Goal: Task Accomplishment & Management: Manage account settings

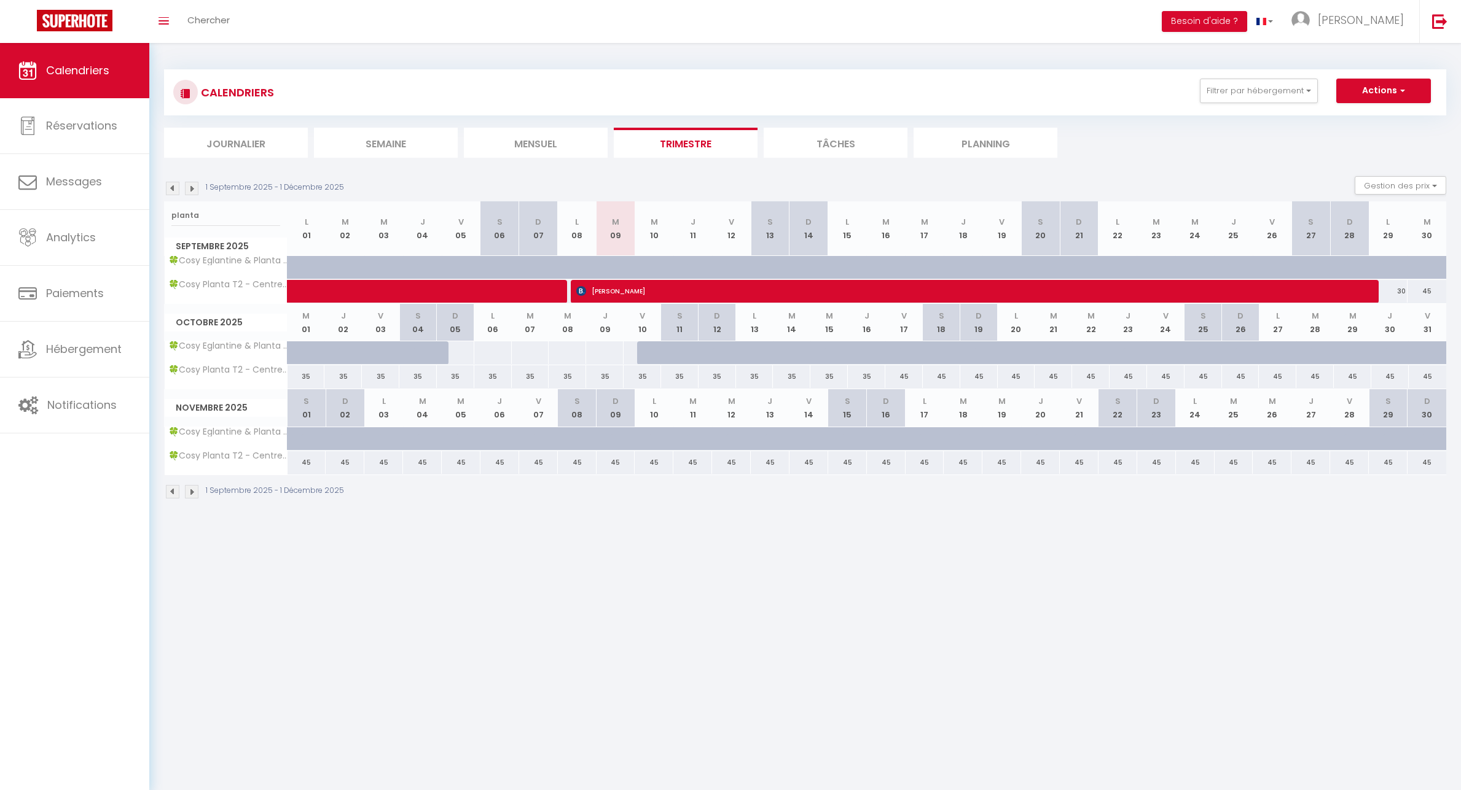
select select
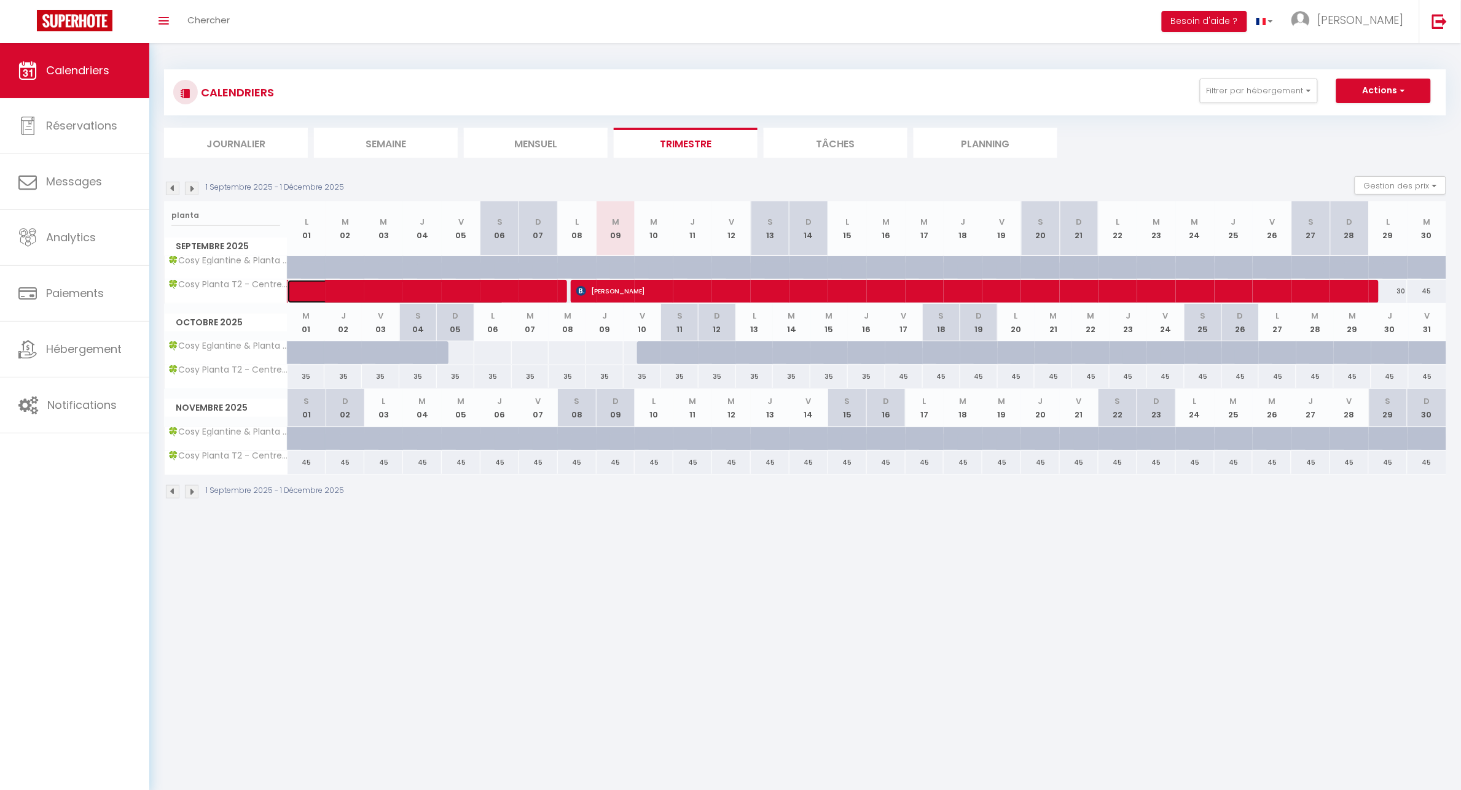
click at [496, 286] on span at bounding box center [405, 291] width 198 height 23
select select "OK"
select select "0"
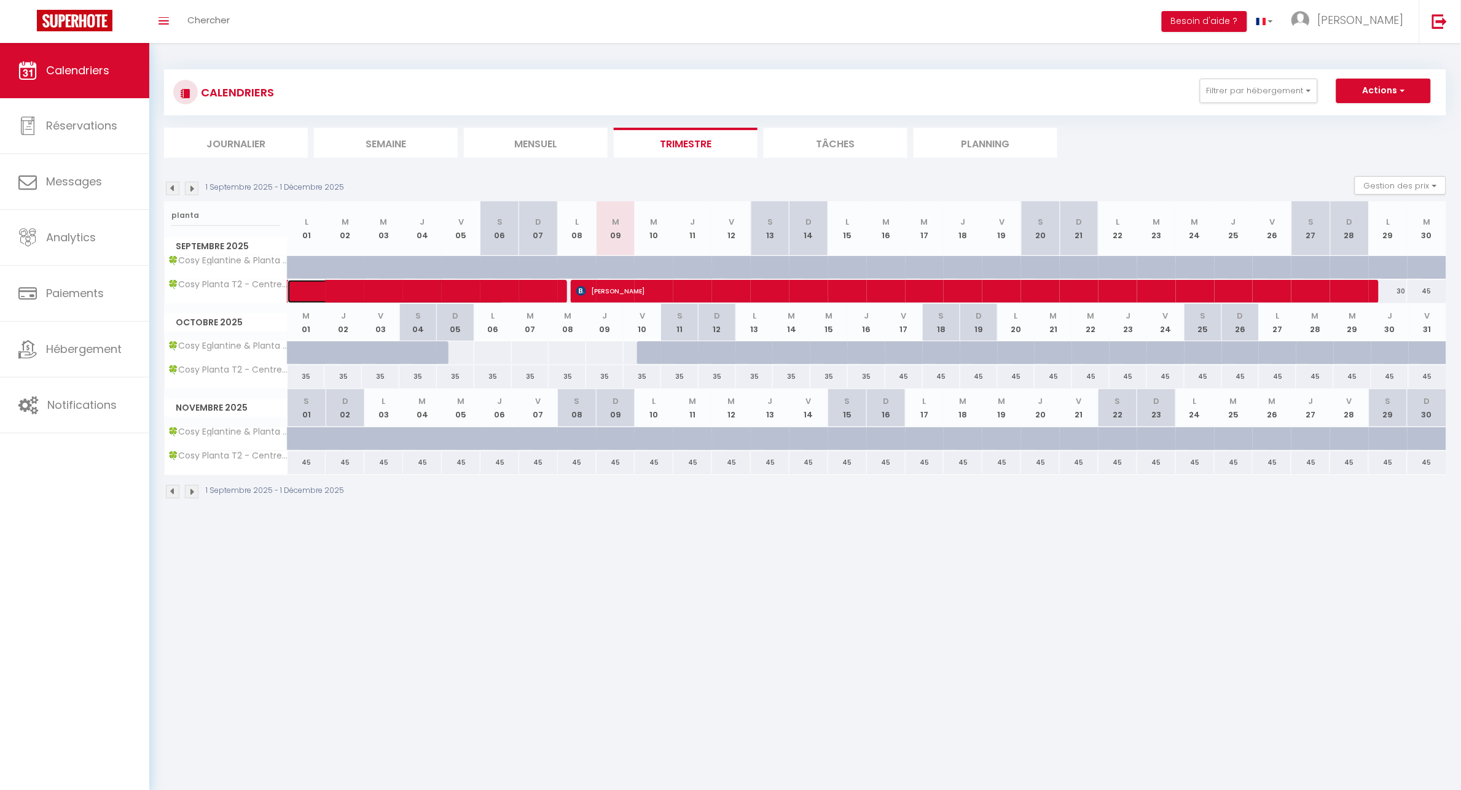
select select "1"
select select
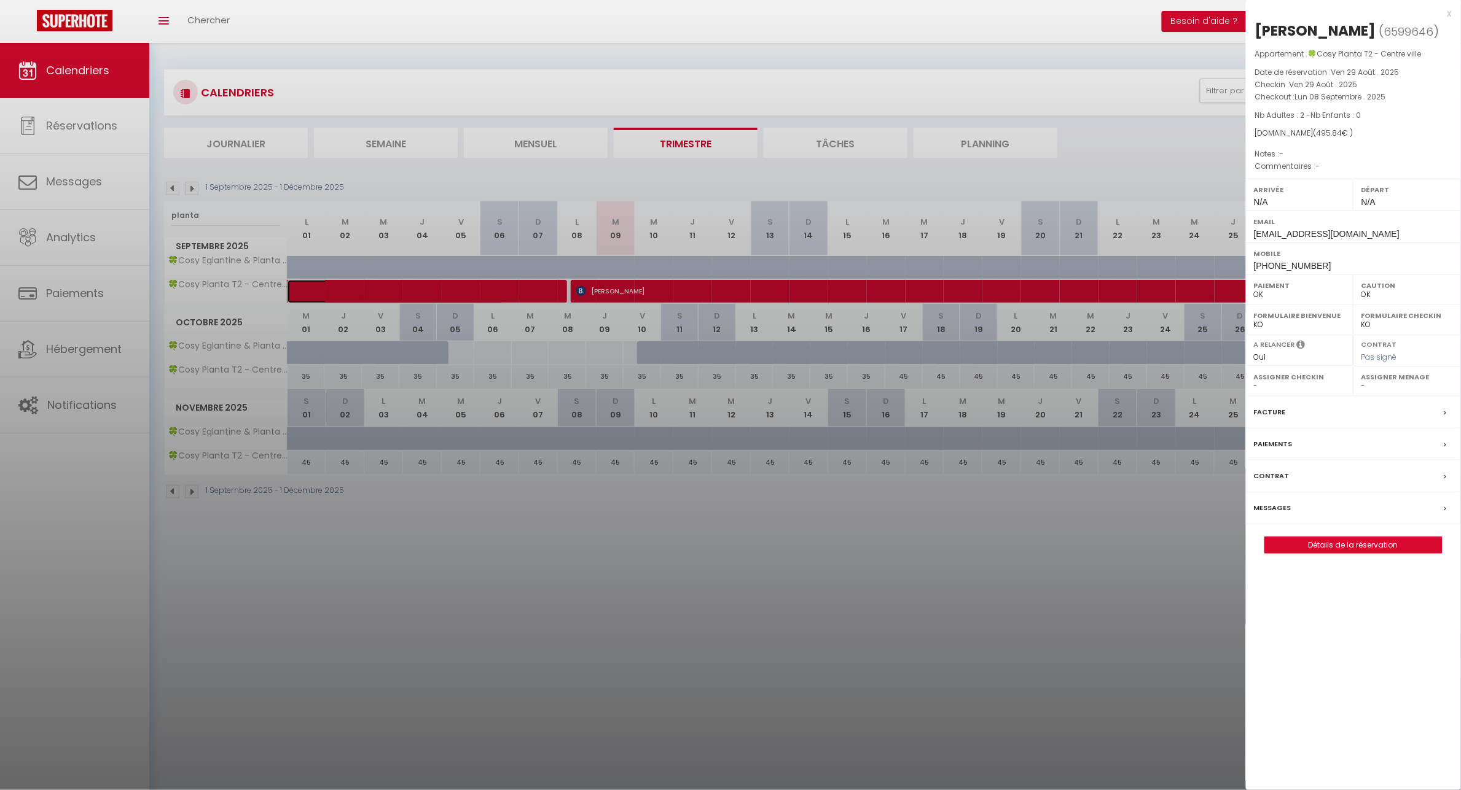
select select "42227"
click at [673, 289] on div at bounding box center [730, 395] width 1461 height 790
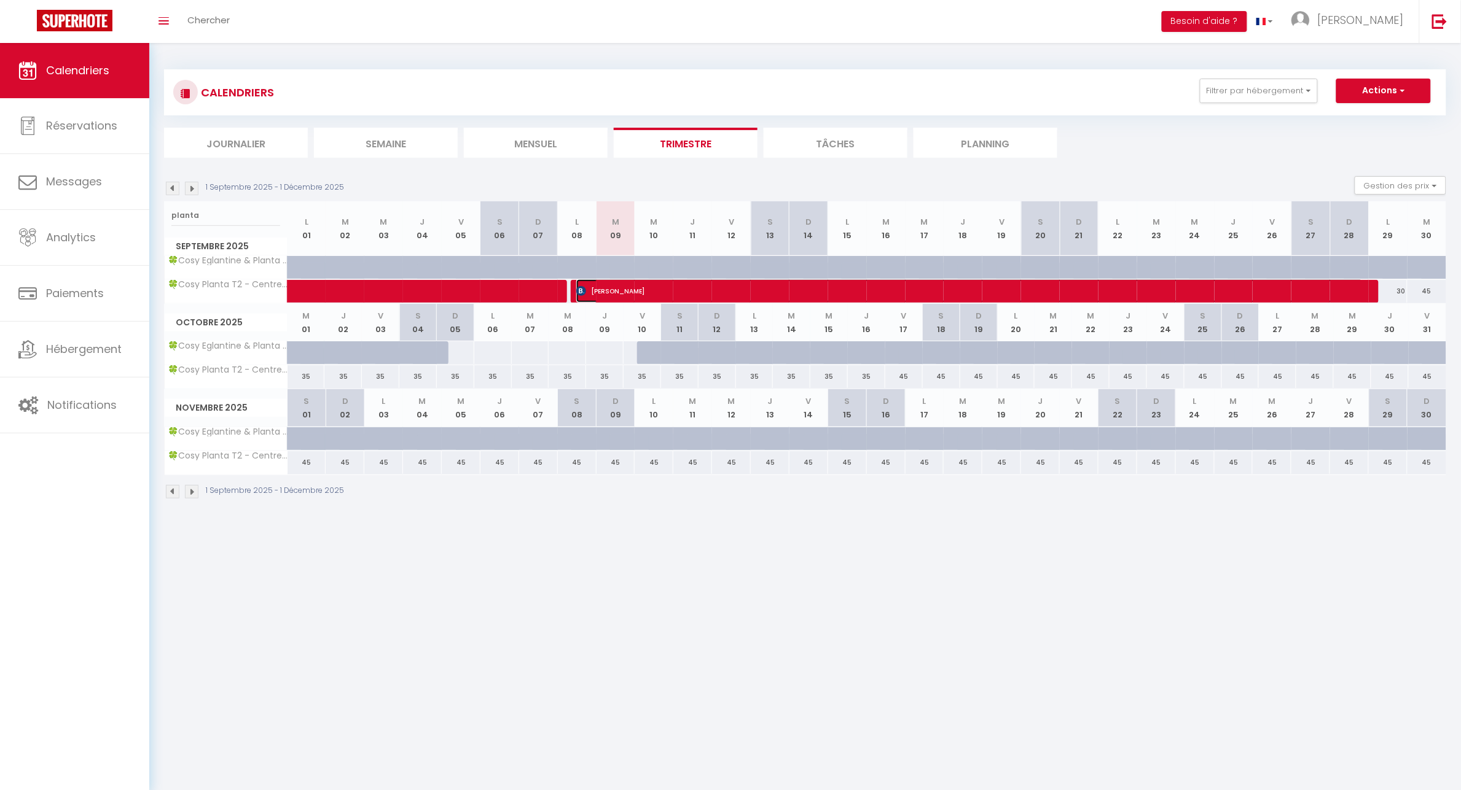
click at [797, 298] on span "[PERSON_NAME]" at bounding box center [969, 290] width 787 height 23
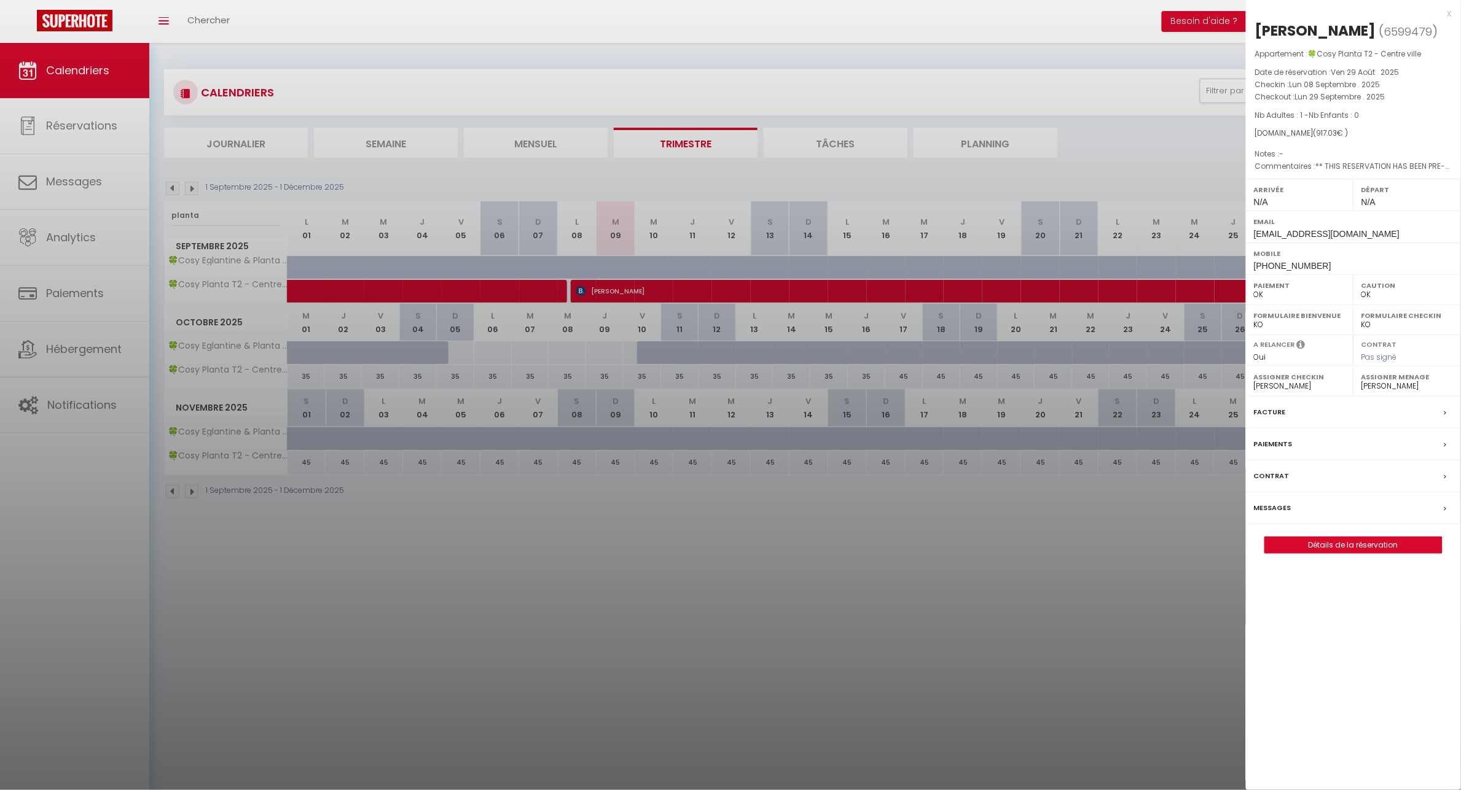
drag, startPoint x: 819, startPoint y: 577, endPoint x: 825, endPoint y: 493, distance: 85.0
click at [819, 577] on div at bounding box center [730, 395] width 1461 height 790
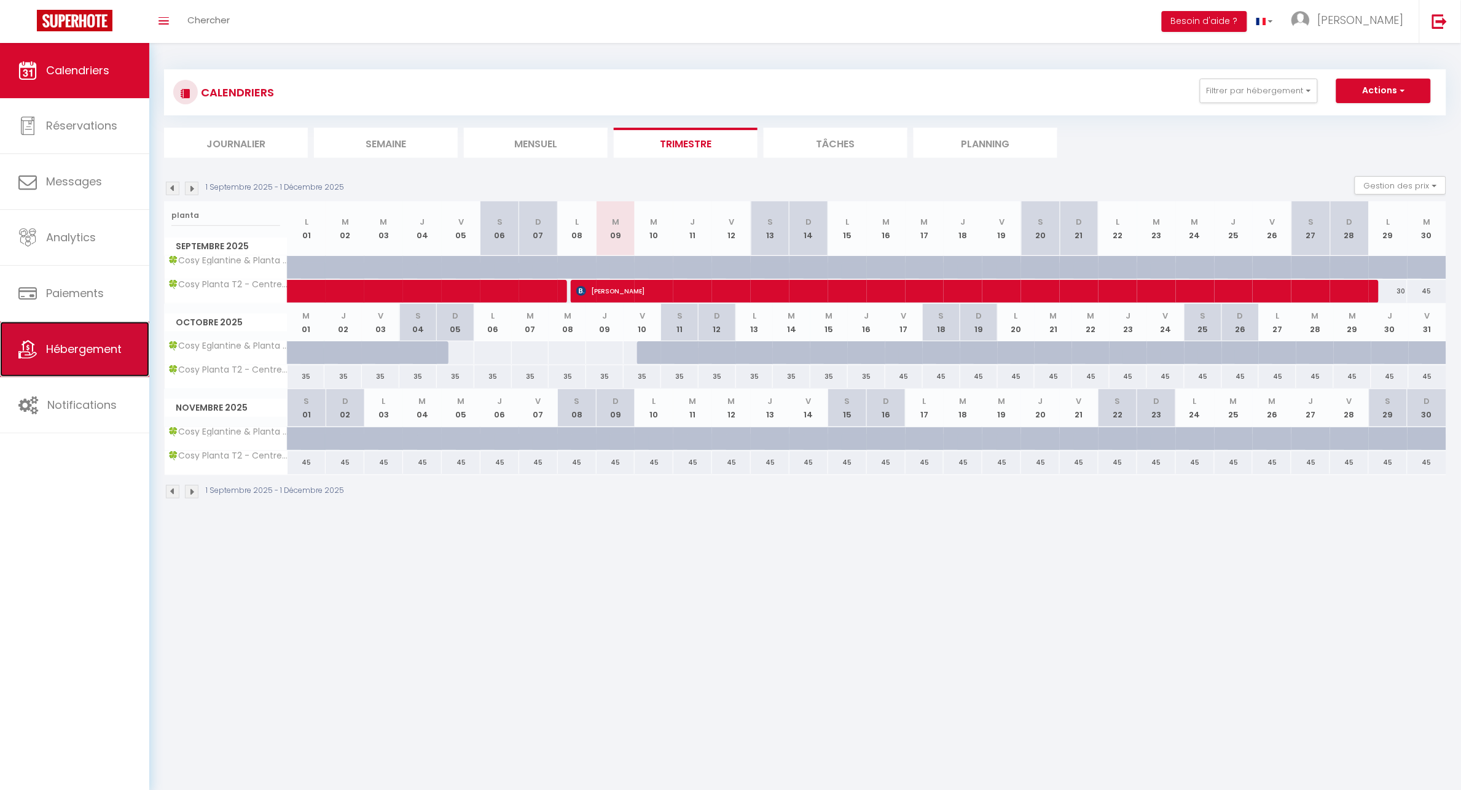
click at [91, 364] on link "Hébergement" at bounding box center [74, 349] width 149 height 55
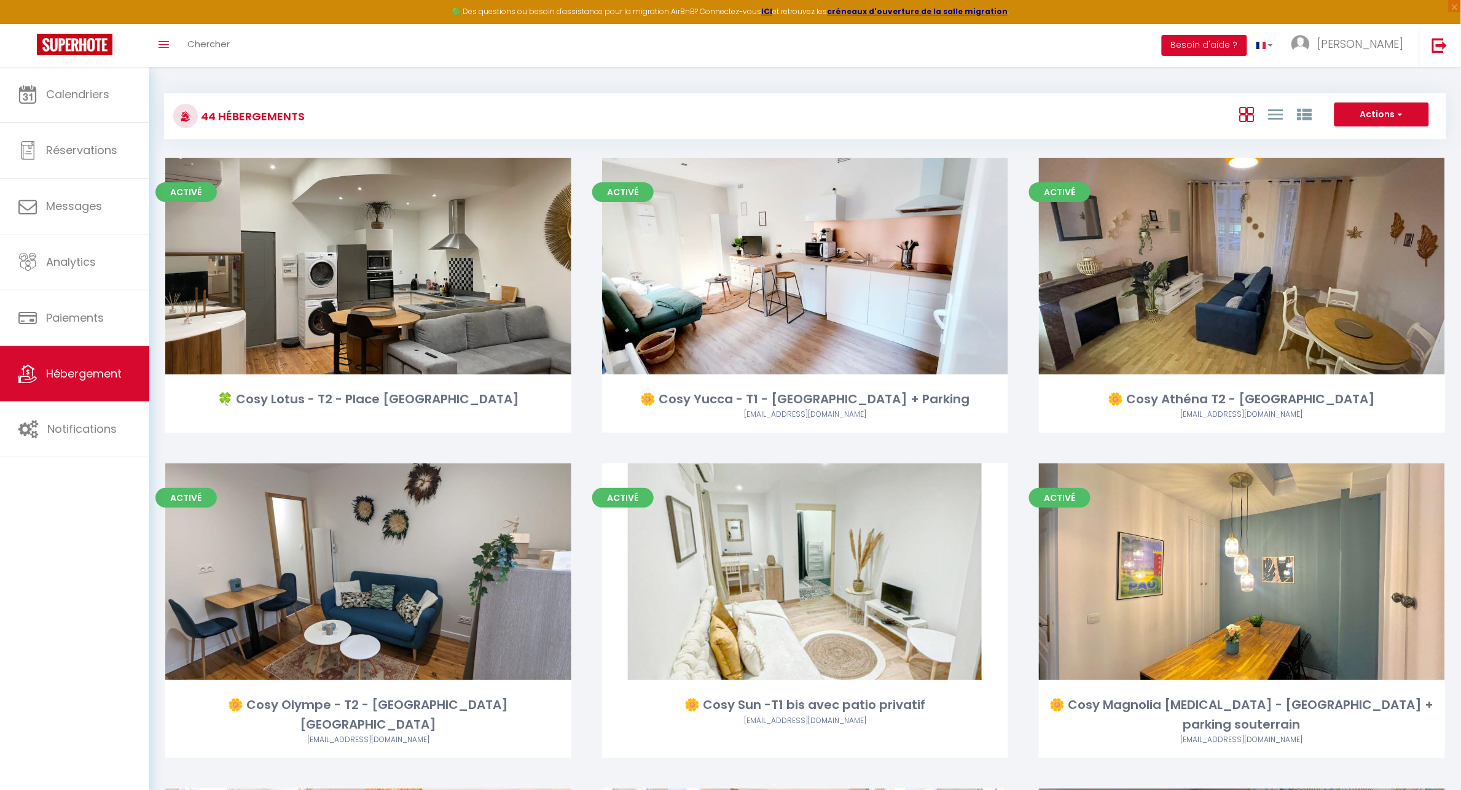
scroll to position [3980, 0]
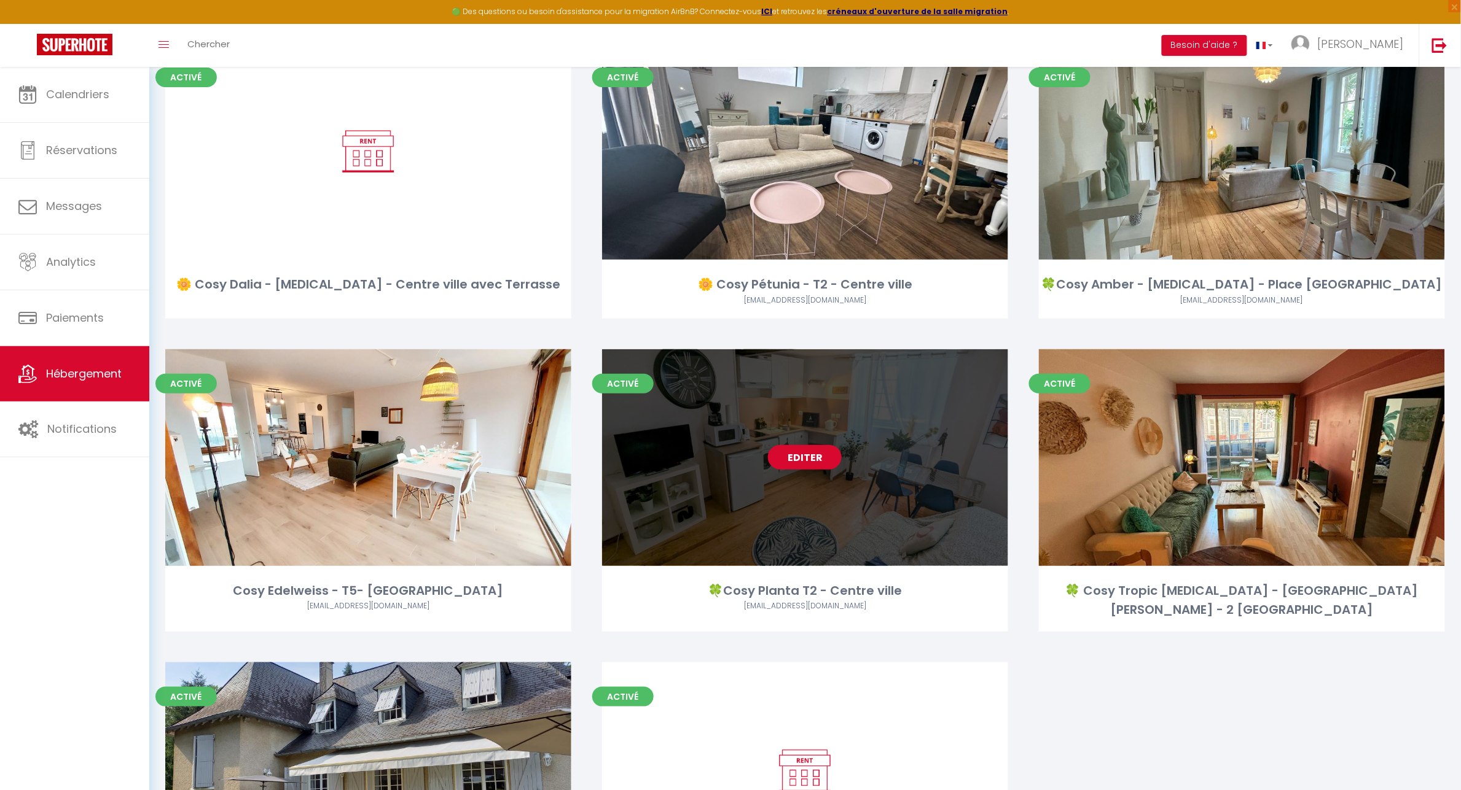
click at [790, 445] on link "Editer" at bounding box center [805, 457] width 74 height 25
click at [812, 445] on link "Editer" at bounding box center [805, 457] width 74 height 25
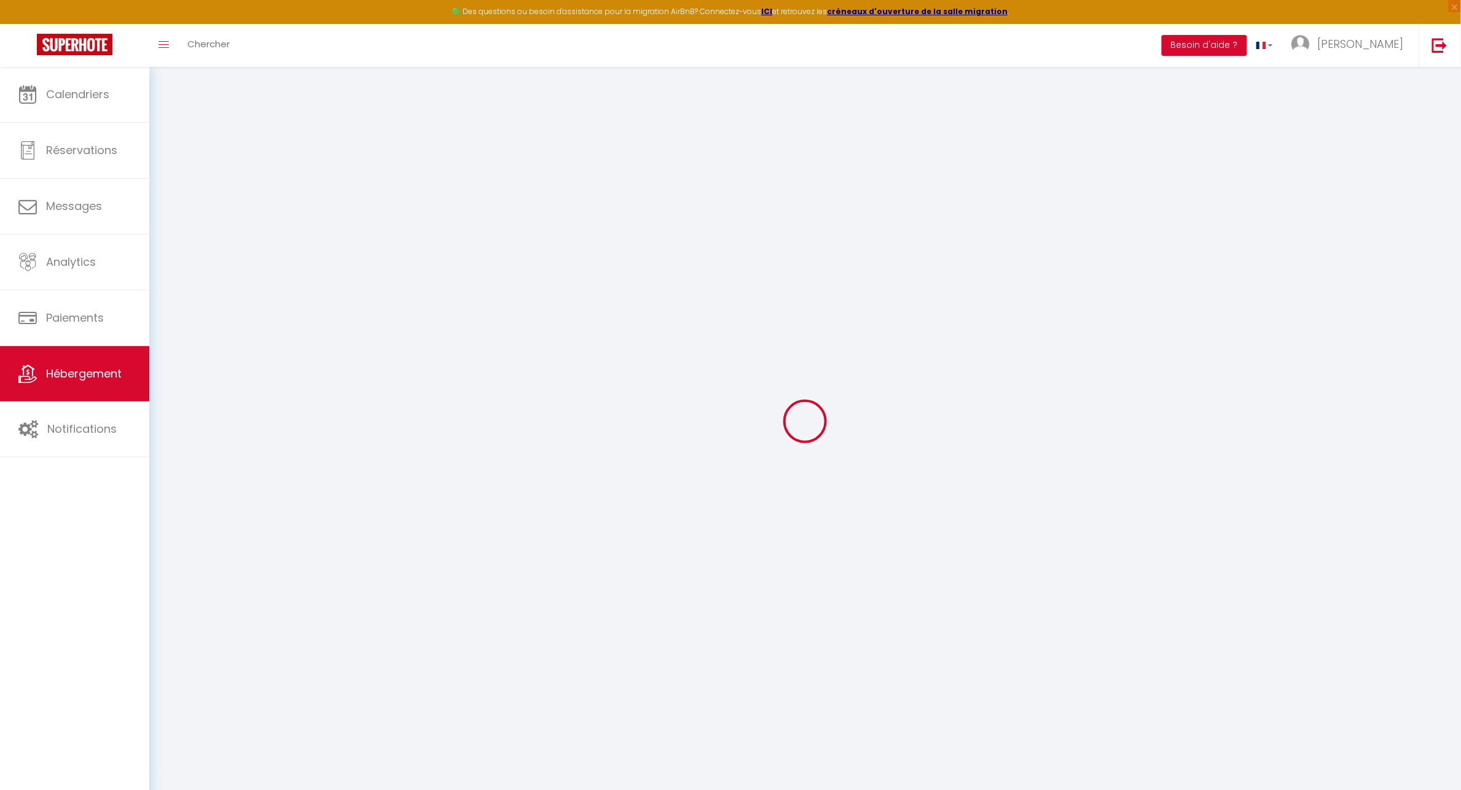
select select "42227"
select select
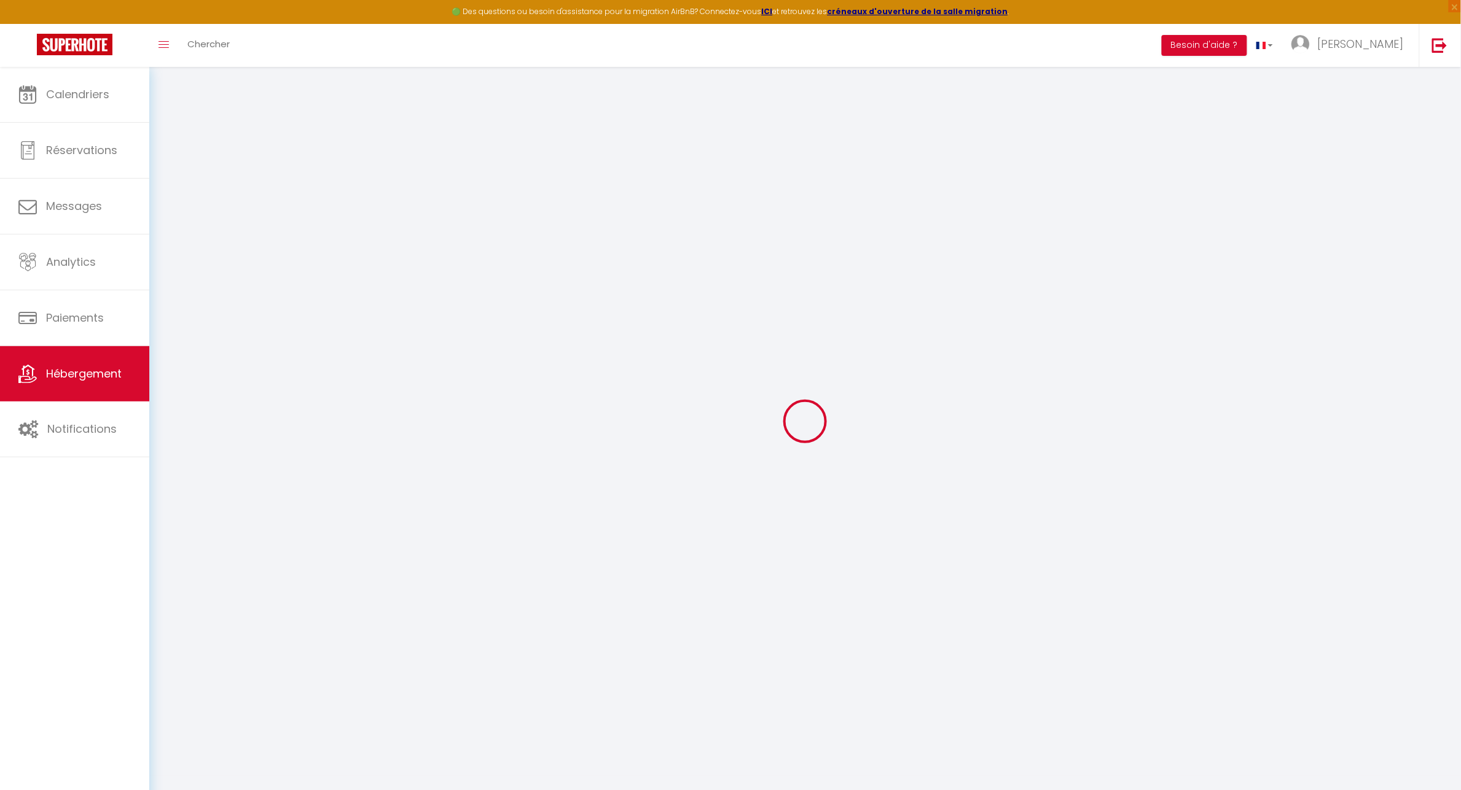
select select
checkbox input "false"
checkbox input "true"
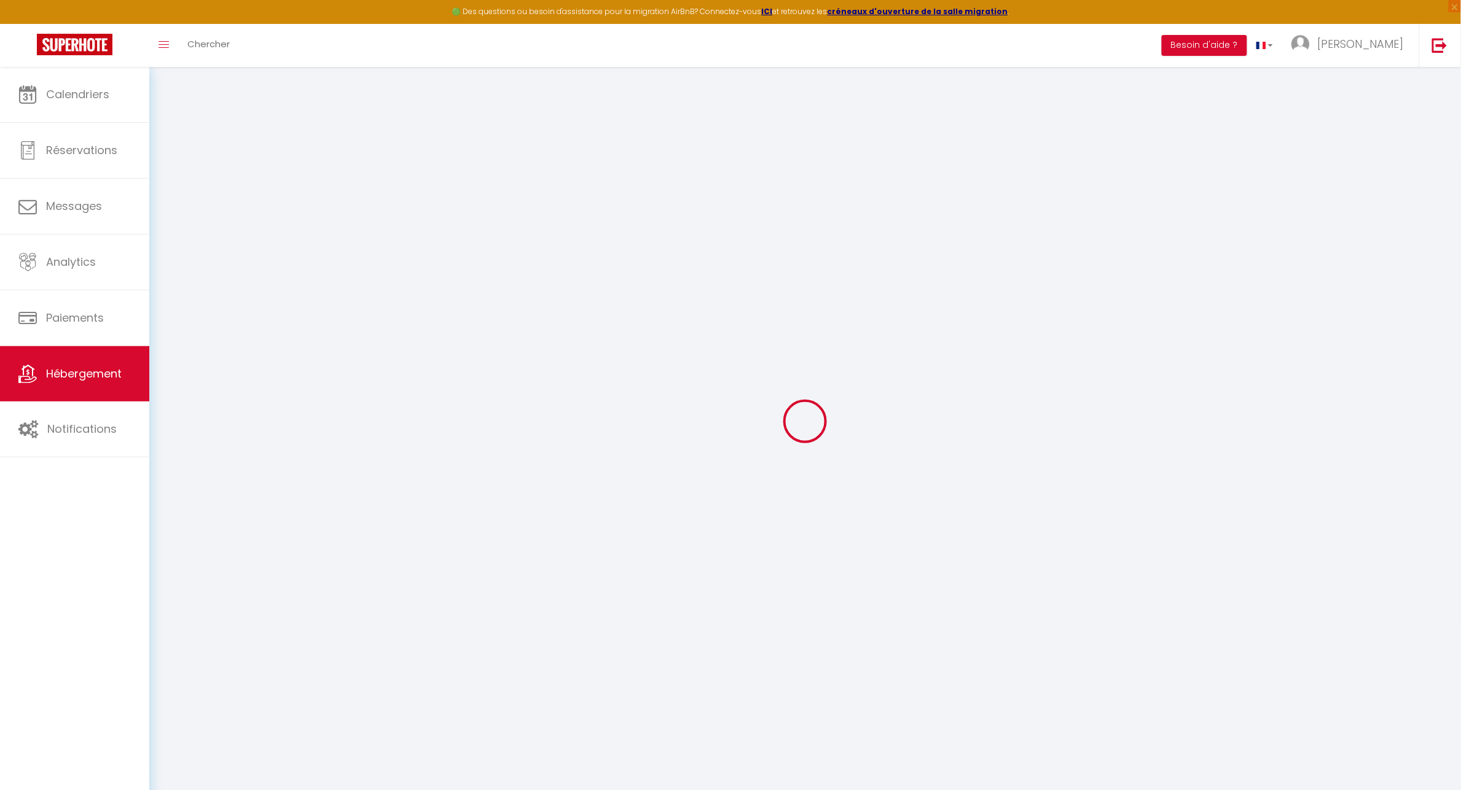
checkbox input "true"
select select
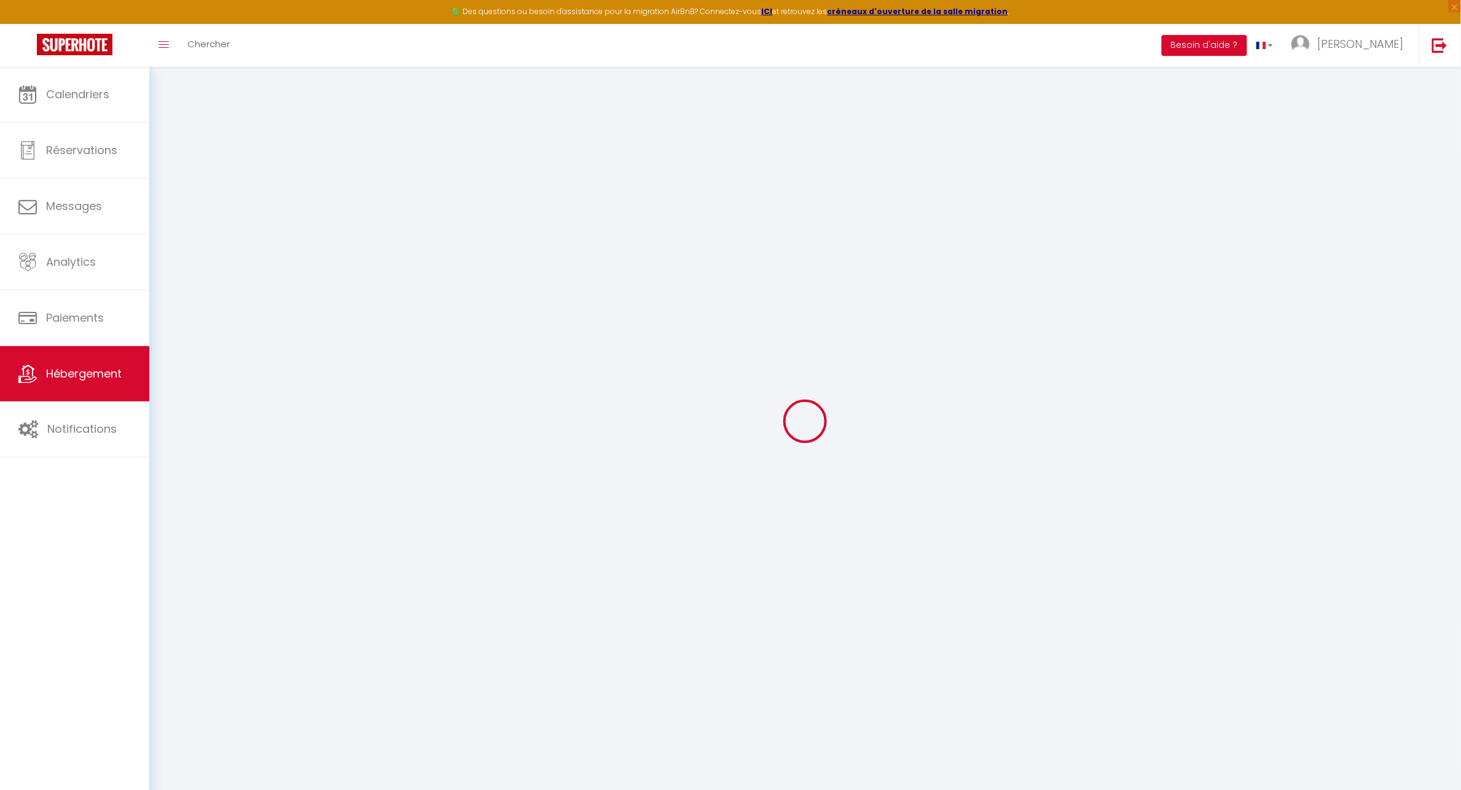
select select
checkbox input "false"
checkbox input "true"
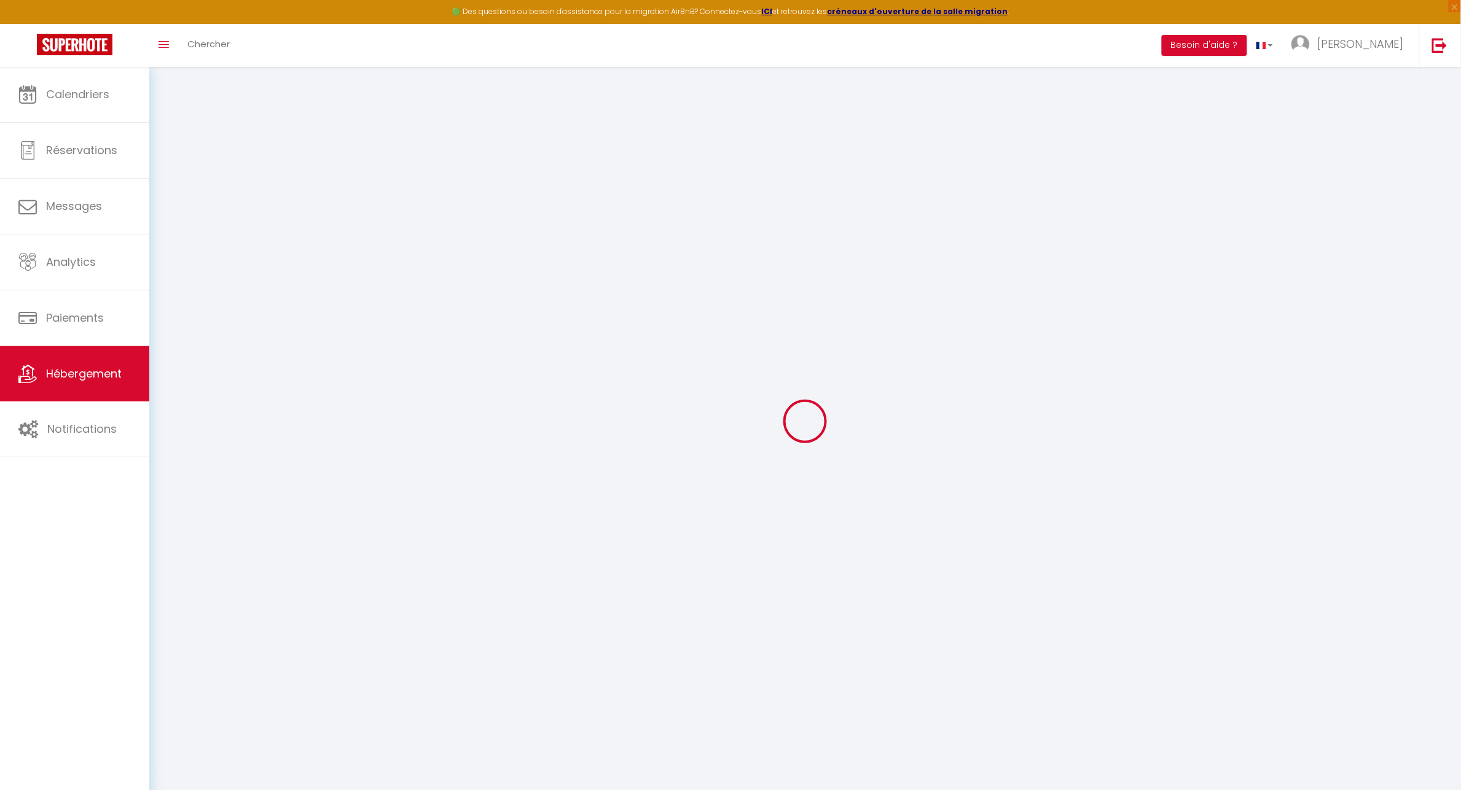
checkbox input "false"
checkbox input "true"
select select "16:00"
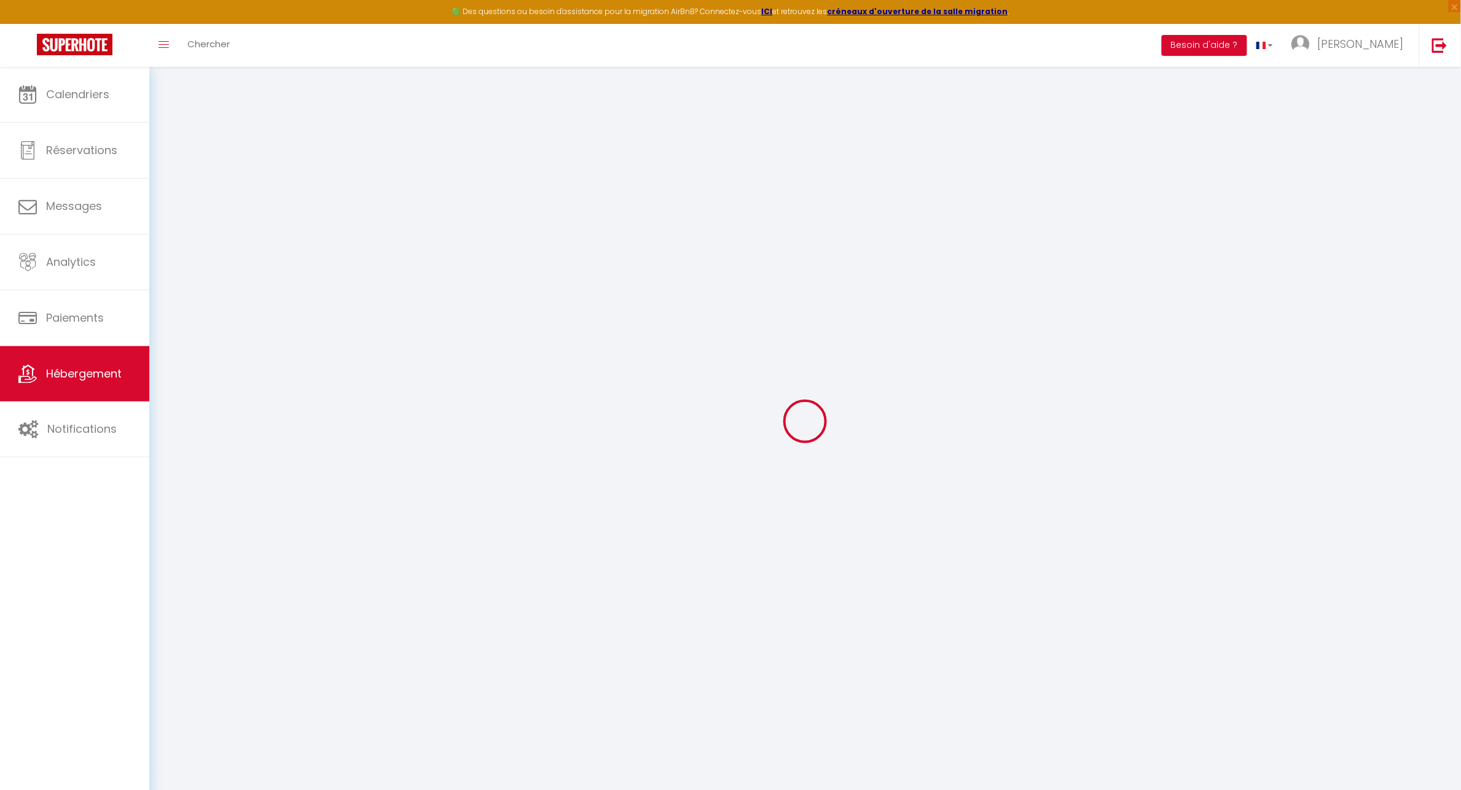
select select "02:00"
select select "10:00"
select select "30"
select select "120"
checkbox input "false"
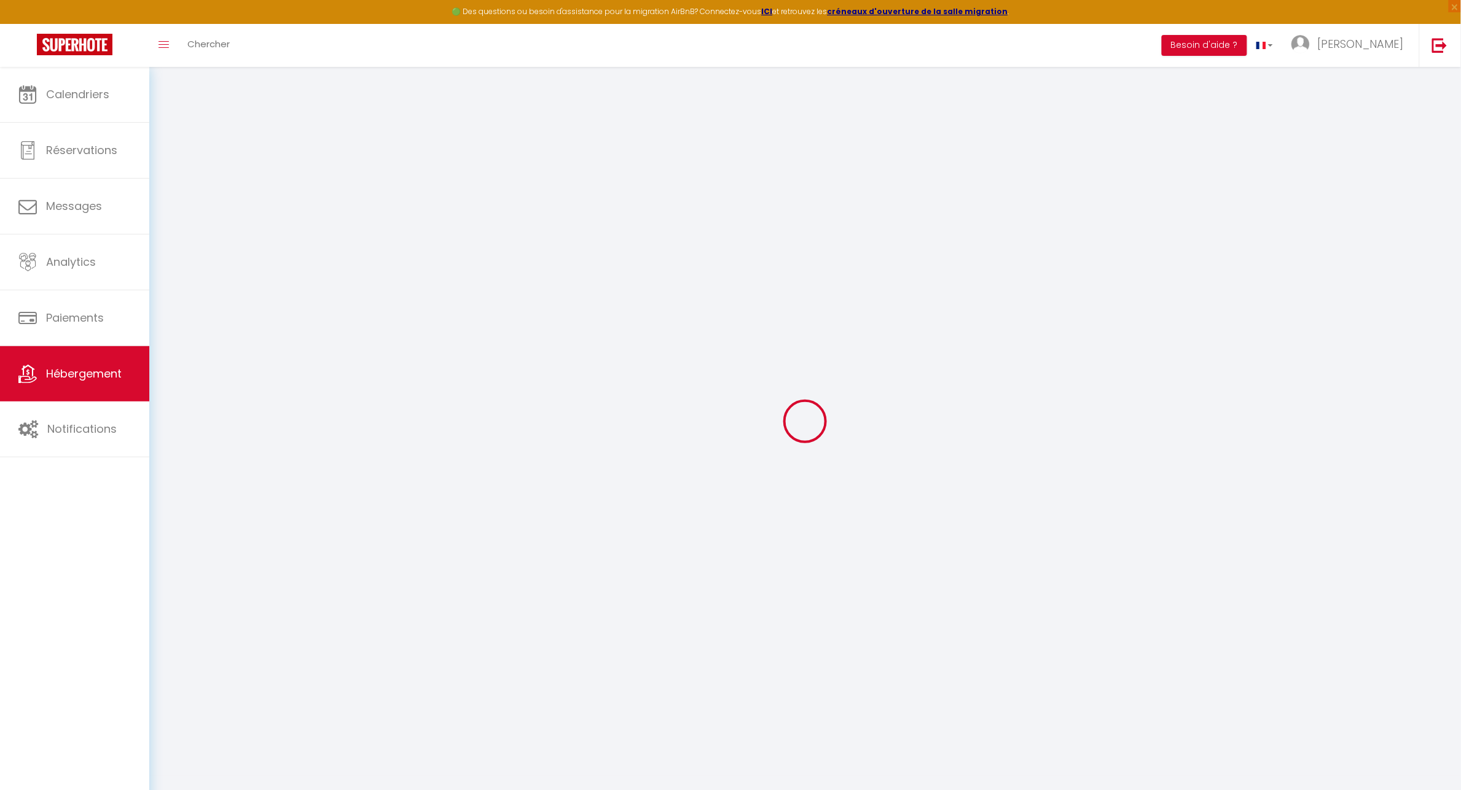
checkbox input "true"
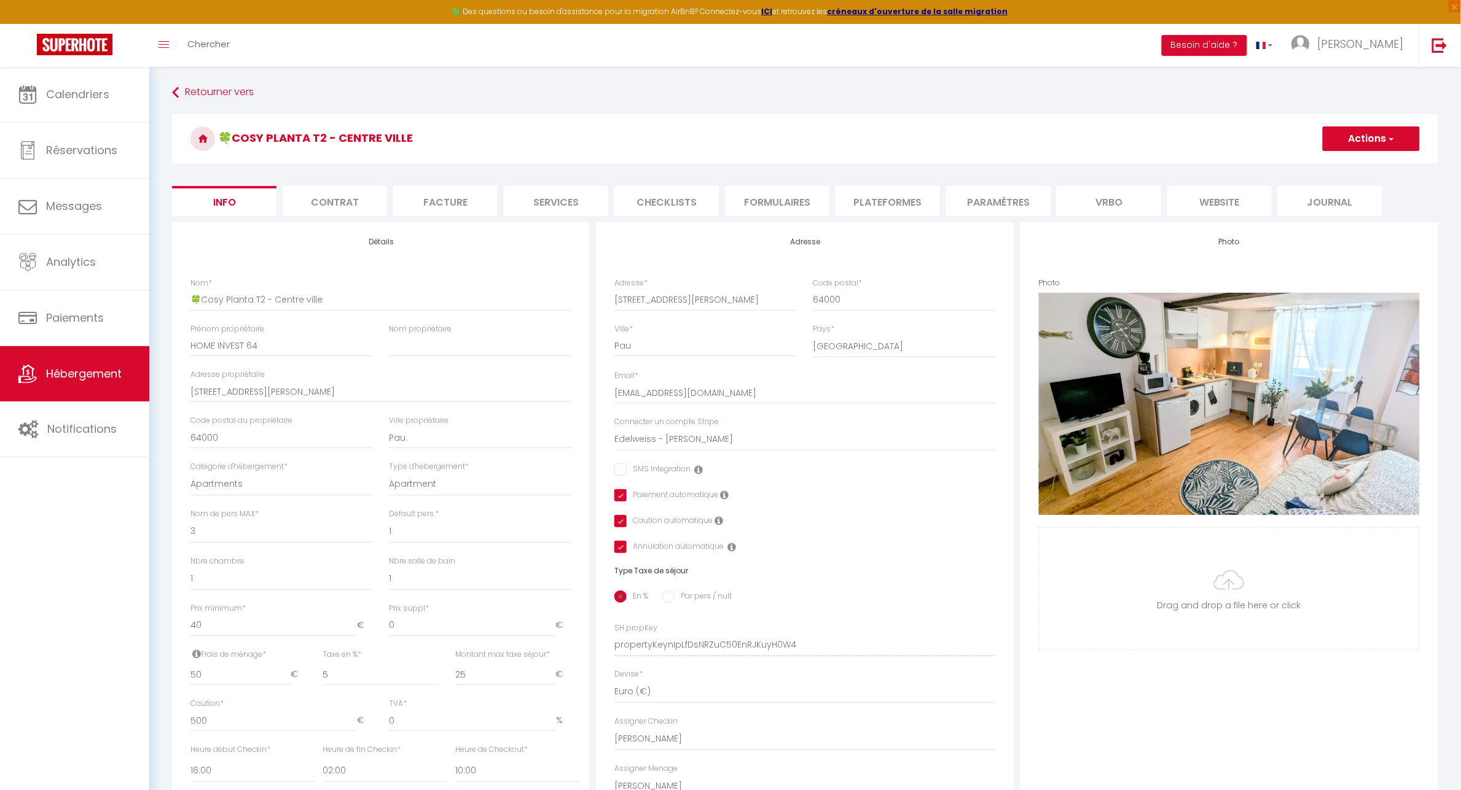
checkbox input "false"
checkbox input "true"
click at [878, 198] on li "Plateformes" at bounding box center [887, 201] width 104 height 30
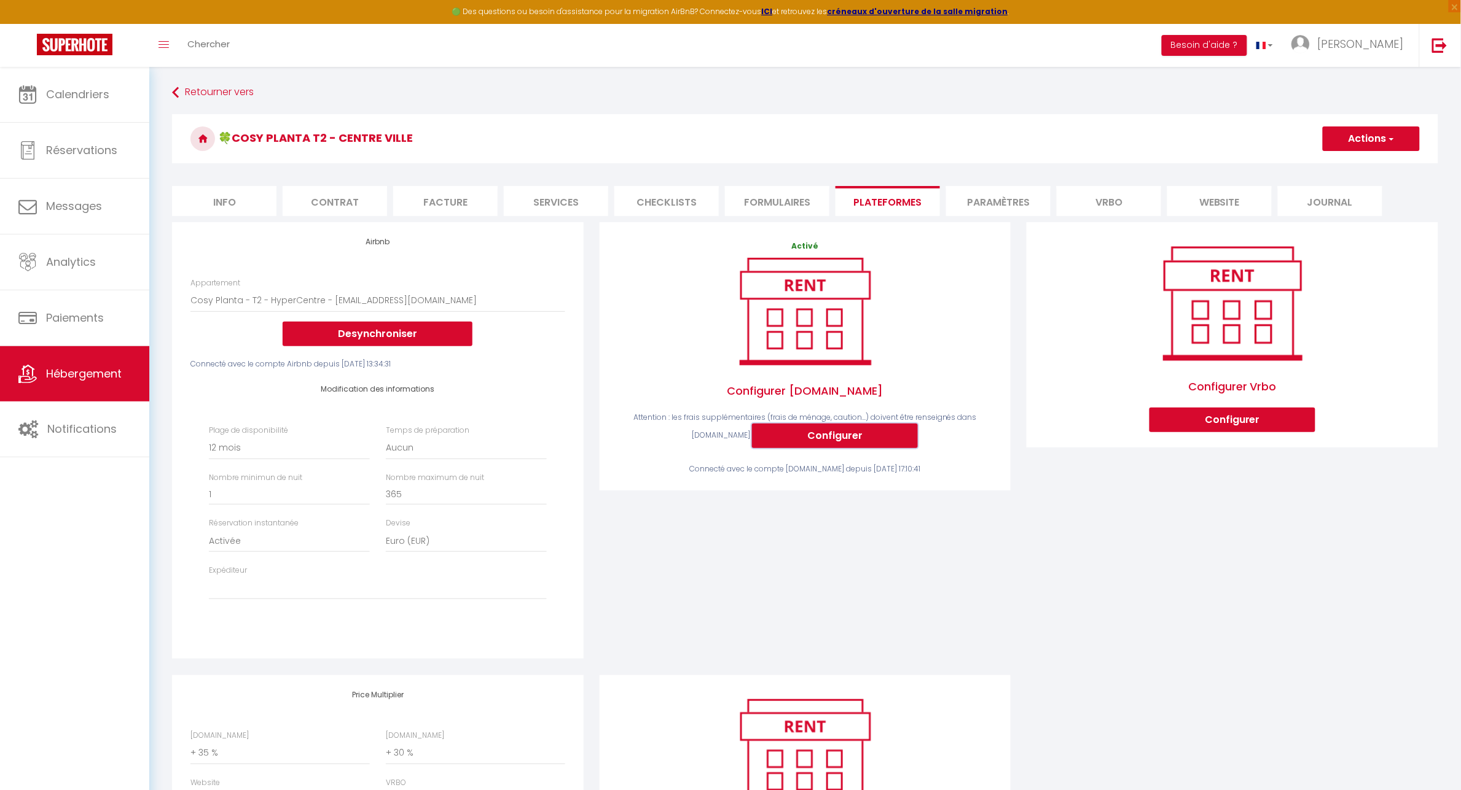
click at [820, 433] on button "Configurer" at bounding box center [835, 436] width 166 height 25
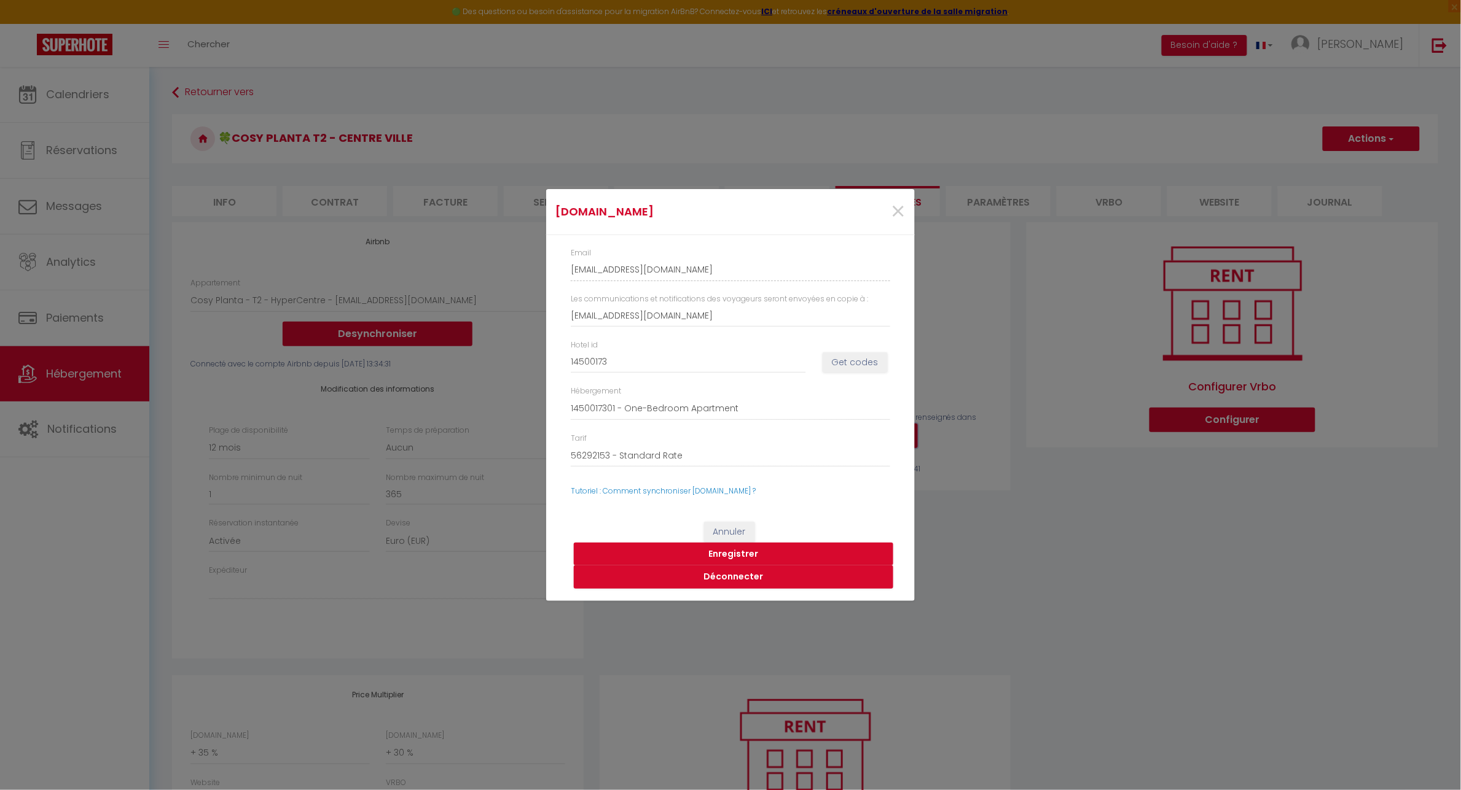
select select
drag, startPoint x: 638, startPoint y: 354, endPoint x: 553, endPoint y: 355, distance: 84.8
click at [553, 355] on div "Email [EMAIL_ADDRESS][DOMAIN_NAME] Les communications et notifications des voya…" at bounding box center [736, 372] width 369 height 275
type input "1"
select select
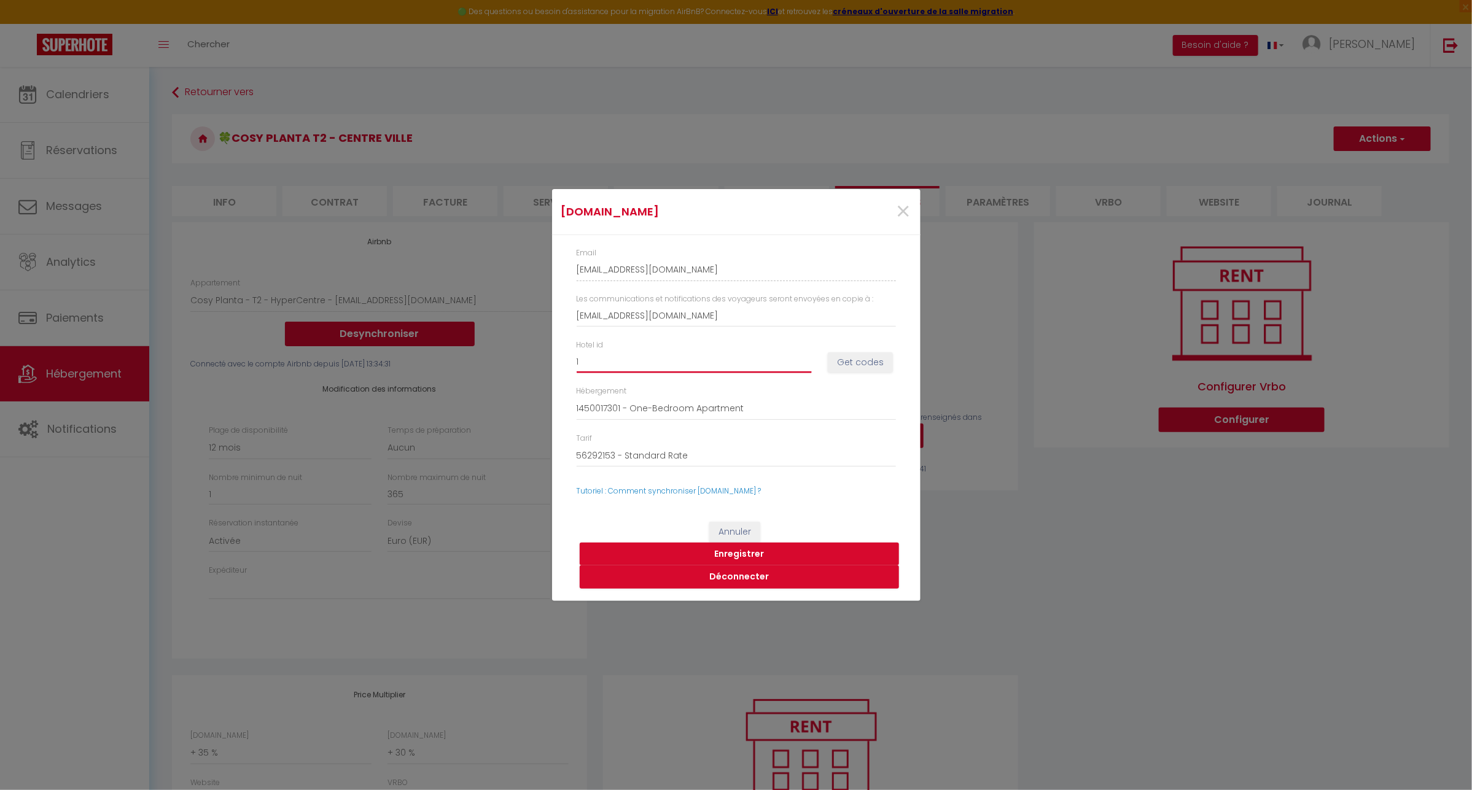
type input "14"
select select
type input "149"
select select
type input "1491"
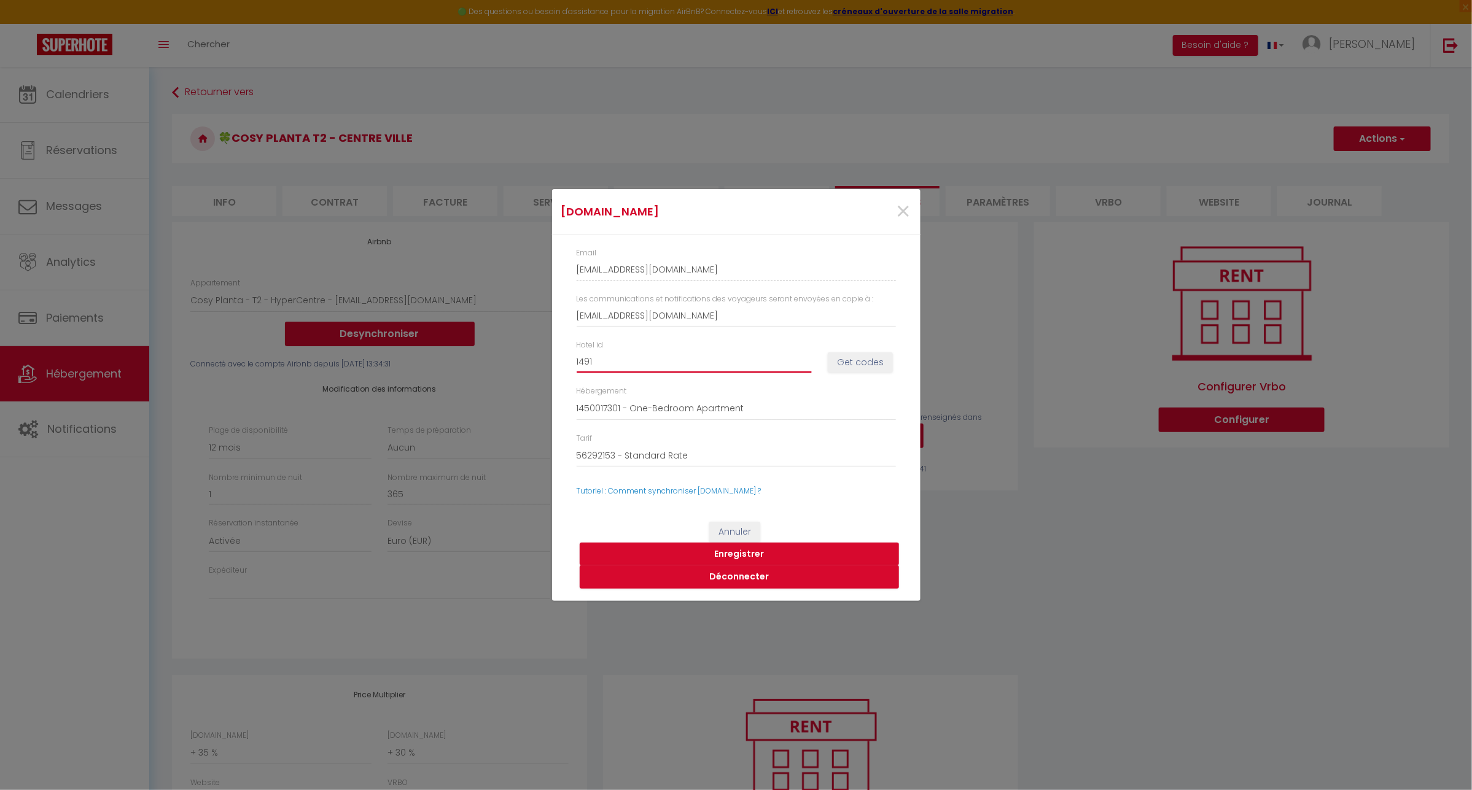
select select
type input "14911"
select select
type input "149117"
select select
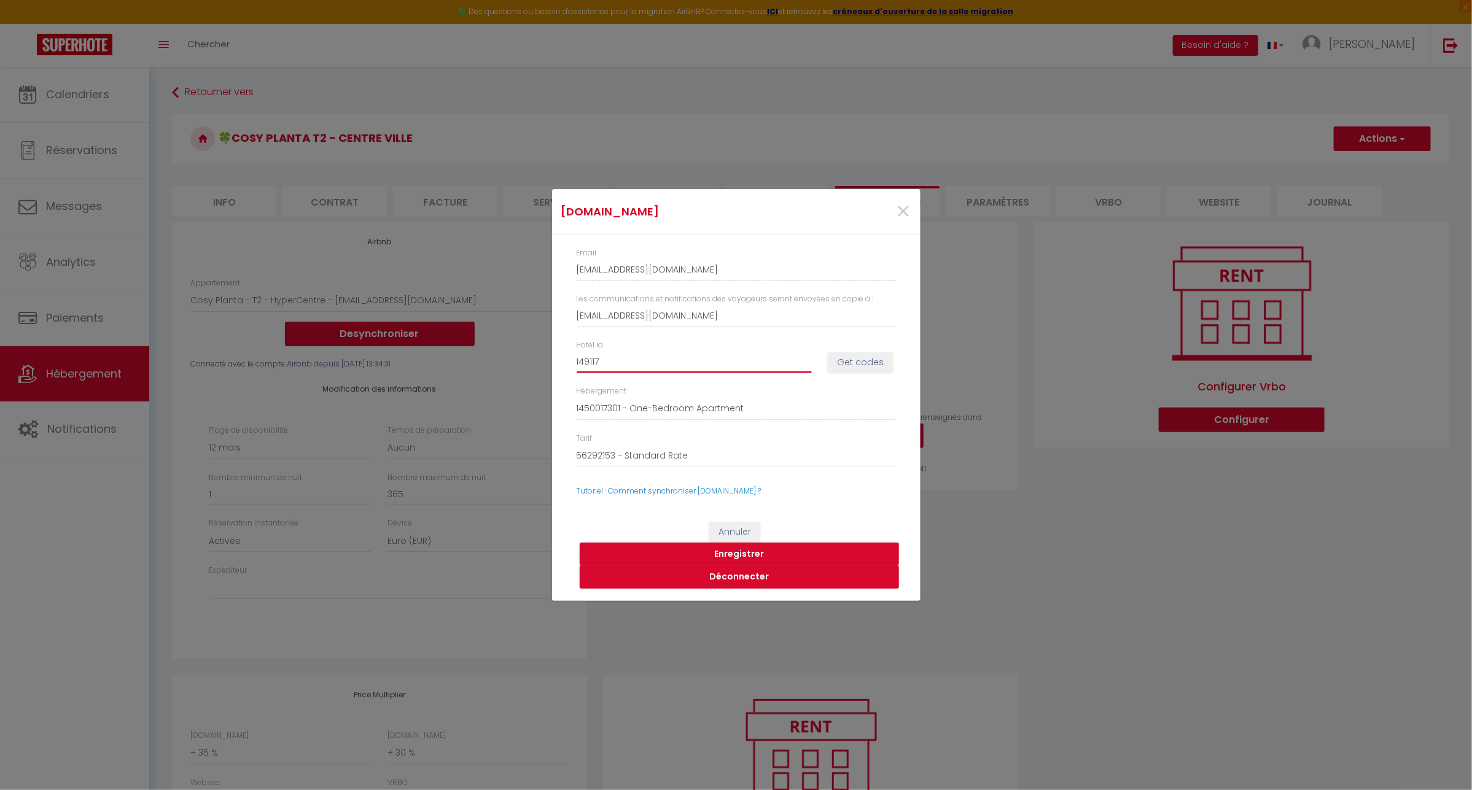
type input "1491176"
select select
type input "14911768"
select select
type input "14911768"
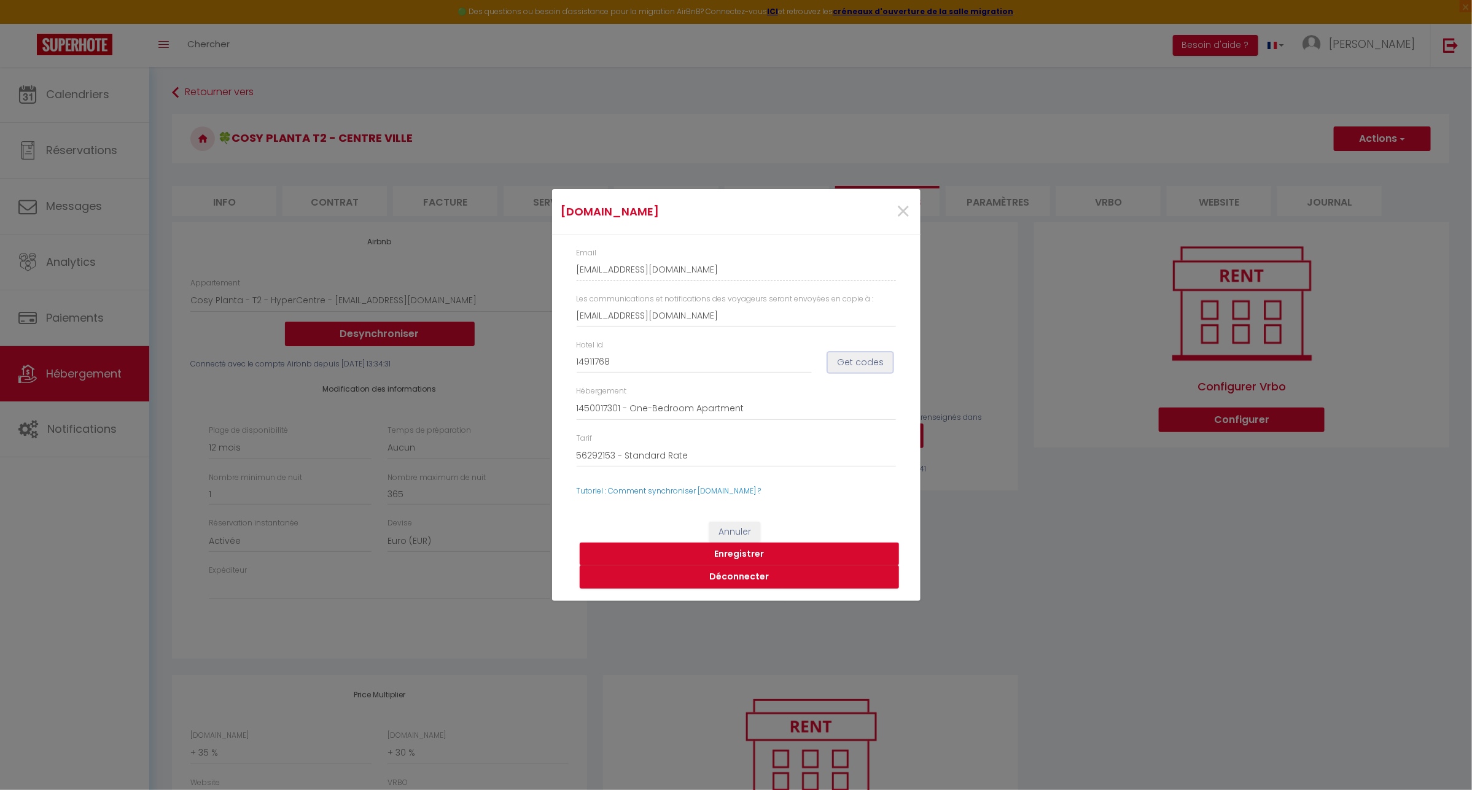
click at [873, 370] on button "Get codes" at bounding box center [860, 363] width 65 height 21
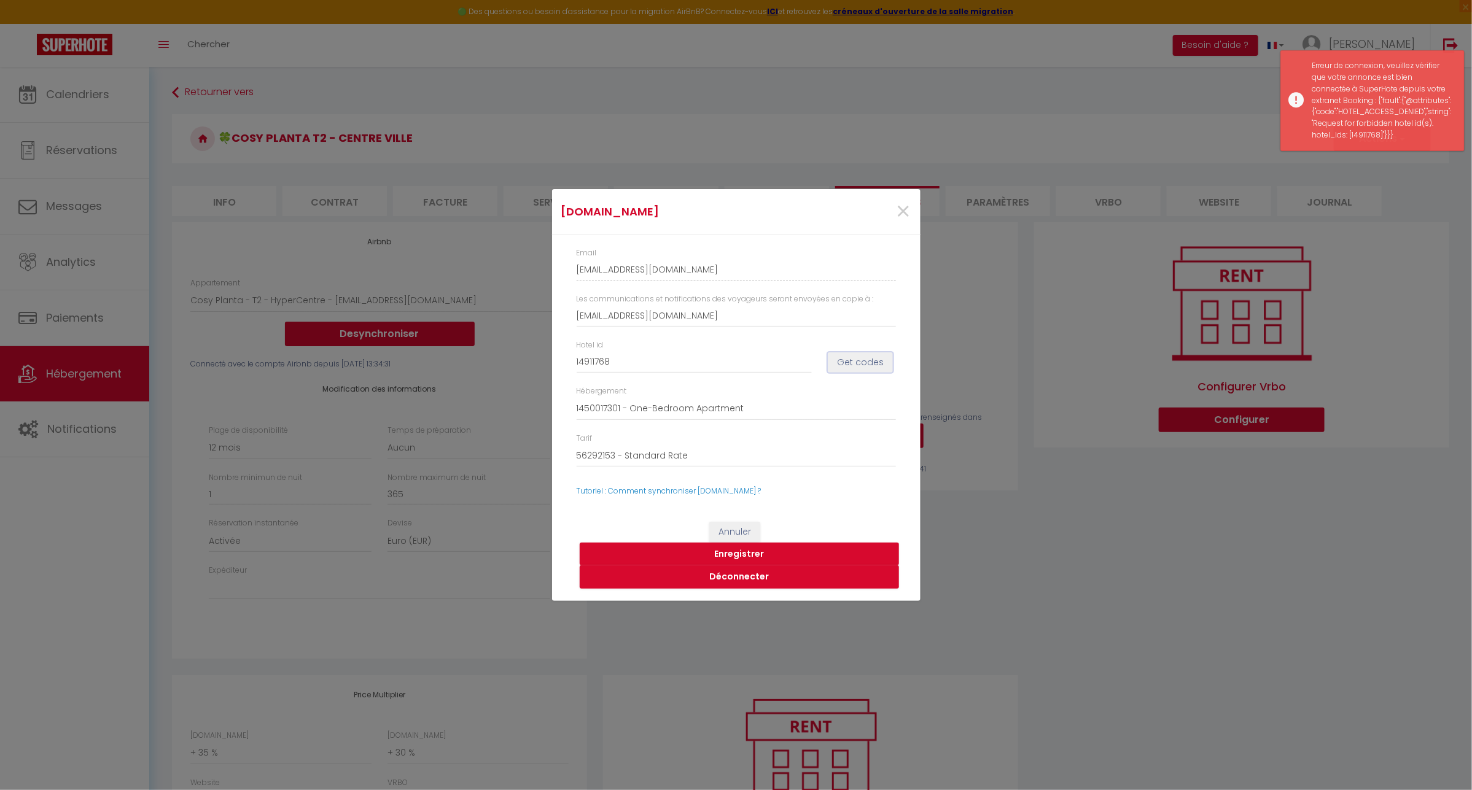
click at [861, 364] on button "Get codes" at bounding box center [860, 363] width 65 height 21
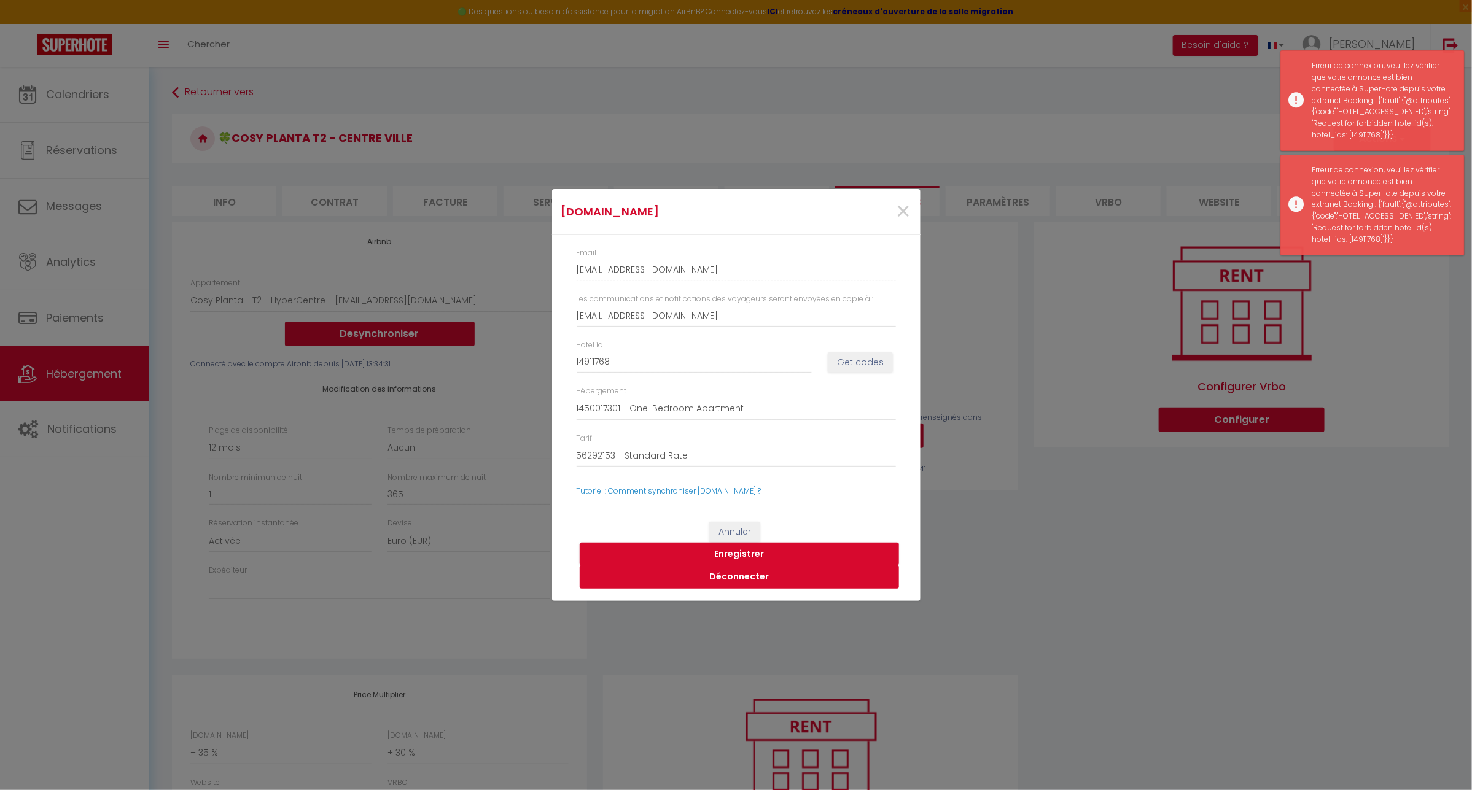
click at [728, 579] on button "Déconnecter" at bounding box center [739, 577] width 319 height 23
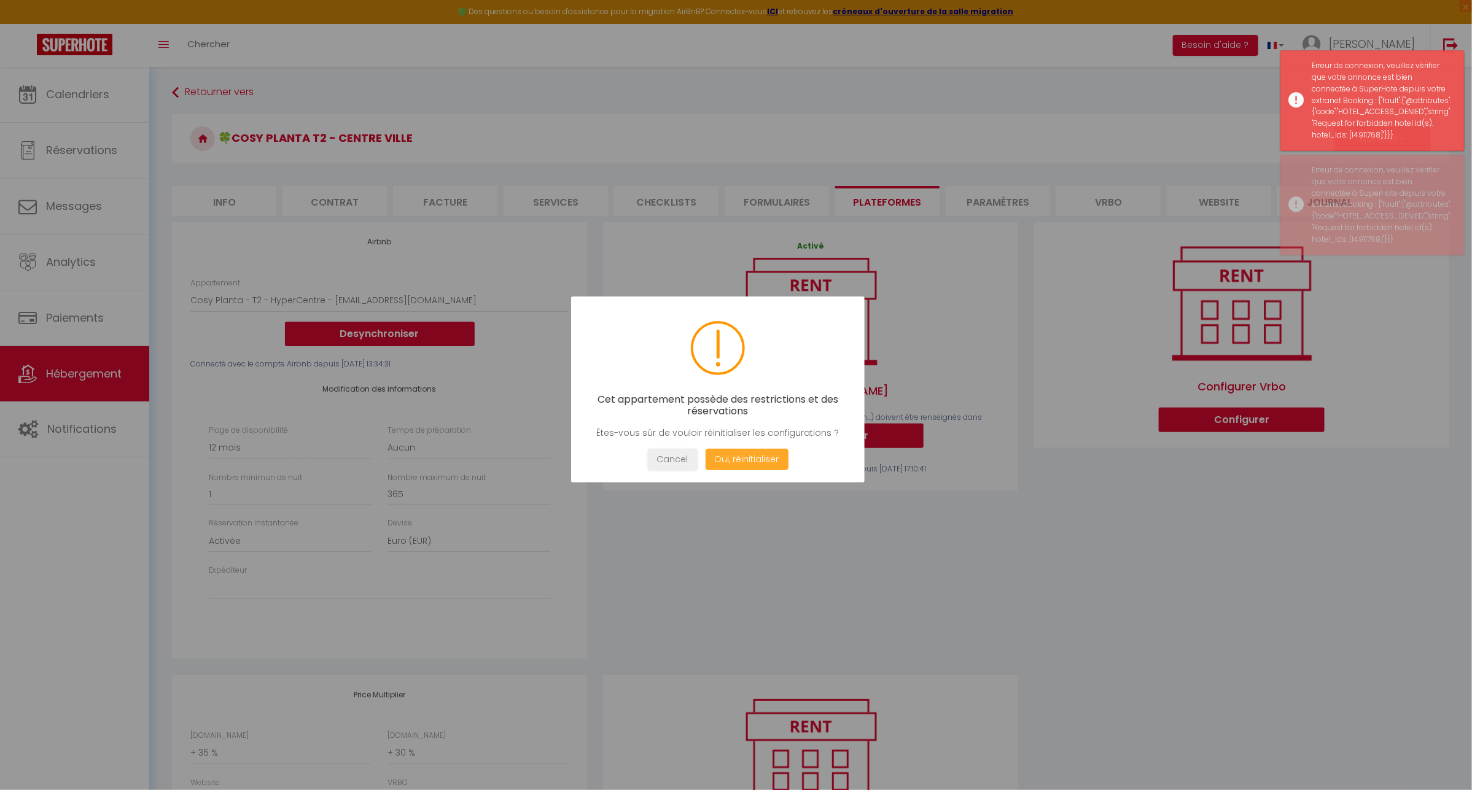
click at [742, 456] on button "Oui, réinitialiser" at bounding box center [746, 459] width 83 height 21
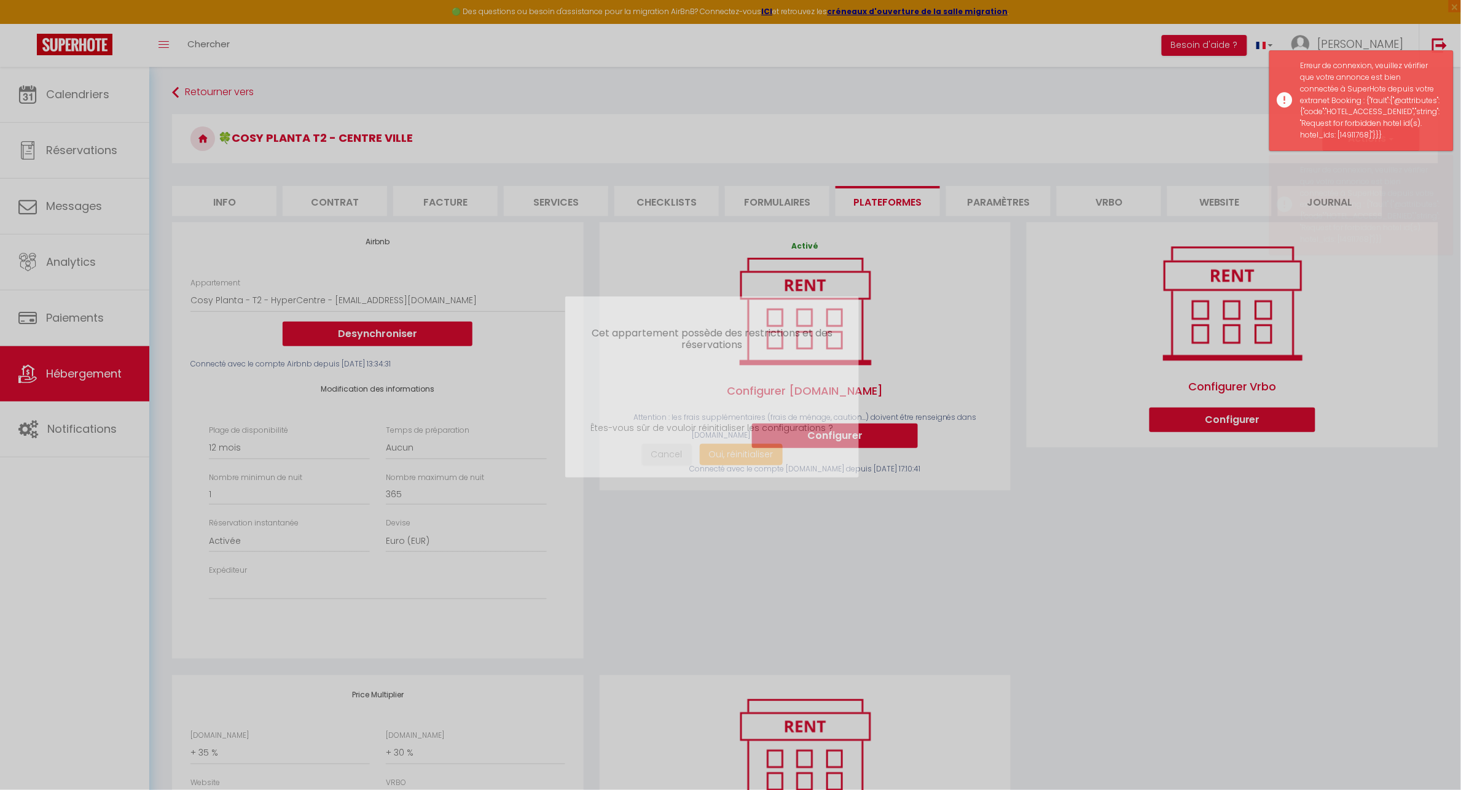
select select
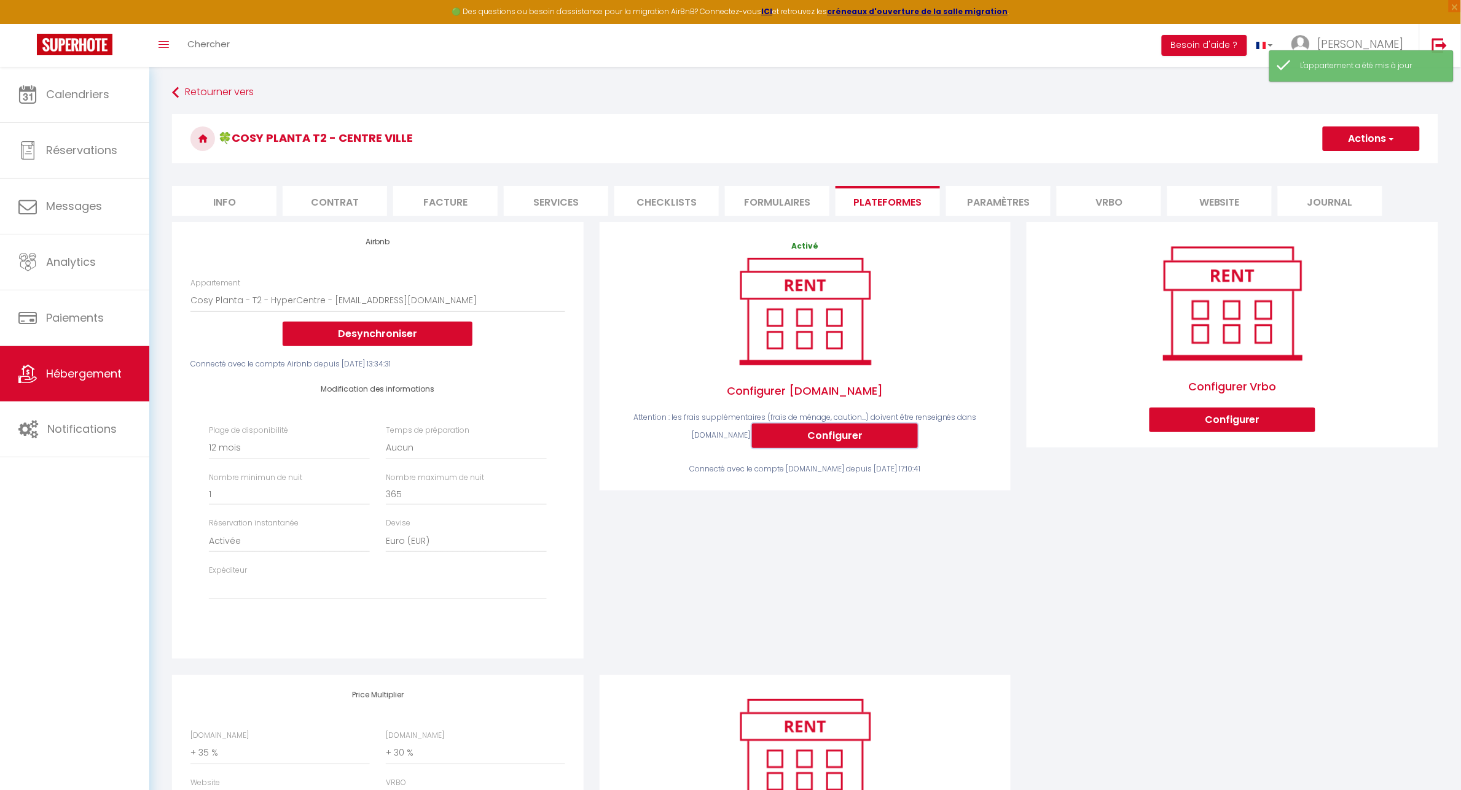
click at [845, 438] on button "Configurer" at bounding box center [835, 436] width 166 height 25
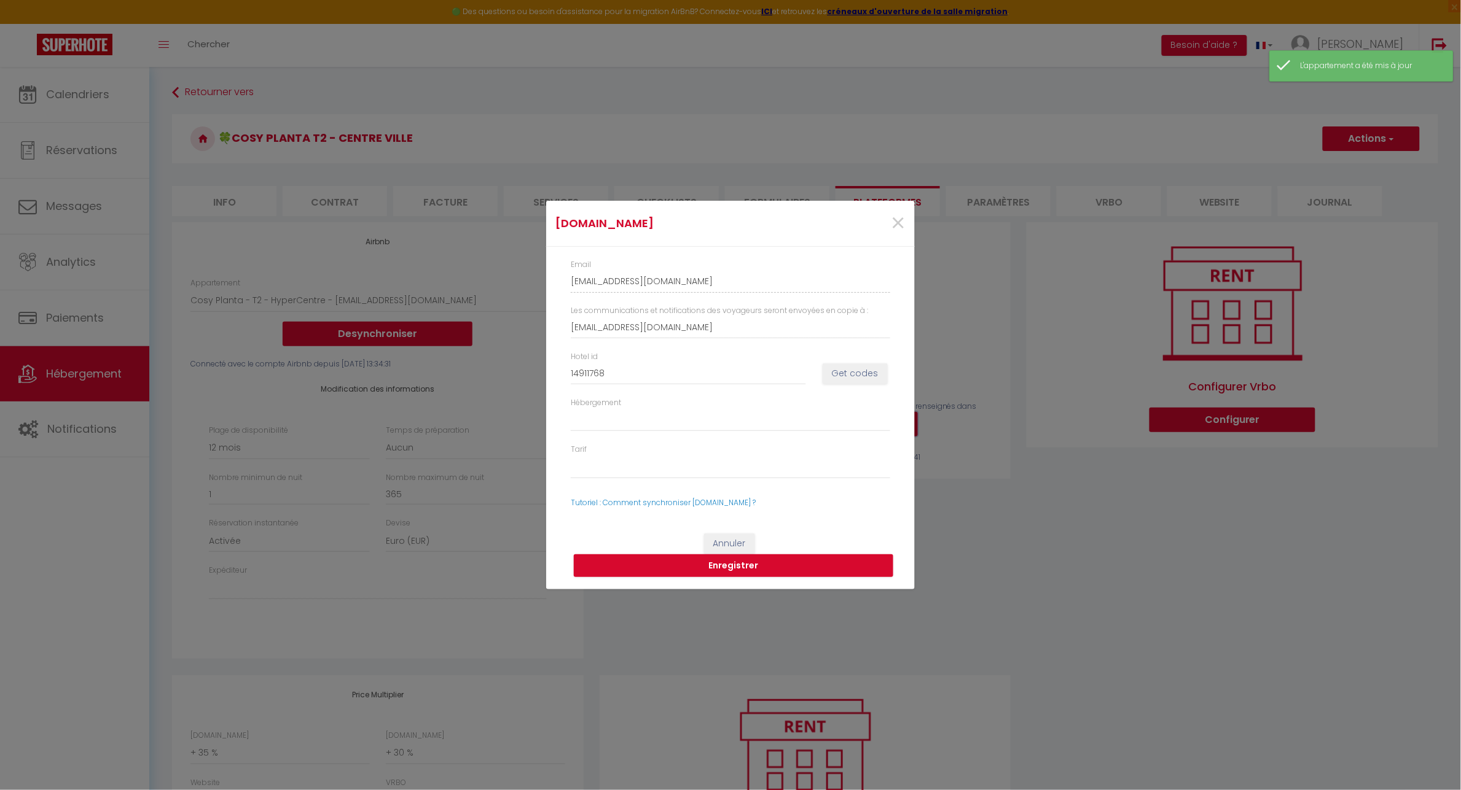
select select
click at [619, 382] on input "Hotel id" at bounding box center [694, 373] width 235 height 22
click at [628, 370] on input "Hotel id" at bounding box center [694, 373] width 235 height 22
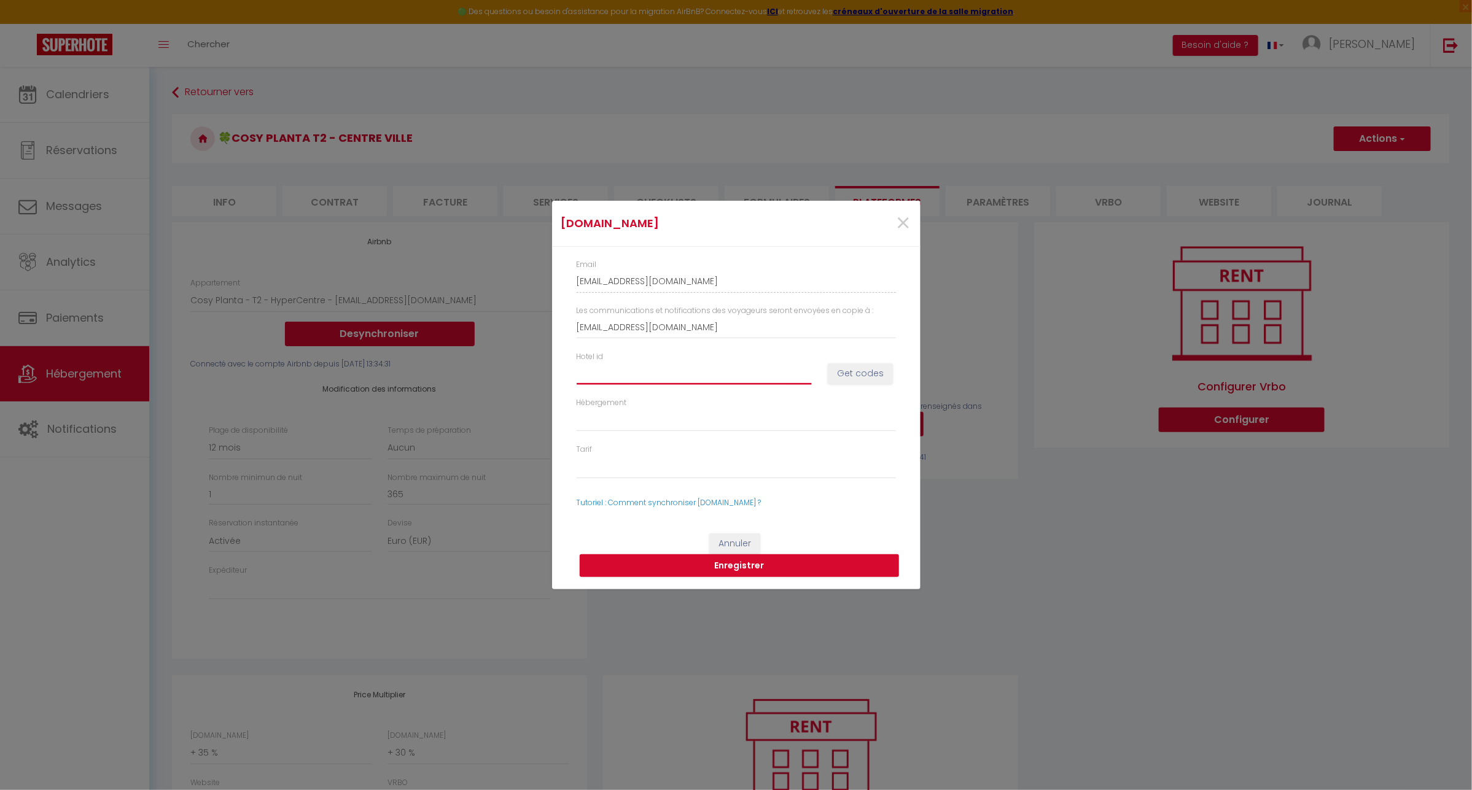
click at [587, 375] on input "Hotel id" at bounding box center [694, 373] width 235 height 22
paste input "14911768"
type input "14911768"
select select
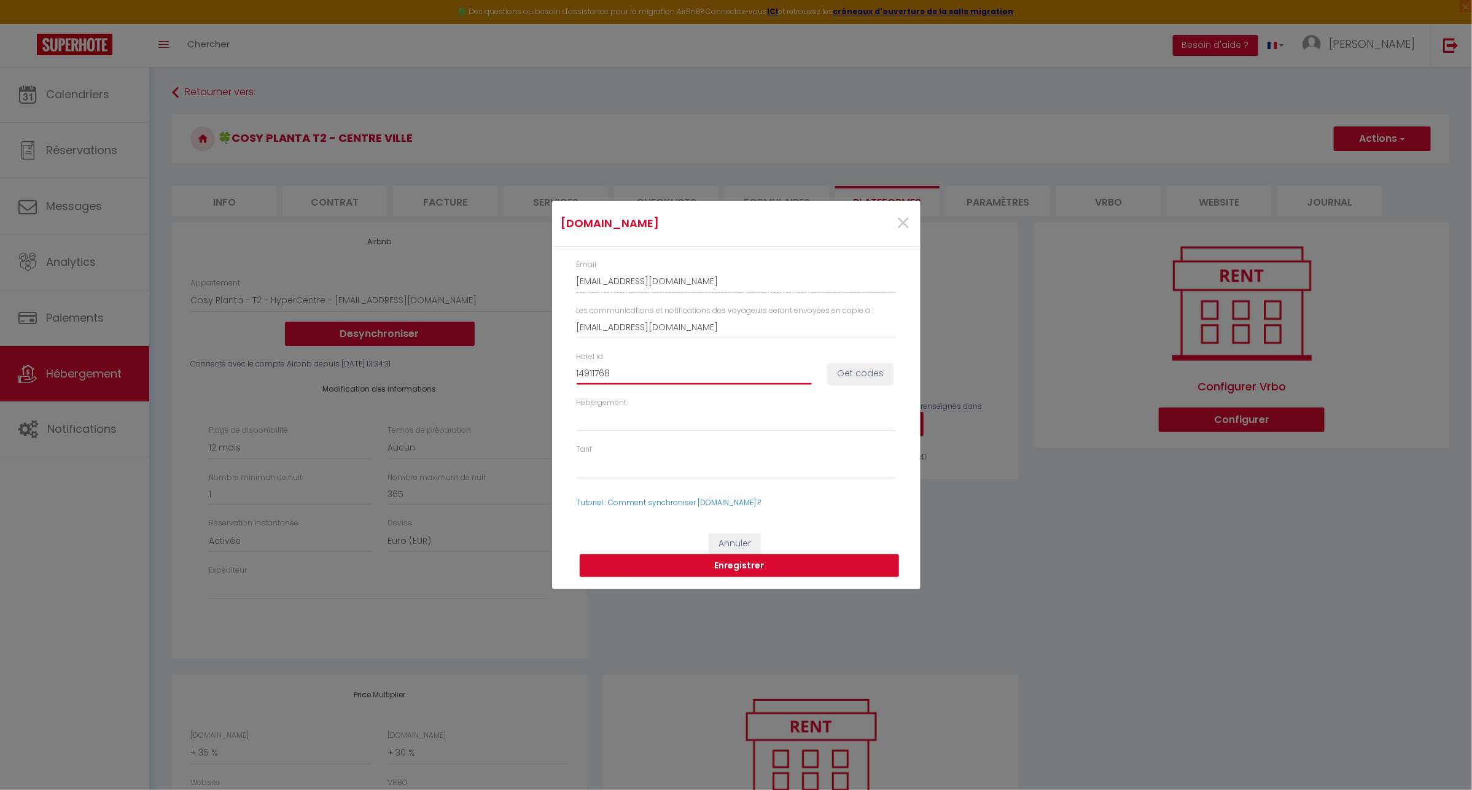
select select
type input "14911768"
click at [852, 375] on button "Get codes" at bounding box center [860, 374] width 65 height 21
select select
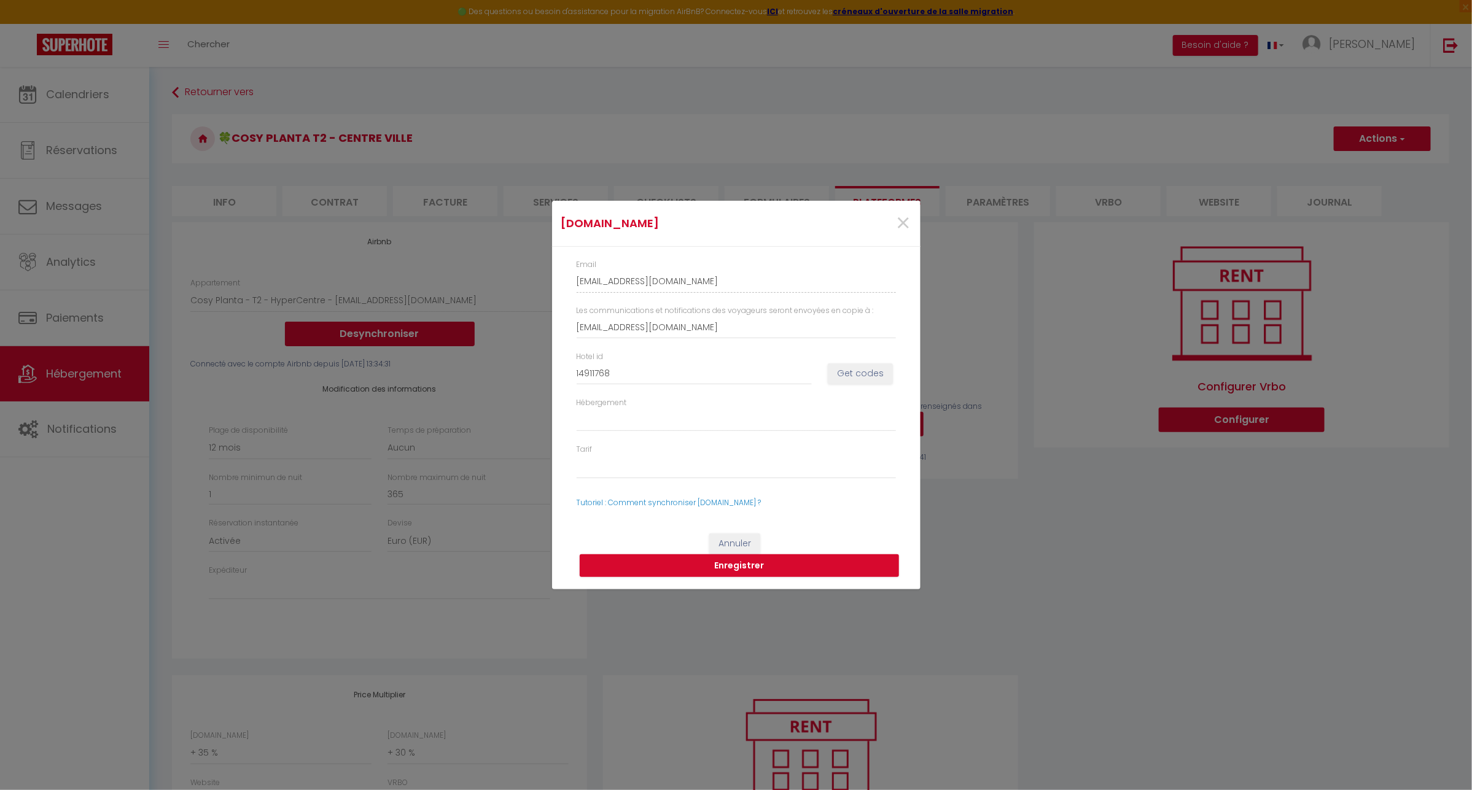
select select
click at [857, 369] on button "Get codes" at bounding box center [860, 374] width 65 height 21
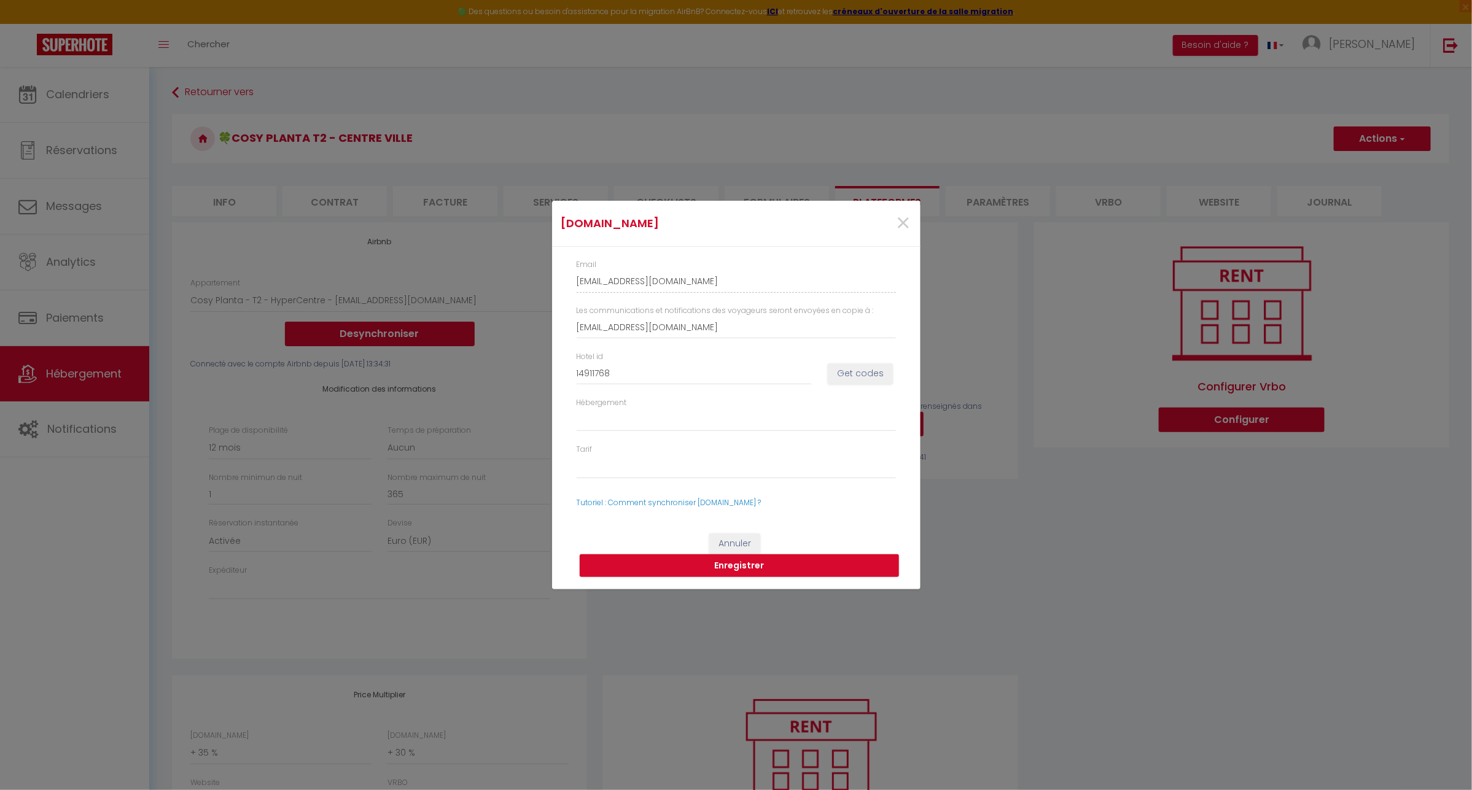
select select
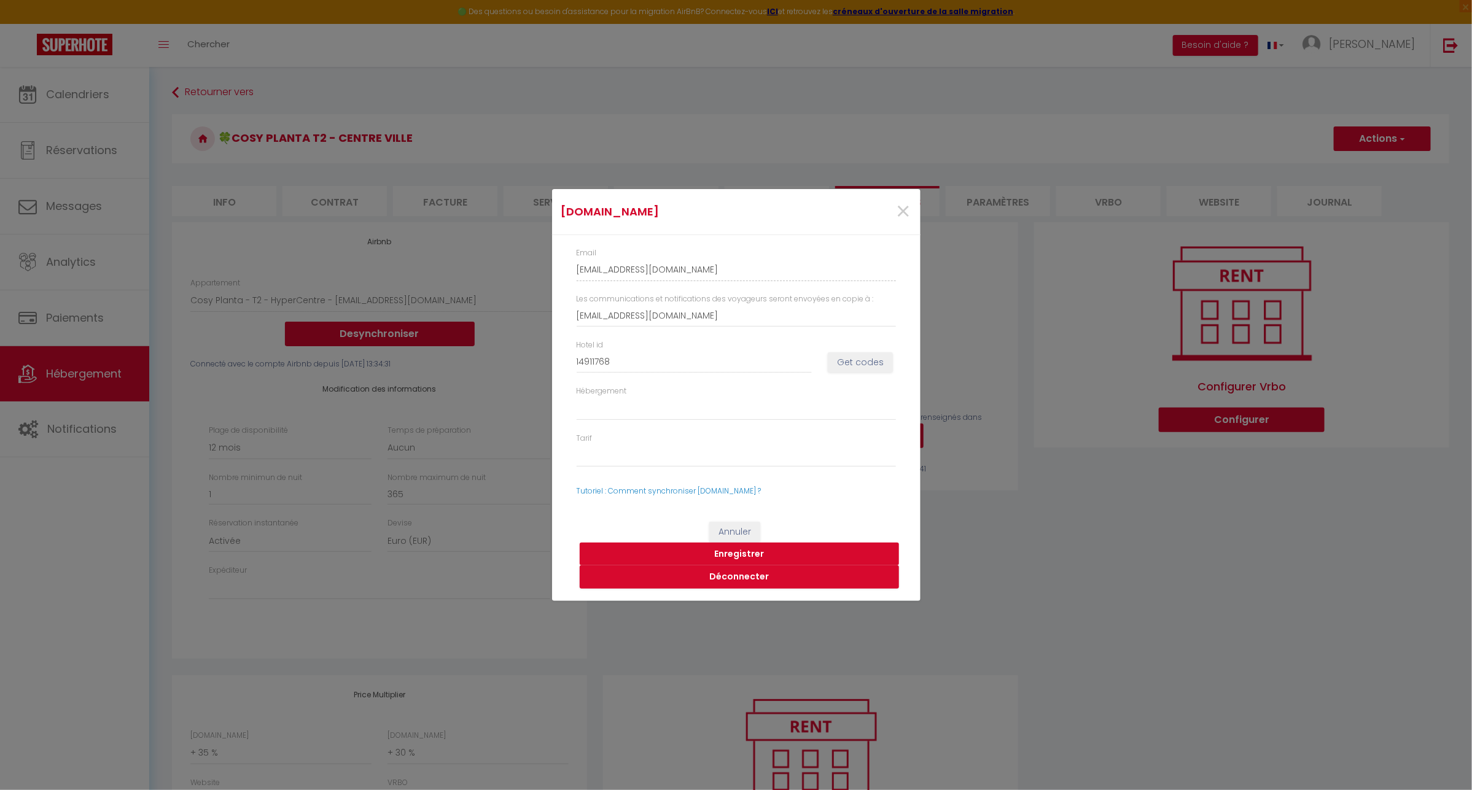
click at [735, 557] on button "Enregistrer" at bounding box center [739, 554] width 319 height 23
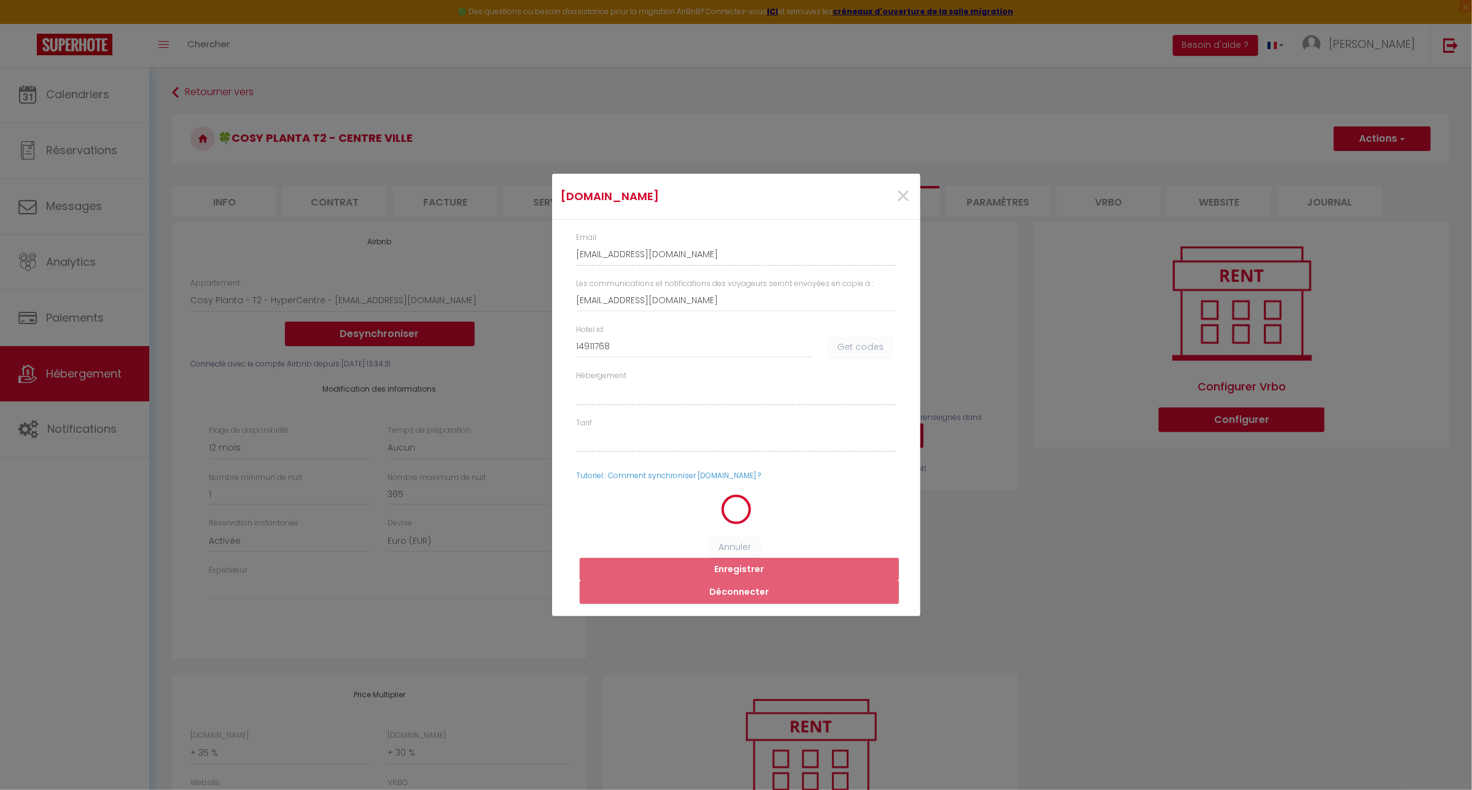
select select
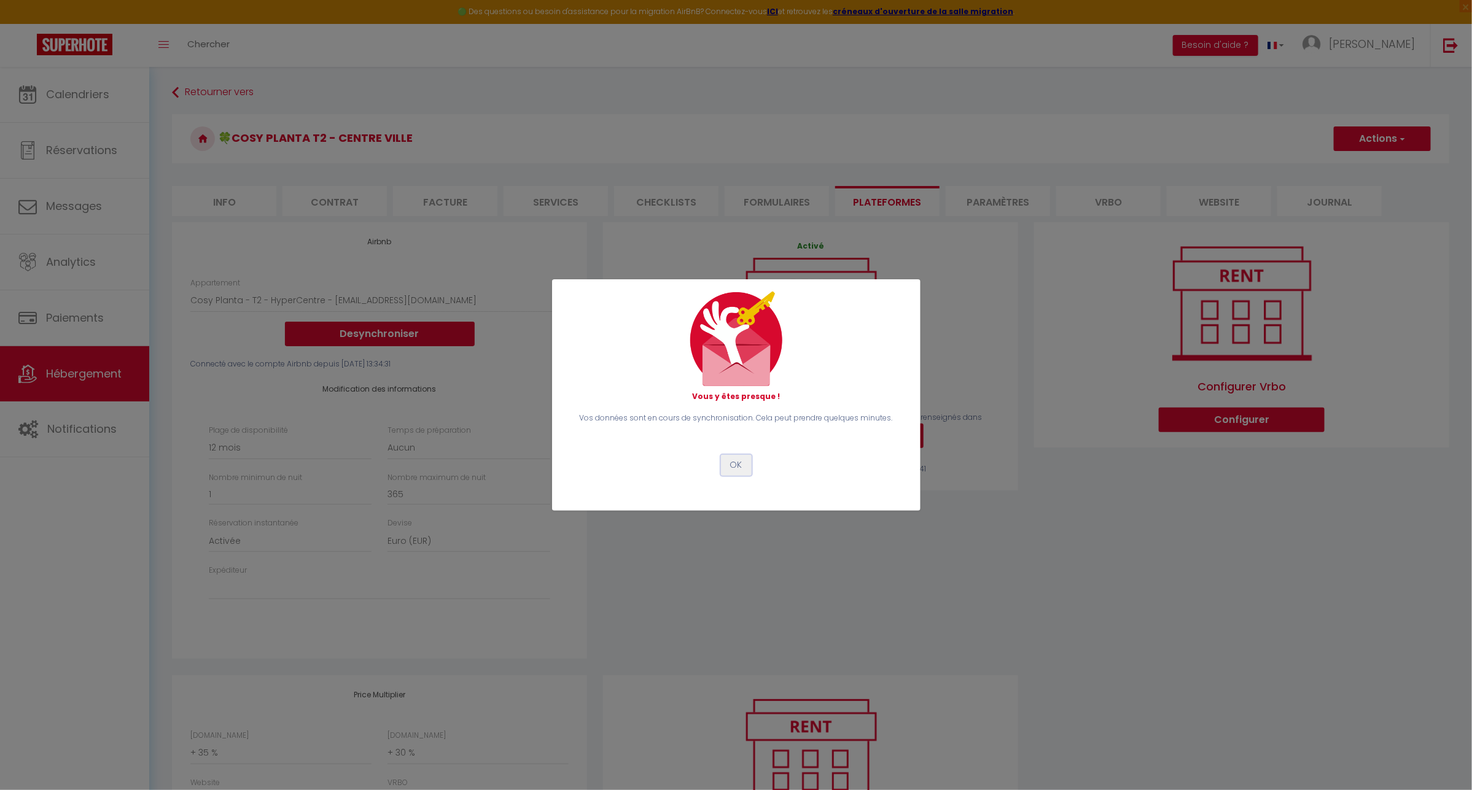
click at [734, 470] on button "OK" at bounding box center [736, 465] width 31 height 21
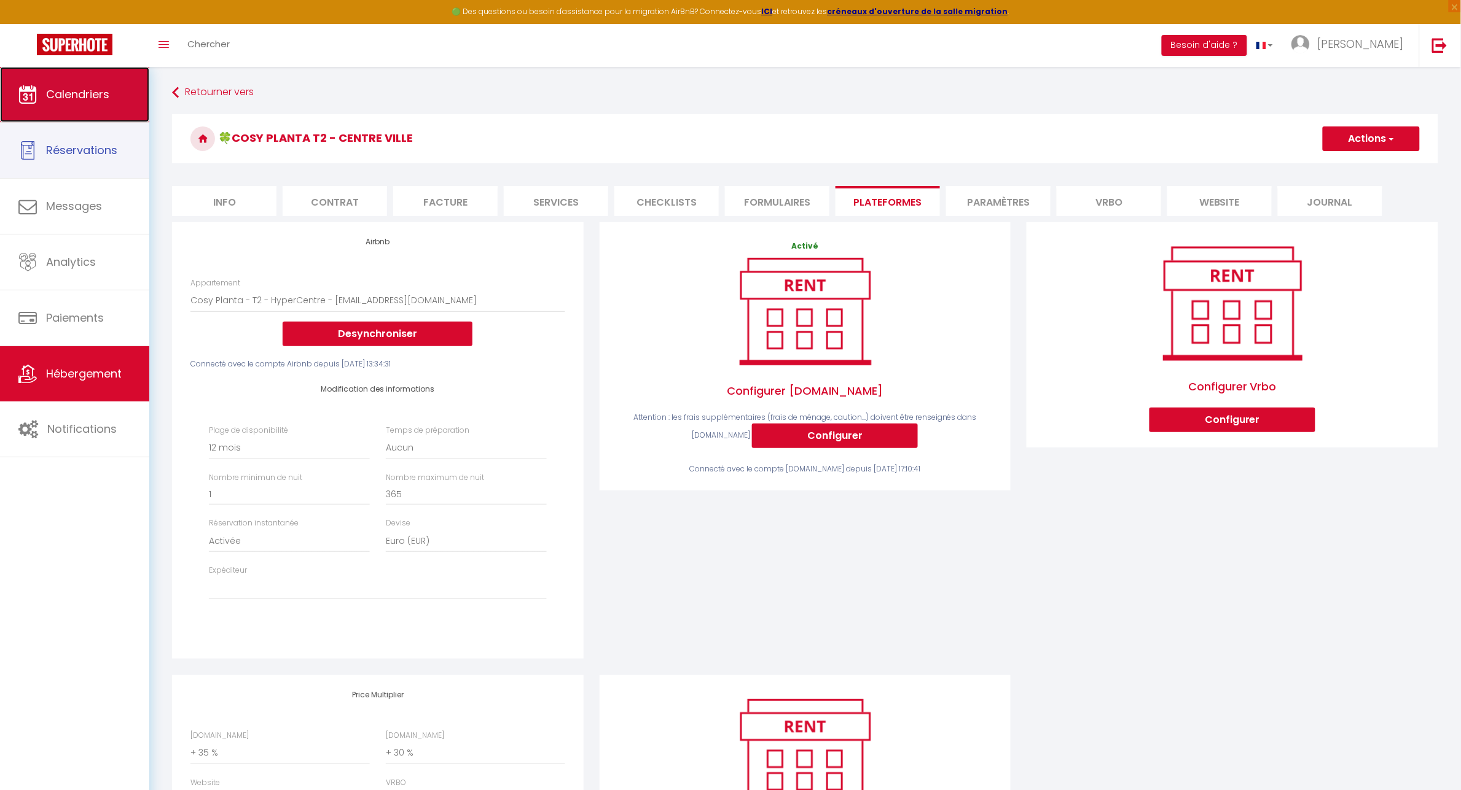
click at [99, 102] on link "Calendriers" at bounding box center [74, 94] width 149 height 55
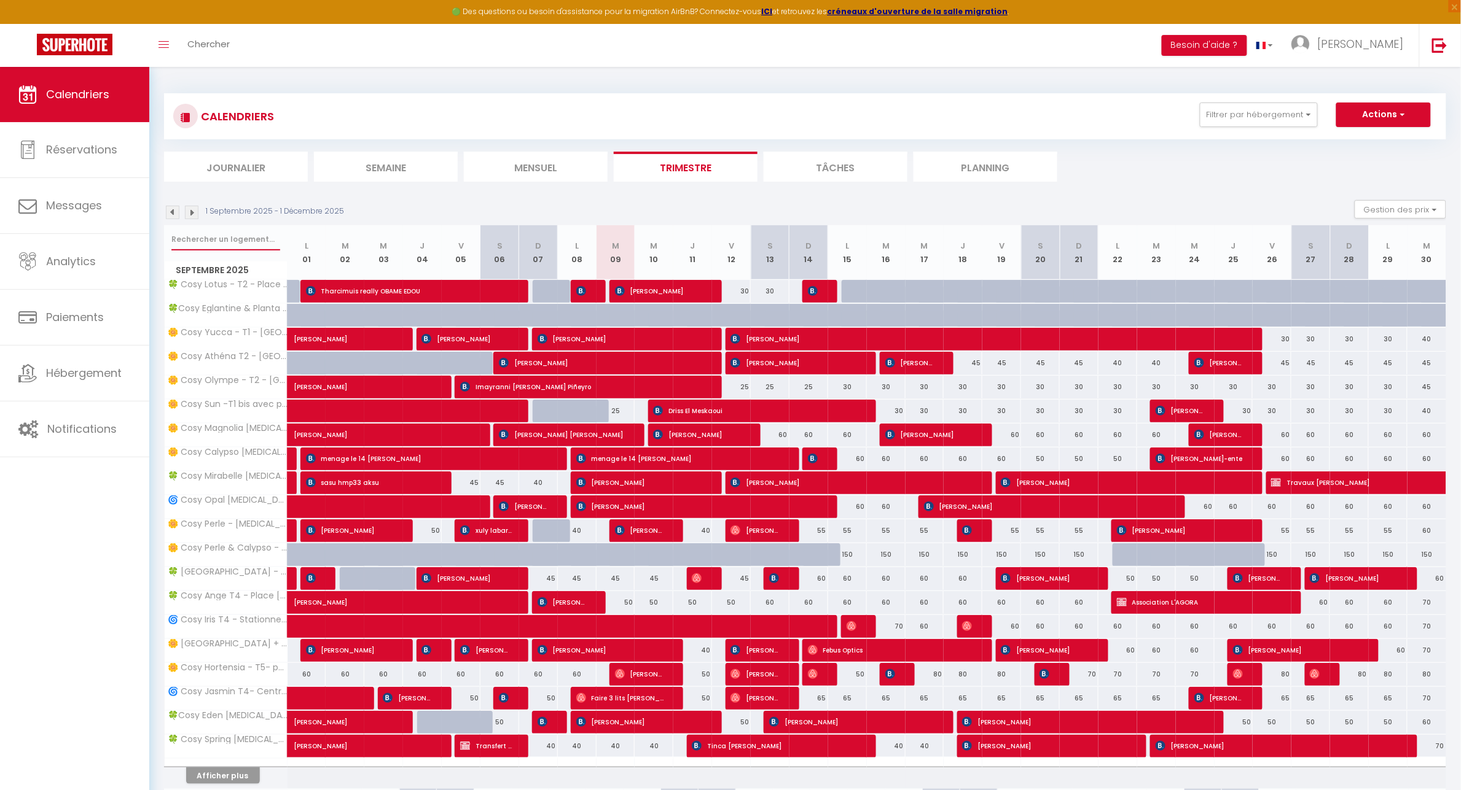
click at [208, 231] on input "text" at bounding box center [225, 239] width 109 height 22
type input "PLANTA"
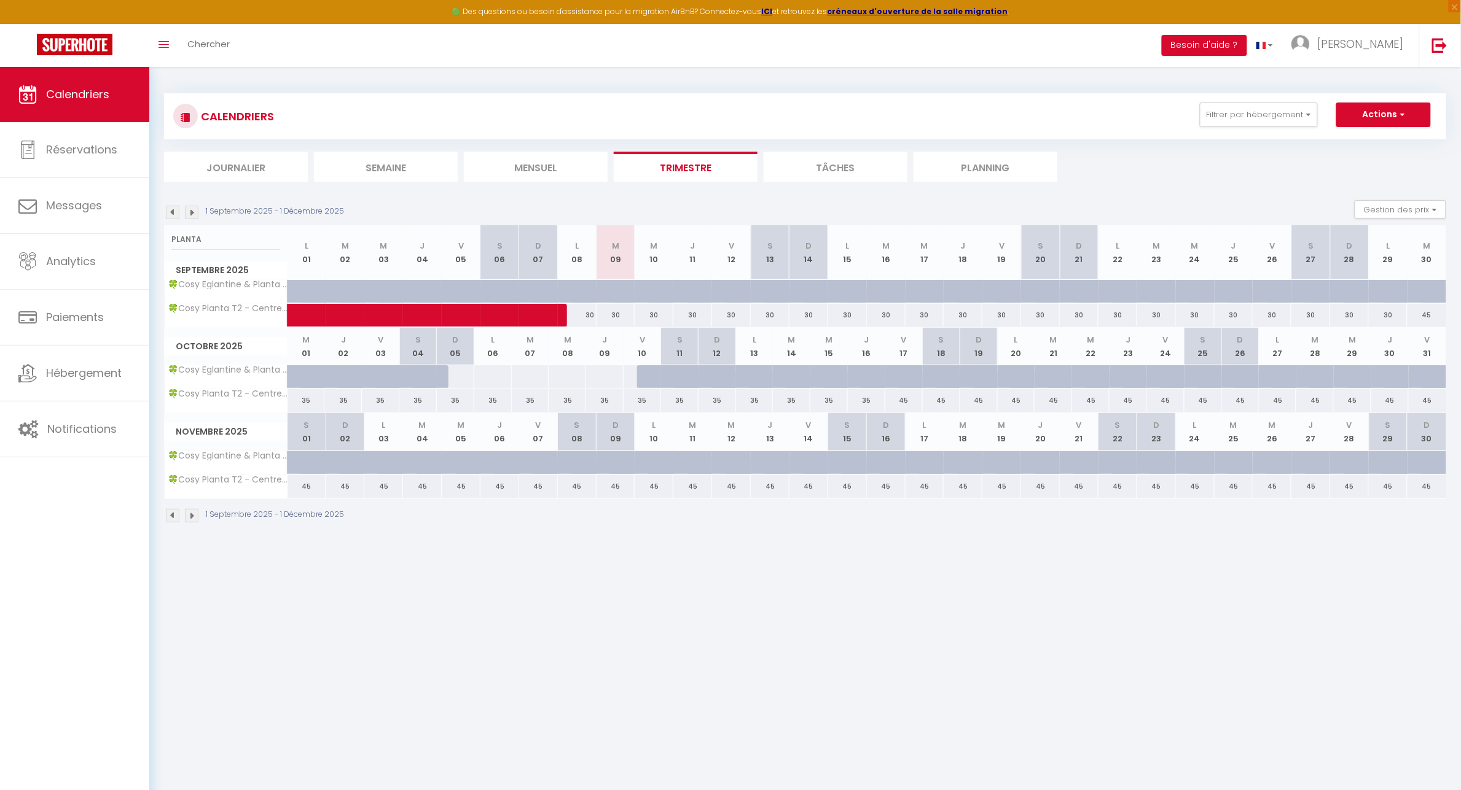
click at [171, 210] on img at bounding box center [173, 213] width 14 height 14
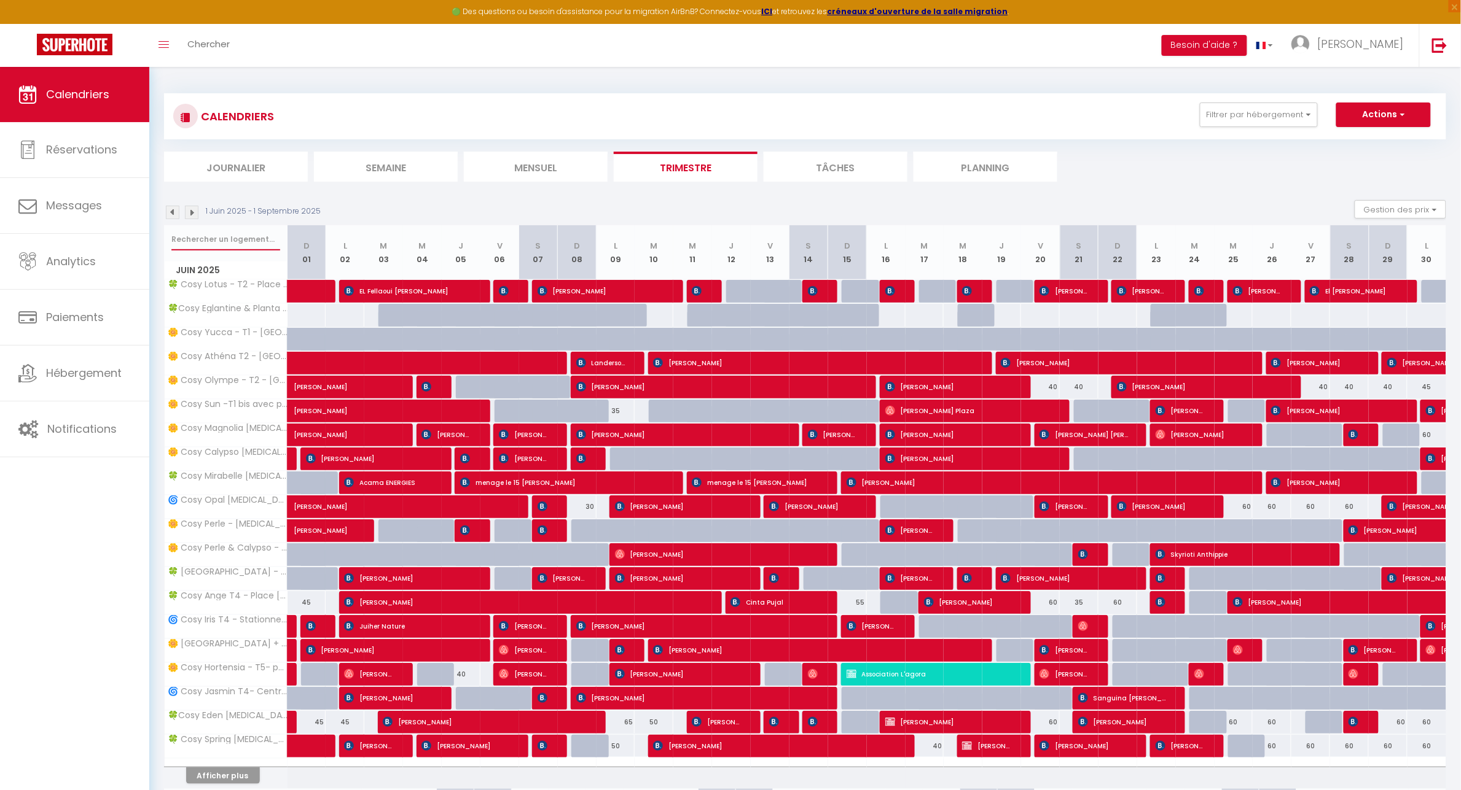
click at [220, 244] on input "text" at bounding box center [225, 239] width 109 height 22
type input "PLANTA"
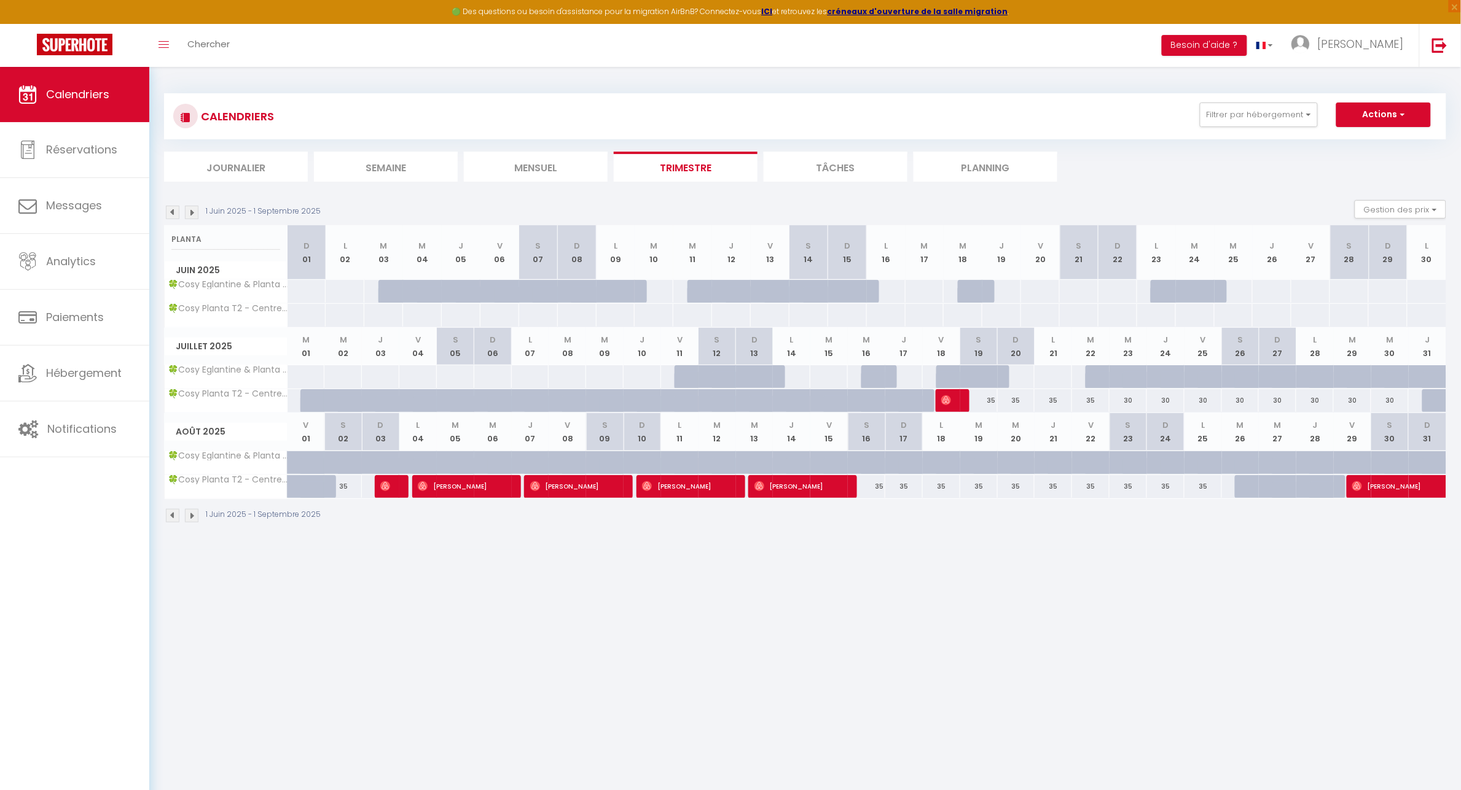
click at [188, 209] on img at bounding box center [192, 213] width 14 height 14
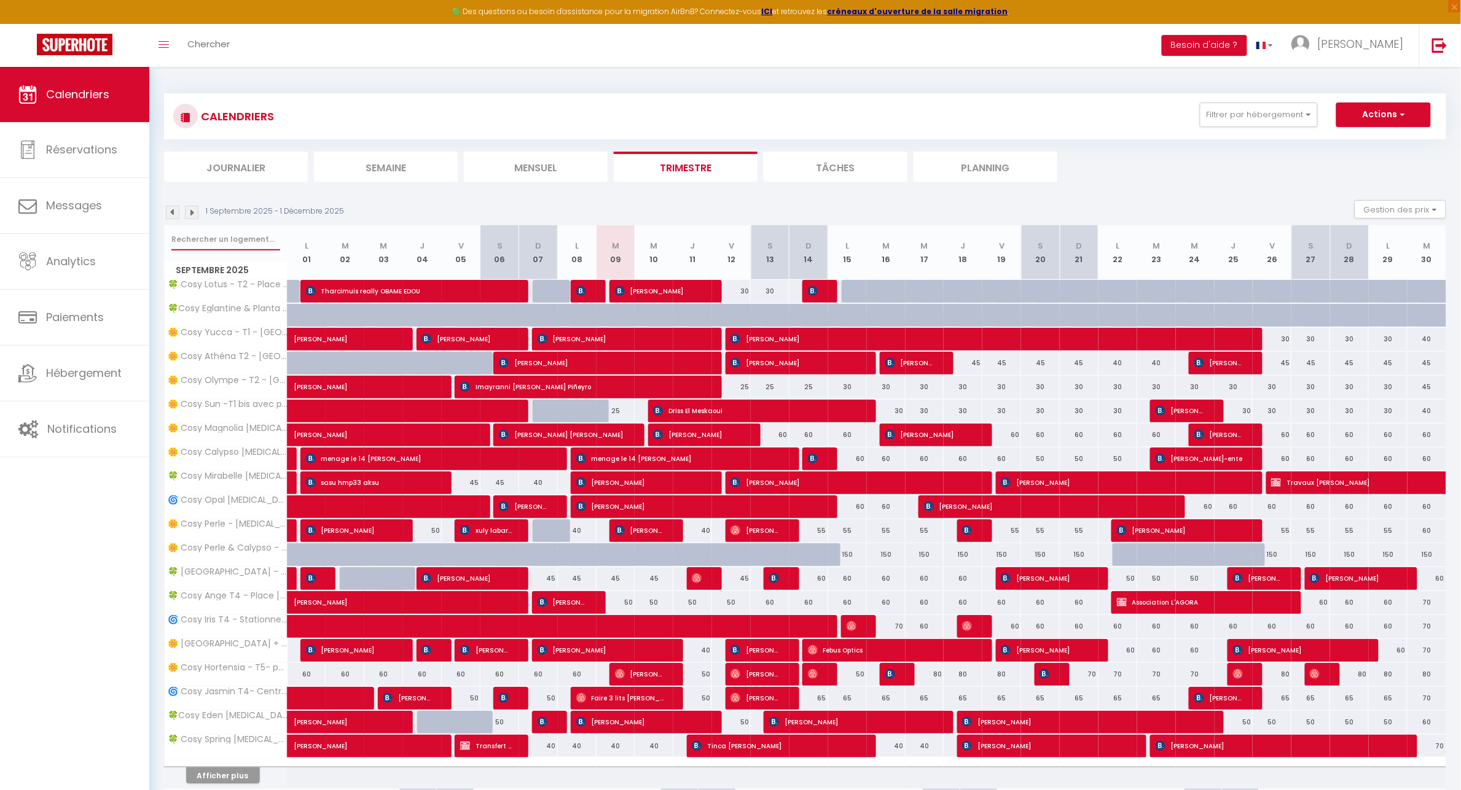
click at [206, 243] on input "text" at bounding box center [225, 239] width 109 height 22
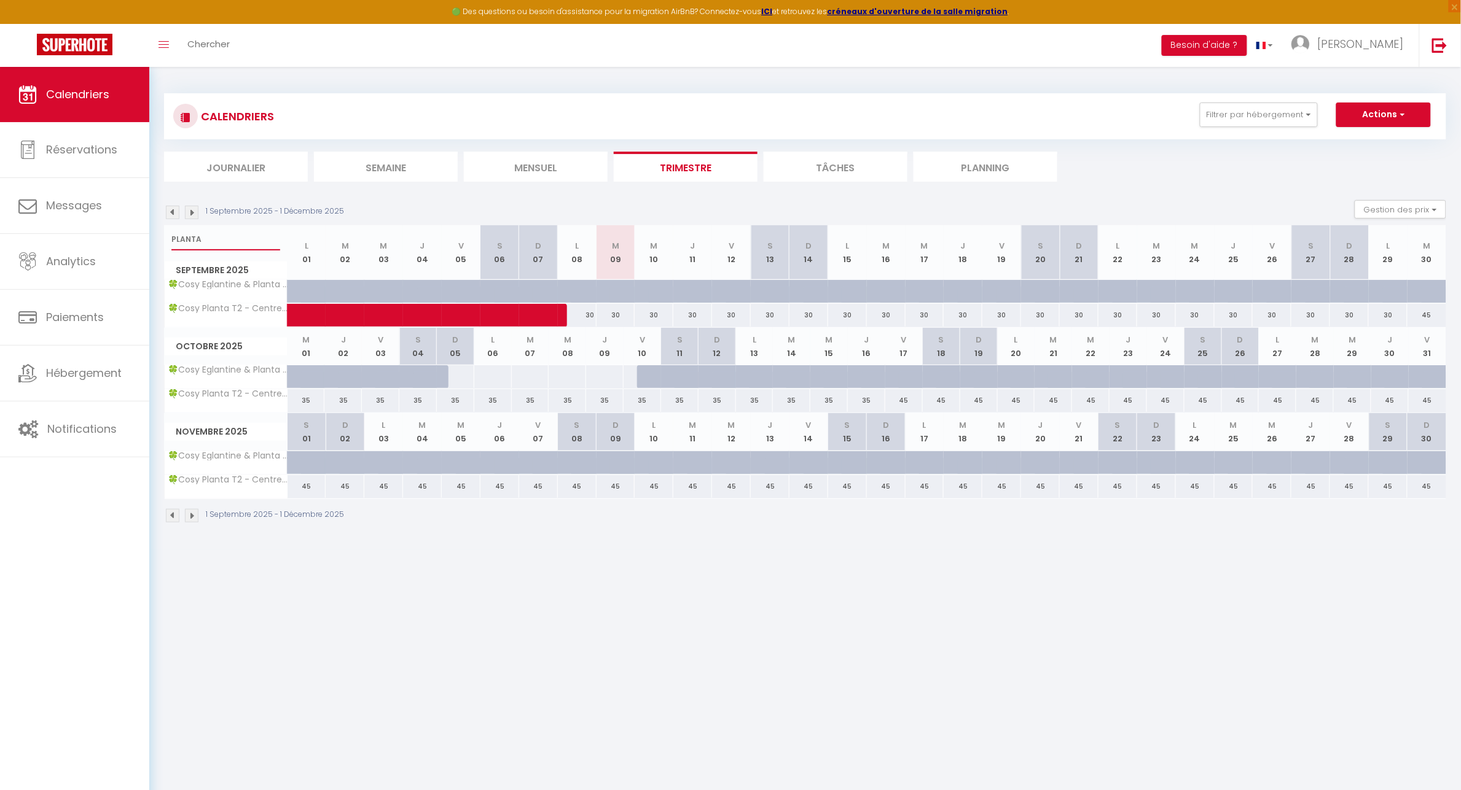
type input "PLANTA"
click at [1402, 114] on span "button" at bounding box center [1400, 114] width 7 height 12
click at [1351, 143] on link "Nouvelle réservation" at bounding box center [1370, 143] width 107 height 18
select select
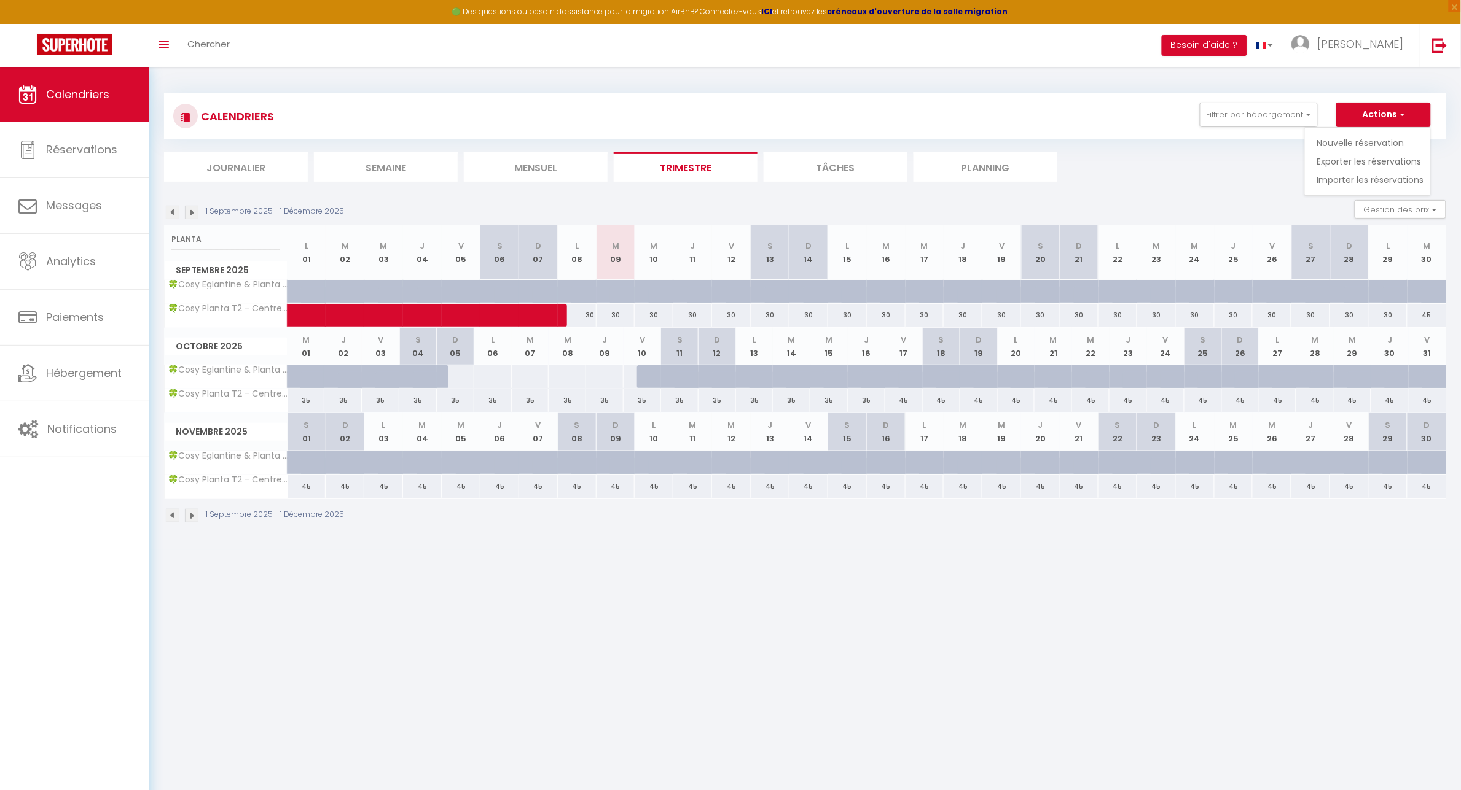
select select
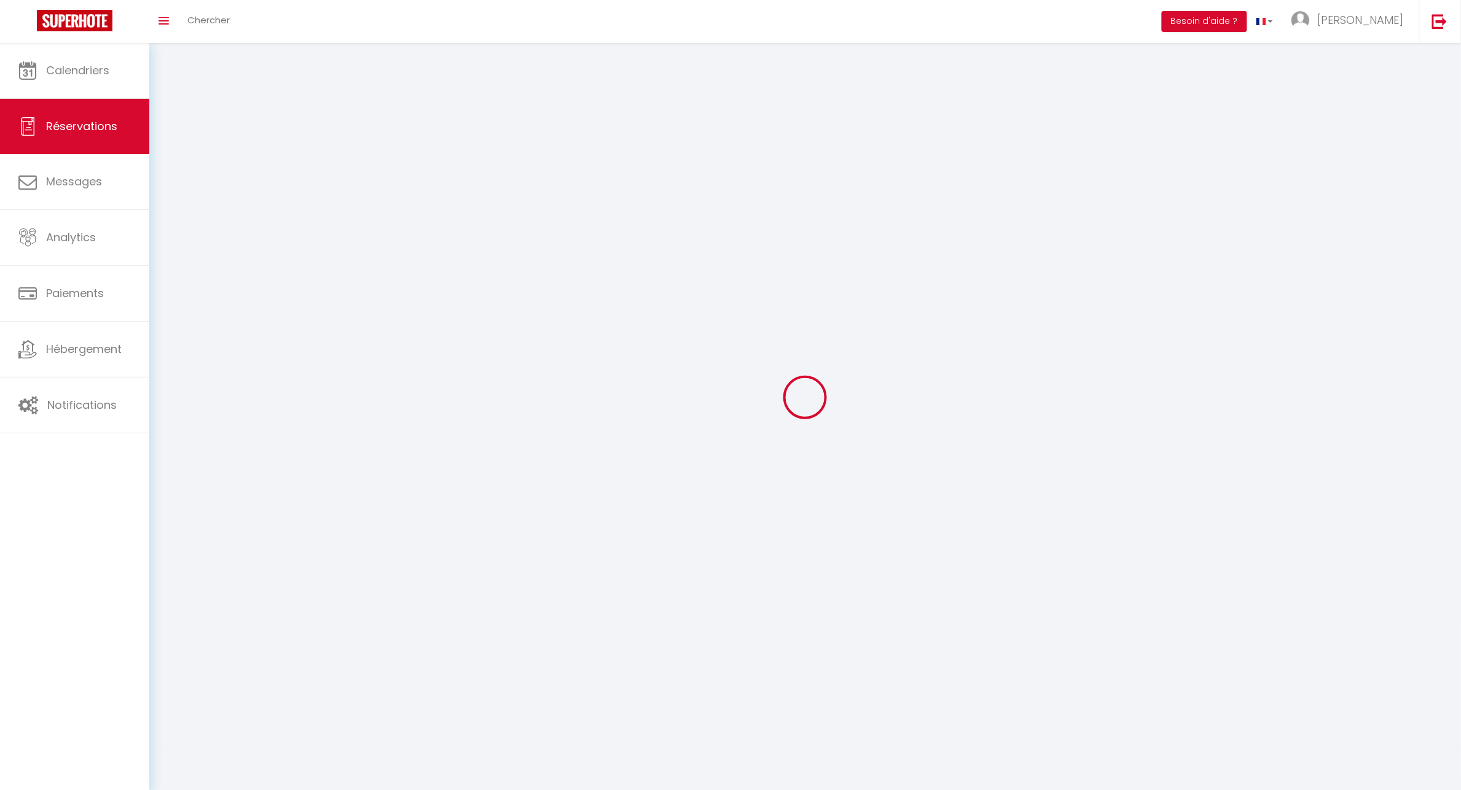
select select
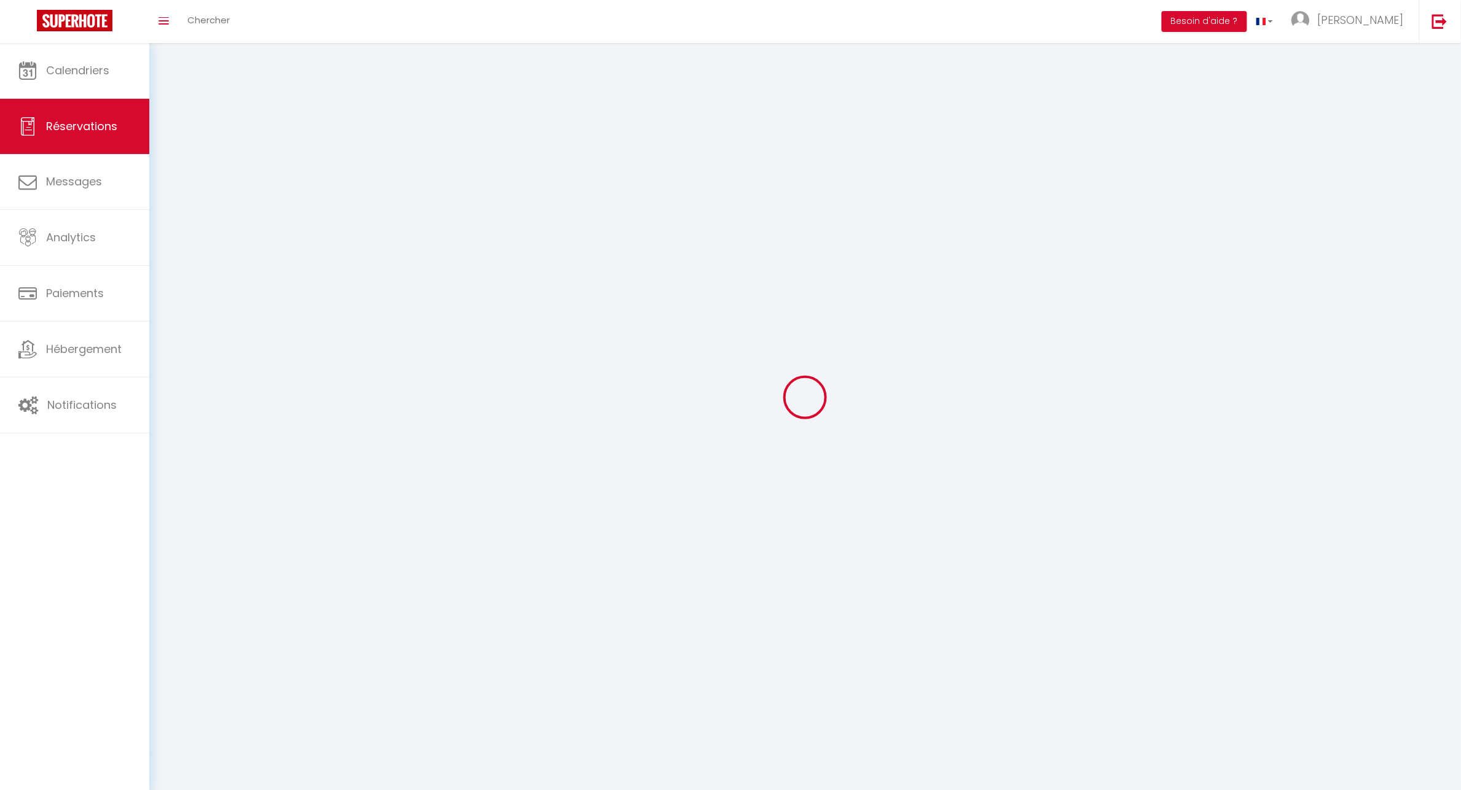
select select
checkbox input "false"
select select
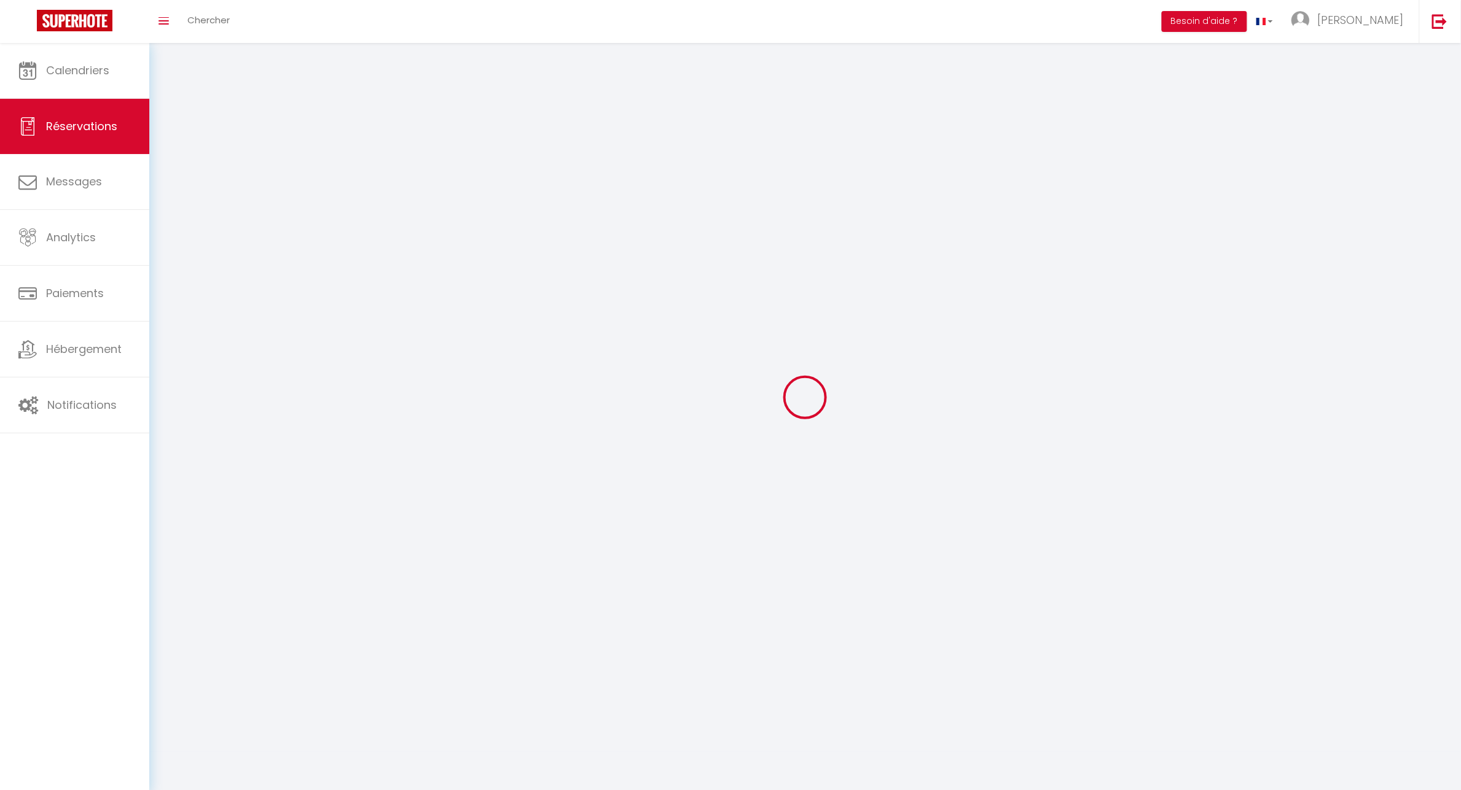
select select
checkbox input "false"
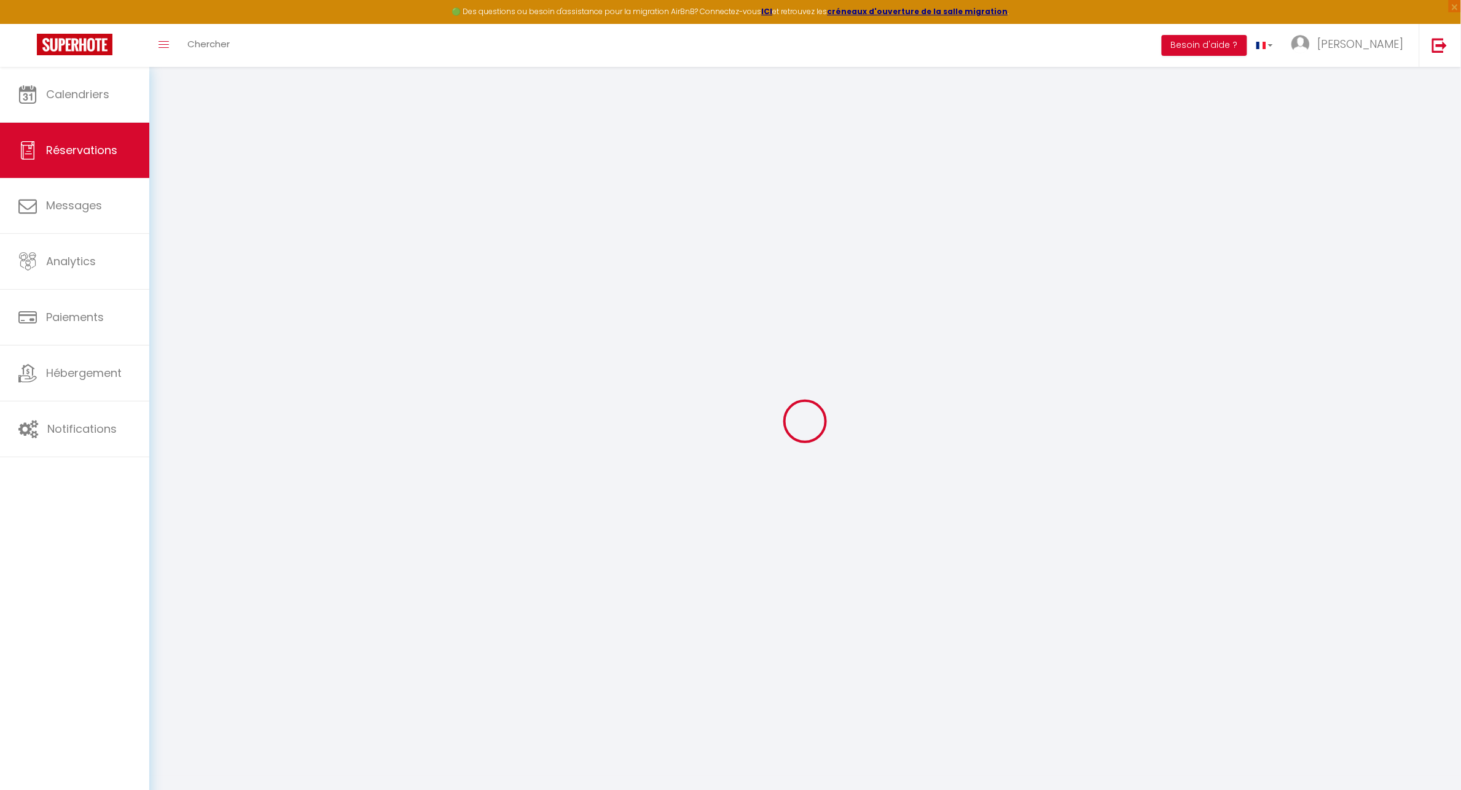
select select
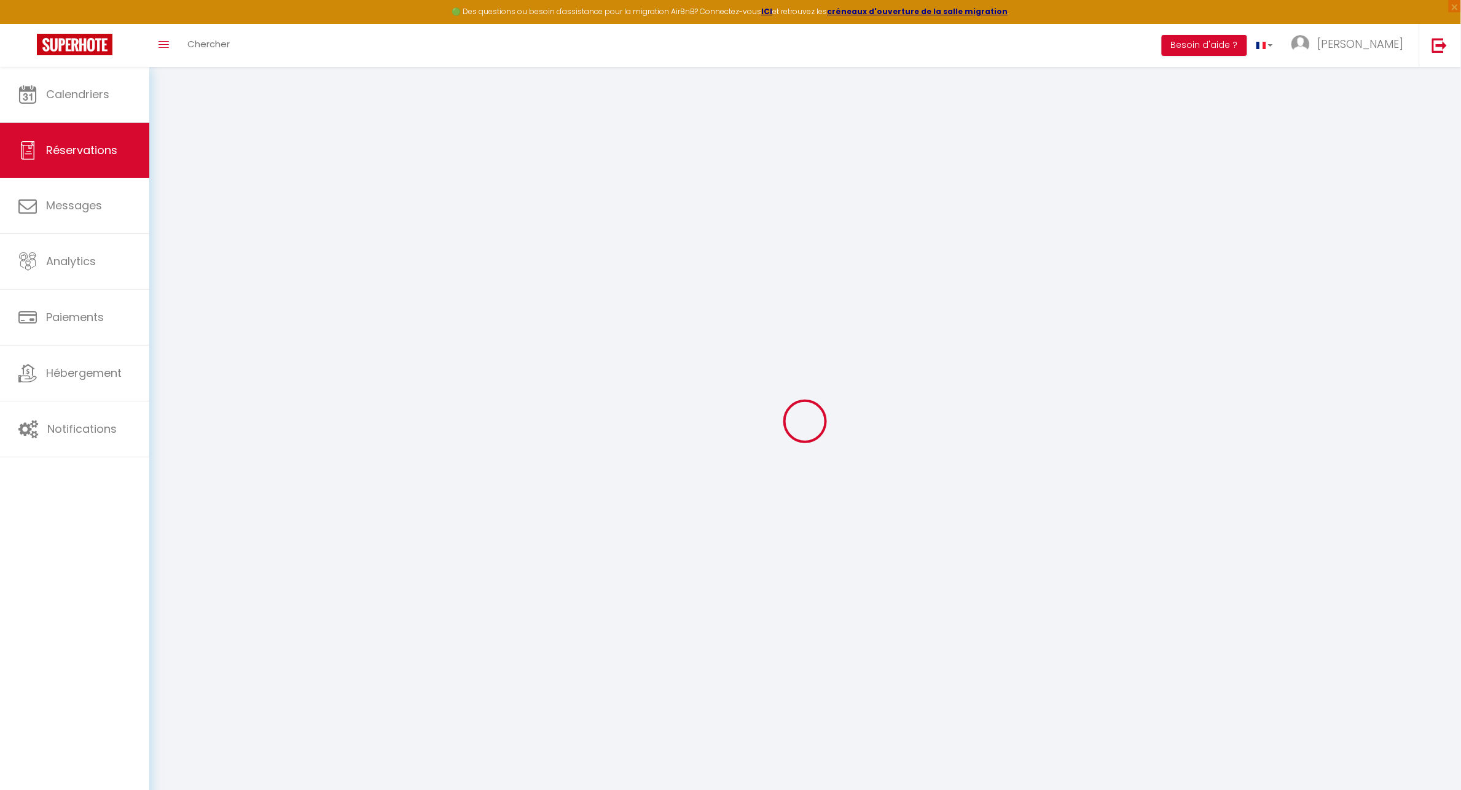
select select
checkbox input "false"
select select
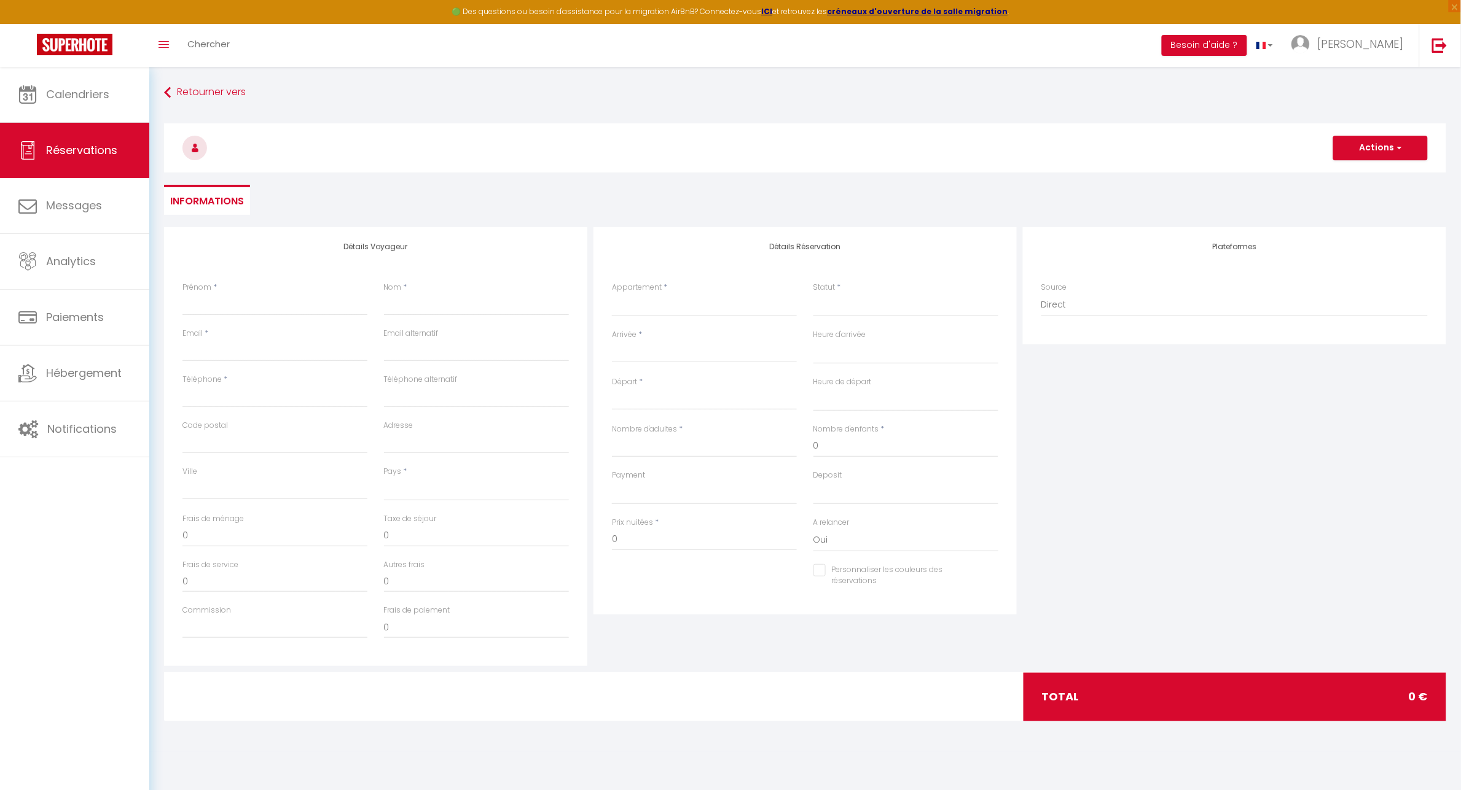
select select
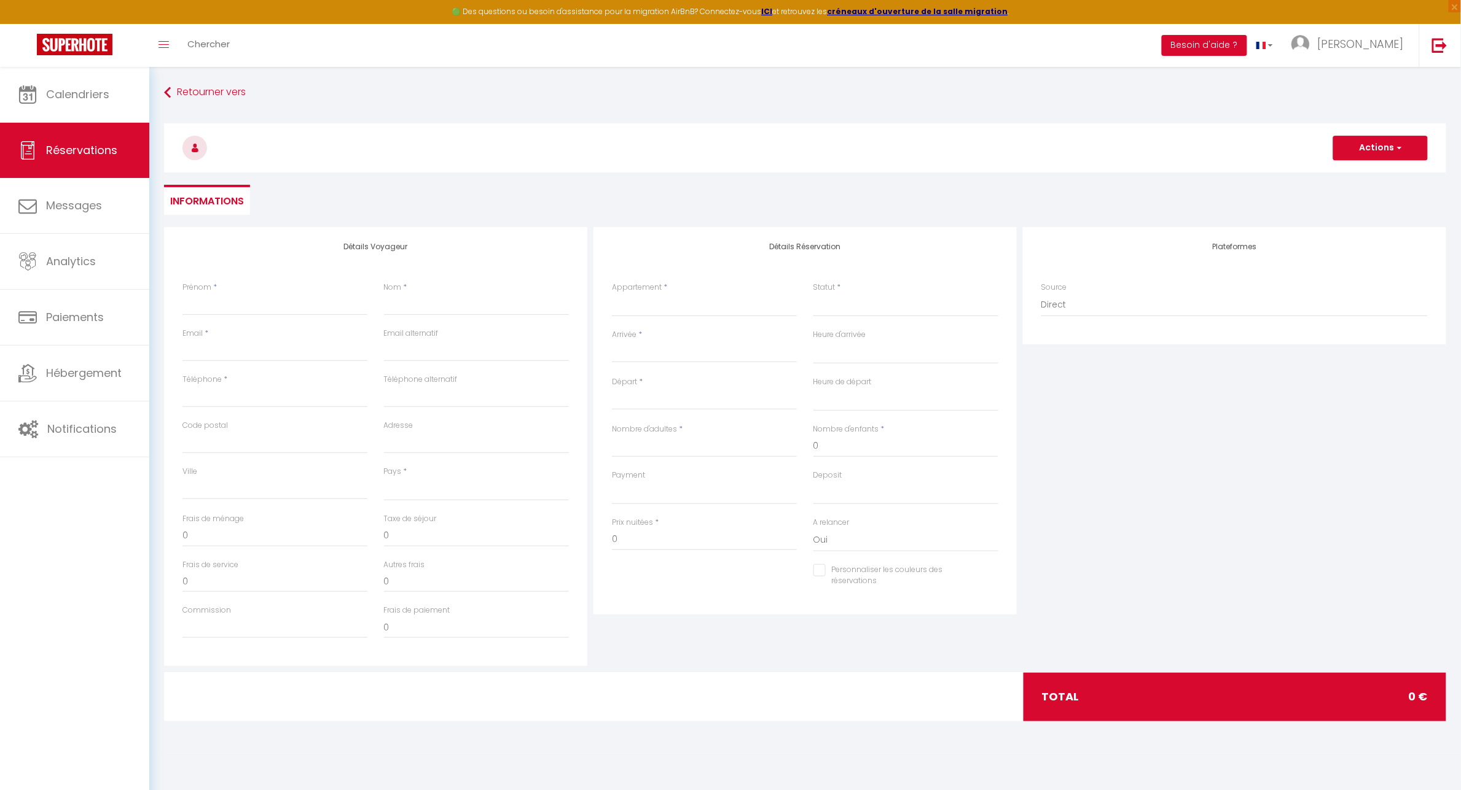
checkbox input "false"
select select
click at [255, 306] on input "Prénom" at bounding box center [274, 305] width 185 height 22
type input "M"
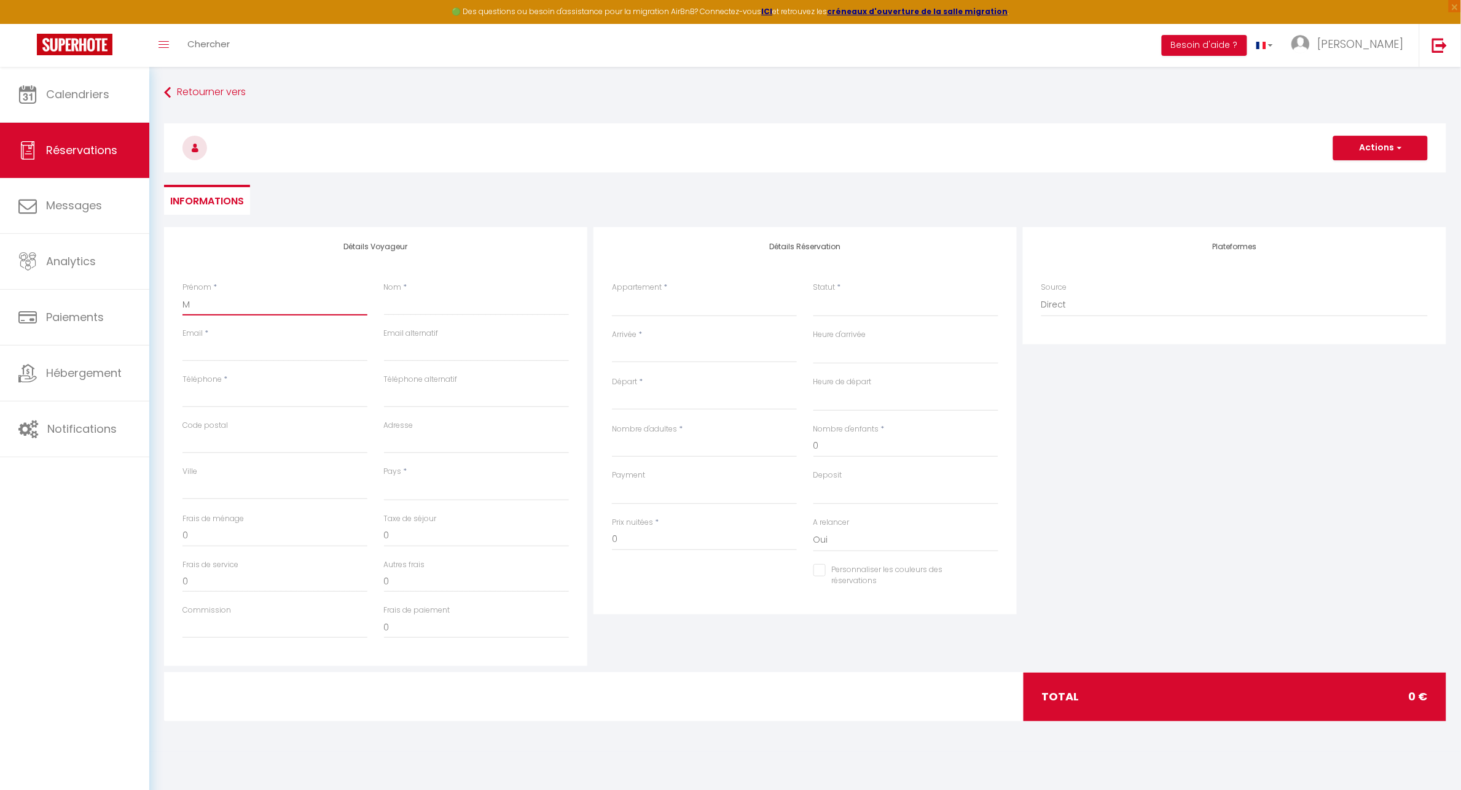
select select
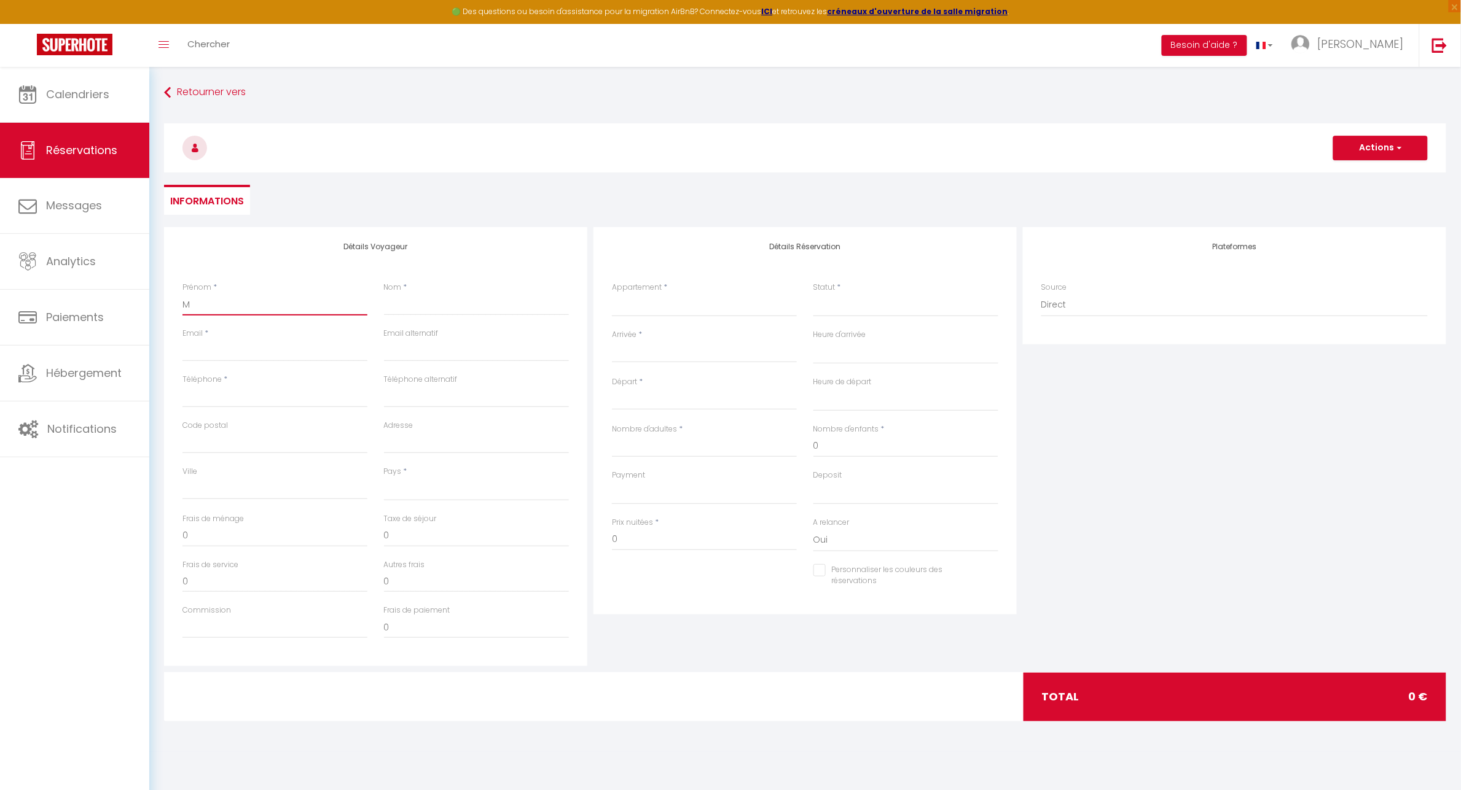
select select
checkbox input "false"
type input "MA"
select select
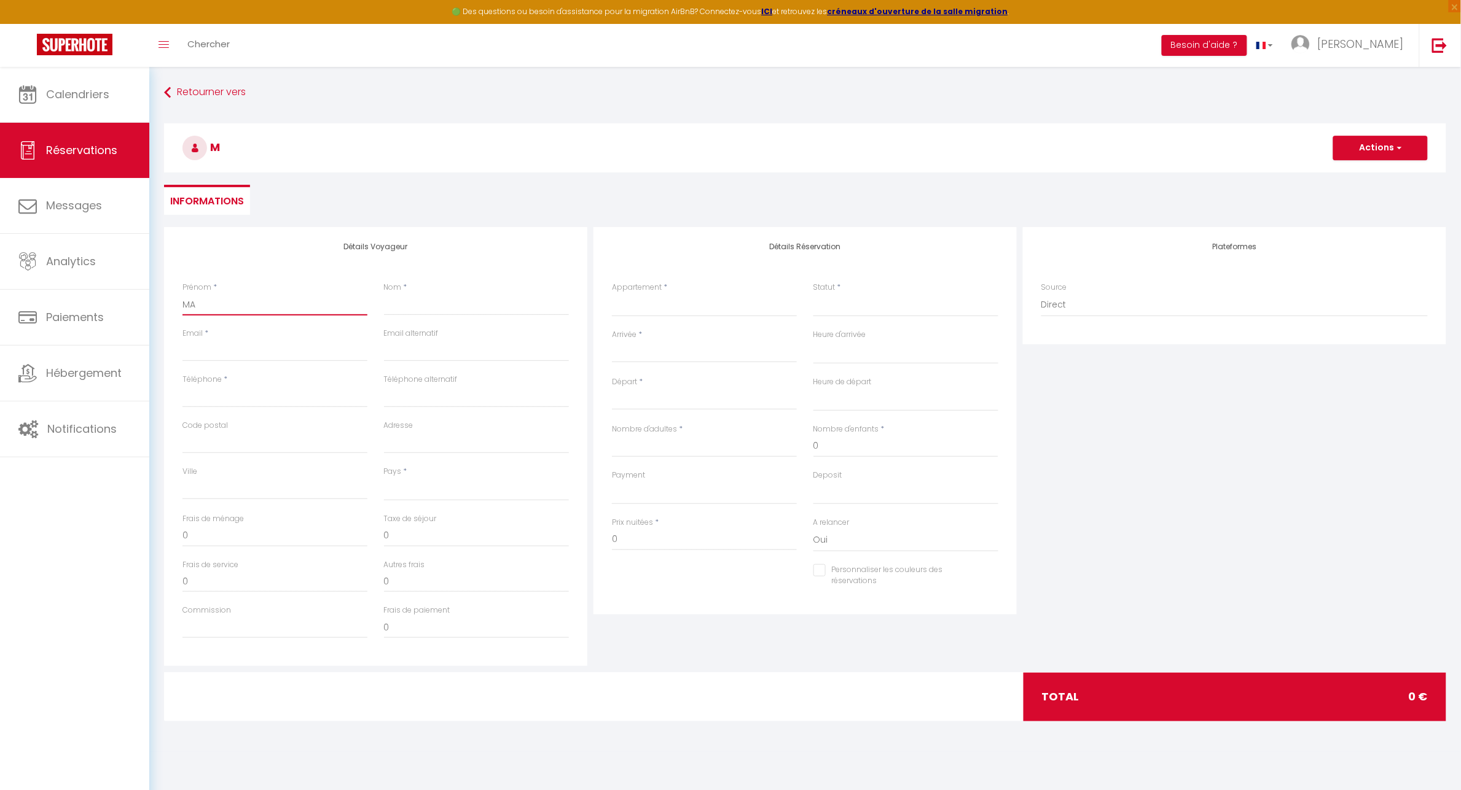
select select
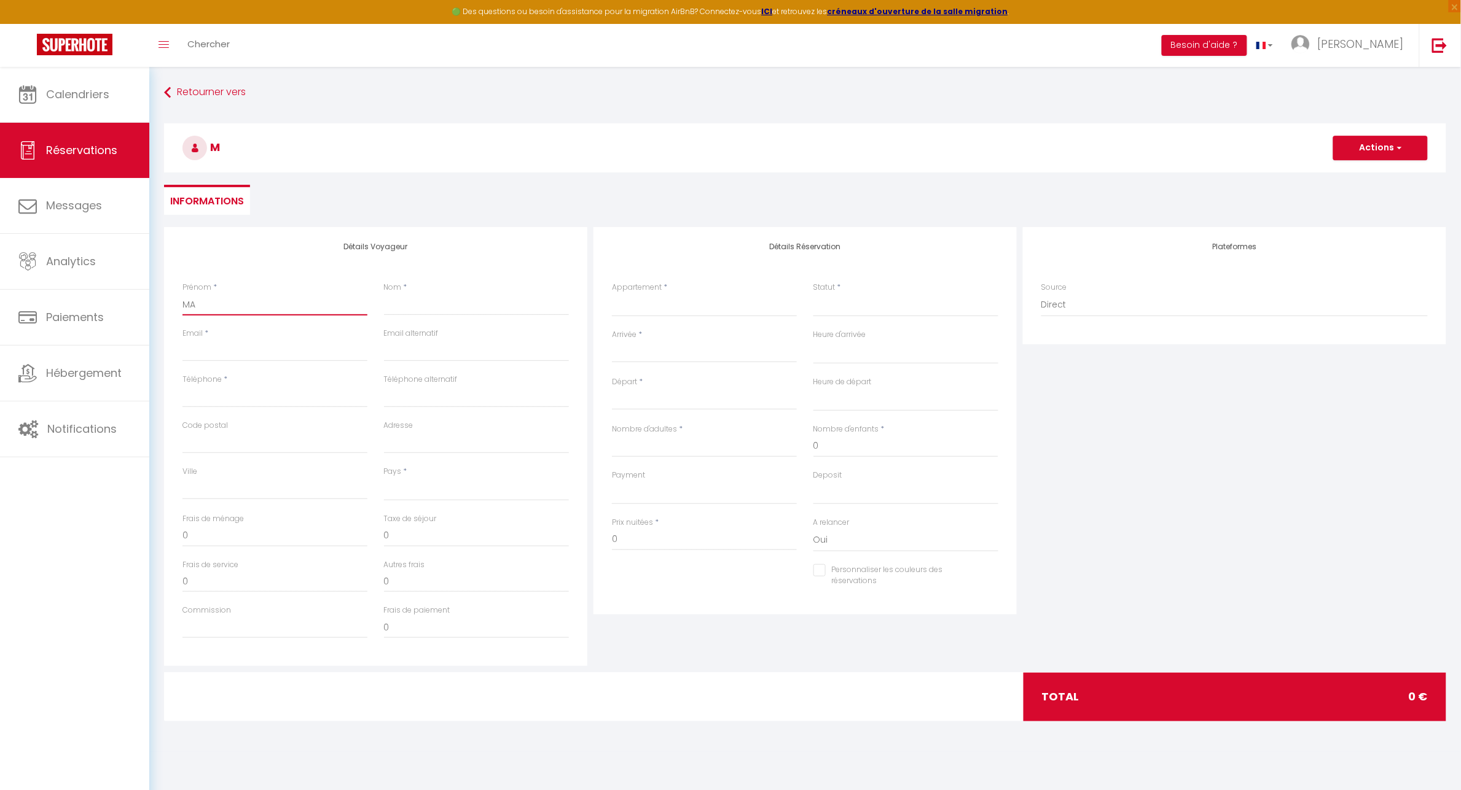
select select
checkbox input "false"
type input "MAT"
select select
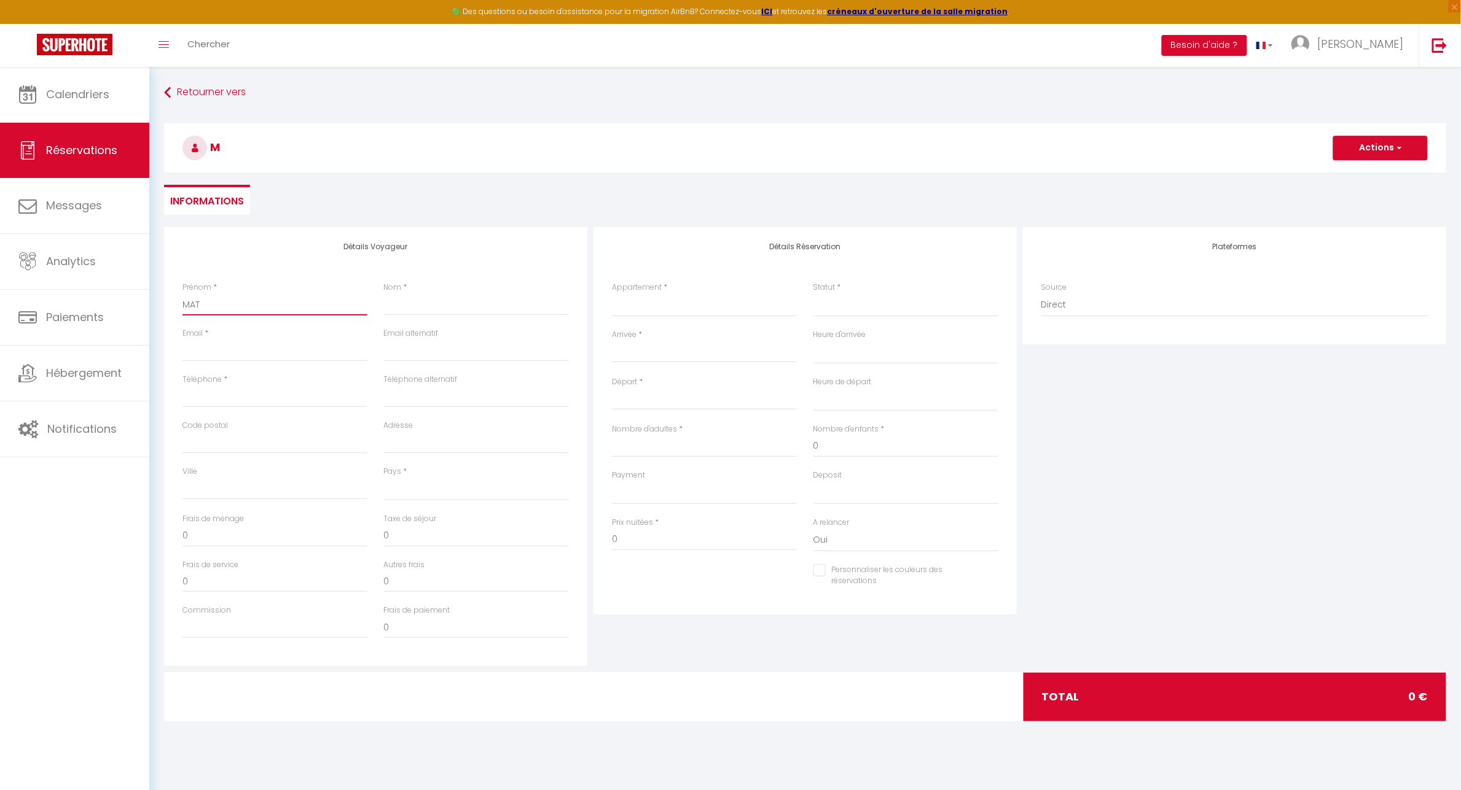
select select
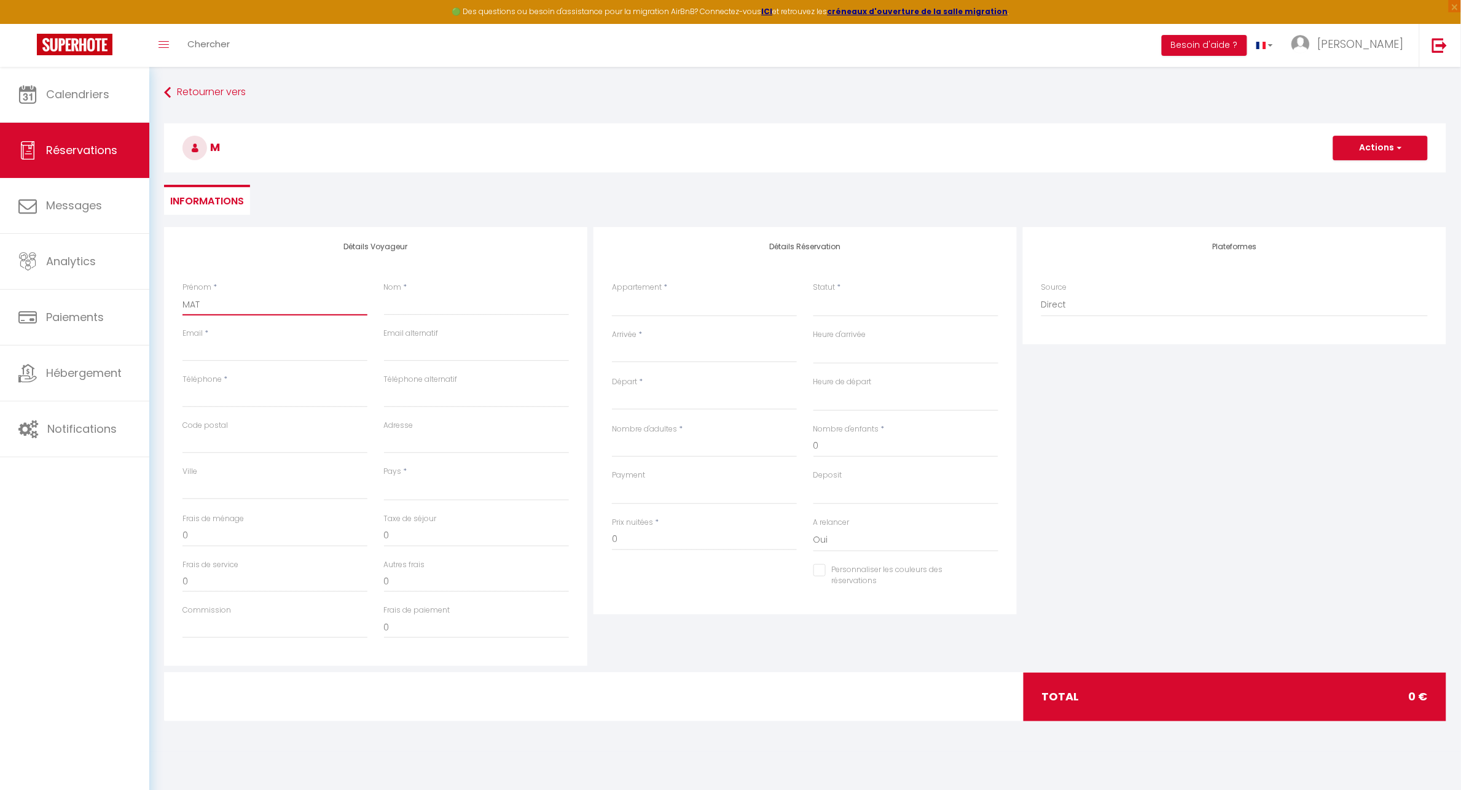
checkbox input "false"
type input "MATH"
select select
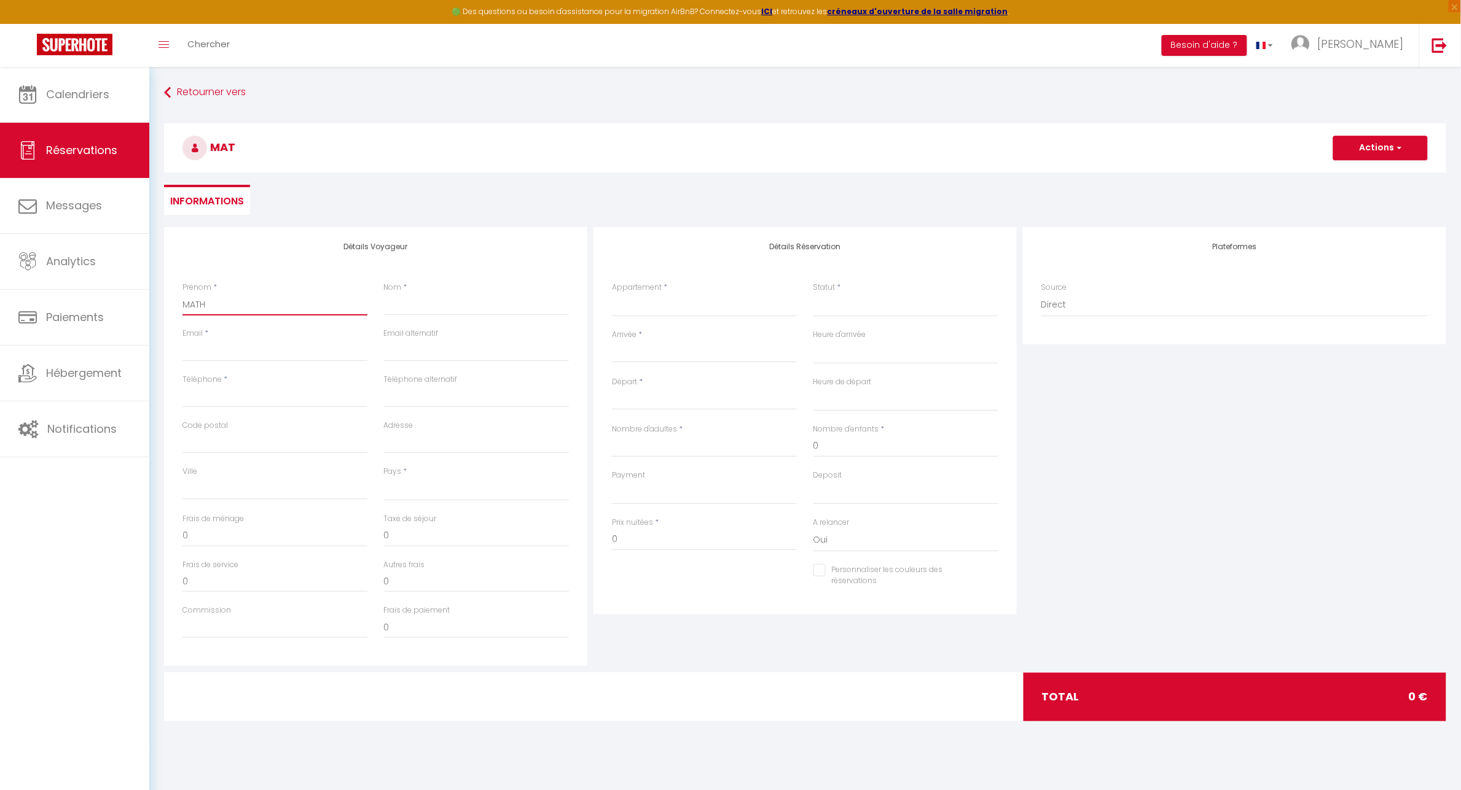
select select
checkbox input "false"
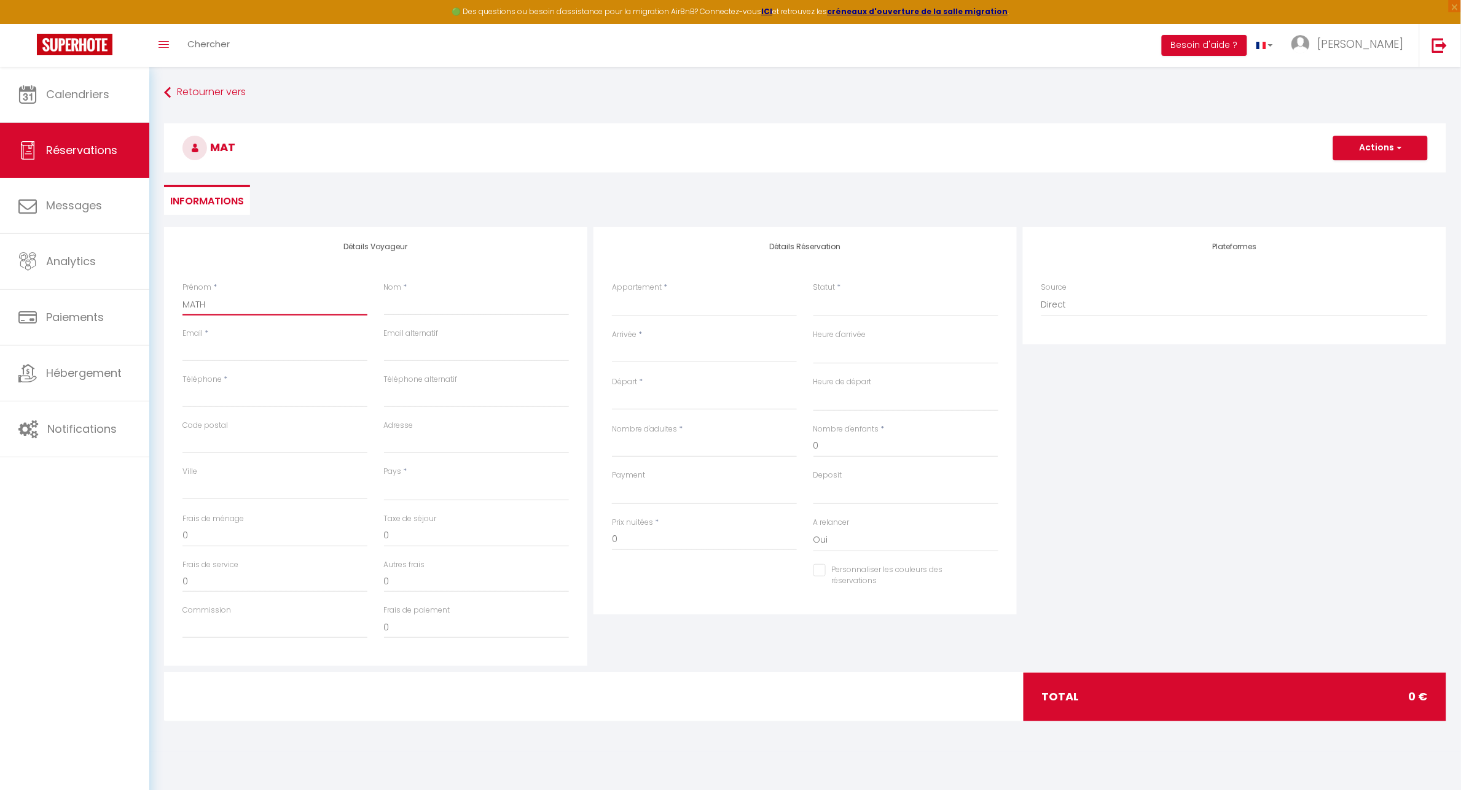
type input "MATHH"
select select
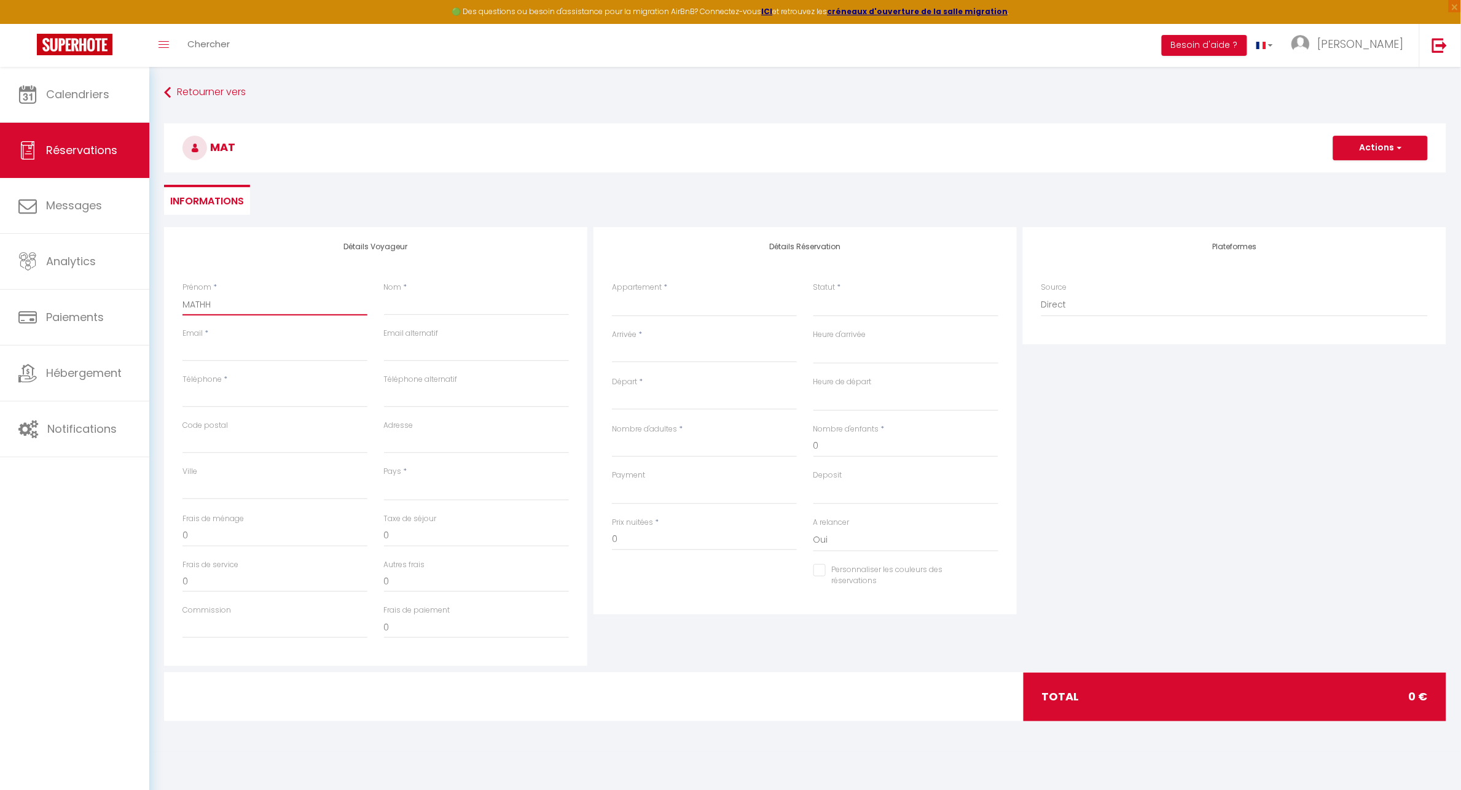
select select
checkbox input "false"
type input "MATHHI"
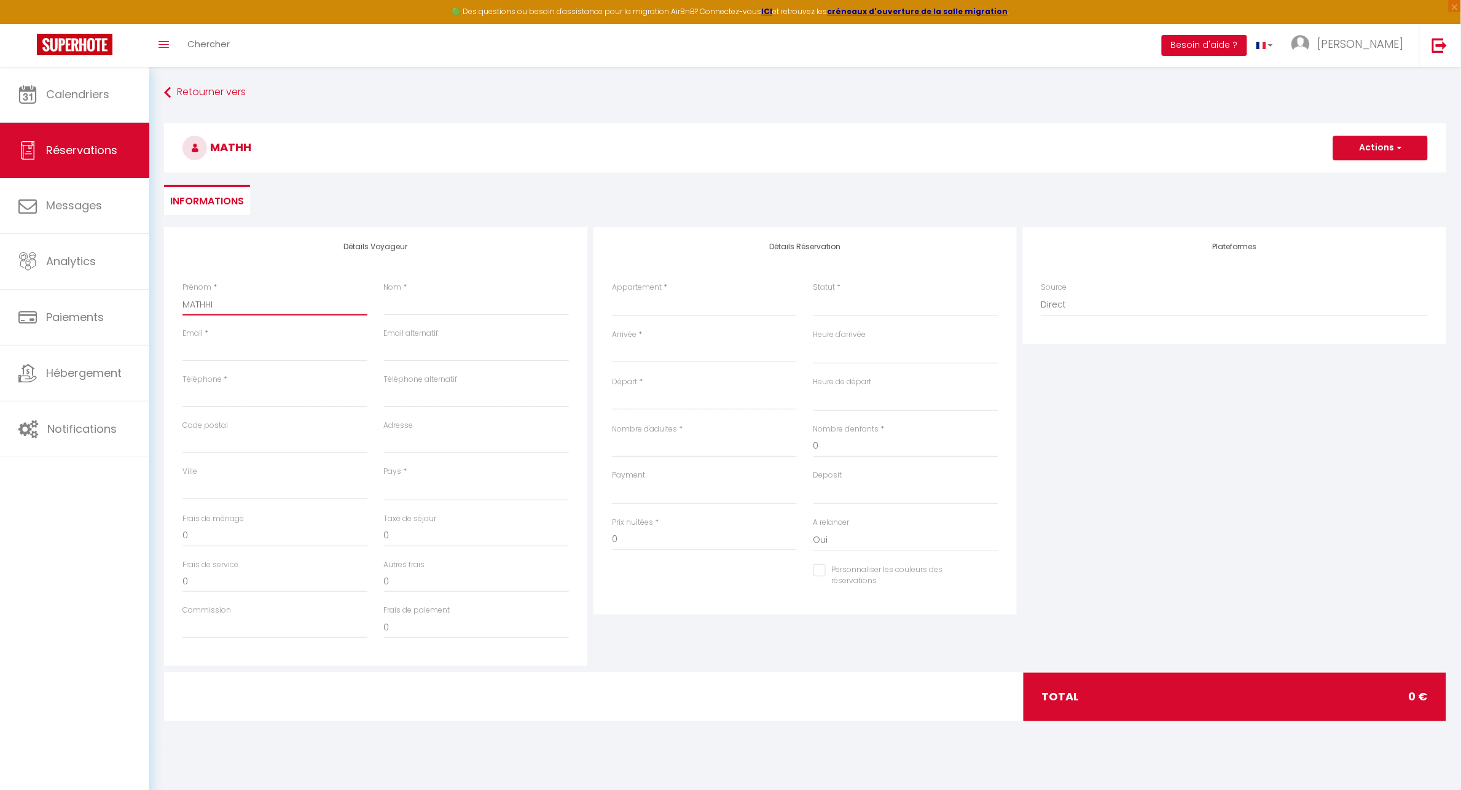
select select
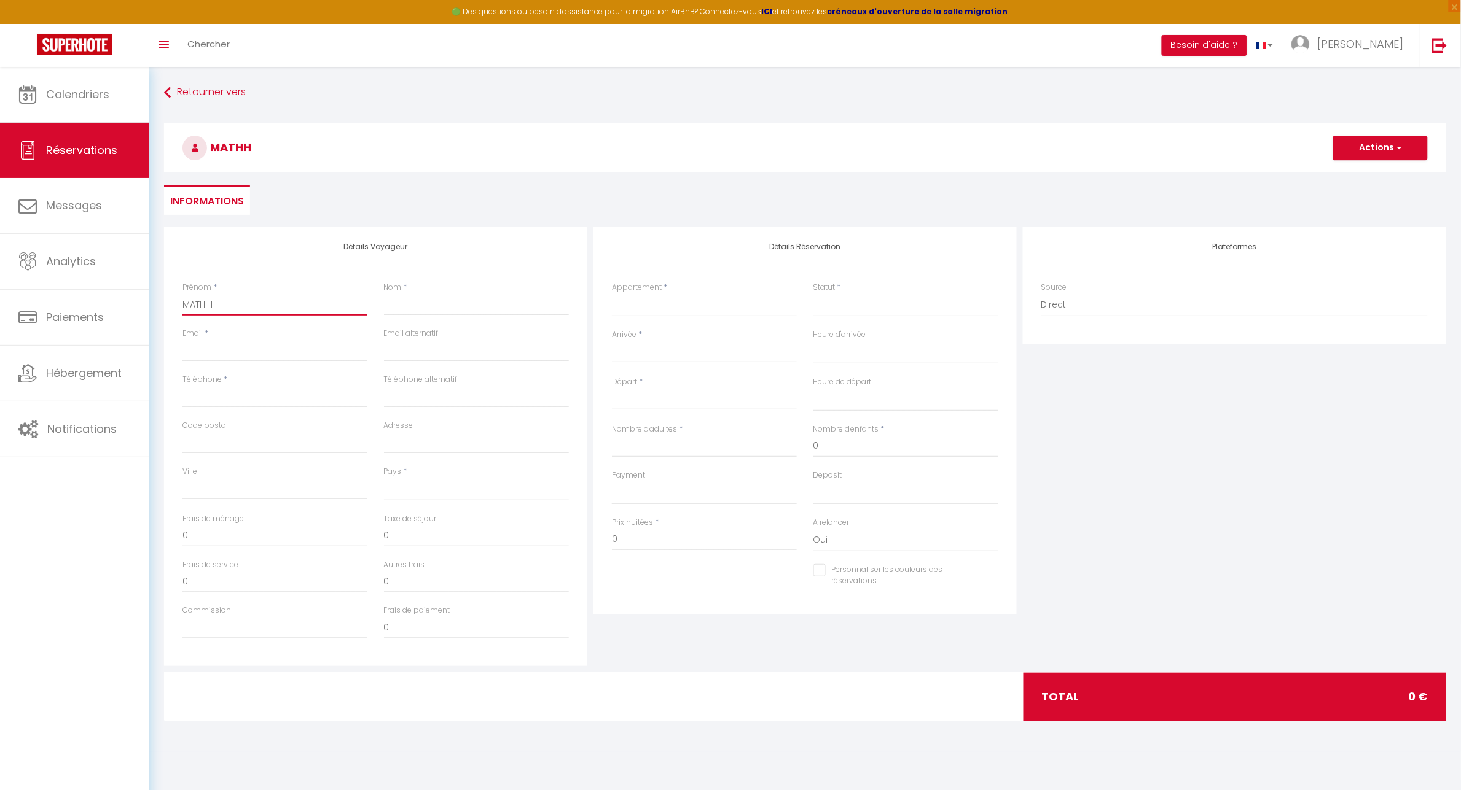
select select
checkbox input "false"
type input "MATHHIE"
select select
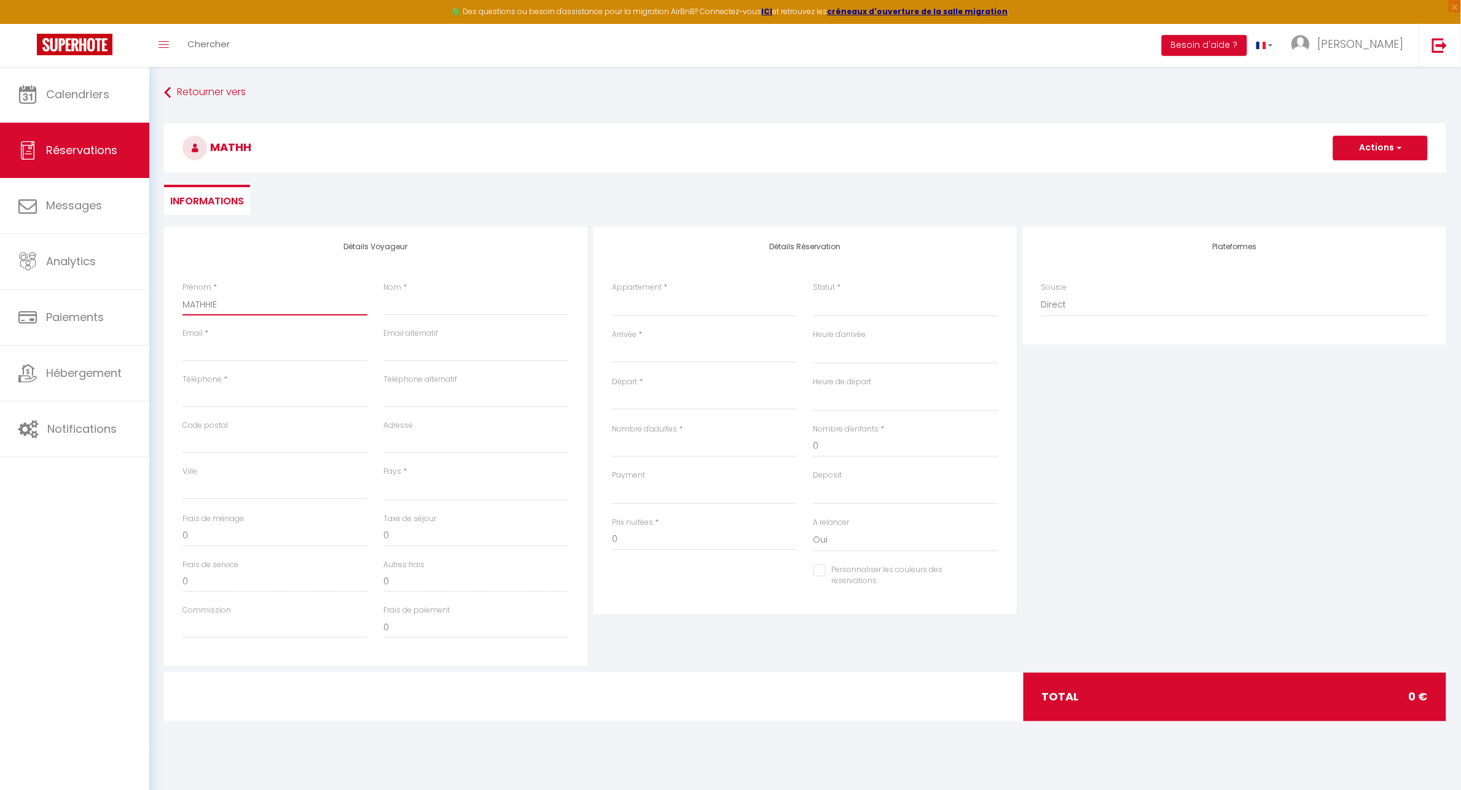
select select
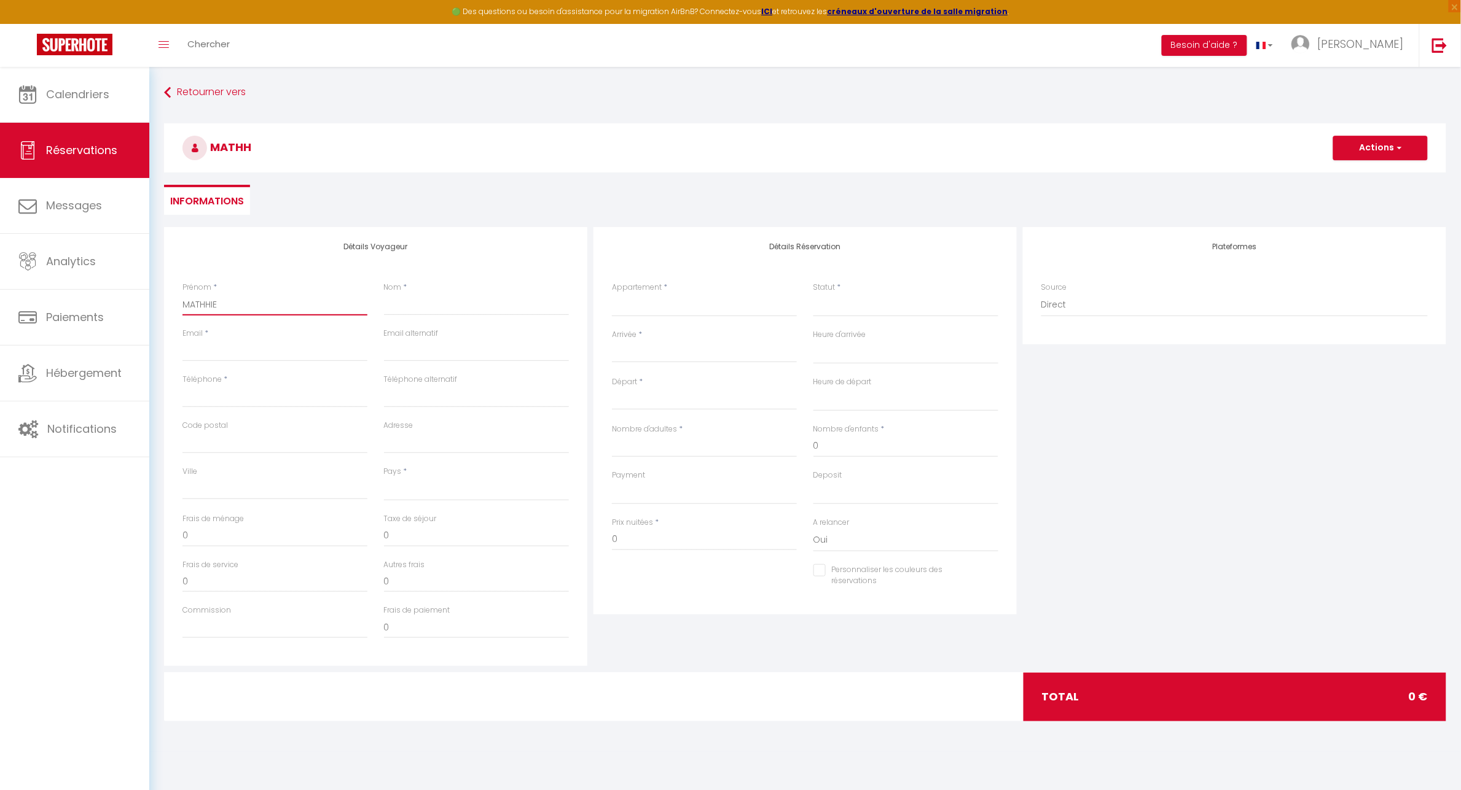
select select
checkbox input "false"
type input "MATHHIEU"
select select
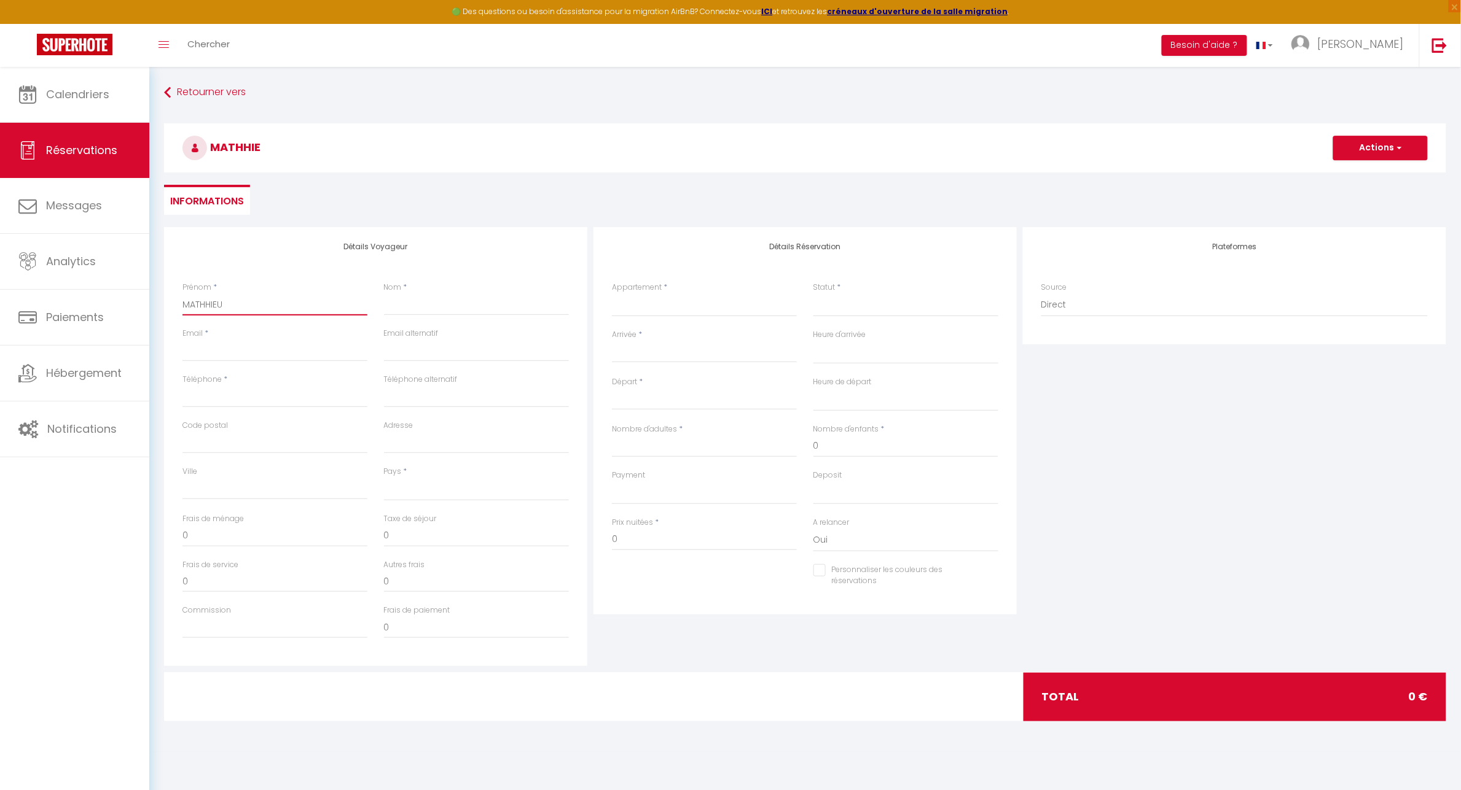
select select
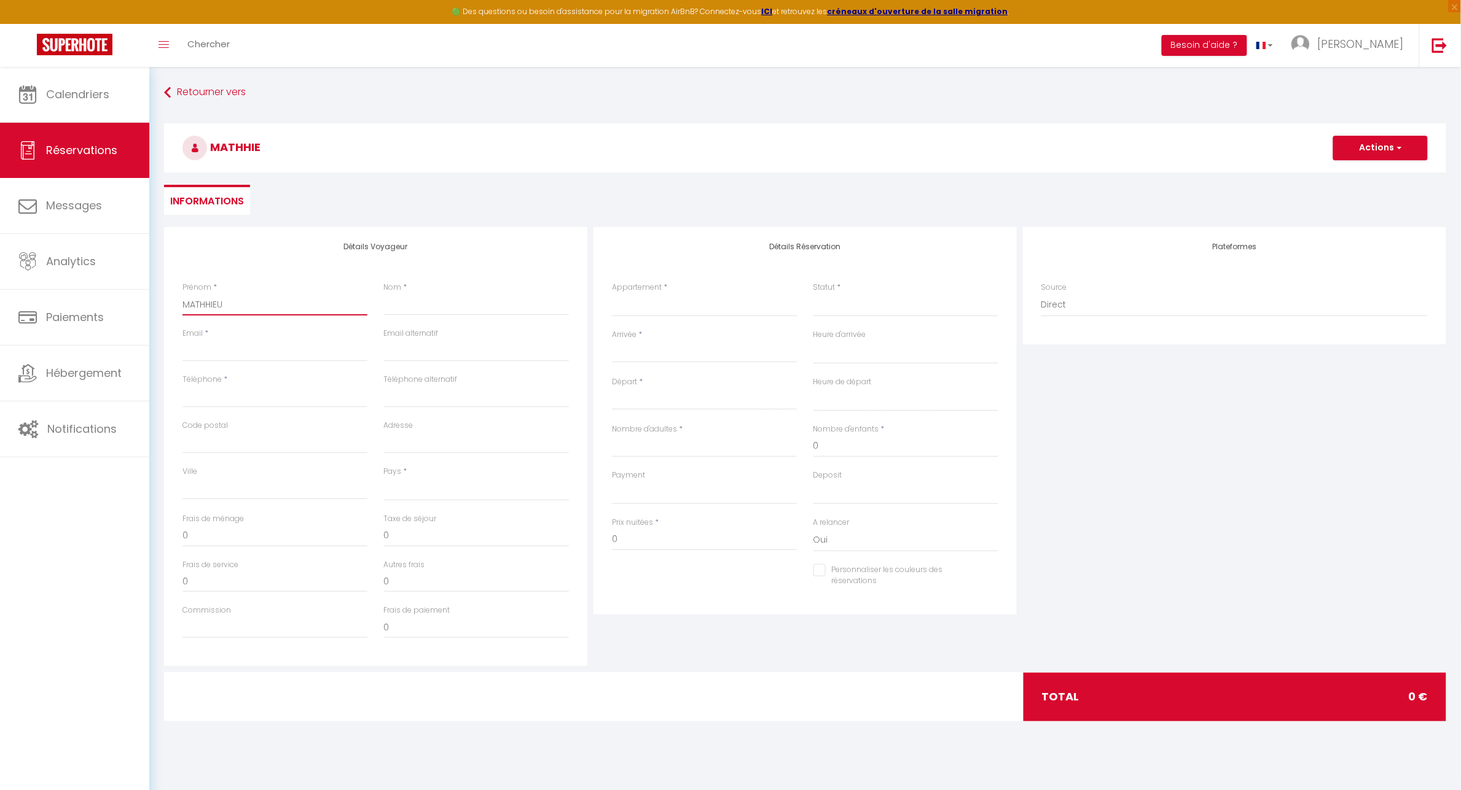
checkbox input "false"
type input "MATHHIE"
select select
click at [208, 345] on input "Email client" at bounding box center [274, 351] width 185 height 22
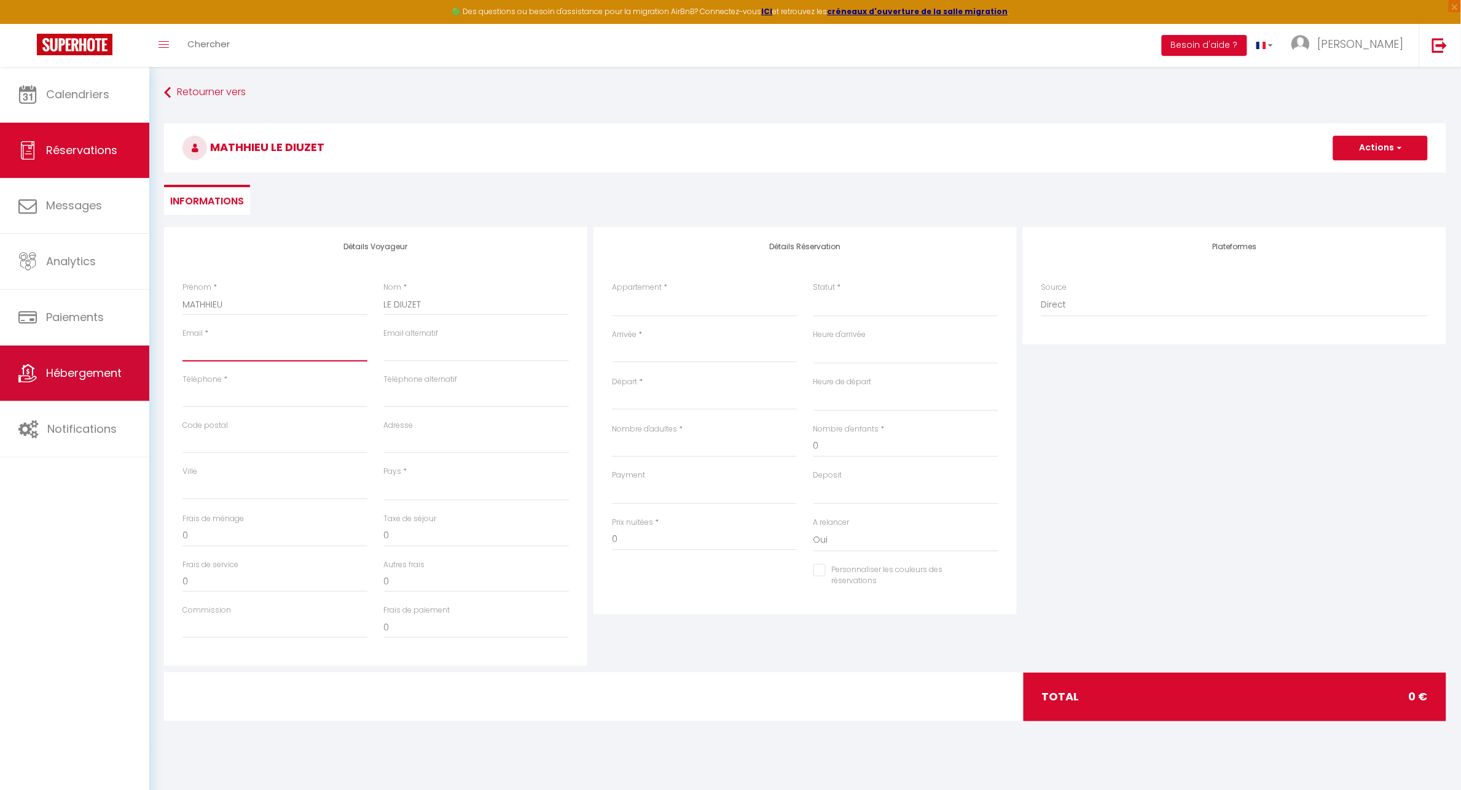
paste input "[EMAIL_ADDRESS][DOMAIN_NAME]"
click at [222, 386] on input "Téléphone" at bounding box center [274, 397] width 185 height 22
paste input "[PHONE_NUMBER]"
click at [424, 353] on input "email" at bounding box center [476, 351] width 185 height 22
click at [401, 393] on input "Téléphone alternatif" at bounding box center [476, 397] width 185 height 22
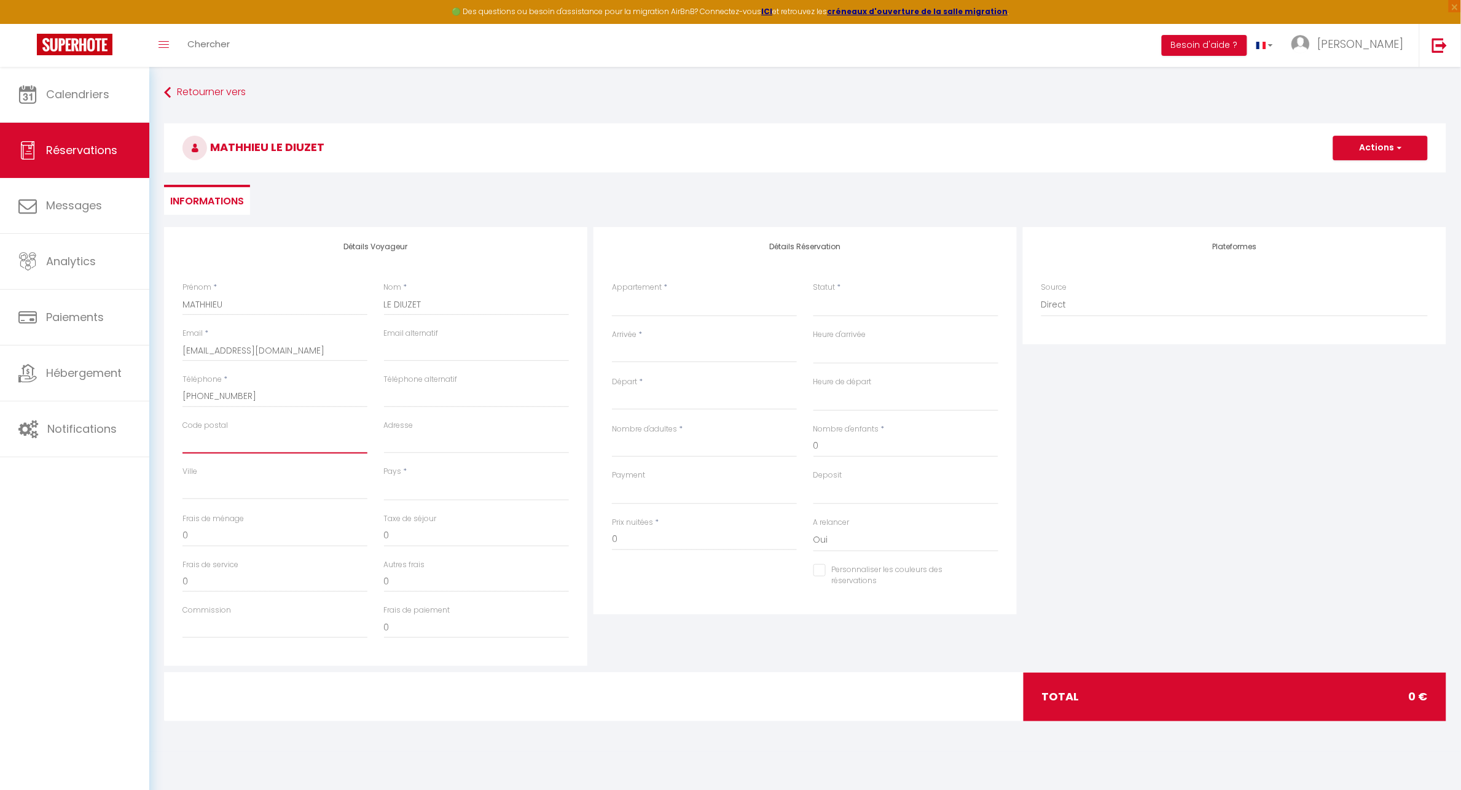
click at [212, 446] on input "Code postal" at bounding box center [274, 443] width 185 height 22
click at [200, 526] on input "0" at bounding box center [274, 536] width 185 height 22
click at [148, 531] on div "🟢 Des questions ou besoin d'assistance pour la migration AirBnB? Connectez-vous…" at bounding box center [730, 409] width 1461 height 685
click at [665, 308] on select "🍀 Cosy Lotus - T2 - Place [GEOGRAPHIC_DATA] 🌼 [GEOGRAPHIC_DATA] - T1 - [GEOGRAP…" at bounding box center [704, 305] width 185 height 23
click at [612, 294] on select "🍀 Cosy Lotus - T2 - Place [GEOGRAPHIC_DATA] 🌼 [GEOGRAPHIC_DATA] - T1 - [GEOGRAP…" at bounding box center [704, 305] width 185 height 23
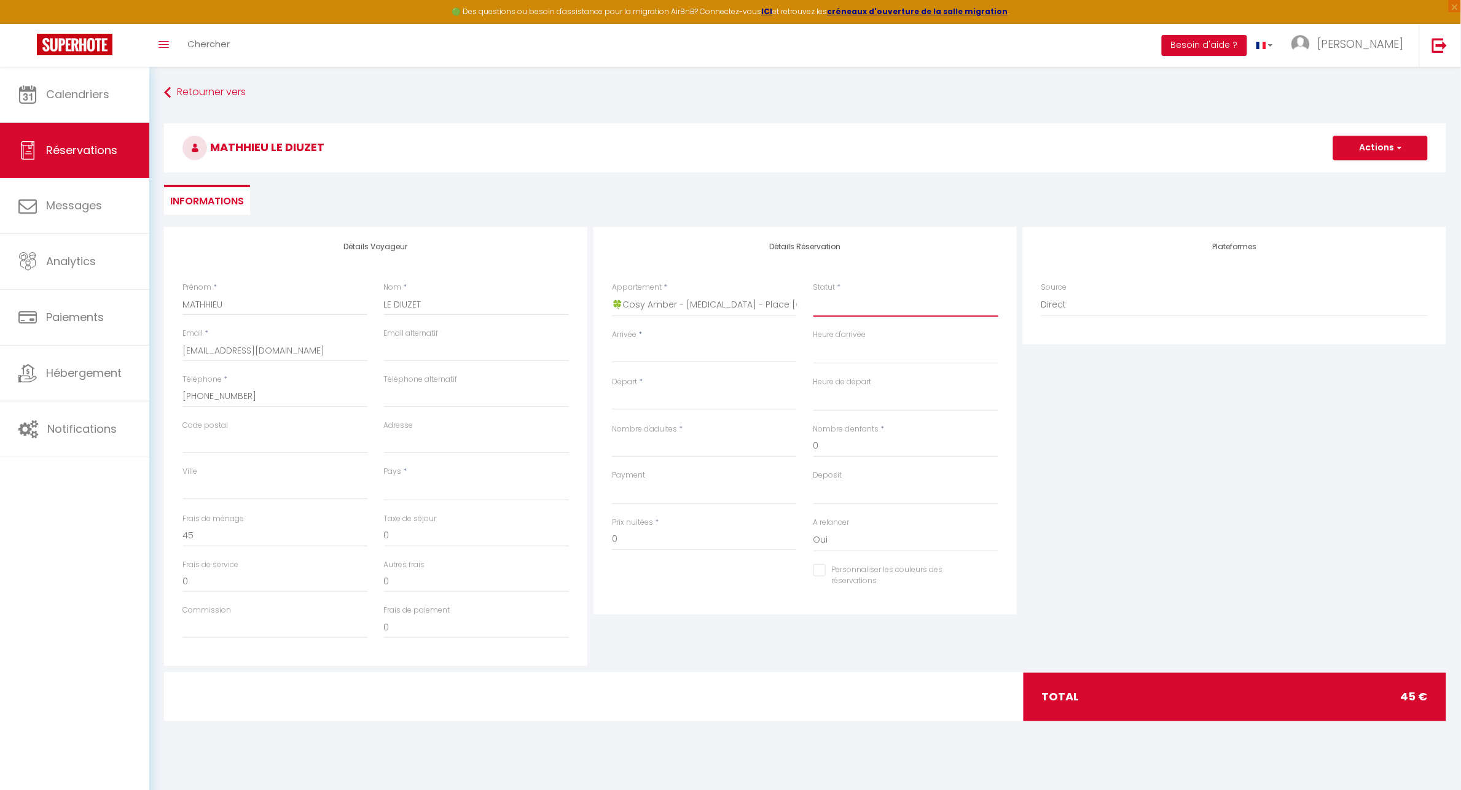
click at [835, 308] on select "Confirmé Non Confirmé [PERSON_NAME] par le voyageur No Show Request" at bounding box center [905, 305] width 185 height 23
click at [813, 294] on select "Confirmé Non Confirmé [PERSON_NAME] par le voyageur No Show Request" at bounding box center [905, 305] width 185 height 23
click at [637, 354] on input "Arrivée" at bounding box center [704, 353] width 185 height 16
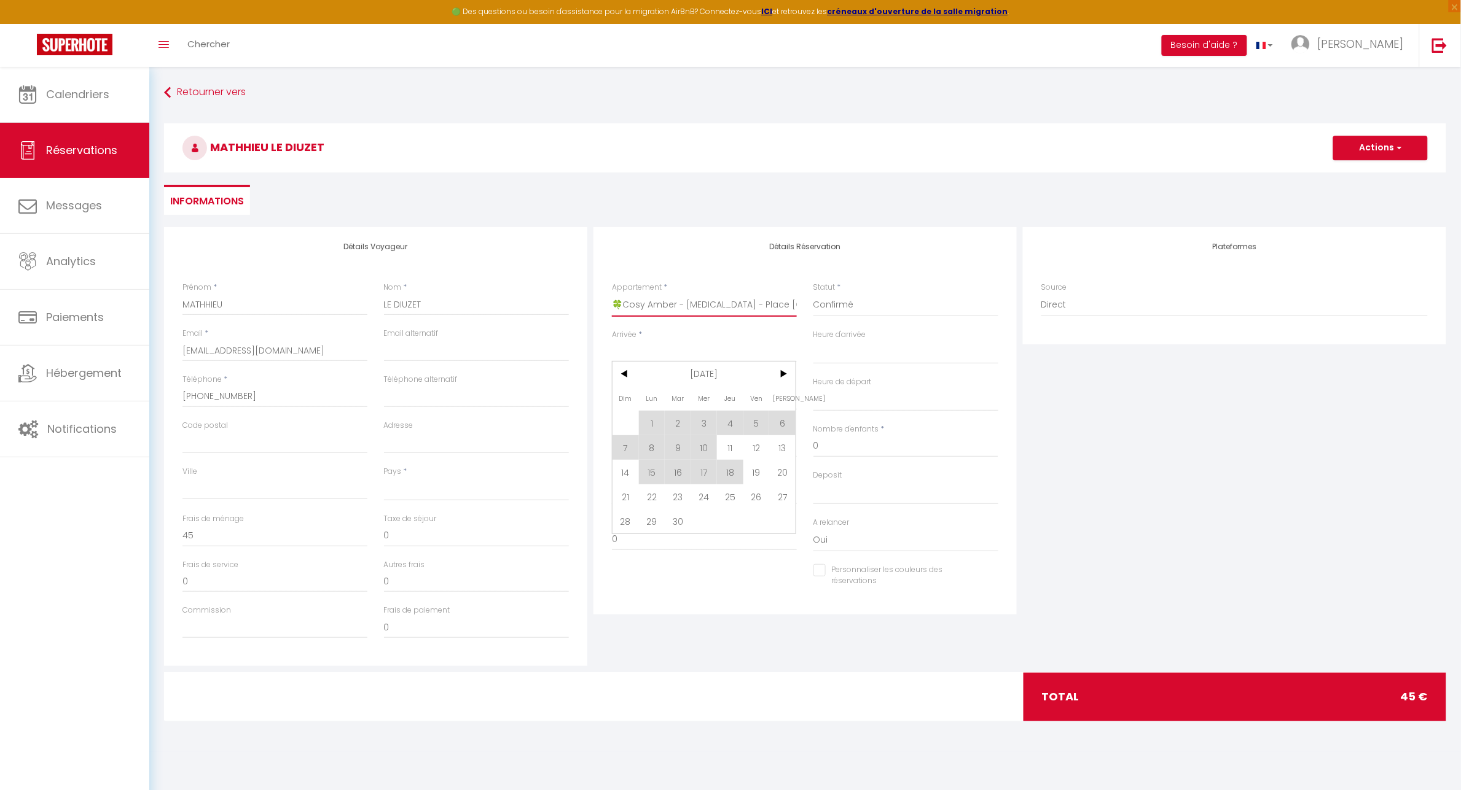
click at [681, 308] on select "🍀 Cosy Lotus - T2 - Place [GEOGRAPHIC_DATA] 🌼 [GEOGRAPHIC_DATA] - T1 - [GEOGRAP…" at bounding box center [704, 305] width 185 height 23
click at [612, 294] on select "🍀 Cosy Lotus - T2 - Place [GEOGRAPHIC_DATA] 🌼 [GEOGRAPHIC_DATA] - T1 - [GEOGRAP…" at bounding box center [704, 305] width 185 height 23
click at [649, 306] on select "🍀 Cosy Lotus - T2 - Place [GEOGRAPHIC_DATA] 🌼 [GEOGRAPHIC_DATA] - T1 - [GEOGRAP…" at bounding box center [704, 305] width 185 height 23
click at [612, 294] on select "🍀 Cosy Lotus - T2 - Place [GEOGRAPHIC_DATA] 🌼 [GEOGRAPHIC_DATA] - T1 - [GEOGRAP…" at bounding box center [704, 305] width 185 height 23
click at [661, 351] on input "Arrivée" at bounding box center [704, 353] width 185 height 16
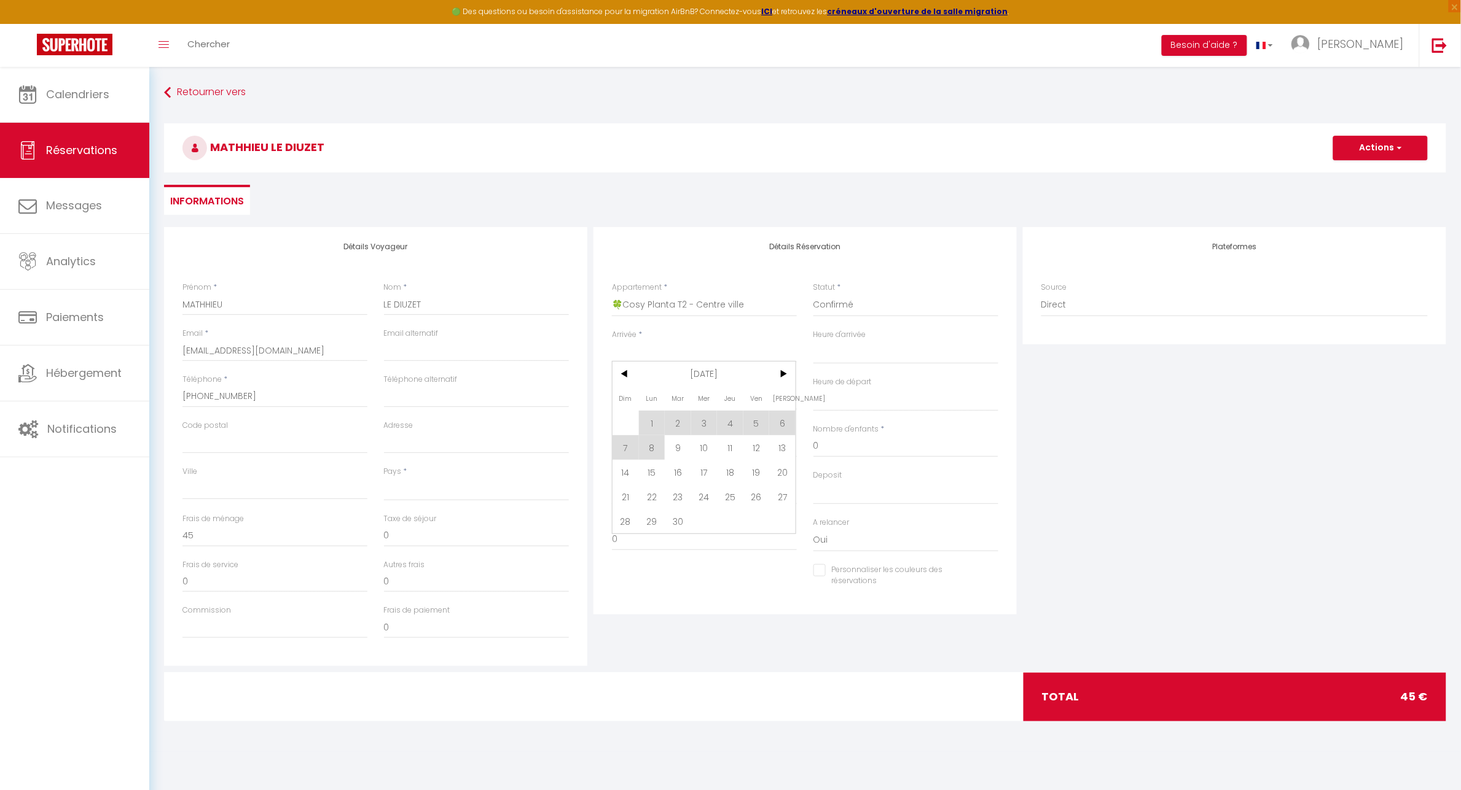
click at [652, 450] on span "8" at bounding box center [652, 447] width 26 height 25
click at [667, 400] on input "[DATE]" at bounding box center [704, 400] width 185 height 16
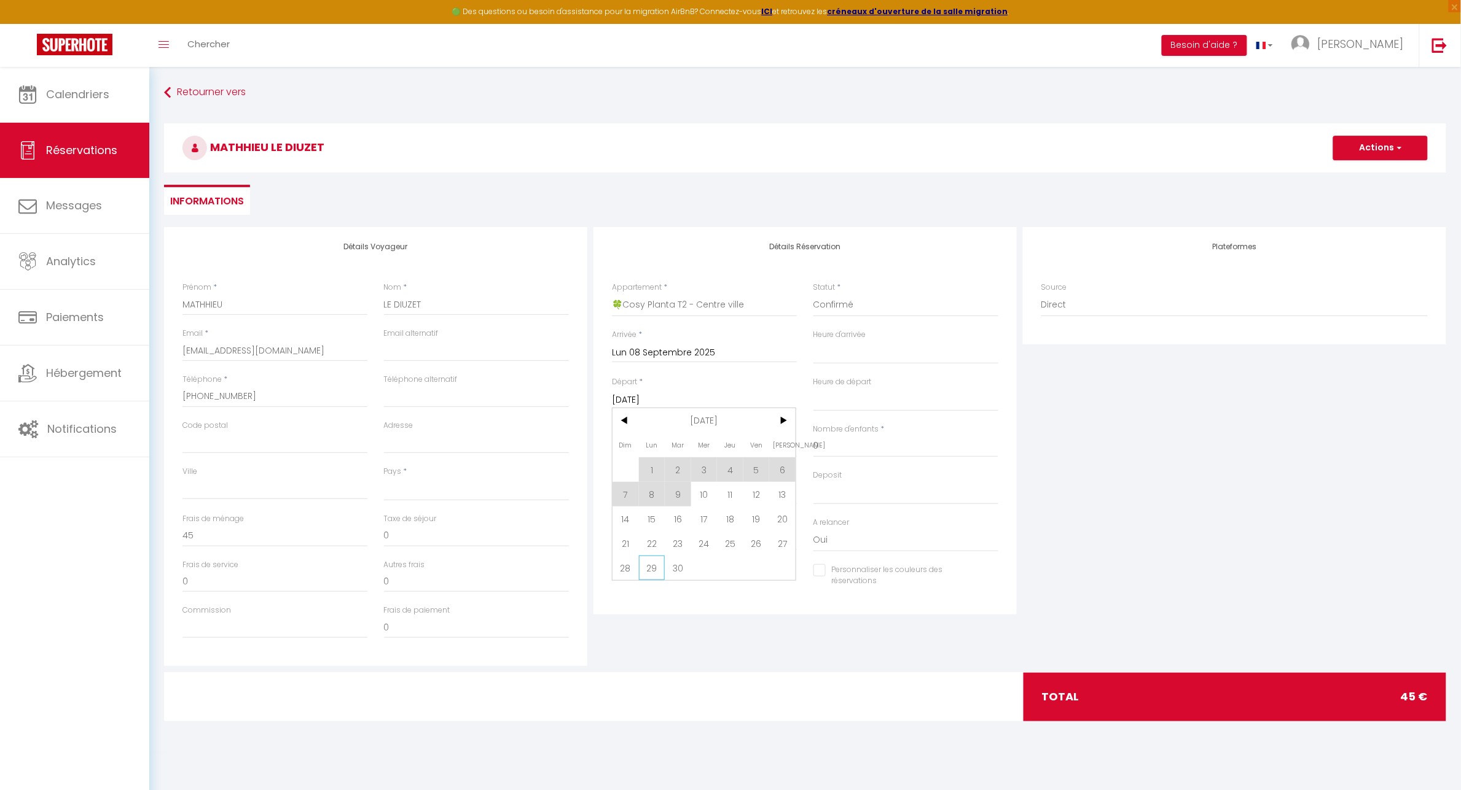
click at [654, 566] on span "29" at bounding box center [652, 568] width 26 height 25
click at [668, 454] on input "Nombre d'adultes" at bounding box center [704, 446] width 185 height 22
click at [667, 491] on select "OK KO" at bounding box center [704, 493] width 185 height 23
click at [612, 482] on select "OK KO" at bounding box center [704, 493] width 185 height 23
click at [832, 490] on select "OK KO" at bounding box center [905, 493] width 185 height 23
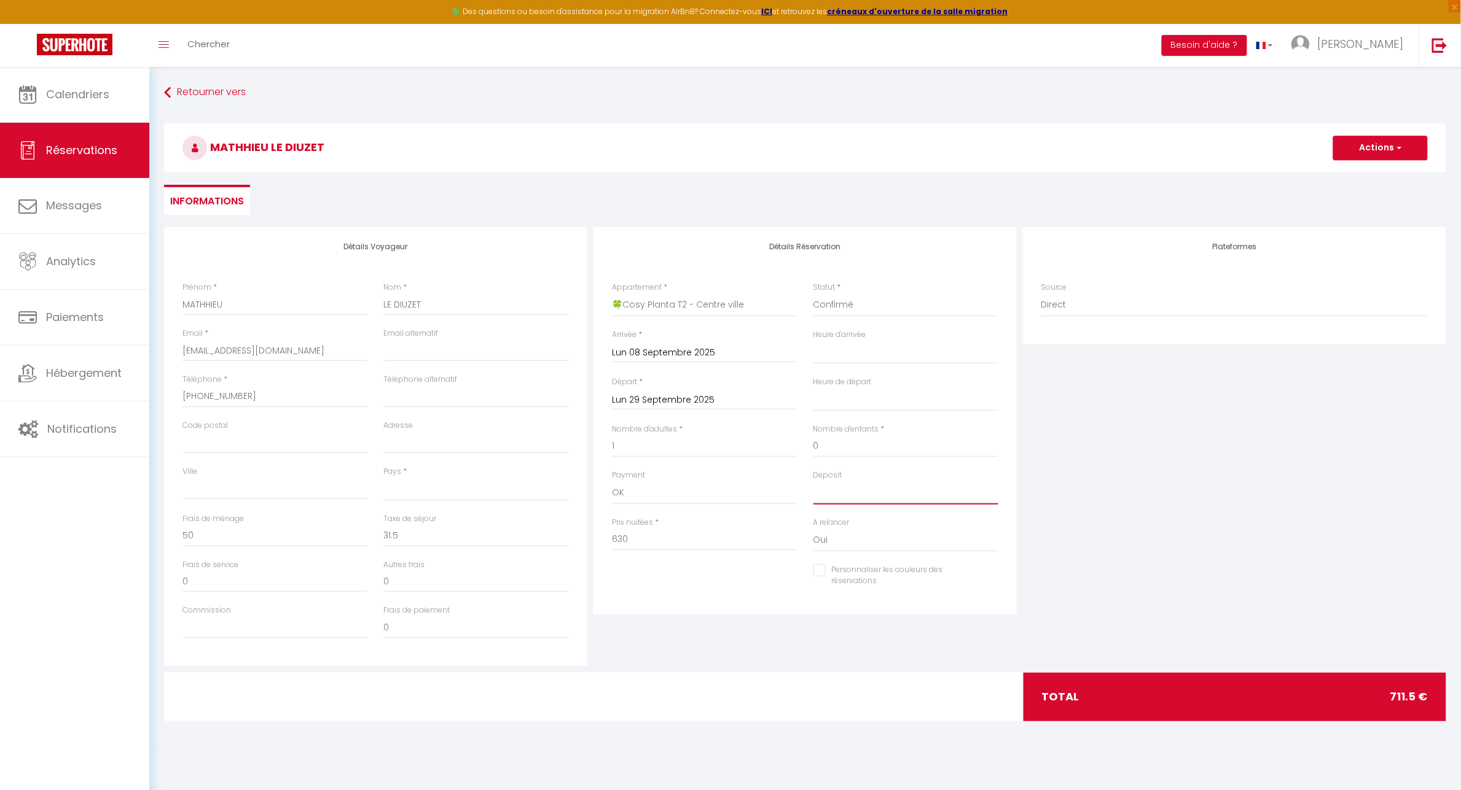
click at [813, 482] on select "OK KO" at bounding box center [905, 493] width 185 height 23
click at [671, 536] on input "630" at bounding box center [704, 540] width 185 height 22
click at [815, 570] on input "Personnaliser les couleurs des réservations" at bounding box center [898, 570] width 170 height 12
drag, startPoint x: 681, startPoint y: 544, endPoint x: 590, endPoint y: 544, distance: 90.9
click at [590, 544] on div "Détails Réservation Appartement * 🍀 Cosy Lotus - [GEOGRAPHIC_DATA] [GEOGRAPHIC_…" at bounding box center [804, 446] width 429 height 439
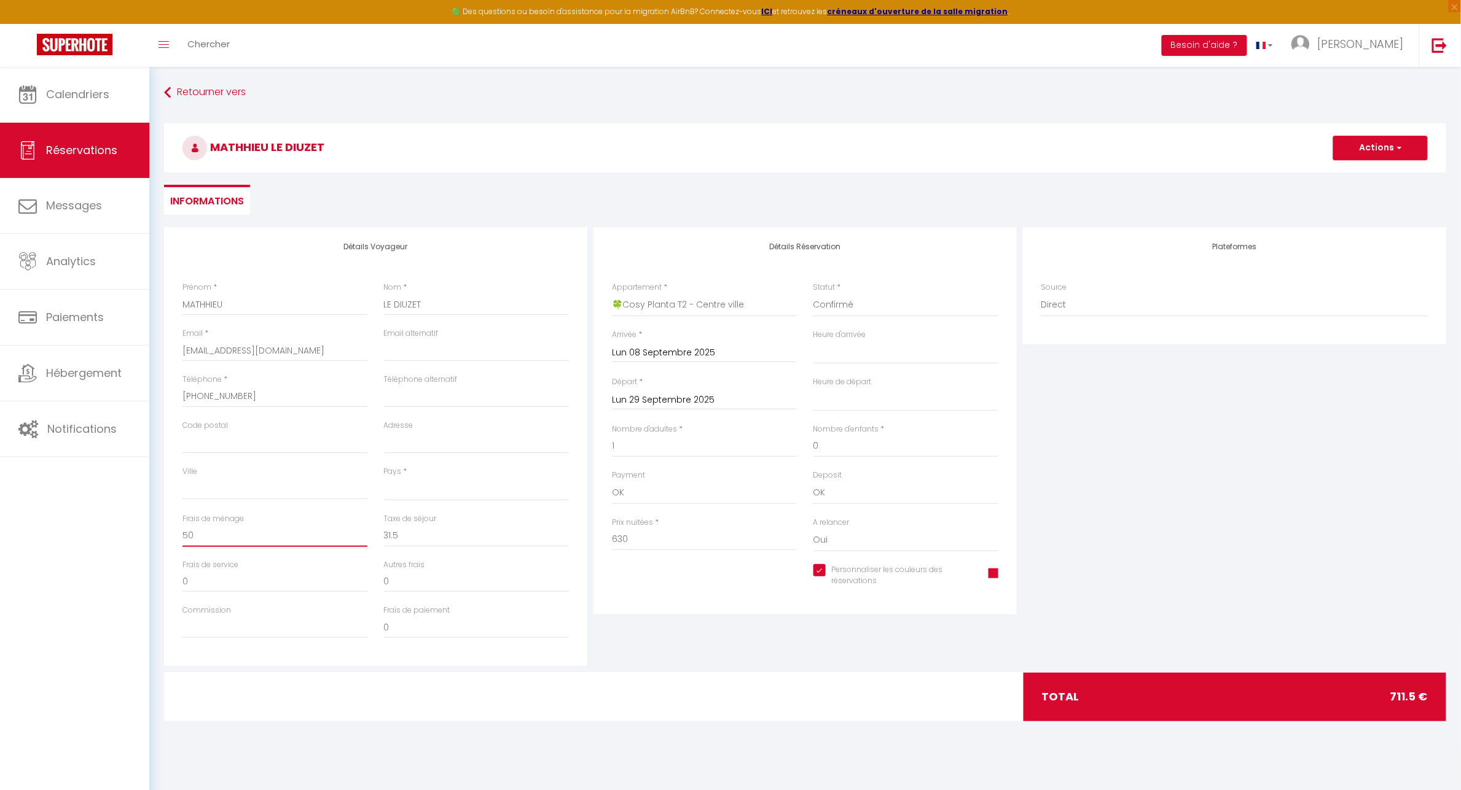
drag, startPoint x: 220, startPoint y: 538, endPoint x: 154, endPoint y: 540, distance: 66.4
click at [154, 540] on div "Retourner vers MATHHIEU LE DIUZET Actions Enregistrer Actions Enregistrer [PERS…" at bounding box center [804, 409] width 1311 height 685
click at [842, 621] on div "Détails Réservation Appartement * 🍀 Cosy Lotus - [GEOGRAPHIC_DATA] [GEOGRAPHIC_…" at bounding box center [804, 446] width 429 height 439
click at [1100, 299] on select "Direct [DOMAIN_NAME] [DOMAIN_NAME] Chalet montagne Expedia Gite de [GEOGRAPHIC_…" at bounding box center [1234, 305] width 386 height 23
click at [1041, 294] on select "Direct [DOMAIN_NAME] [DOMAIN_NAME] Chalet montagne Expedia Gite de [GEOGRAPHIC_…" at bounding box center [1234, 305] width 386 height 23
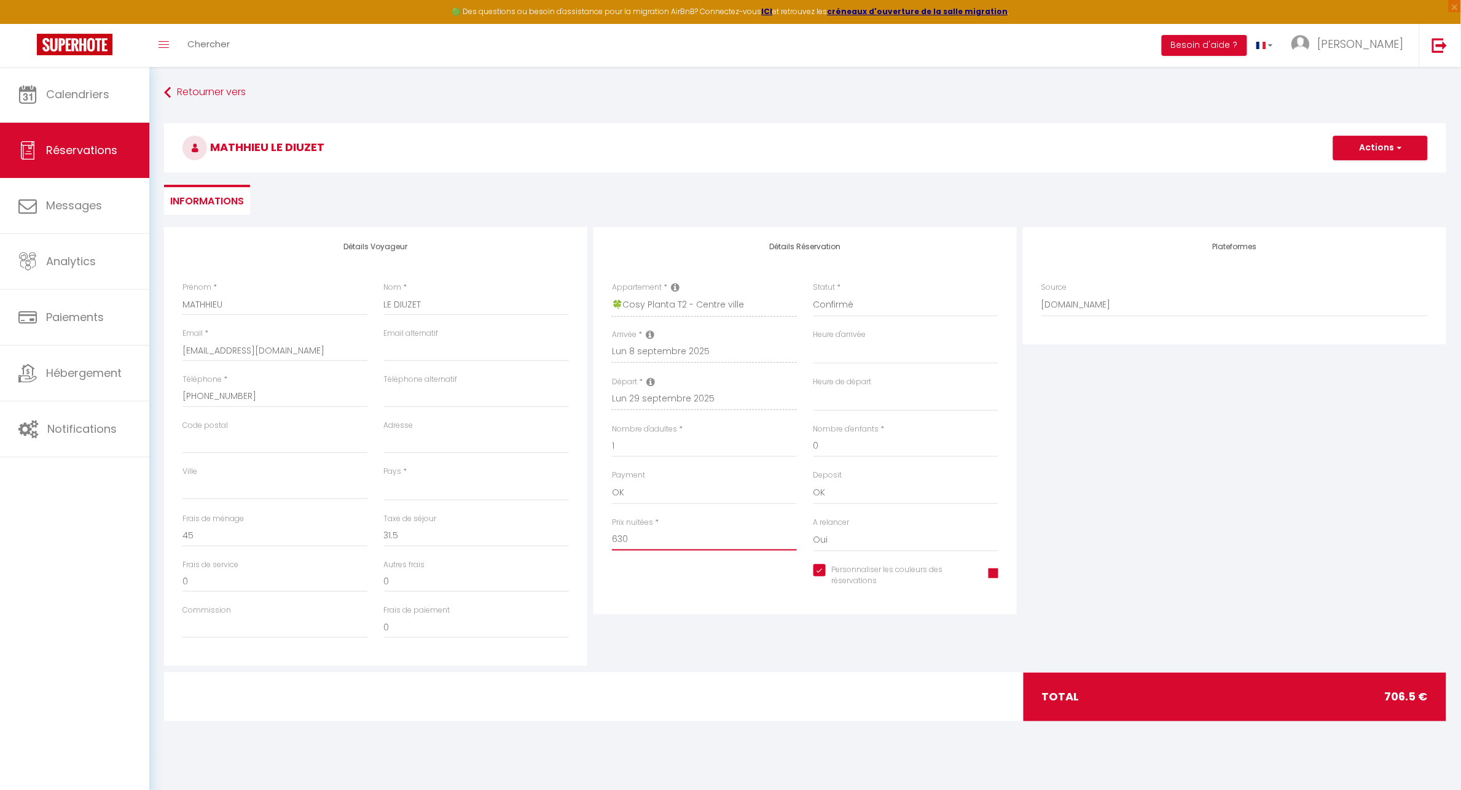
click at [642, 541] on input "630" at bounding box center [704, 540] width 185 height 22
drag, startPoint x: 642, startPoint y: 541, endPoint x: 595, endPoint y: 539, distance: 47.9
click at [595, 539] on div "Détails Réservation Appartement * 🍀 Cosy Lotus - [GEOGRAPHIC_DATA] [GEOGRAPHIC_…" at bounding box center [804, 421] width 423 height 388
drag, startPoint x: 652, startPoint y: 539, endPoint x: 601, endPoint y: 536, distance: 51.1
click at [601, 536] on div "Détails Réservation Appartement * 🍀 Cosy Lotus - [GEOGRAPHIC_DATA] [GEOGRAPHIC_…" at bounding box center [804, 421] width 423 height 388
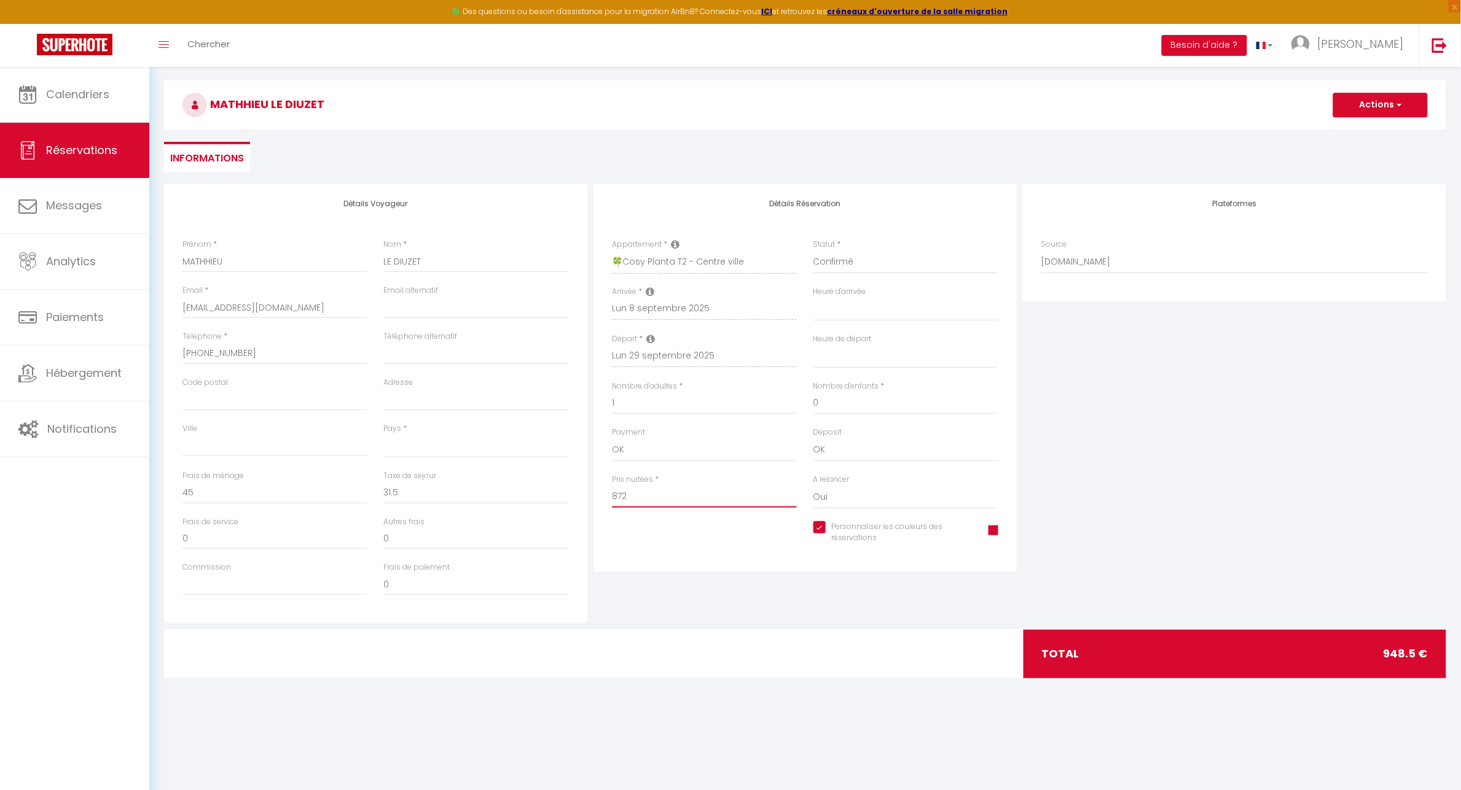
scroll to position [66, 0]
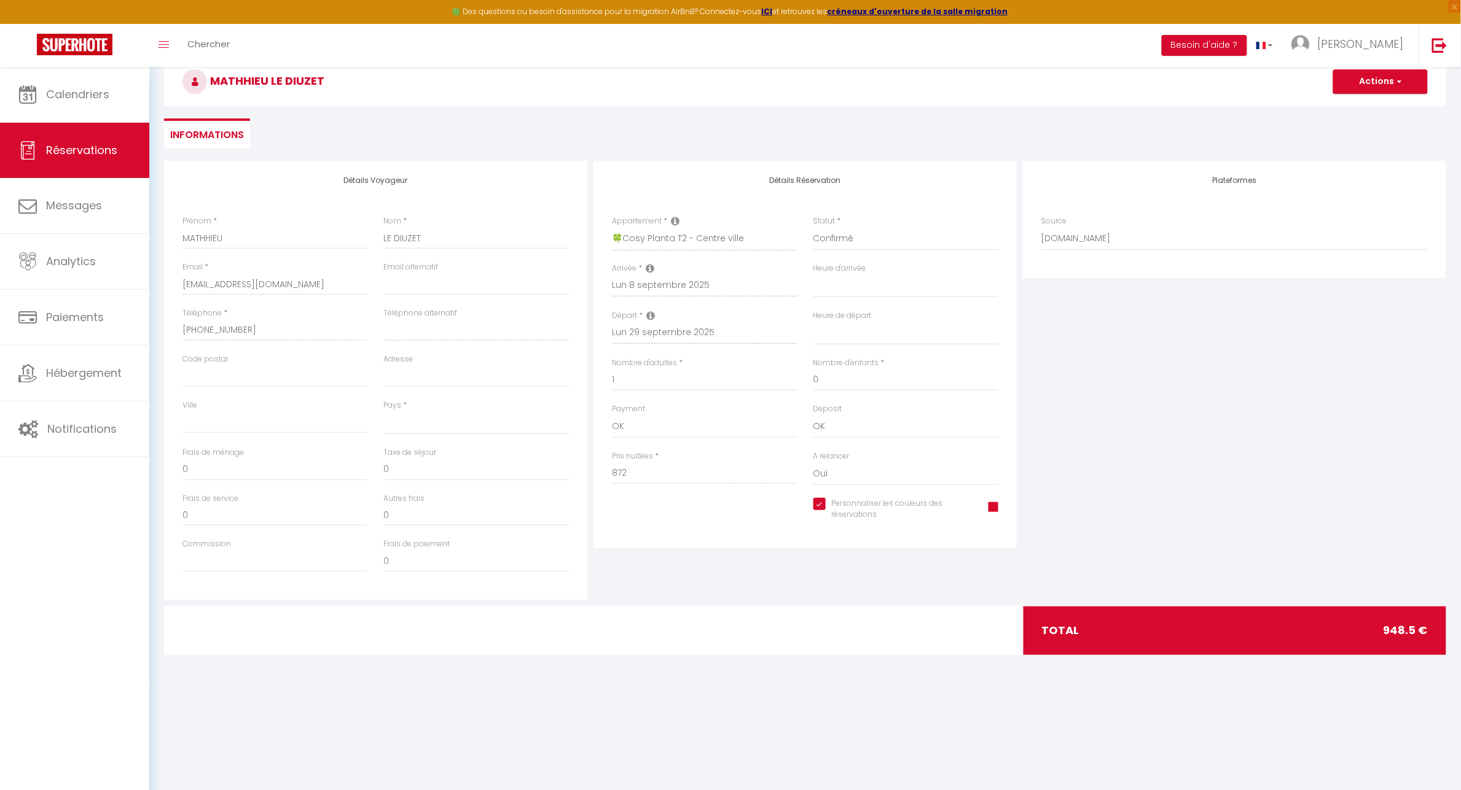
click at [735, 630] on div at bounding box center [804, 631] width 432 height 48
drag, startPoint x: 225, startPoint y: 470, endPoint x: 150, endPoint y: 470, distance: 74.3
click at [150, 470] on div "Retourner vers MATHHIEU LE DIUZET Actions Enregistrer Actions Enregistrer [PERS…" at bounding box center [804, 343] width 1311 height 685
click at [330, 572] on div "Commission" at bounding box center [274, 562] width 201 height 46
click at [1395, 76] on span "button" at bounding box center [1397, 81] width 7 height 11
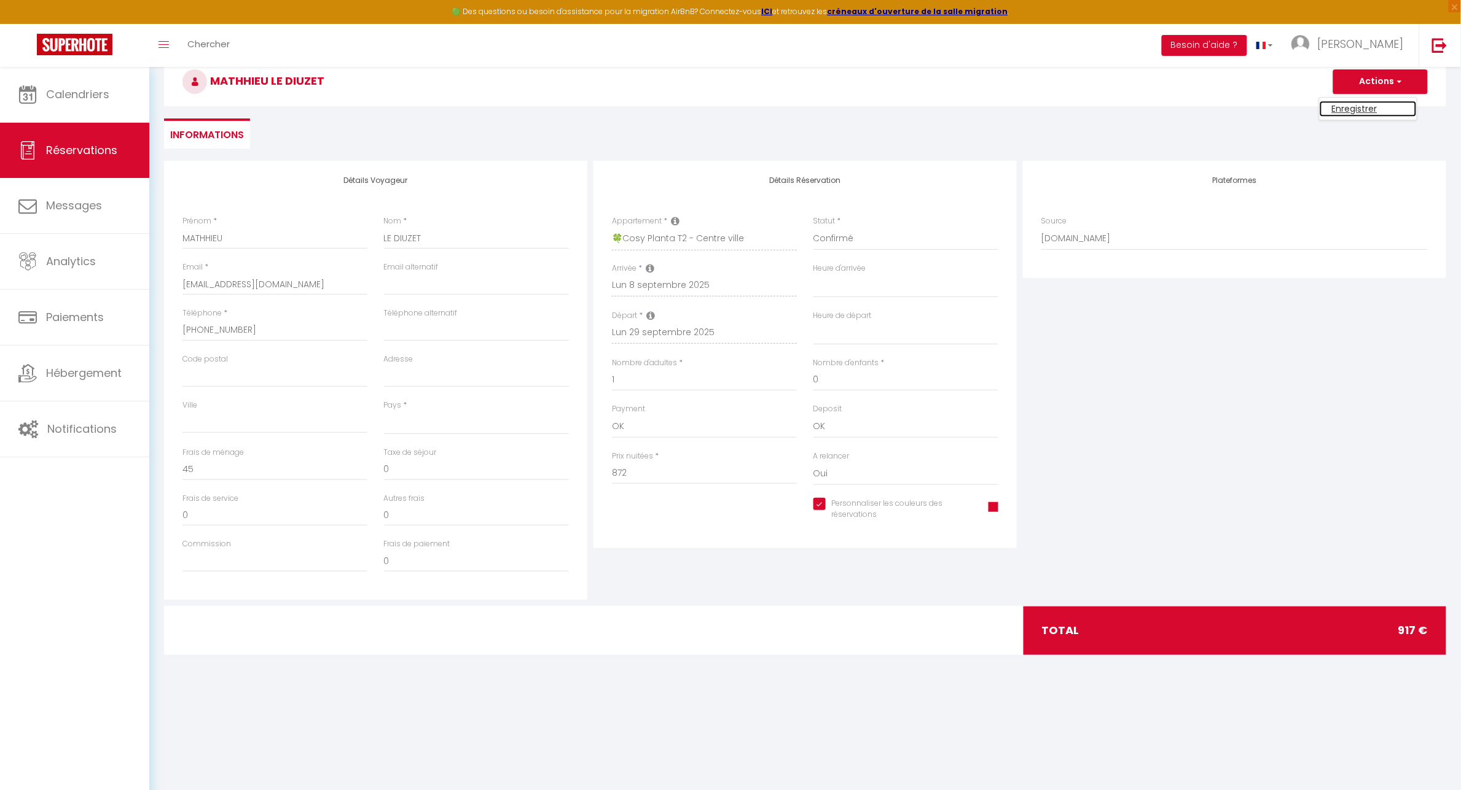
click at [1354, 109] on link "Enregistrer" at bounding box center [1367, 109] width 97 height 16
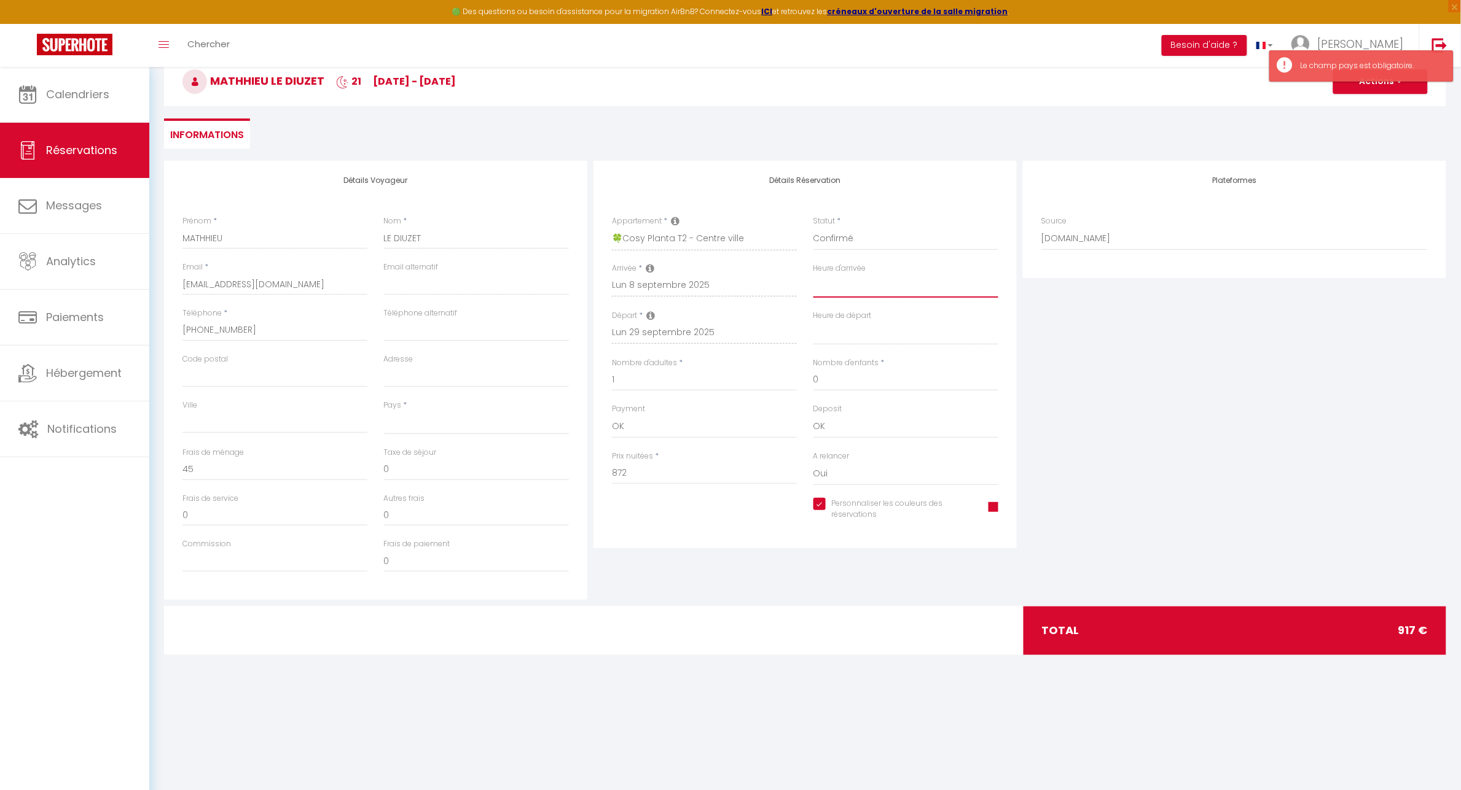
click at [856, 287] on select "00:00 00:30 01:00 01:30 02:00 02:30 03:00 03:30 04:00 04:30 05:00 05:30 06:00 0…" at bounding box center [905, 286] width 185 height 23
click at [813, 275] on select "00:00 00:30 01:00 01:30 02:00 02:30 03:00 03:30 04:00 04:30 05:00 05:30 06:00 0…" at bounding box center [905, 286] width 185 height 23
drag, startPoint x: 875, startPoint y: 335, endPoint x: 876, endPoint y: 343, distance: 7.5
click at [875, 335] on select "00:00 00:30 01:00 01:30 02:00 02:30 03:00 03:30 04:00 04:30 05:00 05:30 06:00 0…" at bounding box center [905, 333] width 185 height 23
click at [813, 322] on select "00:00 00:30 01:00 01:30 02:00 02:30 03:00 03:30 04:00 04:30 05:00 05:30 06:00 0…" at bounding box center [905, 333] width 185 height 23
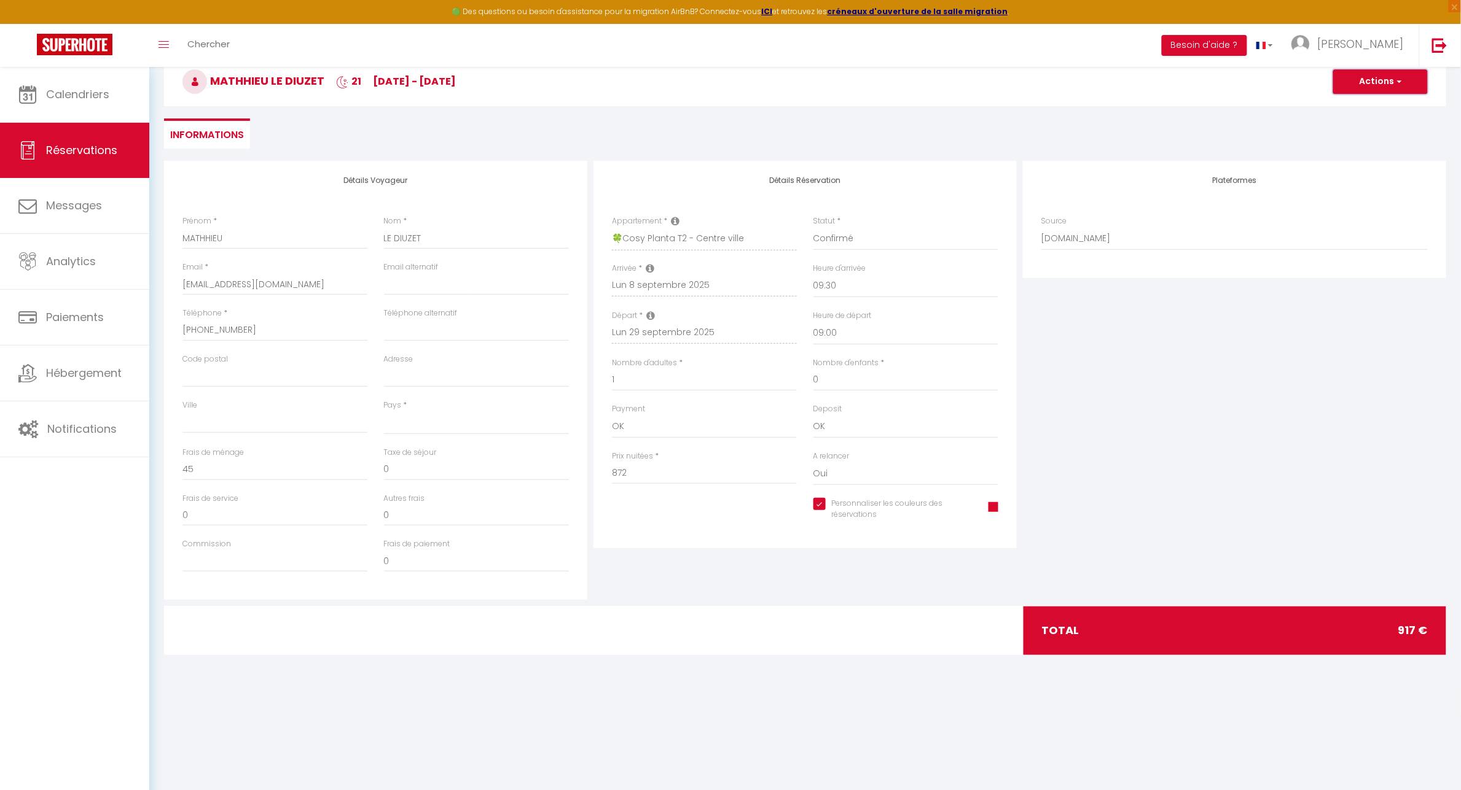
click at [1381, 79] on button "Actions" at bounding box center [1380, 81] width 95 height 25
click at [1368, 104] on link "Enregistrer" at bounding box center [1367, 109] width 97 height 16
click at [407, 424] on select "[GEOGRAPHIC_DATA] [GEOGRAPHIC_DATA] [GEOGRAPHIC_DATA] [GEOGRAPHIC_DATA] [GEOGRA…" at bounding box center [476, 423] width 185 height 23
click at [384, 412] on select "[GEOGRAPHIC_DATA] [GEOGRAPHIC_DATA] [GEOGRAPHIC_DATA] [GEOGRAPHIC_DATA] [GEOGRA…" at bounding box center [476, 423] width 185 height 23
click at [1408, 72] on button "Actions" at bounding box center [1380, 81] width 95 height 25
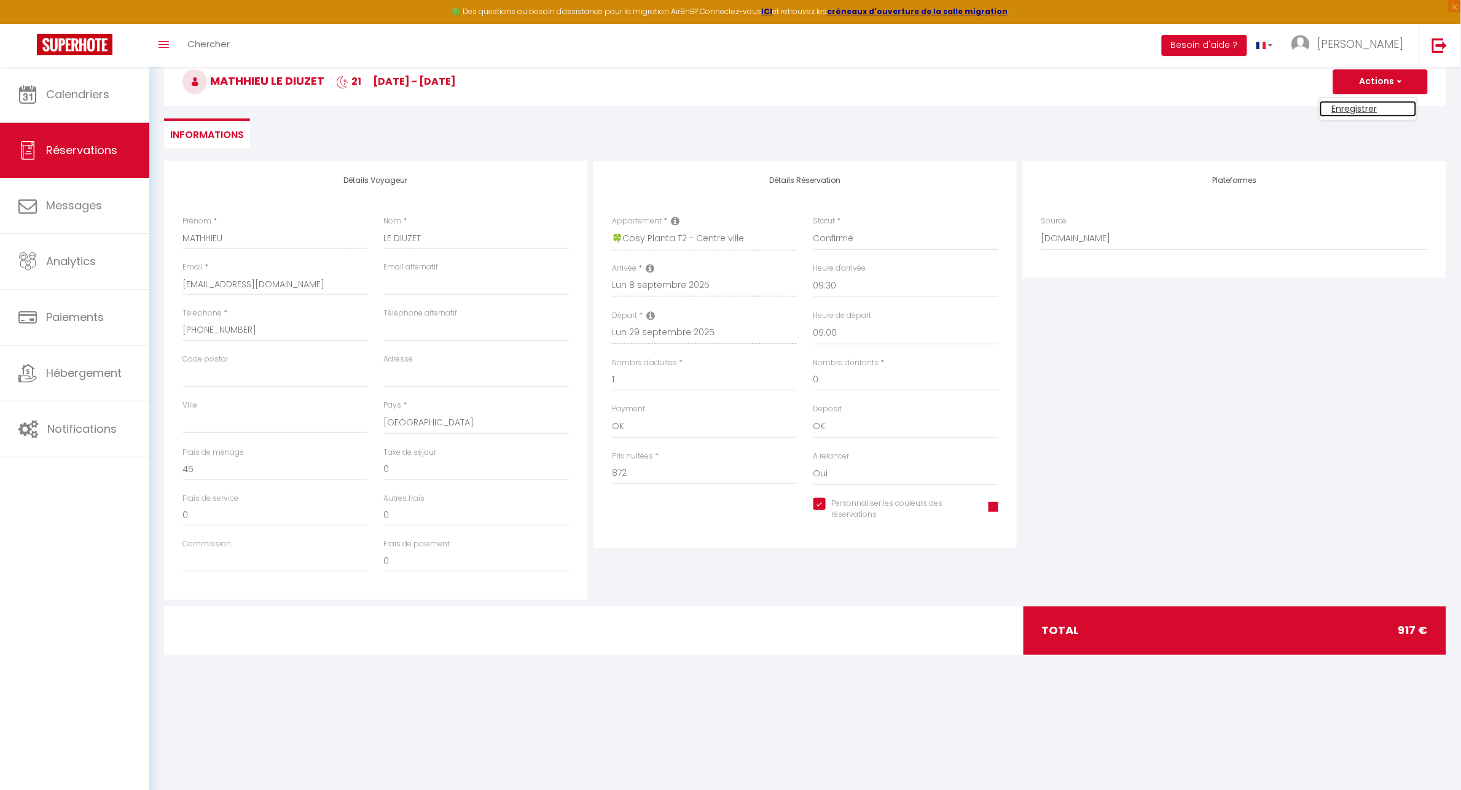
click at [1362, 109] on link "Enregistrer" at bounding box center [1367, 109] width 97 height 16
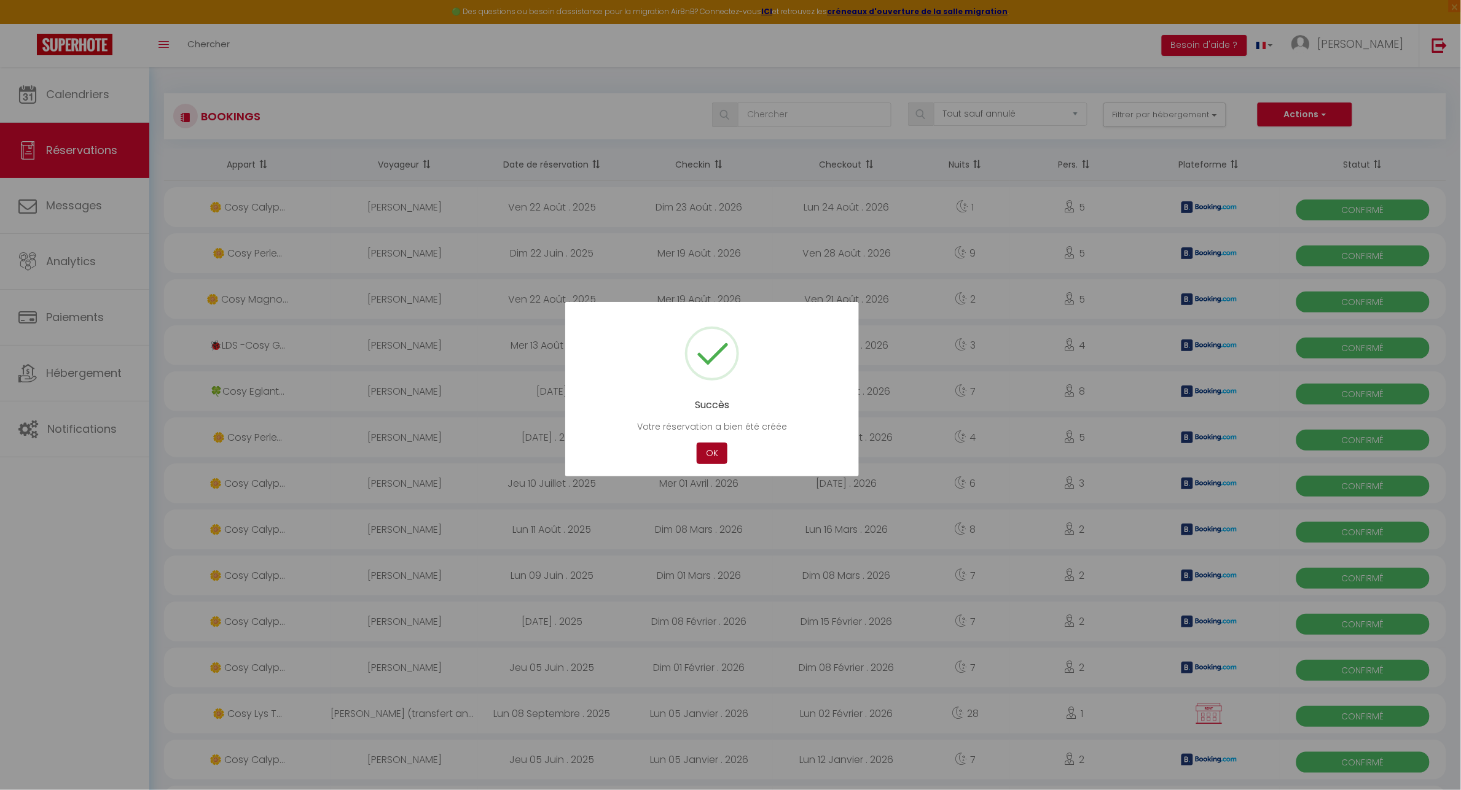
click at [708, 453] on button "OK" at bounding box center [711, 453] width 31 height 21
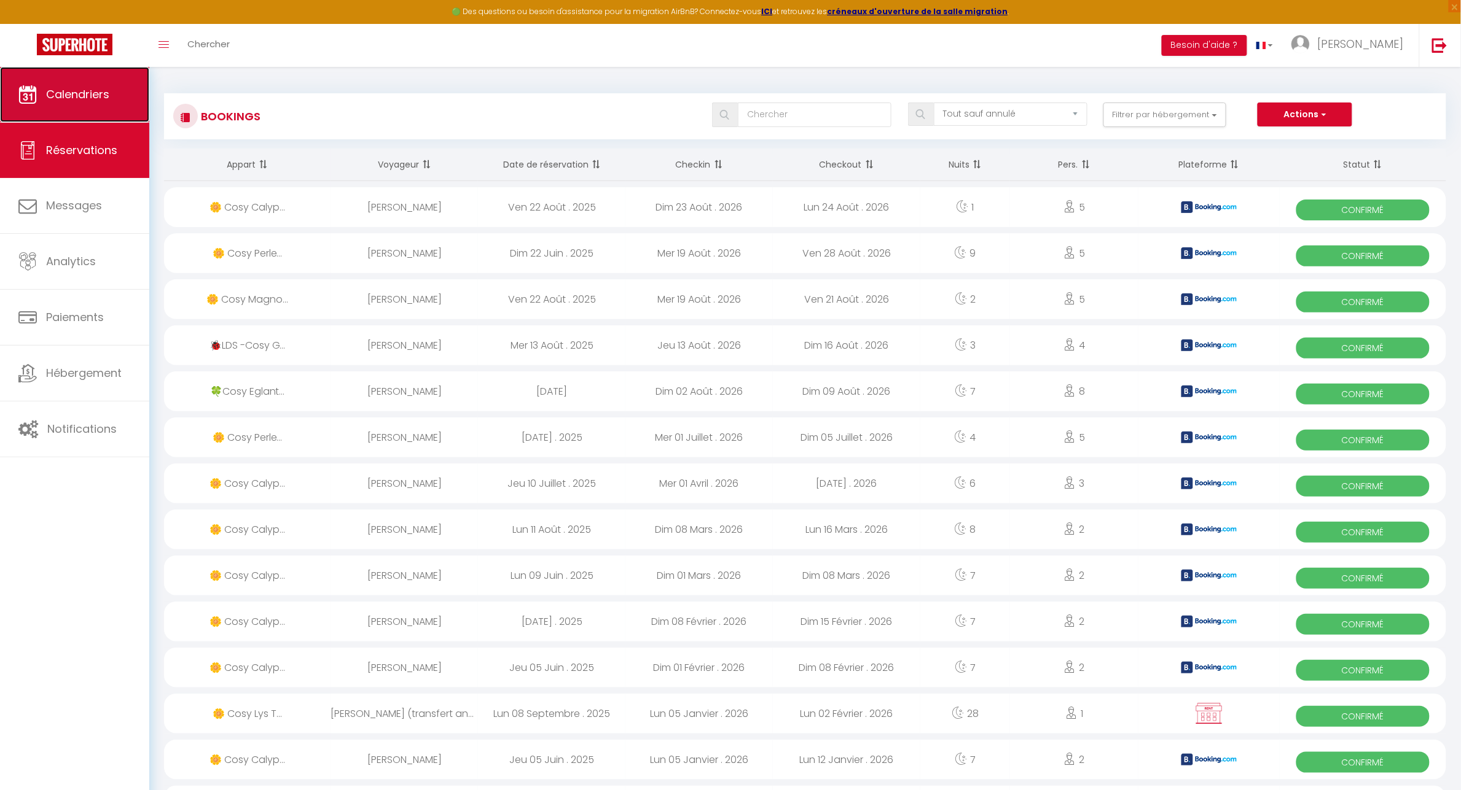
click at [90, 91] on span "Calendriers" at bounding box center [77, 94] width 63 height 15
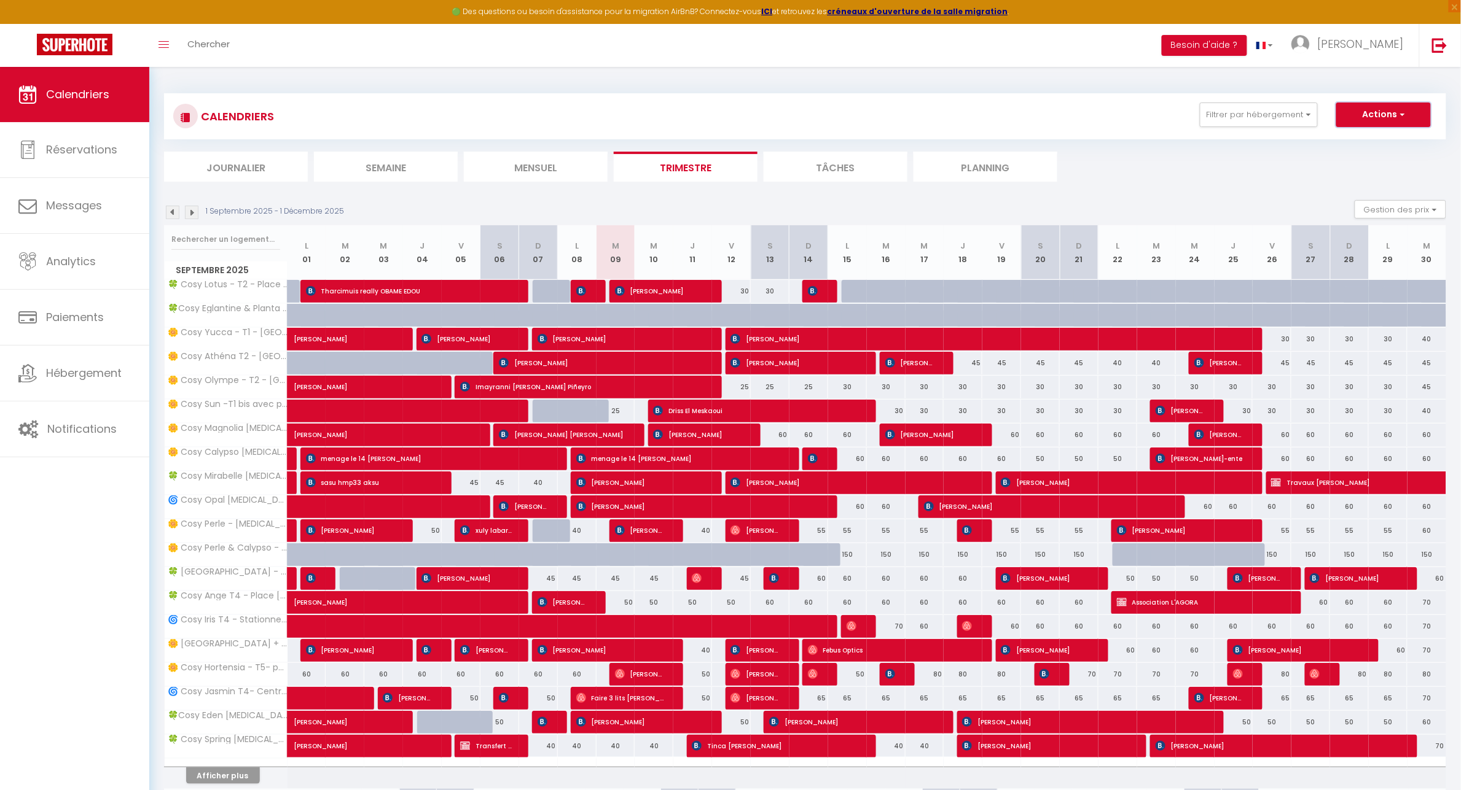
click at [1395, 117] on button "Actions" at bounding box center [1383, 115] width 95 height 25
click at [1377, 140] on link "Nouvelle réservation" at bounding box center [1370, 143] width 107 height 18
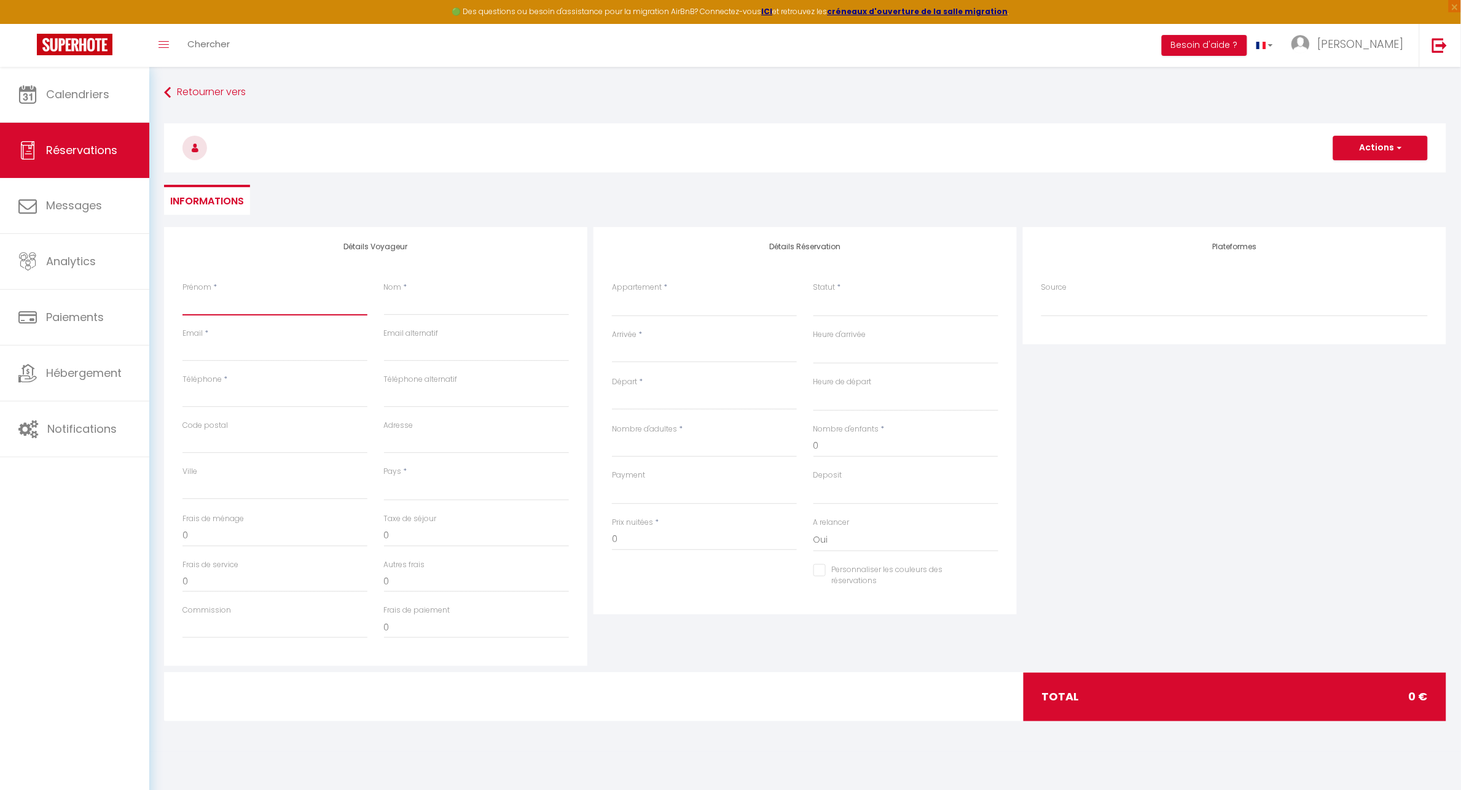
click at [301, 314] on input "Prénom" at bounding box center [274, 305] width 185 height 22
click at [633, 311] on select "🍀 Cosy Lotus - T2 - Place [GEOGRAPHIC_DATA] 🌼 [GEOGRAPHIC_DATA] - T1 - [GEOGRAP…" at bounding box center [704, 305] width 185 height 23
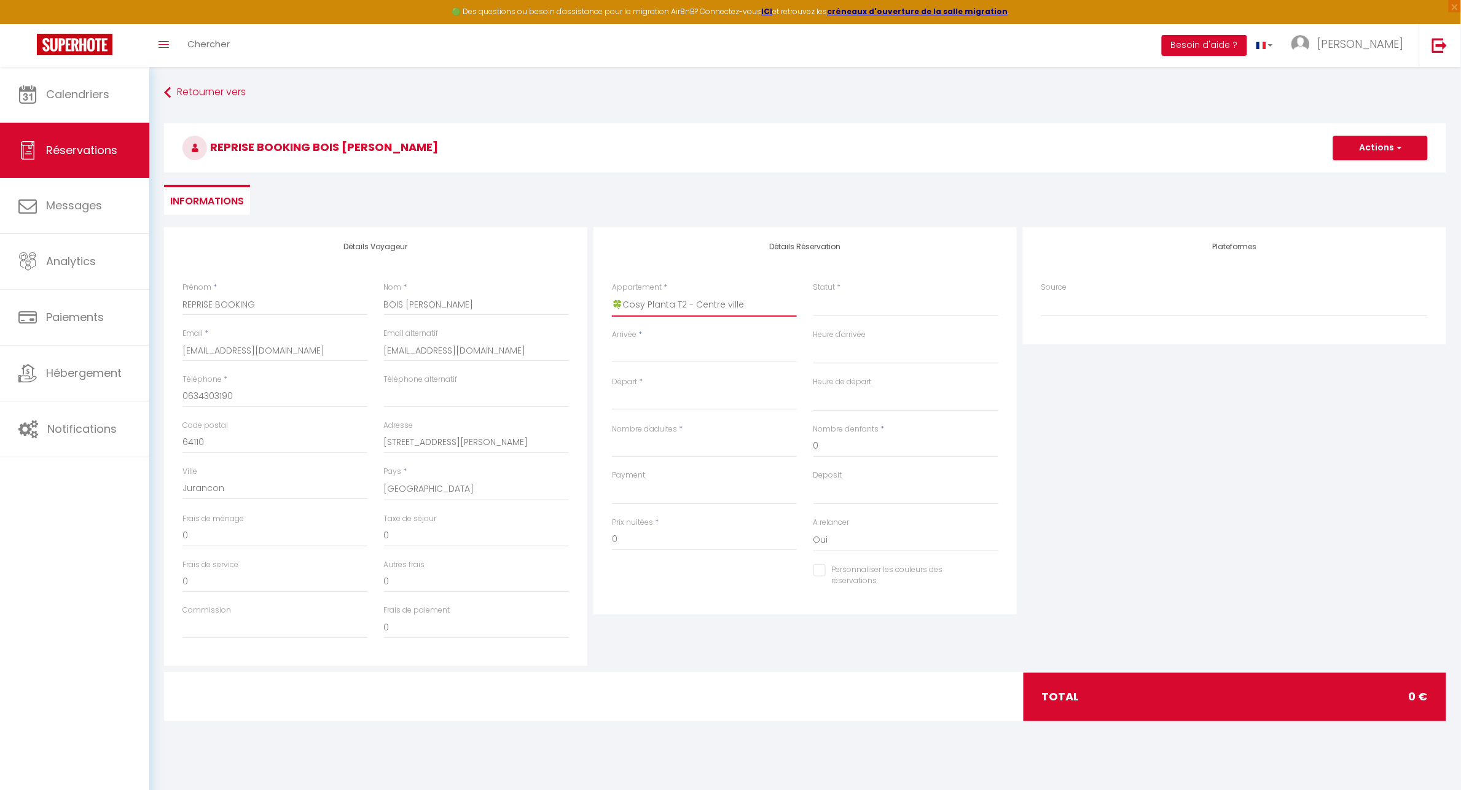
click at [612, 294] on select "🍀 Cosy Lotus - T2 - Place [GEOGRAPHIC_DATA] 🌼 [GEOGRAPHIC_DATA] - T1 - [GEOGRAP…" at bounding box center [704, 305] width 185 height 23
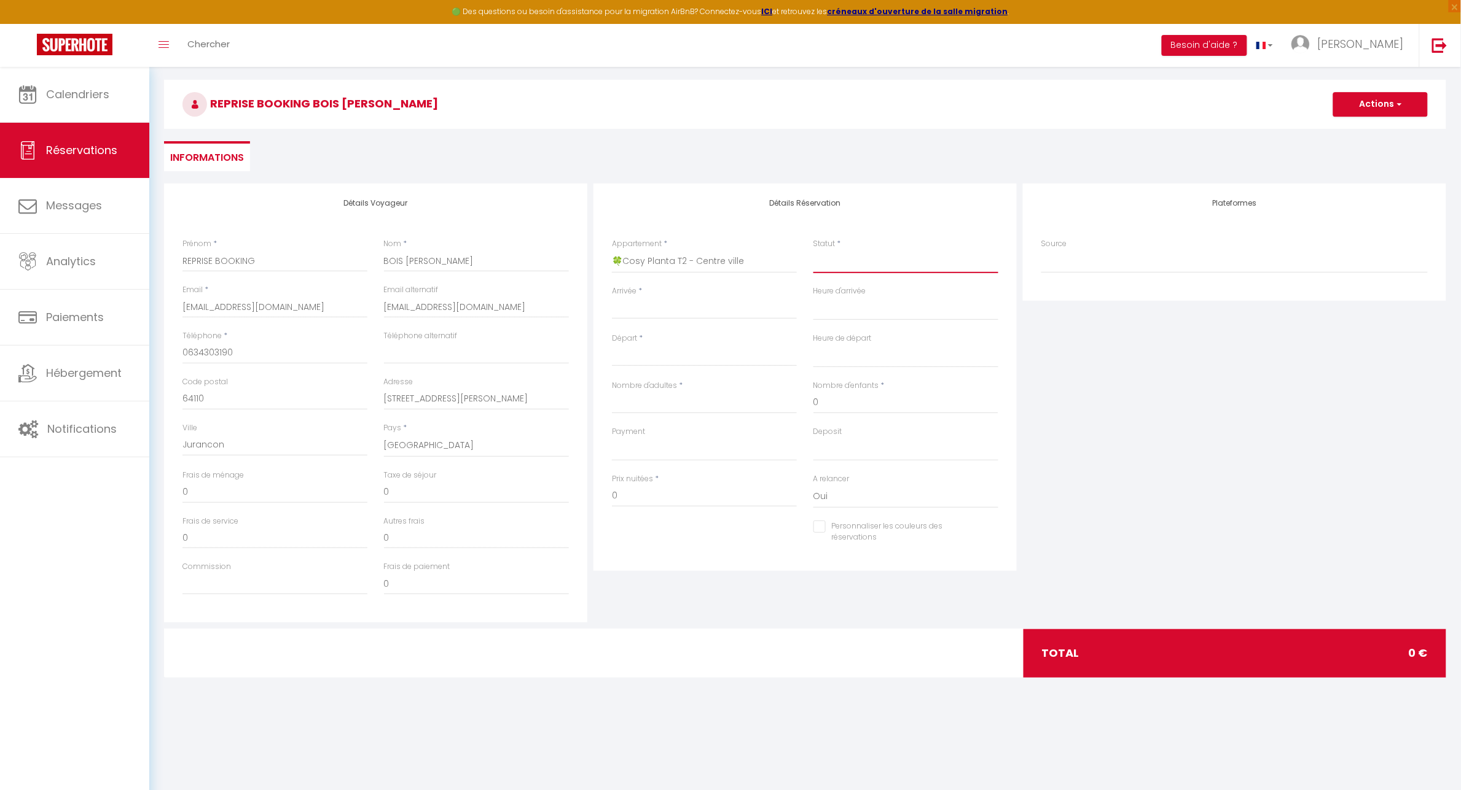
click at [864, 250] on select "Confirmé Non Confirmé [PERSON_NAME] par le voyageur No Show Request" at bounding box center [905, 261] width 185 height 23
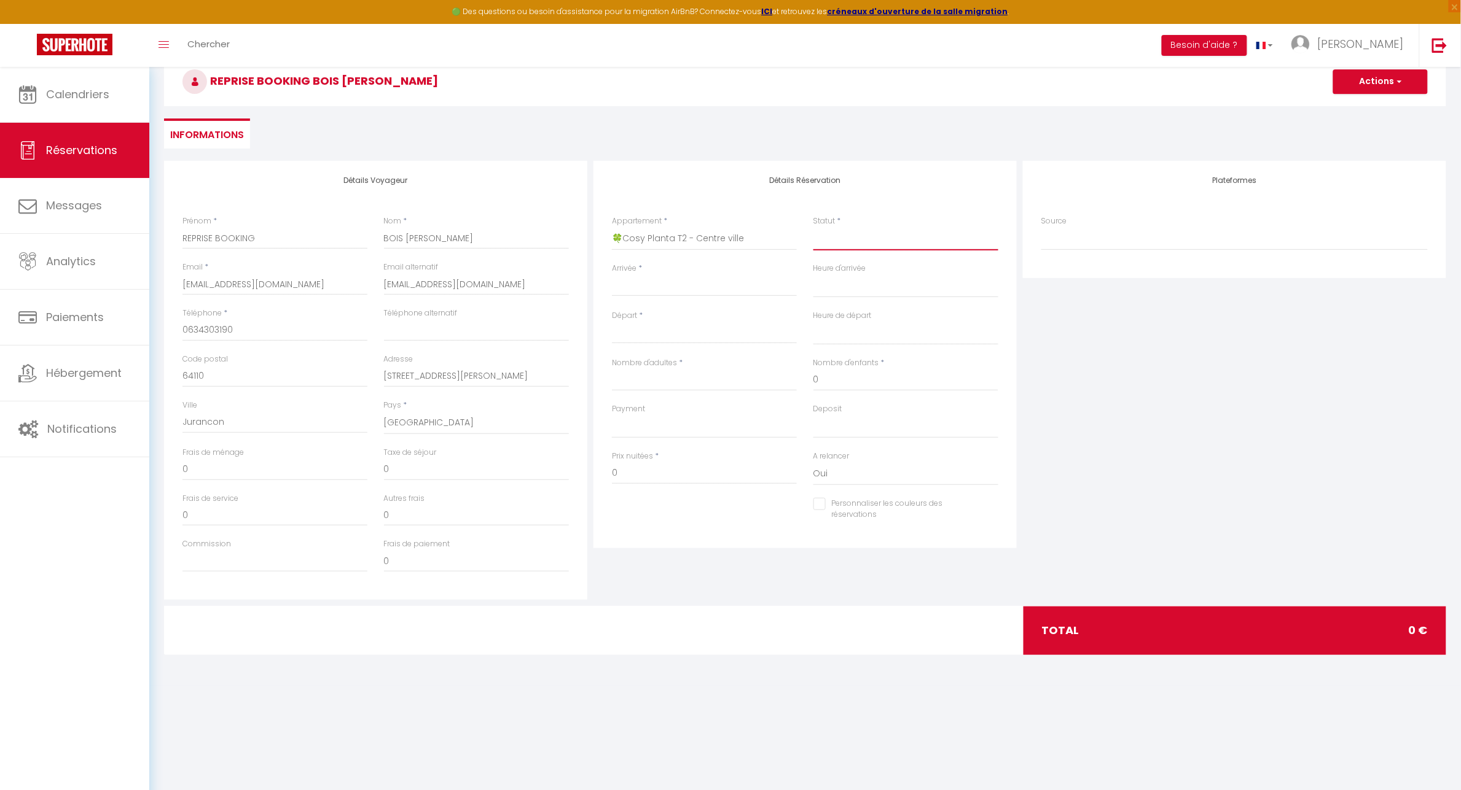
click at [849, 238] on select "Confirmé Non Confirmé [PERSON_NAME] par le voyageur No Show Request" at bounding box center [905, 238] width 185 height 23
click at [846, 240] on select "Confirmé Non Confirmé [PERSON_NAME] par le voyageur No Show Request" at bounding box center [905, 238] width 185 height 23
click at [848, 259] on div "Statut * Confirmé Non Confirmé Annulé Annulé par le voyageur No Show Request" at bounding box center [905, 239] width 201 height 47
click at [664, 284] on input "Arrivée" at bounding box center [704, 287] width 185 height 16
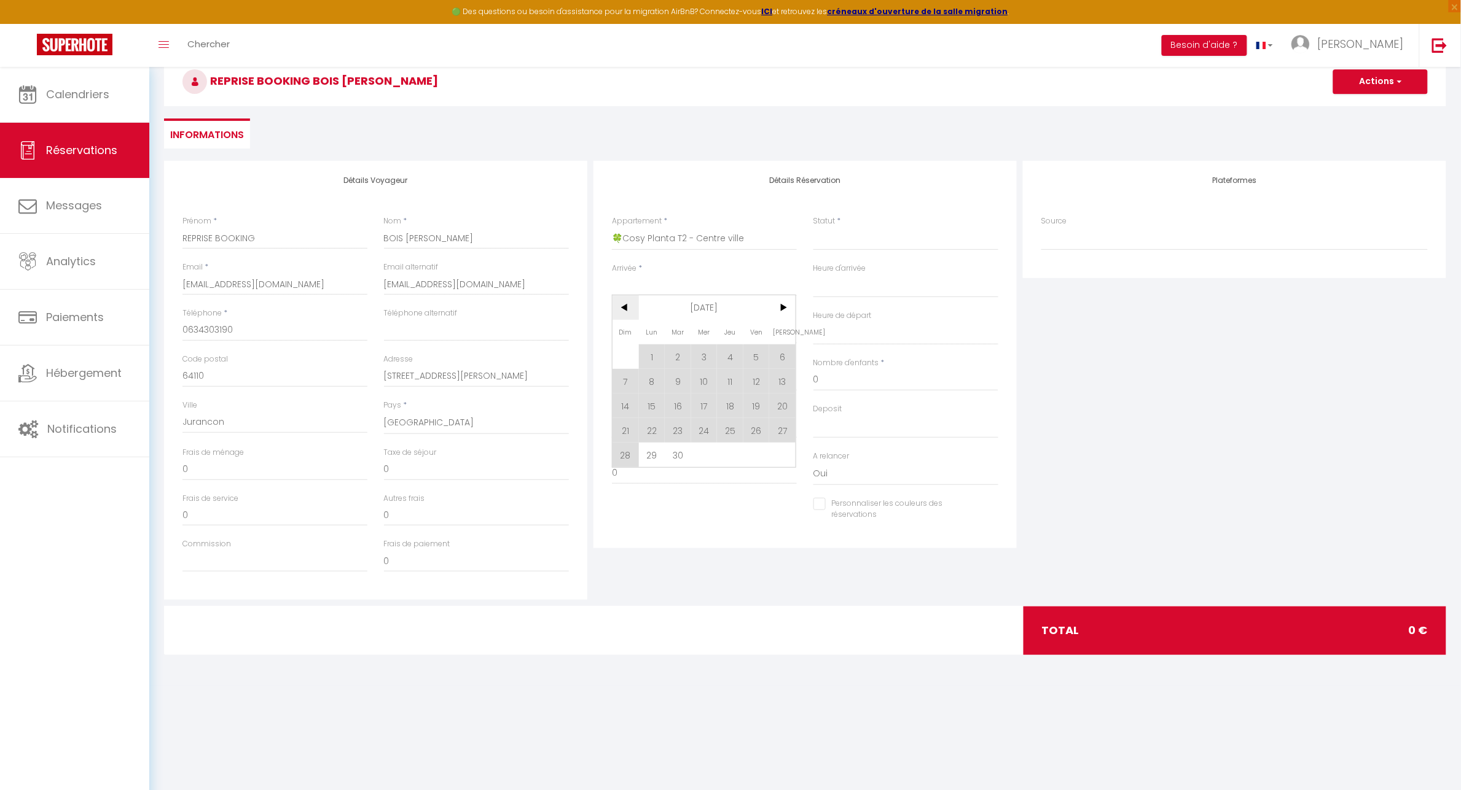
click at [633, 307] on span "<" at bounding box center [625, 307] width 26 height 25
click at [786, 308] on span ">" at bounding box center [782, 307] width 26 height 25
click at [707, 431] on span "23" at bounding box center [704, 430] width 26 height 25
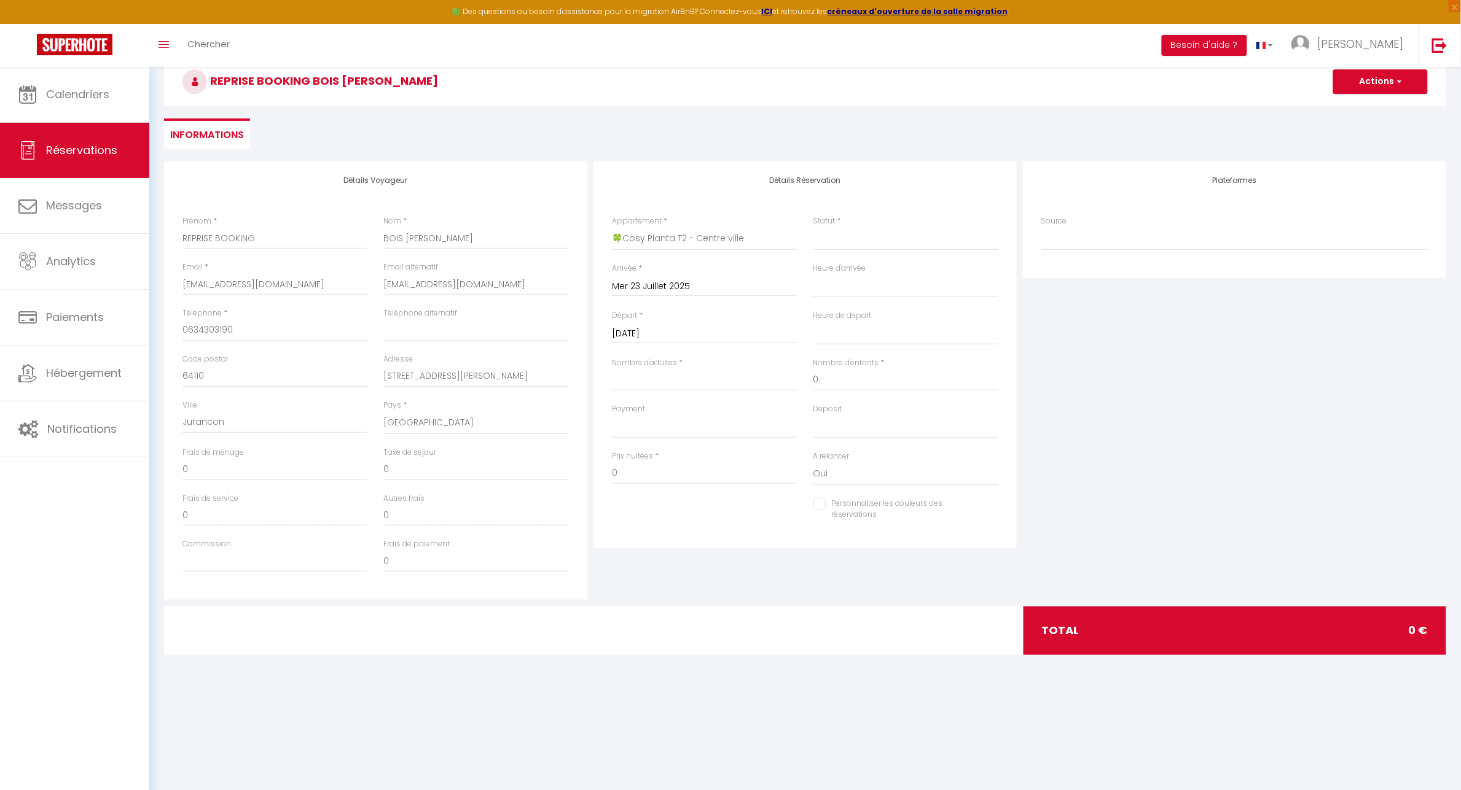
click at [704, 337] on input "[DATE]" at bounding box center [704, 334] width 185 height 16
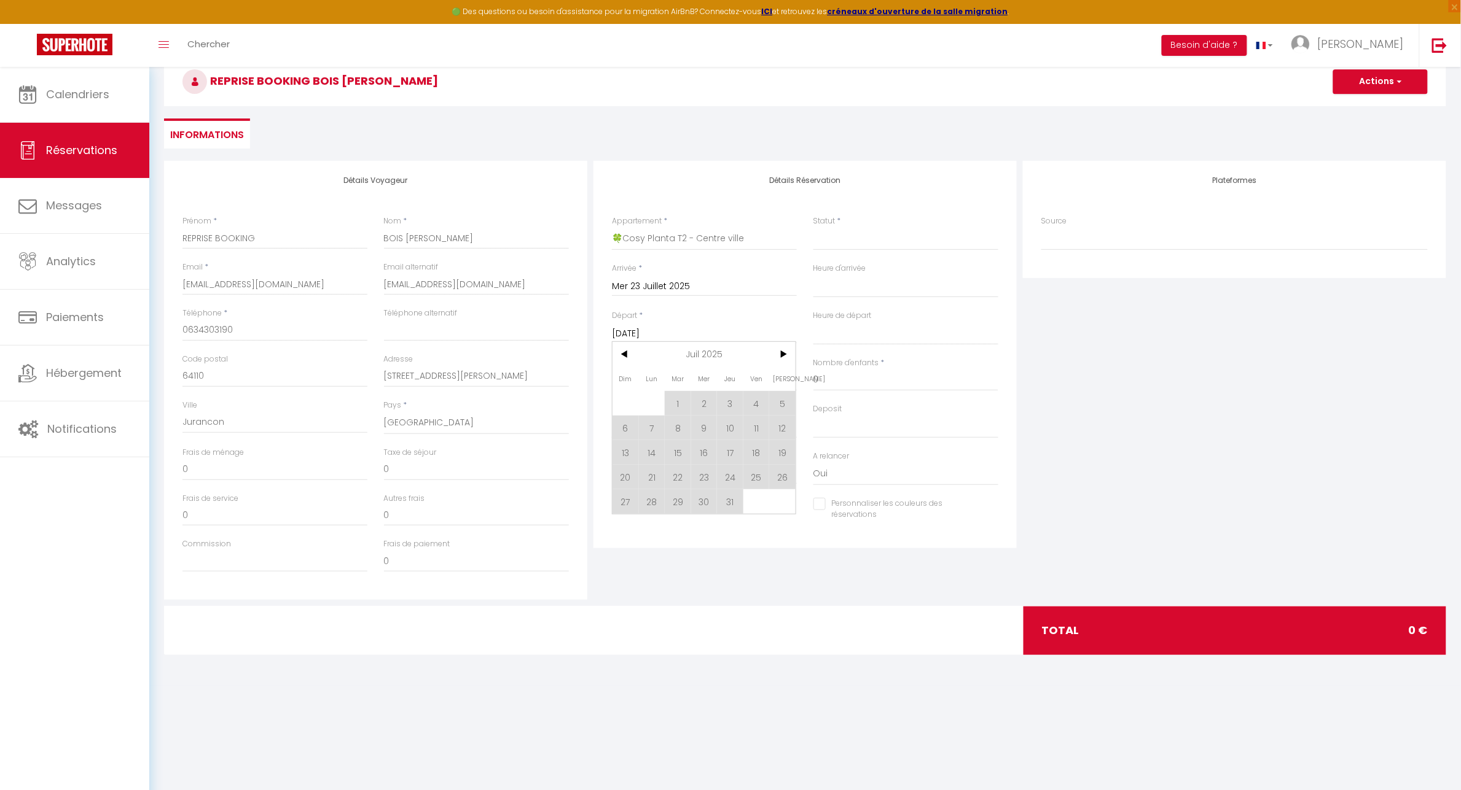
click at [630, 504] on span "27" at bounding box center [625, 502] width 26 height 25
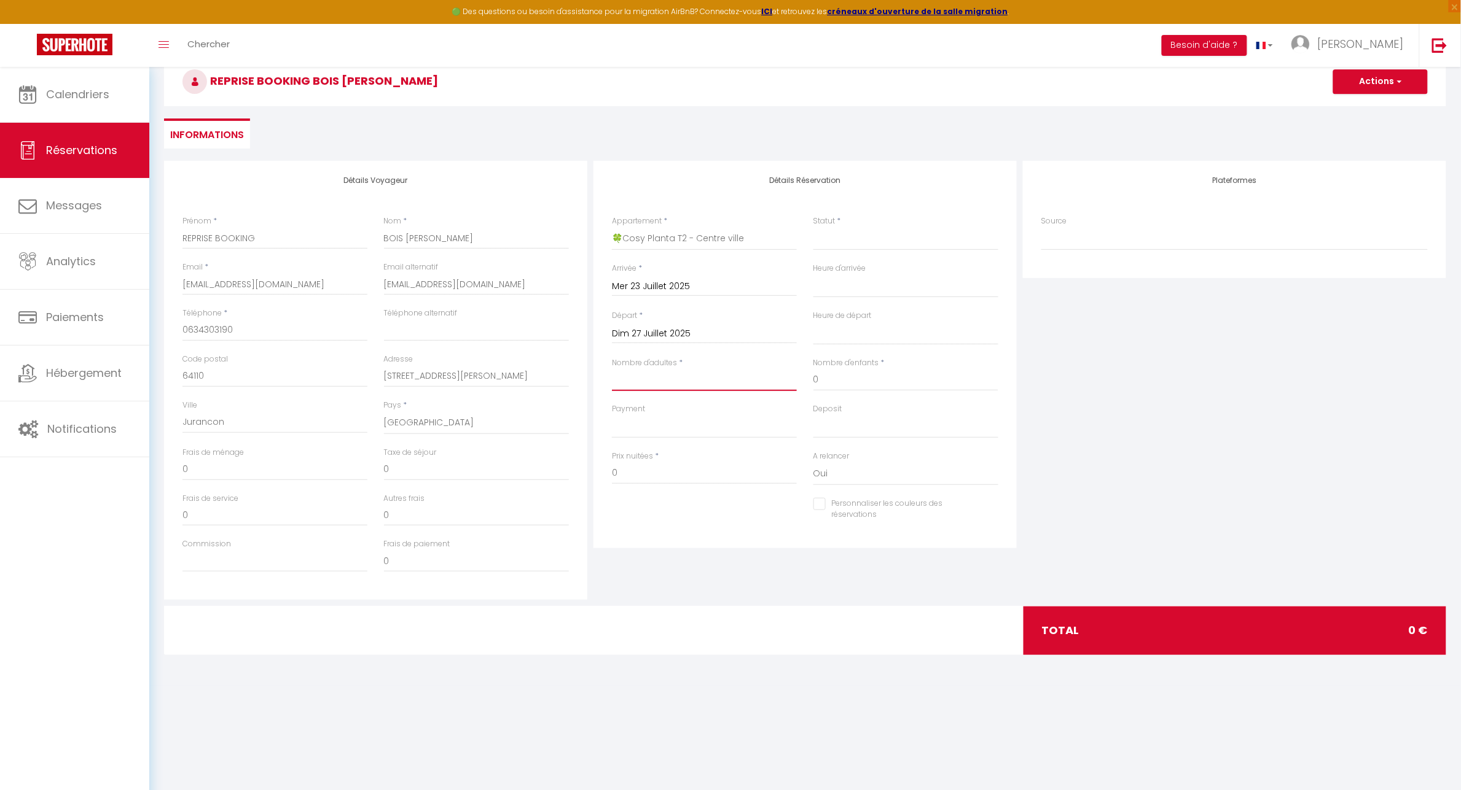
click at [636, 383] on input "Nombre d'adultes" at bounding box center [704, 380] width 185 height 22
click at [646, 430] on select "OK KO" at bounding box center [704, 426] width 185 height 23
click at [612, 415] on select "OK KO" at bounding box center [704, 426] width 185 height 23
click at [825, 428] on select "OK KO" at bounding box center [905, 426] width 185 height 23
click at [813, 415] on select "OK KO" at bounding box center [905, 426] width 185 height 23
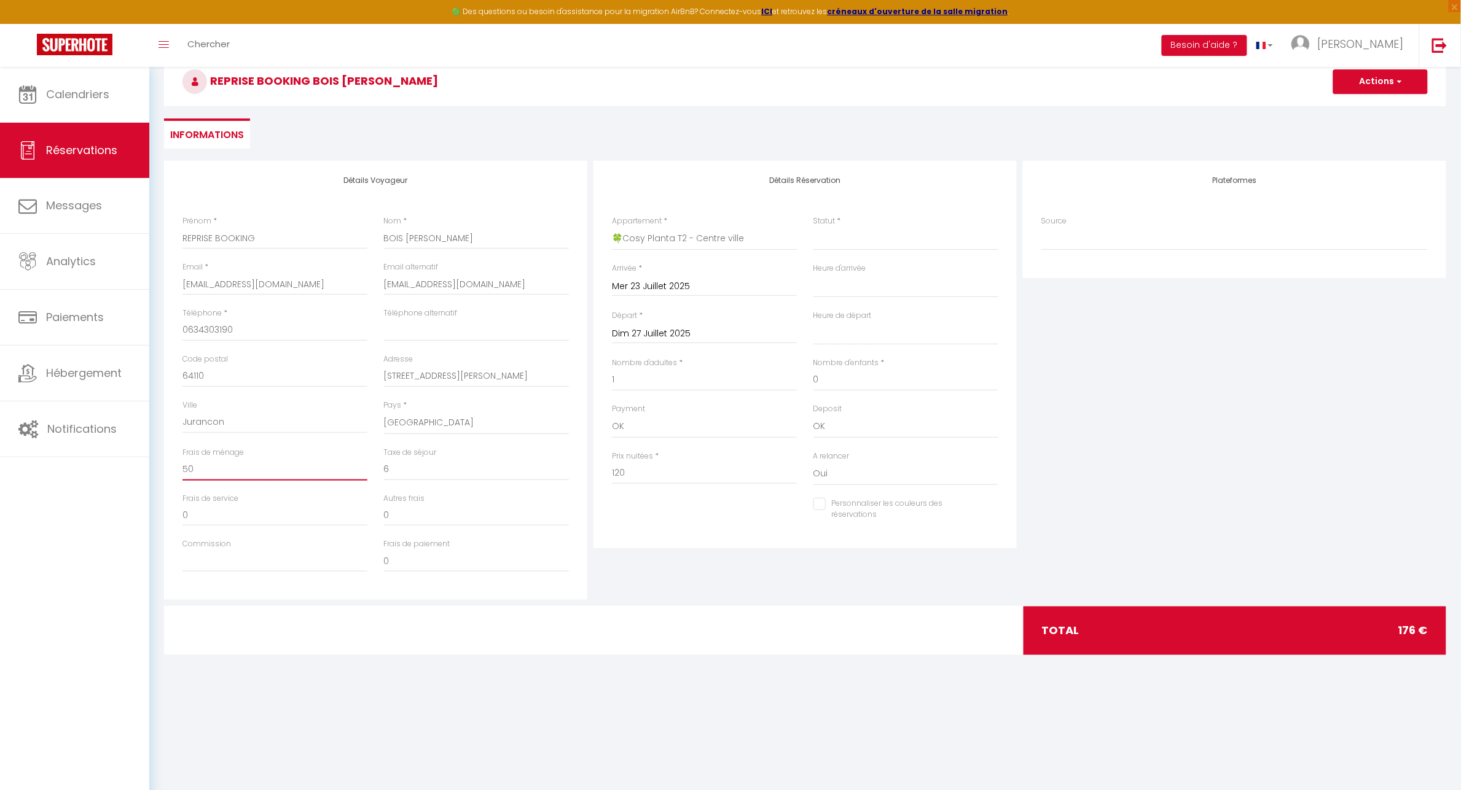
drag, startPoint x: 133, startPoint y: 467, endPoint x: 107, endPoint y: 467, distance: 25.8
click at [107, 467] on div "🟢 Des questions ou besoin d'assistance pour la migration AirBnB? Connectez-vous…" at bounding box center [730, 343] width 1461 height 685
click at [664, 471] on input "120" at bounding box center [704, 473] width 185 height 22
drag, startPoint x: 691, startPoint y: 473, endPoint x: 516, endPoint y: 472, distance: 175.0
click at [517, 472] on div "Détails Voyageur Prénom * REPRISE BOOKING Nom * BOIS [PERSON_NAME] * [EMAIL_ADD…" at bounding box center [805, 380] width 1288 height 439
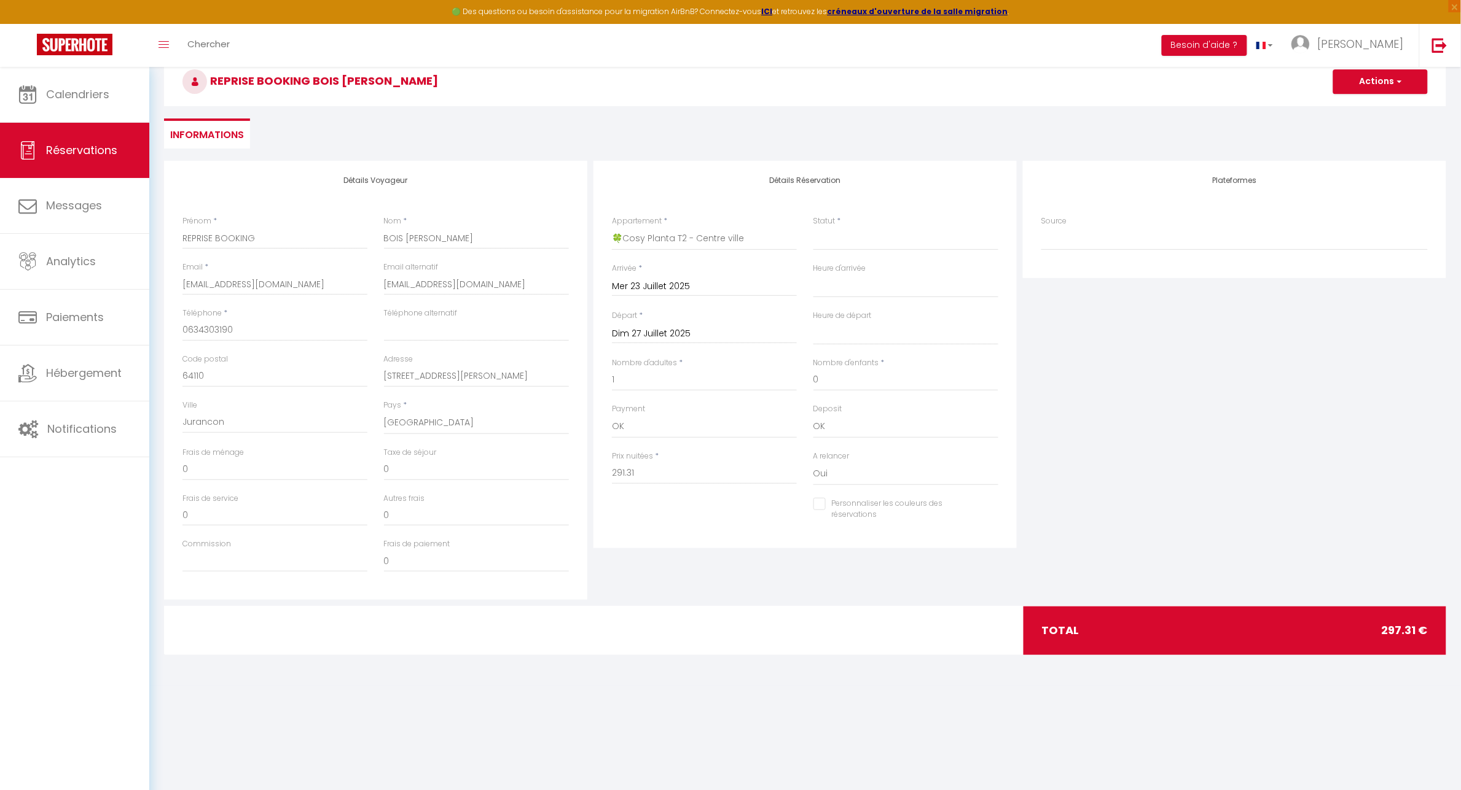
click at [817, 499] on input "Personnaliser les couleurs des réservations" at bounding box center [898, 504] width 170 height 12
click at [996, 502] on span at bounding box center [993, 507] width 10 height 10
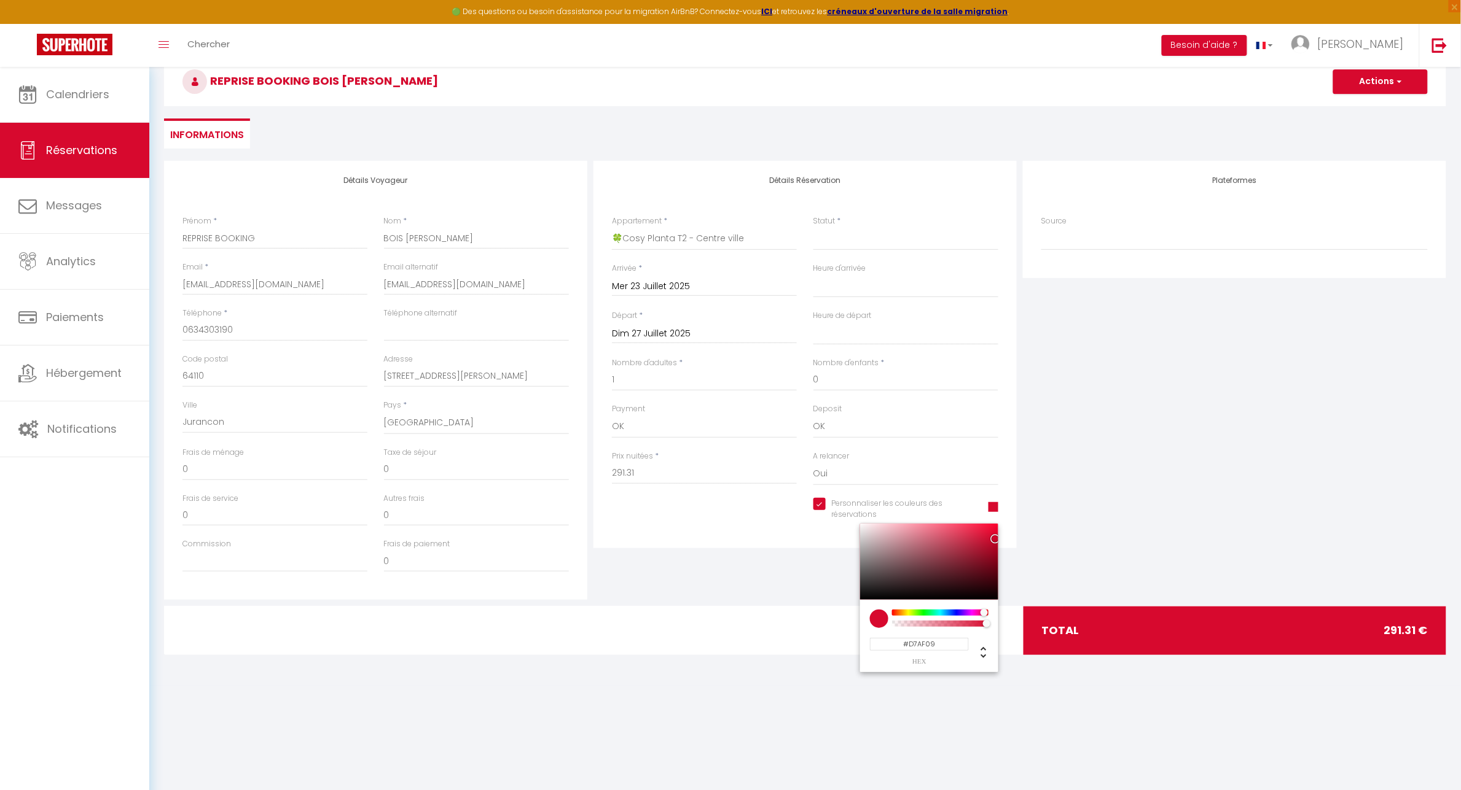
click at [906, 611] on div at bounding box center [940, 613] width 94 height 6
drag, startPoint x: 754, startPoint y: 569, endPoint x: 763, endPoint y: 563, distance: 11.1
click at [754, 568] on div "Détails Réservation Appartement * 🍀 Cosy Lotus - [GEOGRAPHIC_DATA] [GEOGRAPHIC_…" at bounding box center [804, 380] width 429 height 439
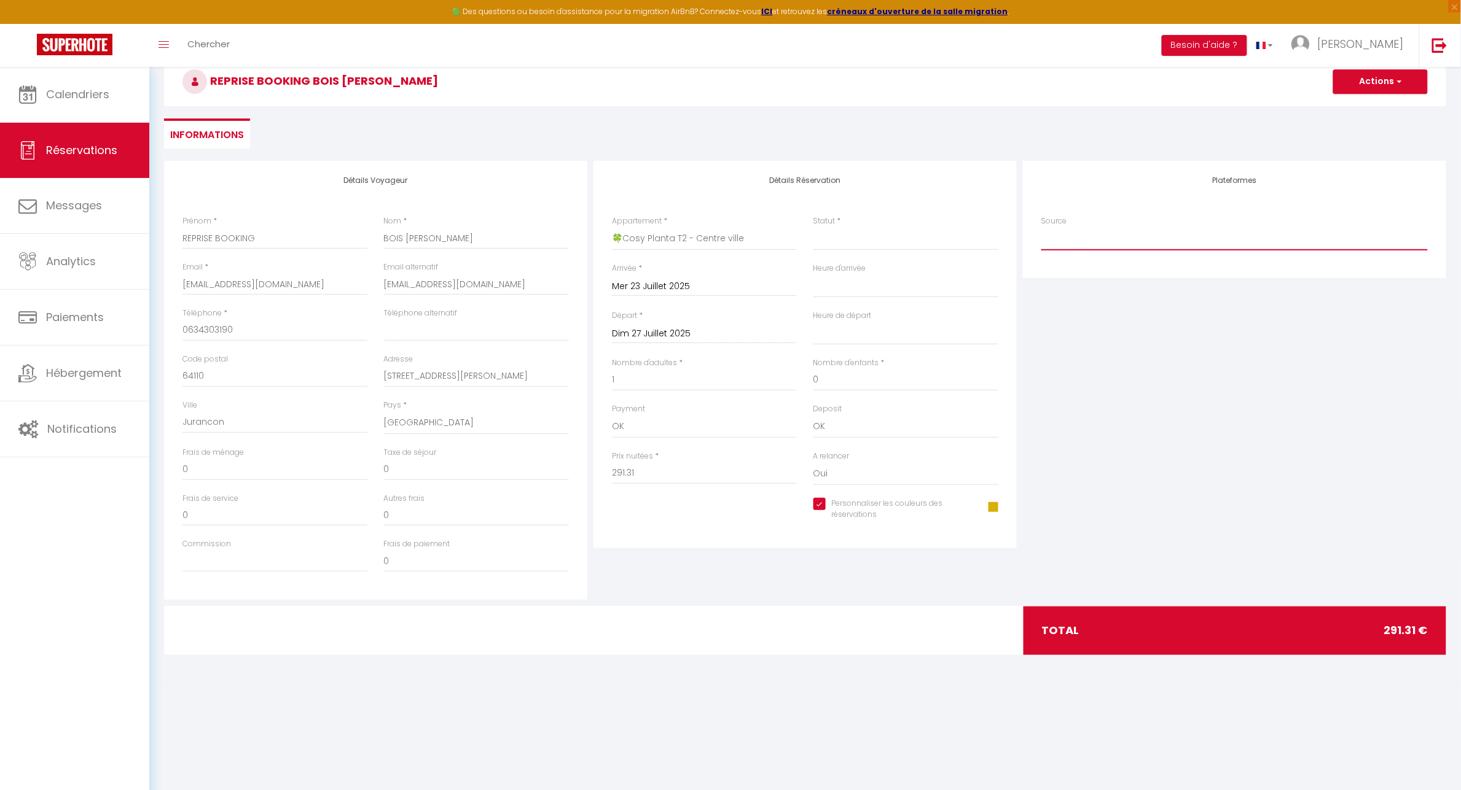
click at [1121, 233] on select "Direct [DOMAIN_NAME] [DOMAIN_NAME] Chalet montagne Expedia Gite de [GEOGRAPHIC_…" at bounding box center [1234, 238] width 386 height 23
click at [1041, 227] on select "Direct [DOMAIN_NAME] [DOMAIN_NAME] Chalet montagne Expedia Gite de [GEOGRAPHIC_…" at bounding box center [1234, 238] width 386 height 23
click at [1106, 434] on div "Plateformes Source Direct [DOMAIN_NAME] [DOMAIN_NAME] Chalet montagne Expedia G…" at bounding box center [1234, 380] width 429 height 439
click at [1410, 74] on button "Actions" at bounding box center [1380, 81] width 95 height 25
click at [1359, 102] on link "Enregistrer" at bounding box center [1367, 109] width 97 height 16
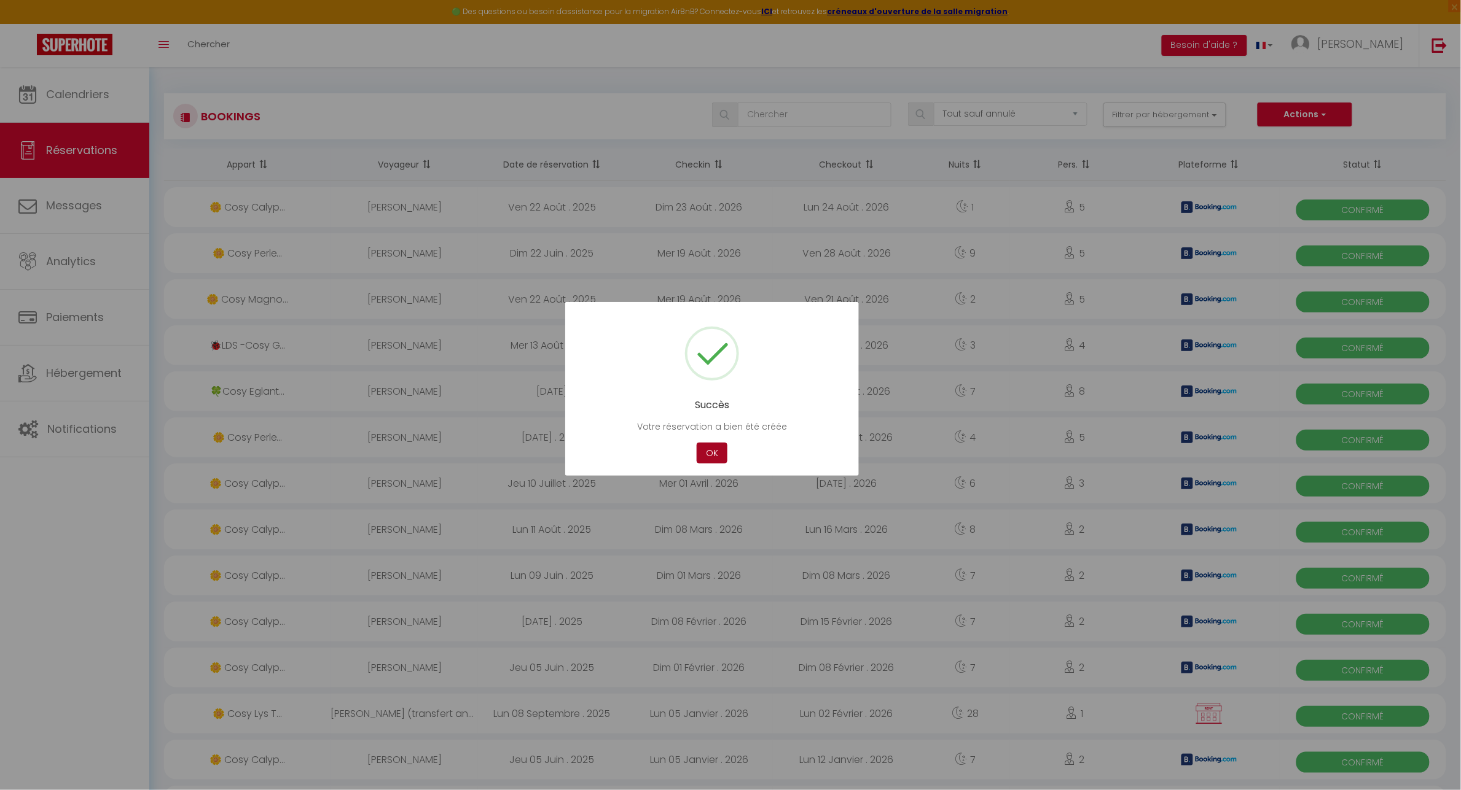
drag, startPoint x: 712, startPoint y: 455, endPoint x: 995, endPoint y: 320, distance: 313.2
click at [712, 454] on button "OK" at bounding box center [711, 453] width 31 height 21
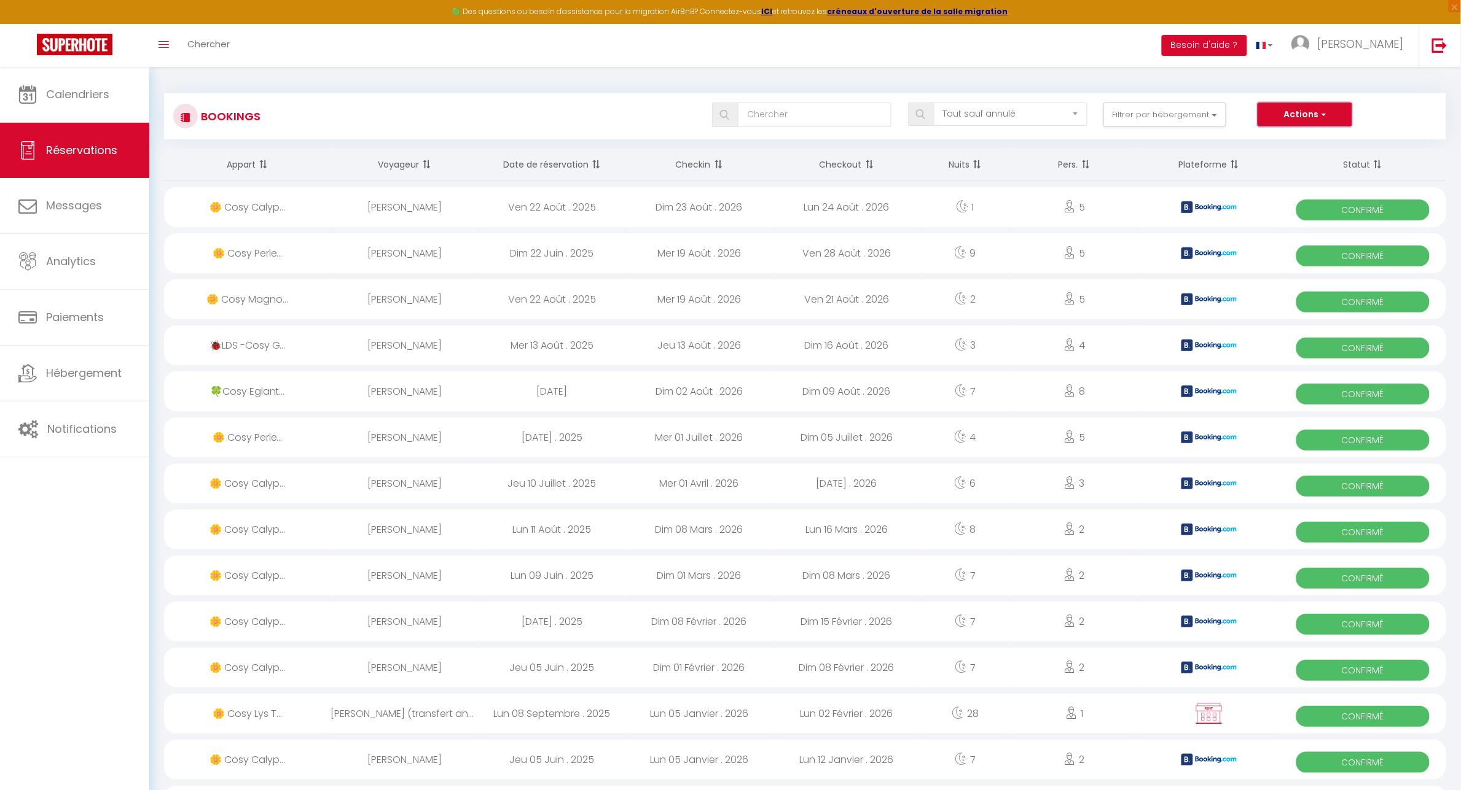
click at [1316, 117] on button "Actions" at bounding box center [1304, 115] width 95 height 25
click at [1282, 142] on link "Nouvelle Réservation" at bounding box center [1285, 141] width 131 height 16
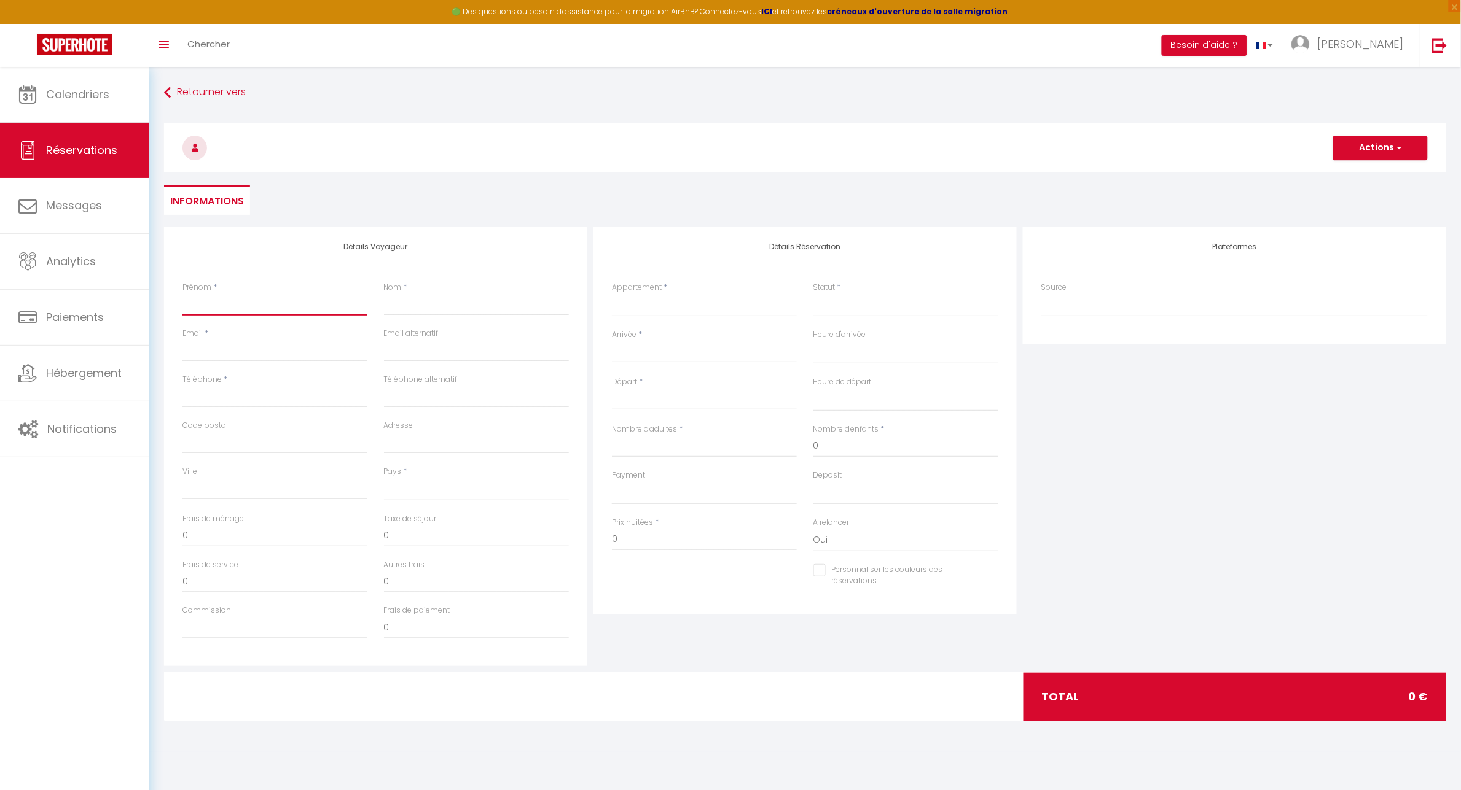
click at [237, 314] on input "Prénom" at bounding box center [274, 305] width 185 height 22
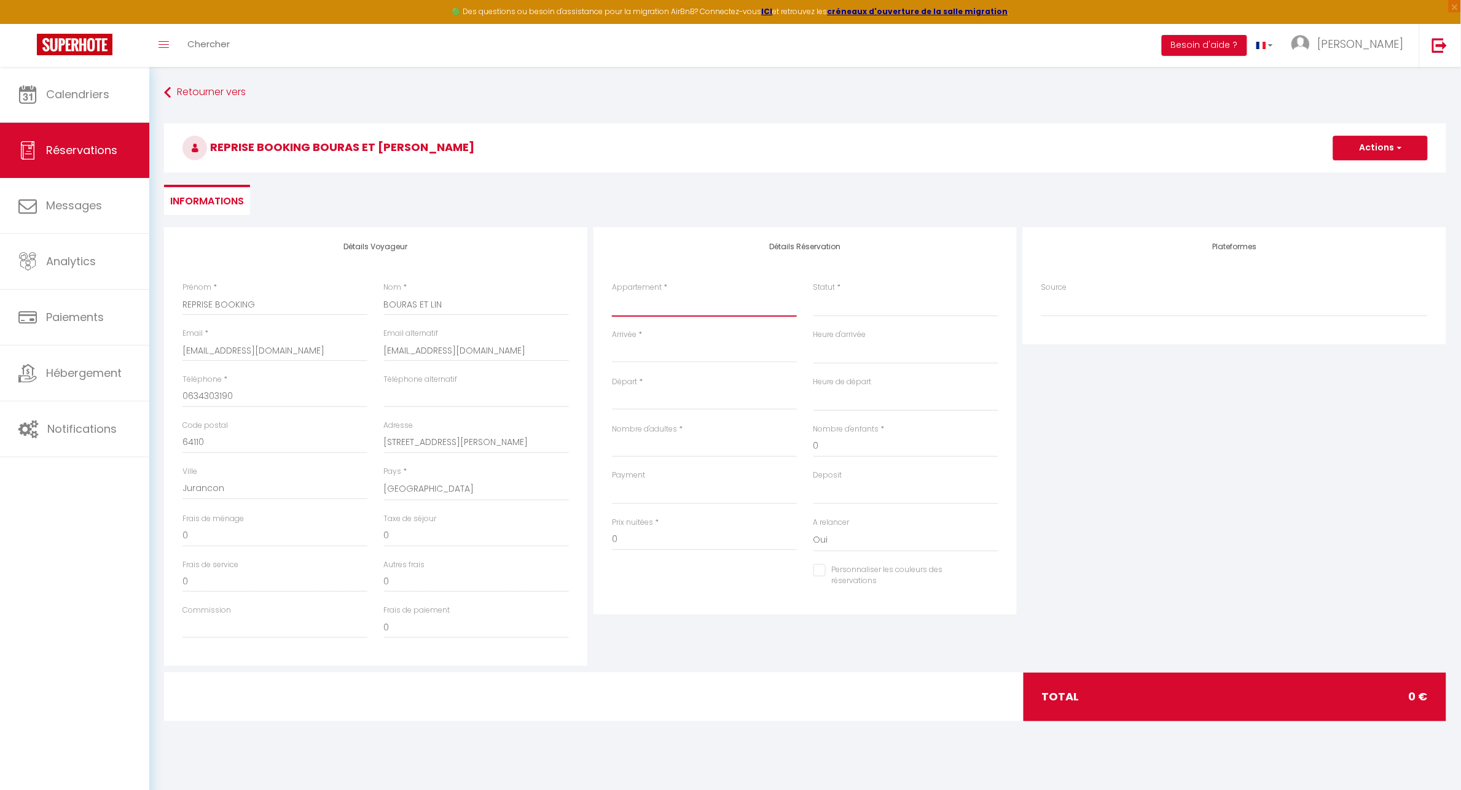
click at [679, 306] on select "🍀 Cosy Lotus - T2 - Place [GEOGRAPHIC_DATA] 🌼 [GEOGRAPHIC_DATA] - T1 - [GEOGRAP…" at bounding box center [704, 305] width 185 height 23
click at [612, 294] on select "🍀 Cosy Lotus - T2 - Place [GEOGRAPHIC_DATA] 🌼 [GEOGRAPHIC_DATA] - T1 - [GEOGRAP…" at bounding box center [704, 305] width 185 height 23
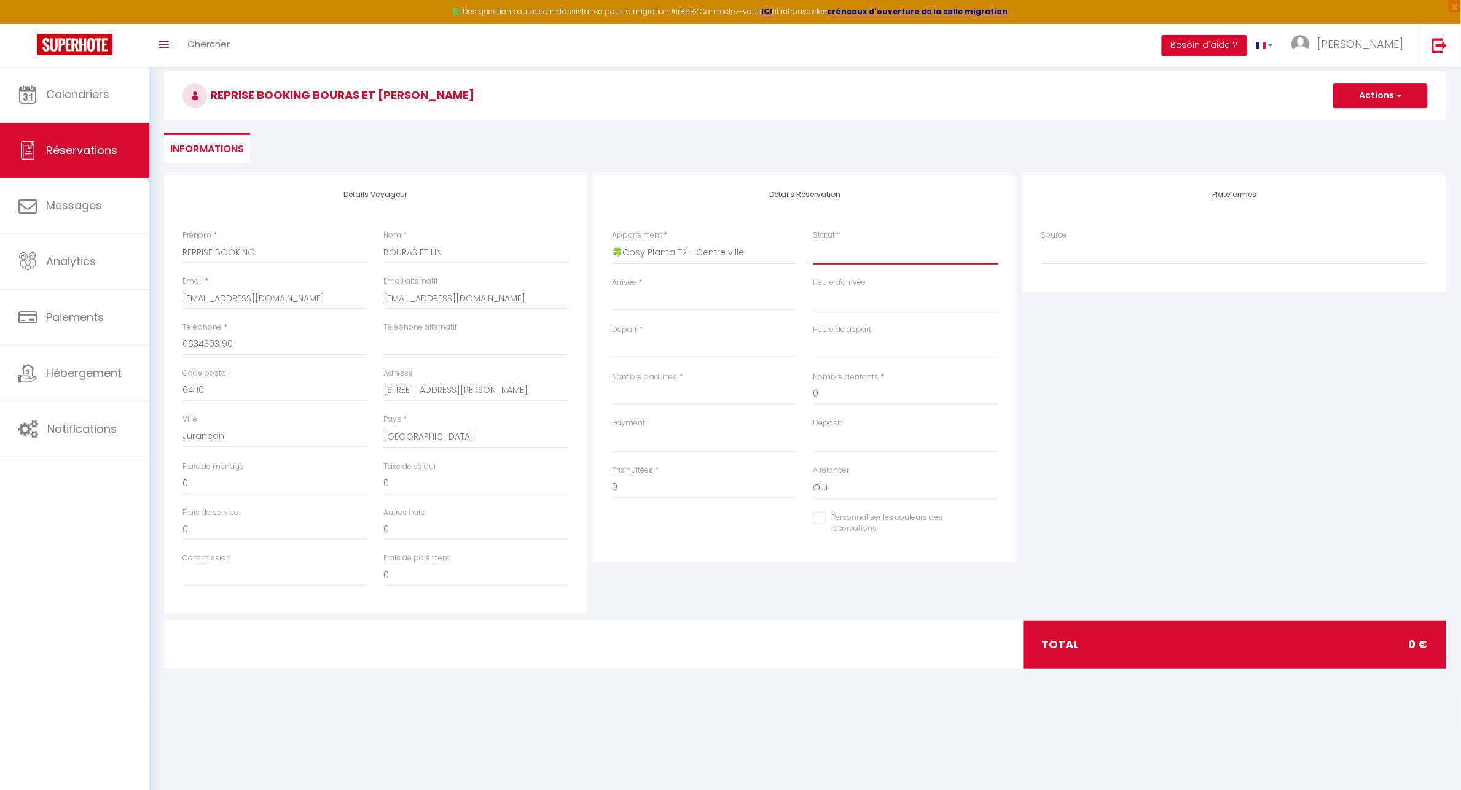
click at [867, 241] on select "Confirmé Non Confirmé [PERSON_NAME] par le voyageur No Show Request" at bounding box center [905, 252] width 185 height 23
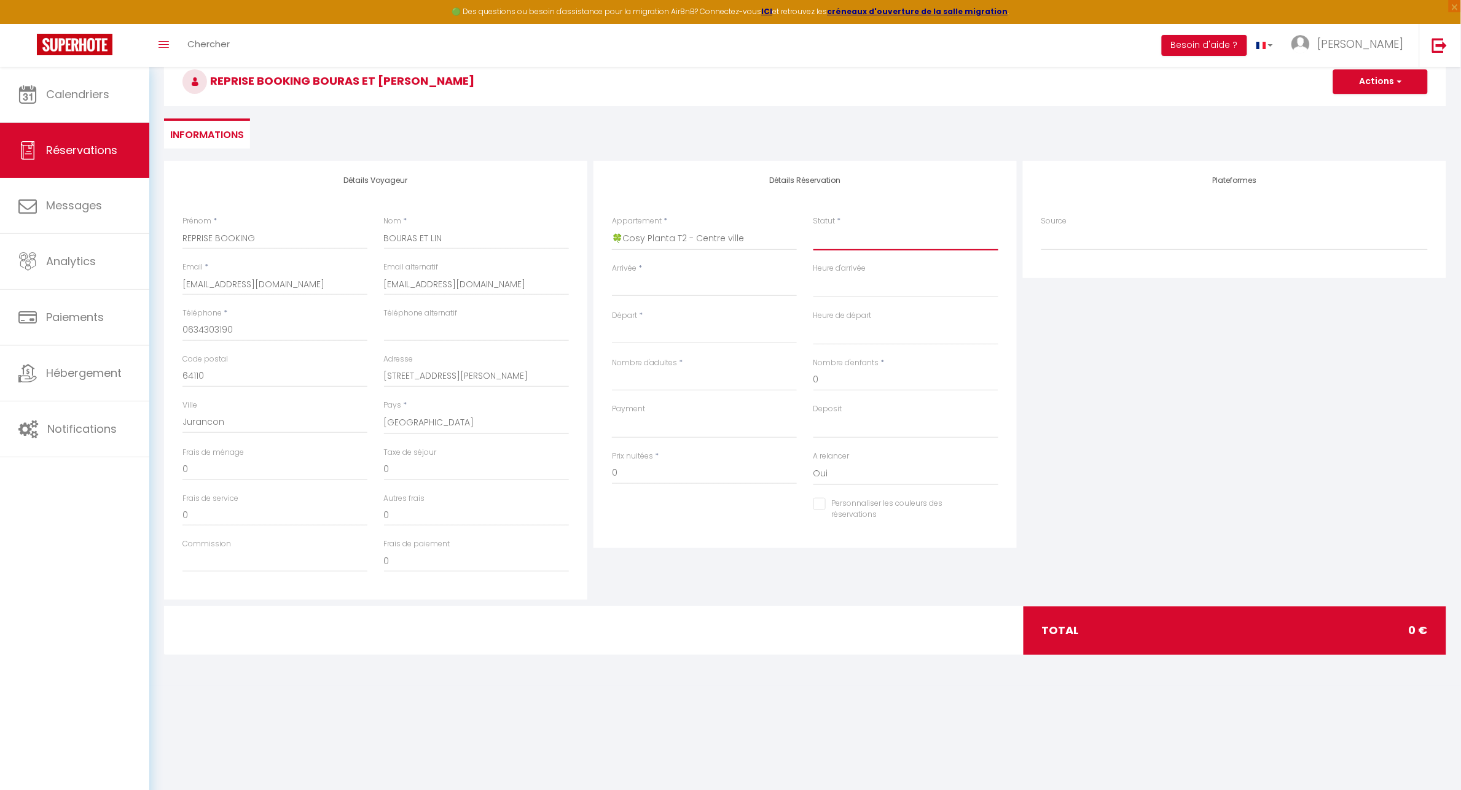
click at [845, 238] on select "Confirmé Non Confirmé [PERSON_NAME] par le voyageur No Show Request" at bounding box center [905, 238] width 185 height 23
click at [826, 240] on select "Confirmé Non Confirmé [PERSON_NAME] par le voyageur No Show Request" at bounding box center [905, 238] width 185 height 23
click at [831, 244] on select "Confirmé Non Confirmé [PERSON_NAME] par le voyageur No Show Request" at bounding box center [905, 238] width 185 height 23
click at [827, 241] on select "Confirmé Non Confirmé [PERSON_NAME] par le voyageur No Show Request" at bounding box center [905, 238] width 185 height 23
click at [813, 227] on select "Confirmé Non Confirmé [PERSON_NAME] par le voyageur No Show Request" at bounding box center [905, 238] width 185 height 23
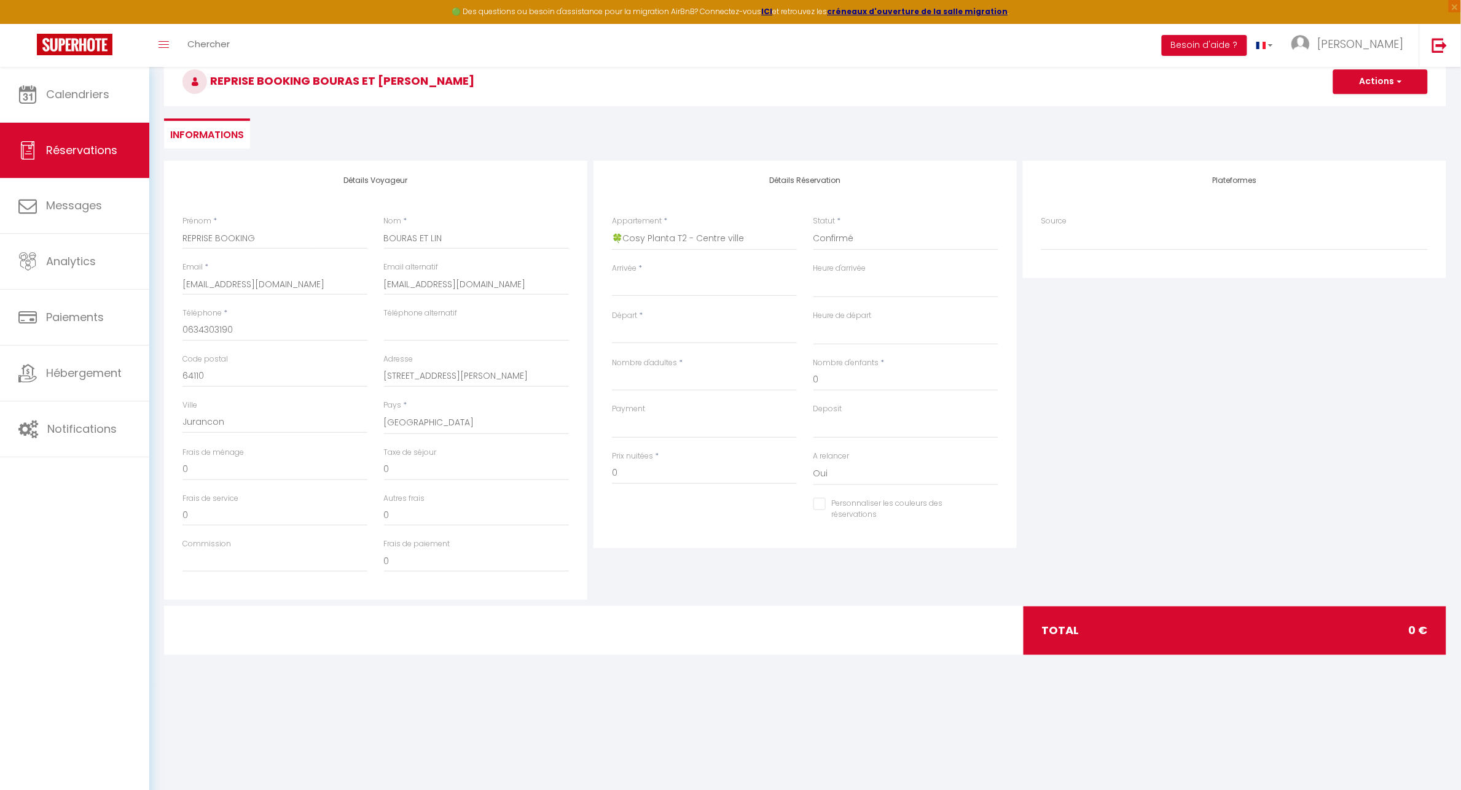
click at [637, 283] on input "Arrivée" at bounding box center [704, 287] width 185 height 16
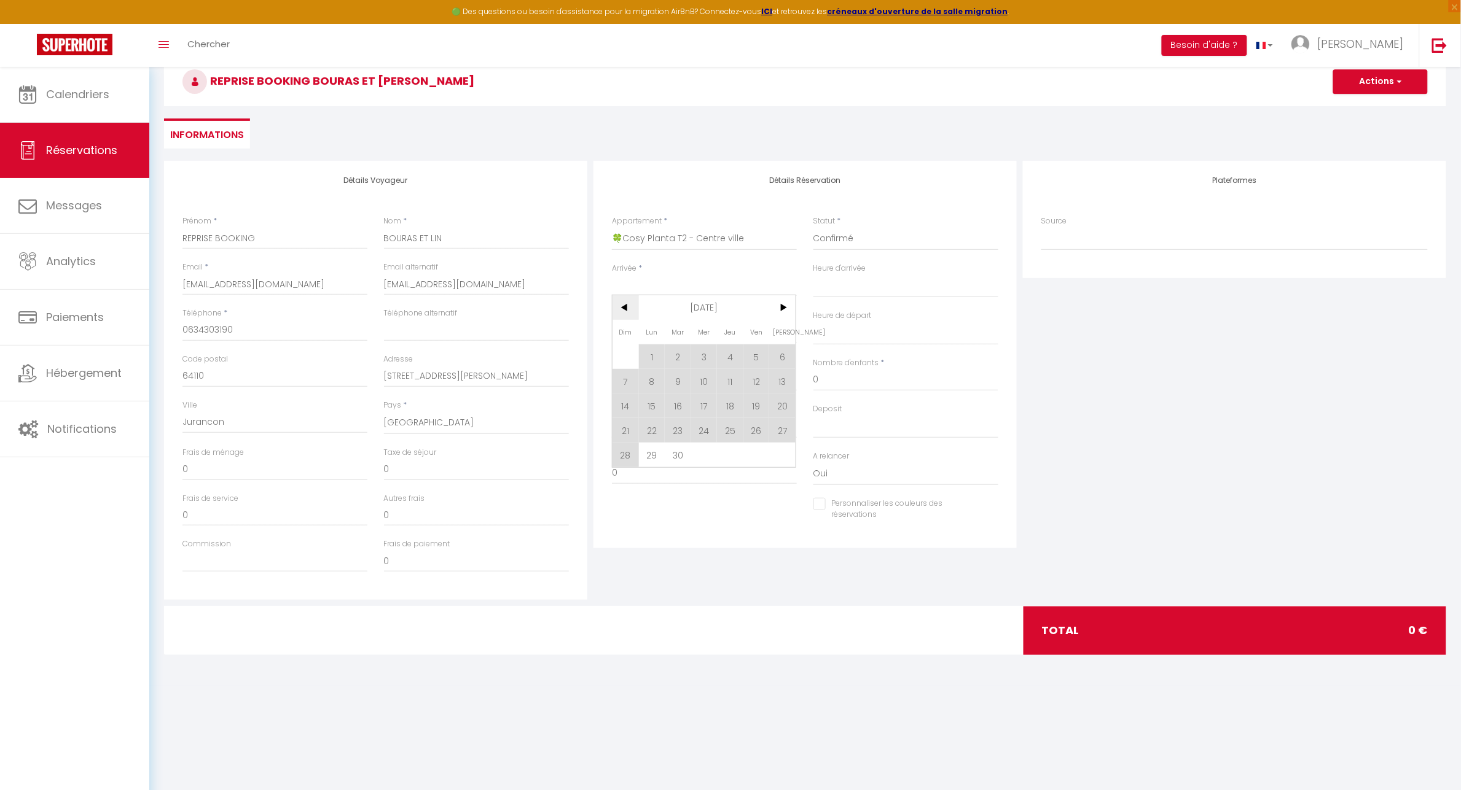
click at [630, 308] on span "<" at bounding box center [625, 307] width 26 height 25
click at [788, 403] on span "16" at bounding box center [782, 406] width 26 height 25
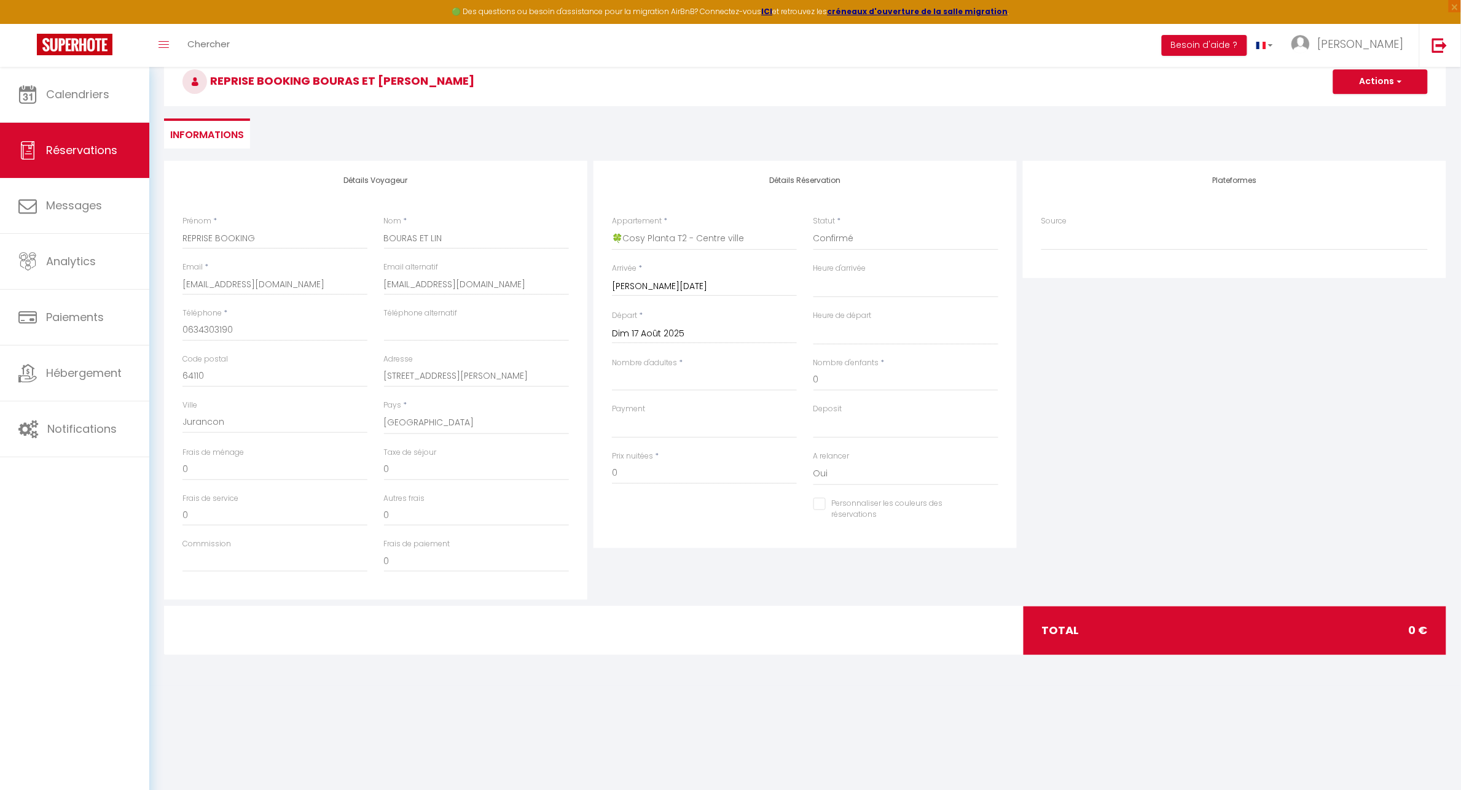
click at [692, 330] on input "Dim 17 Août 2025" at bounding box center [704, 334] width 185 height 16
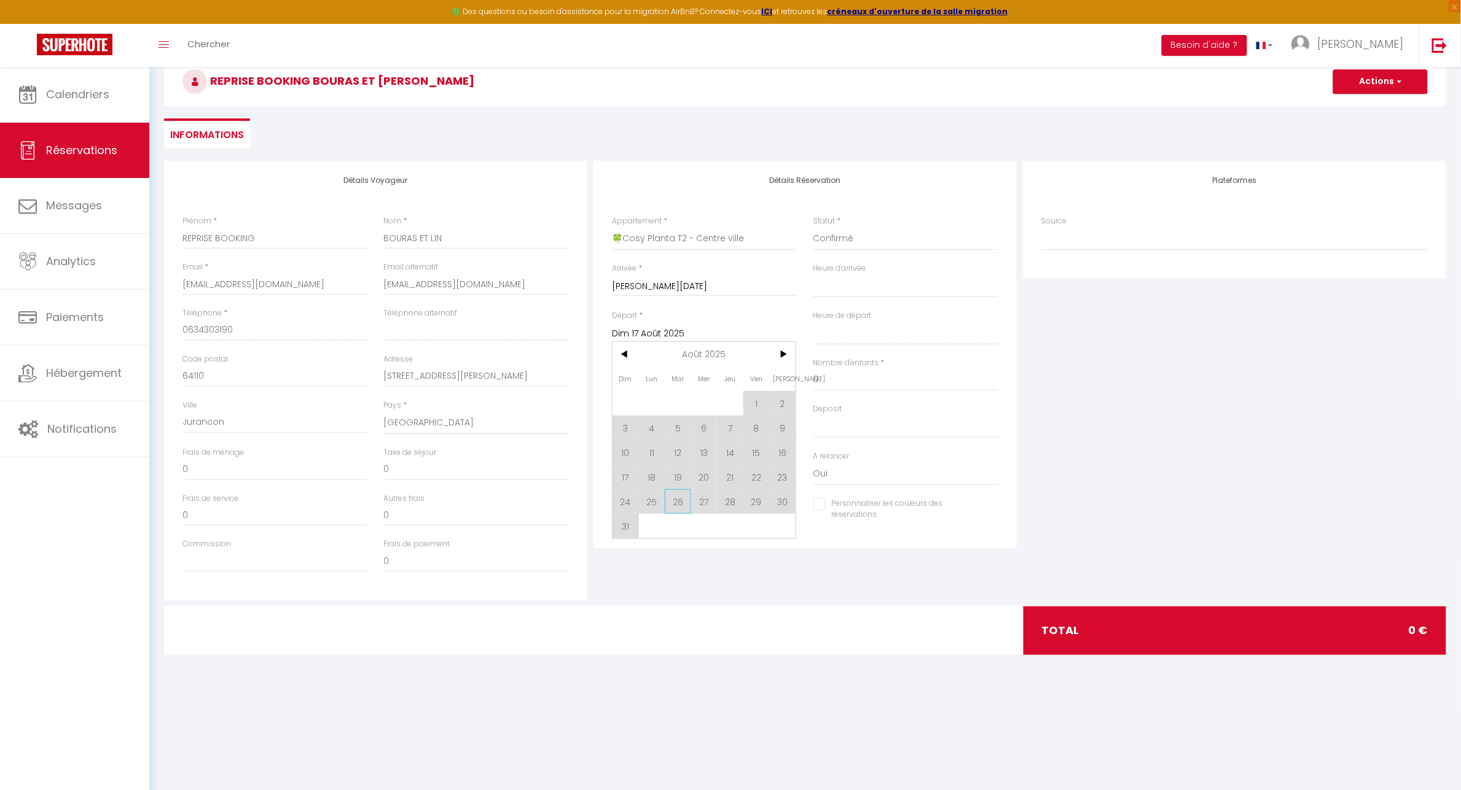
click at [671, 504] on span "26" at bounding box center [678, 502] width 26 height 25
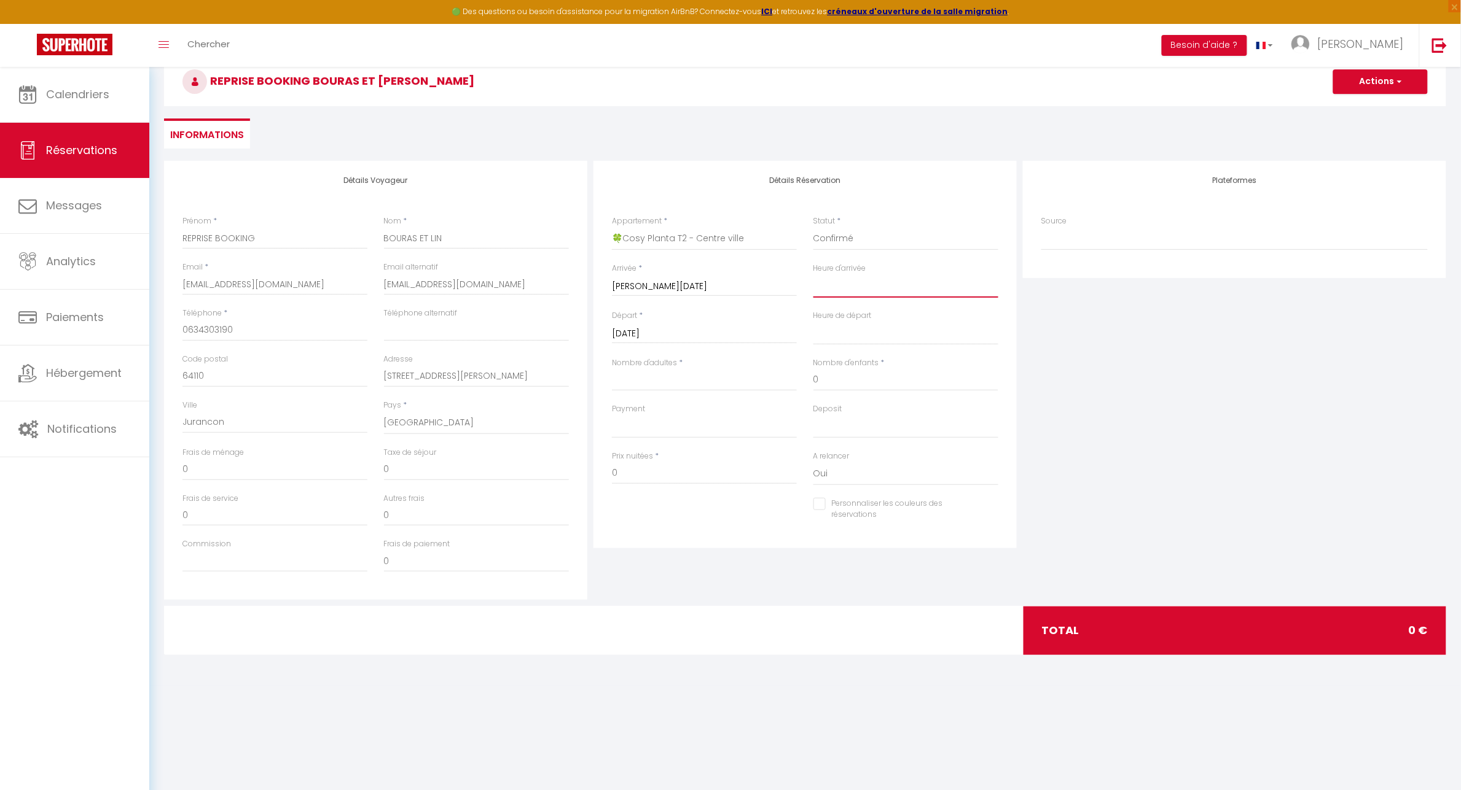
click at [835, 289] on select "00:00 00:30 01:00 01:30 02:00 02:30 03:00 03:30 04:00 04:30 05:00 05:30 06:00 0…" at bounding box center [905, 286] width 185 height 23
click at [813, 275] on select "00:00 00:30 01:00 01:30 02:00 02:30 03:00 03:30 04:00 04:30 05:00 05:30 06:00 0…" at bounding box center [905, 286] width 185 height 23
click at [837, 332] on select "00:00 00:30 01:00 01:30 02:00 02:30 03:00 03:30 04:00 04:30 05:00 05:30 06:00 0…" at bounding box center [905, 333] width 185 height 23
click at [813, 322] on select "00:00 00:30 01:00 01:30 02:00 02:30 03:00 03:30 04:00 04:30 05:00 05:30 06:00 0…" at bounding box center [905, 333] width 185 height 23
click at [673, 375] on input "Nombre d'adultes" at bounding box center [704, 380] width 185 height 22
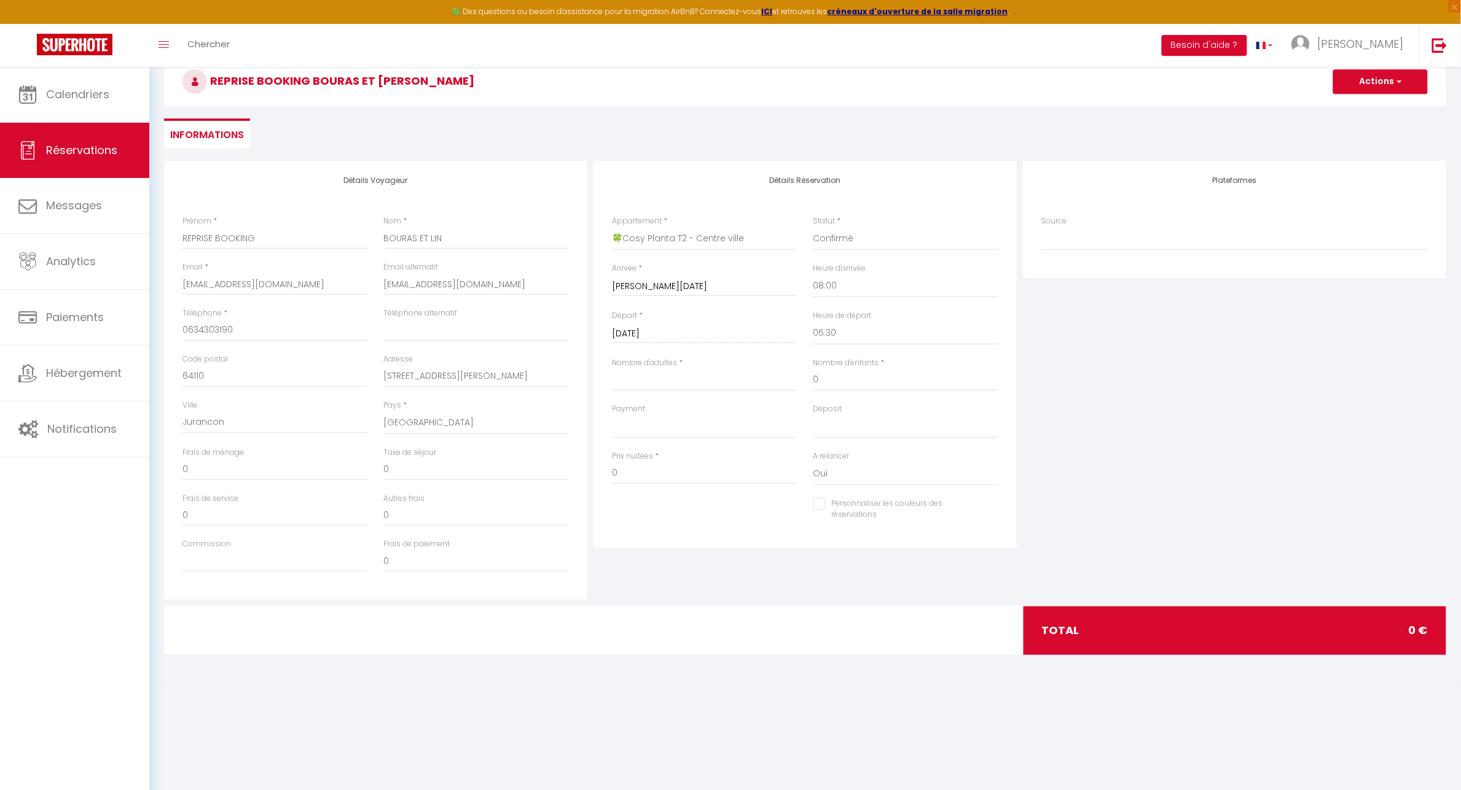
click at [681, 365] on span "*" at bounding box center [681, 362] width 4 height 10
click at [643, 427] on select "OK KO" at bounding box center [704, 426] width 185 height 23
click at [612, 415] on select "OK KO" at bounding box center [704, 426] width 185 height 23
drag, startPoint x: 828, startPoint y: 422, endPoint x: 830, endPoint y: 434, distance: 11.9
click at [828, 422] on select "OK KO" at bounding box center [905, 426] width 185 height 23
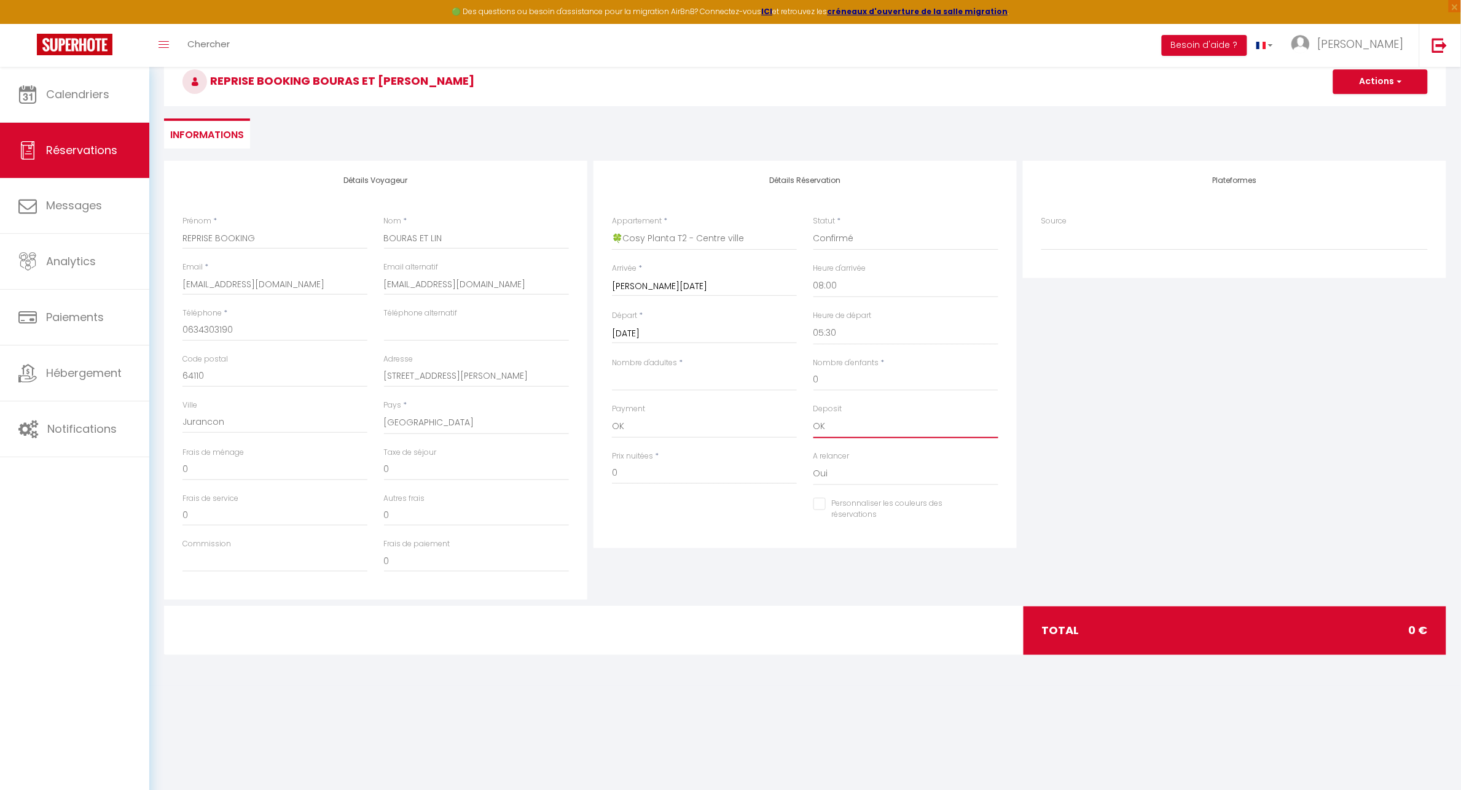
click at [813, 415] on select "OK KO" at bounding box center [905, 426] width 185 height 23
click at [656, 461] on div "Prix nuitées * 0" at bounding box center [704, 468] width 185 height 34
drag, startPoint x: 664, startPoint y: 473, endPoint x: 581, endPoint y: 473, distance: 82.9
click at [581, 473] on div "Détails Voyageur Prénom * REPRISE BOOKING Nom * BOURAS ET [PERSON_NAME] * [EMAI…" at bounding box center [805, 380] width 1288 height 439
click at [1069, 238] on select "Direct [DOMAIN_NAME] [DOMAIN_NAME] Chalet montagne Expedia Gite de [GEOGRAPHIC_…" at bounding box center [1234, 238] width 386 height 23
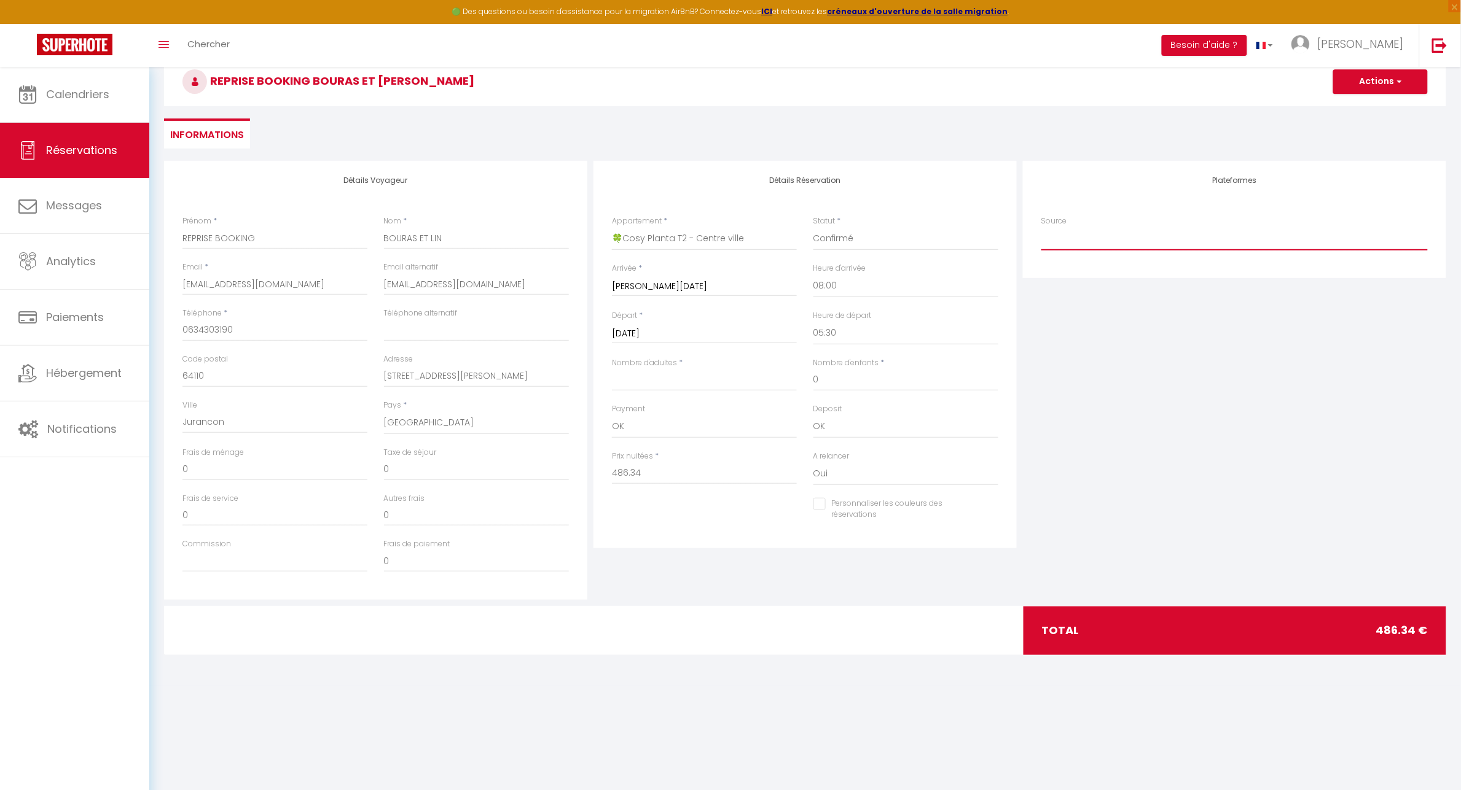
click at [1041, 227] on select "Direct [DOMAIN_NAME] [DOMAIN_NAME] Chalet montagne Expedia Gite de [GEOGRAPHIC_…" at bounding box center [1234, 238] width 386 height 23
click at [1092, 461] on div "Plateformes Source Direct [DOMAIN_NAME] [DOMAIN_NAME] Chalet montagne Expedia G…" at bounding box center [1234, 380] width 429 height 439
click at [829, 504] on input "Personnaliser les couleurs des réservations" at bounding box center [898, 504] width 170 height 12
click at [994, 504] on span at bounding box center [993, 507] width 10 height 10
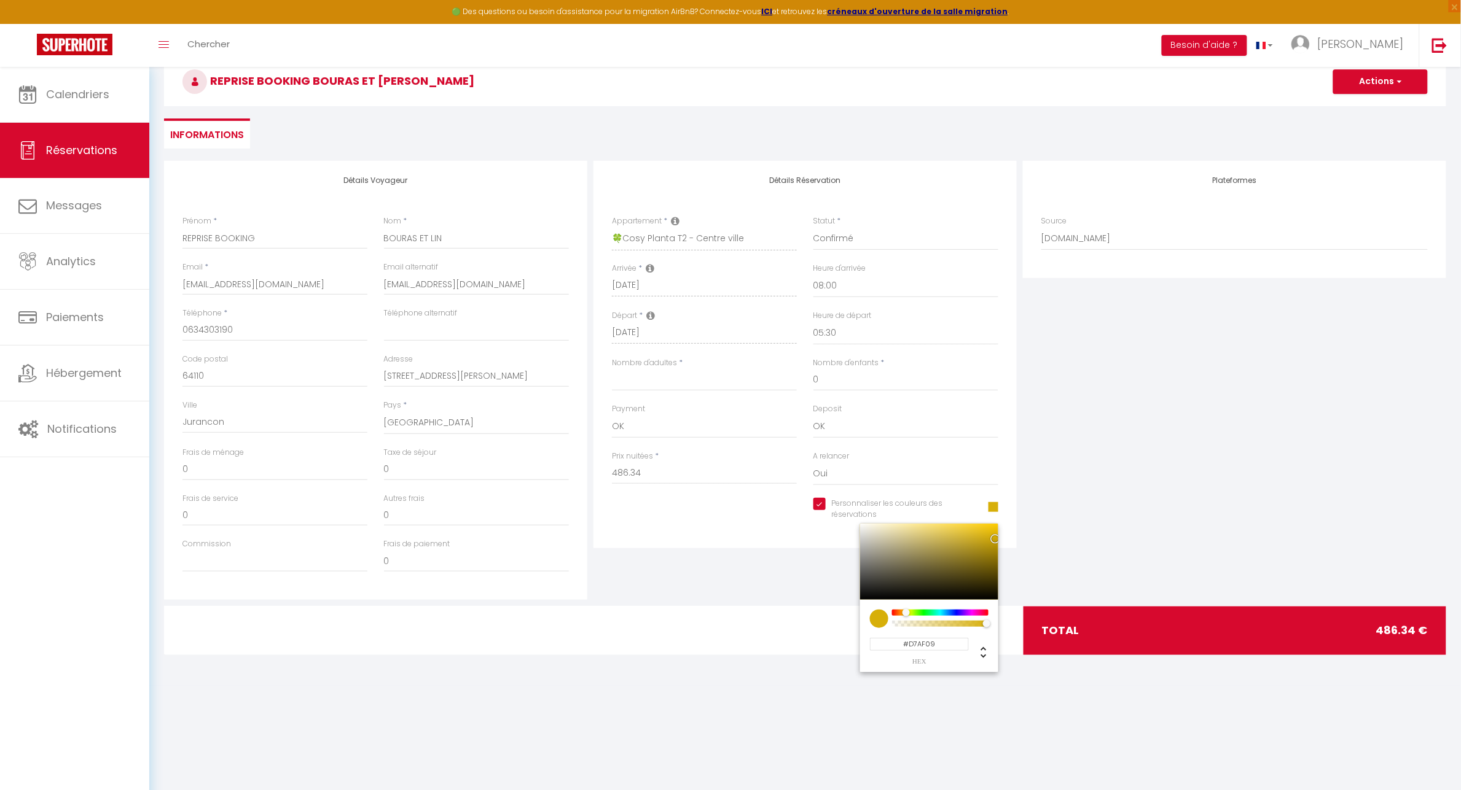
click at [906, 614] on div at bounding box center [940, 613] width 94 height 6
click at [802, 621] on div at bounding box center [804, 631] width 432 height 48
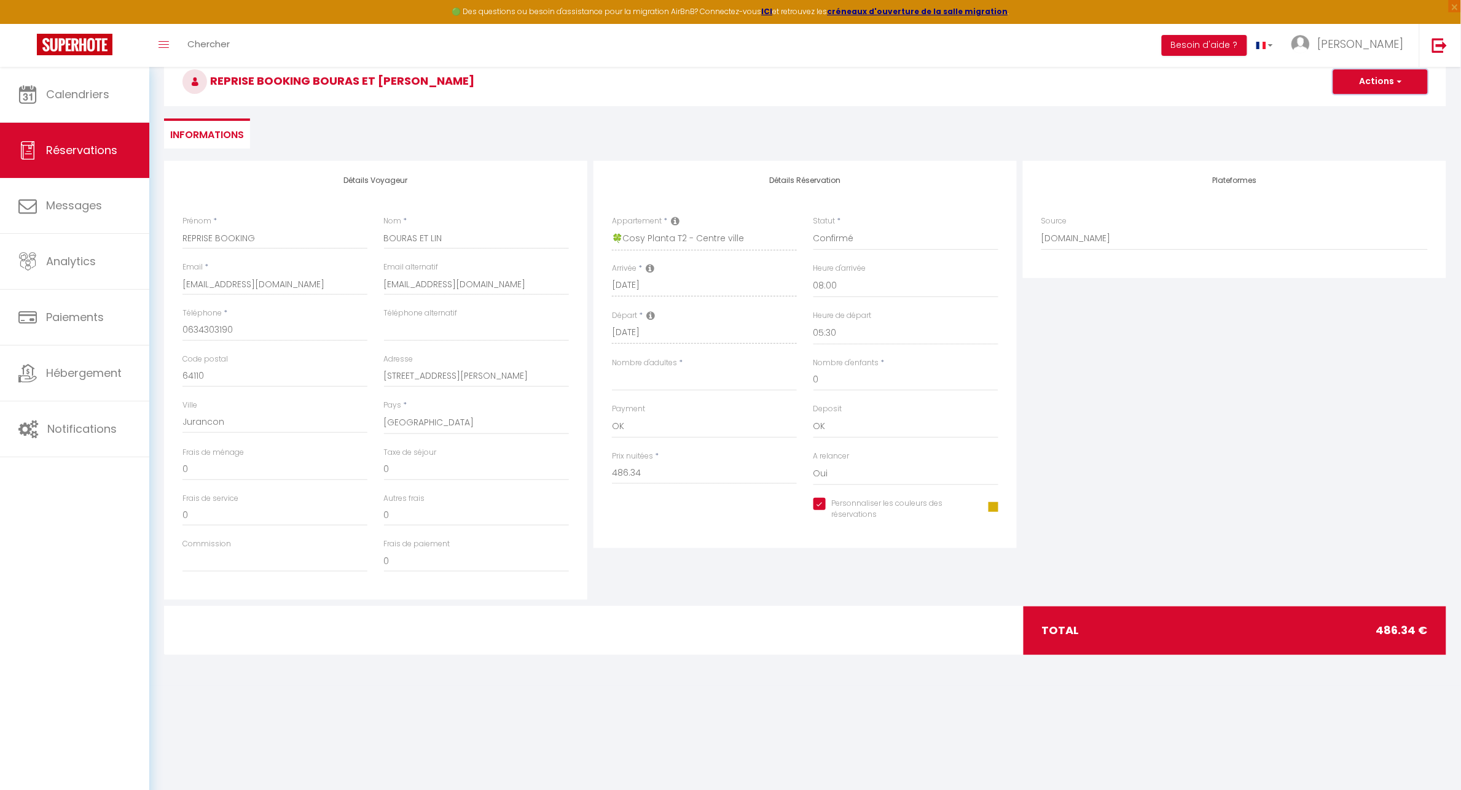
click at [1398, 80] on span "button" at bounding box center [1397, 81] width 7 height 11
click at [1344, 109] on link "Enregistrer" at bounding box center [1367, 109] width 97 height 16
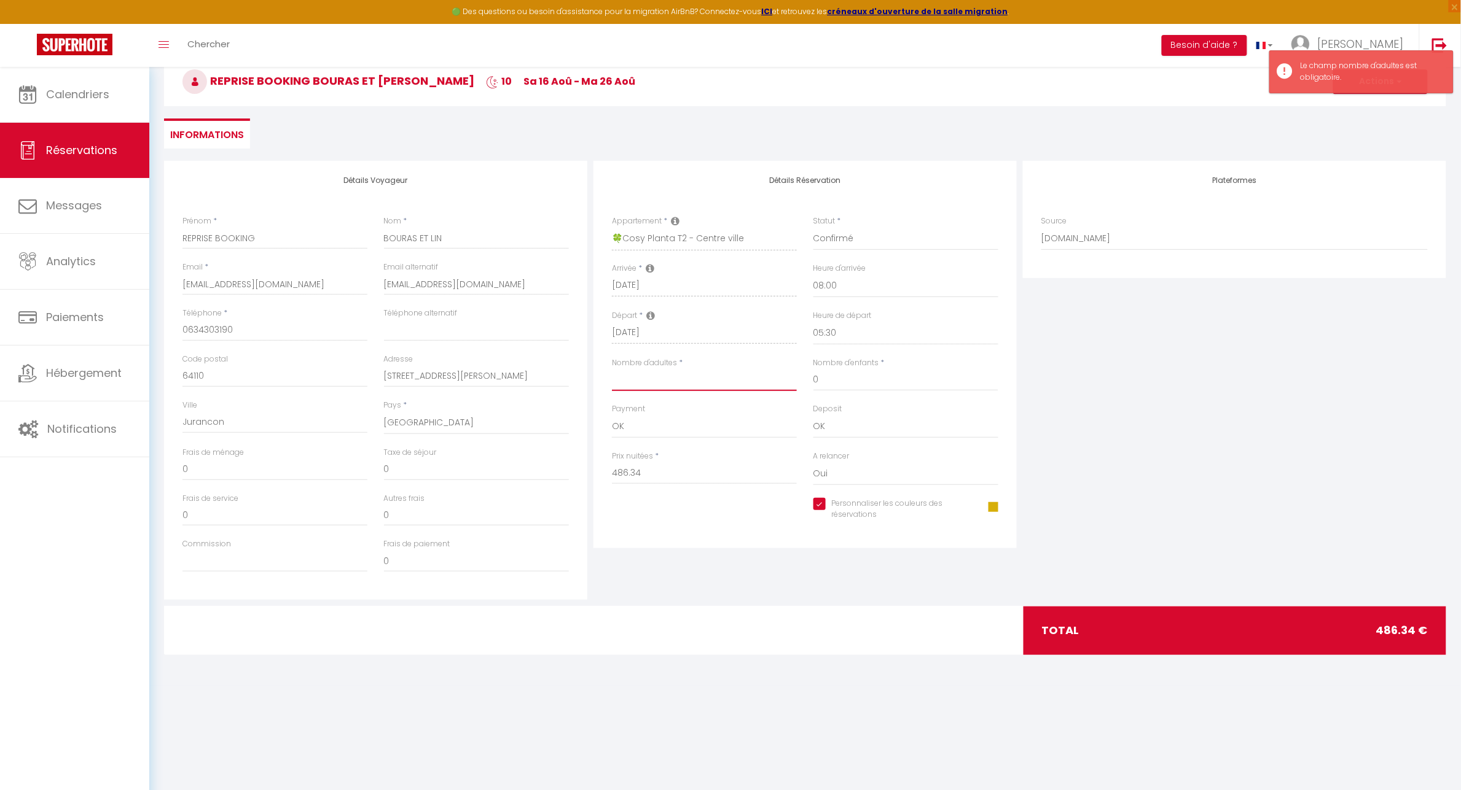
click at [618, 381] on input "Nombre d'adultes" at bounding box center [704, 380] width 185 height 22
click at [1373, 369] on div "Plateformes Source Direct [DOMAIN_NAME] [DOMAIN_NAME] Chalet montagne Expedia G…" at bounding box center [1234, 380] width 429 height 439
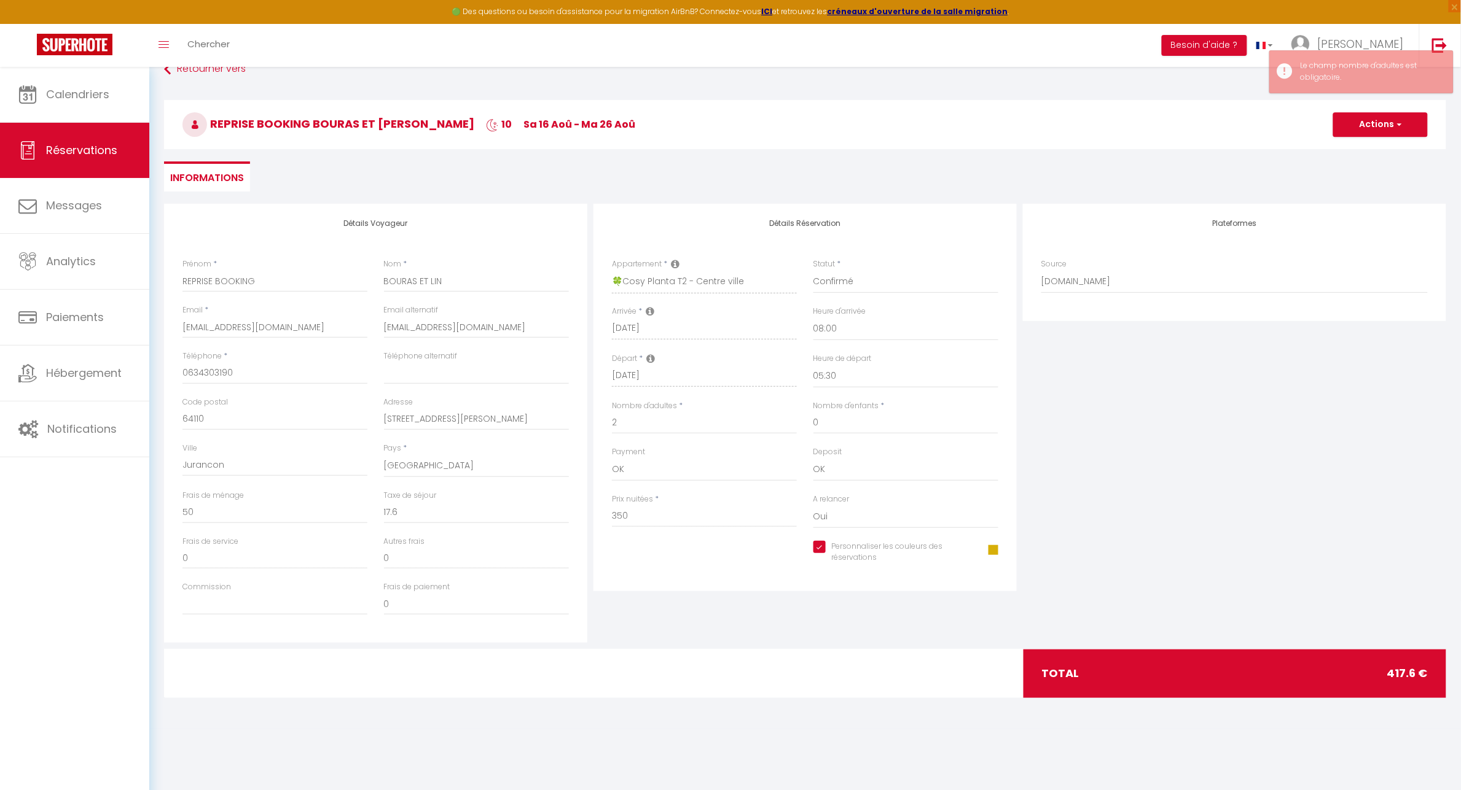
scroll to position [0, 0]
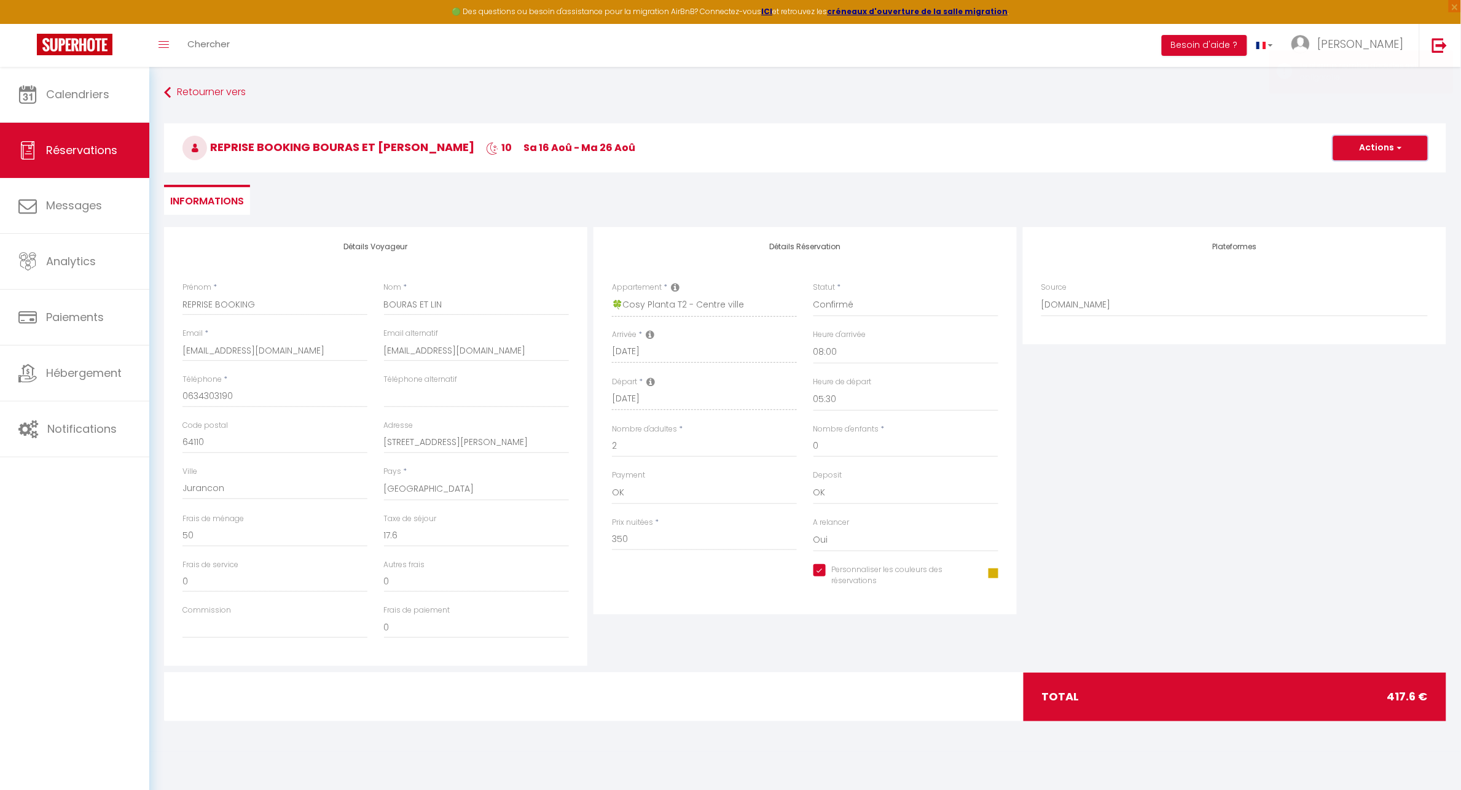
click at [1389, 152] on button "Actions" at bounding box center [1380, 148] width 95 height 25
click at [1356, 175] on link "Enregistrer" at bounding box center [1367, 175] width 97 height 16
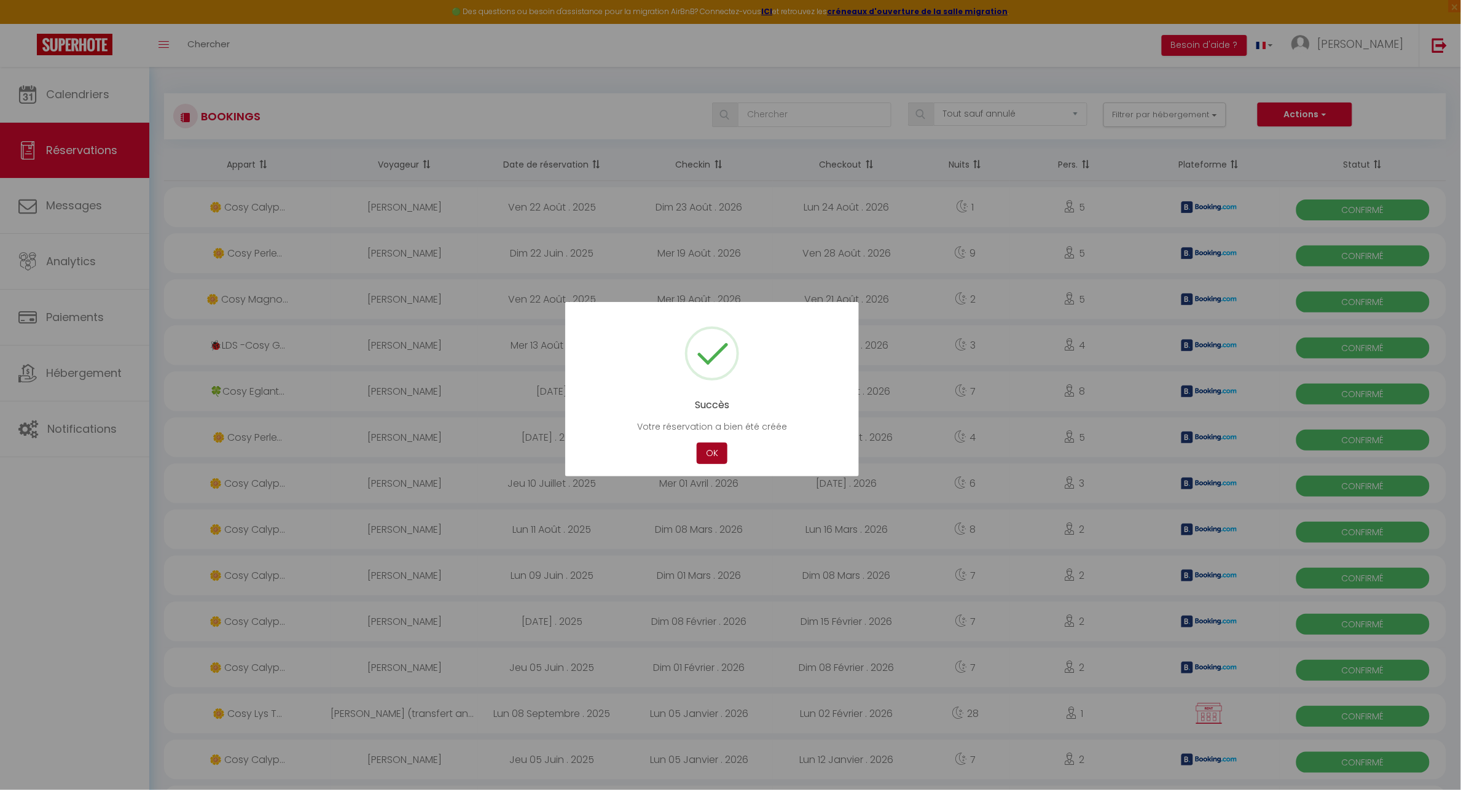
click at [717, 455] on button "OK" at bounding box center [711, 453] width 31 height 21
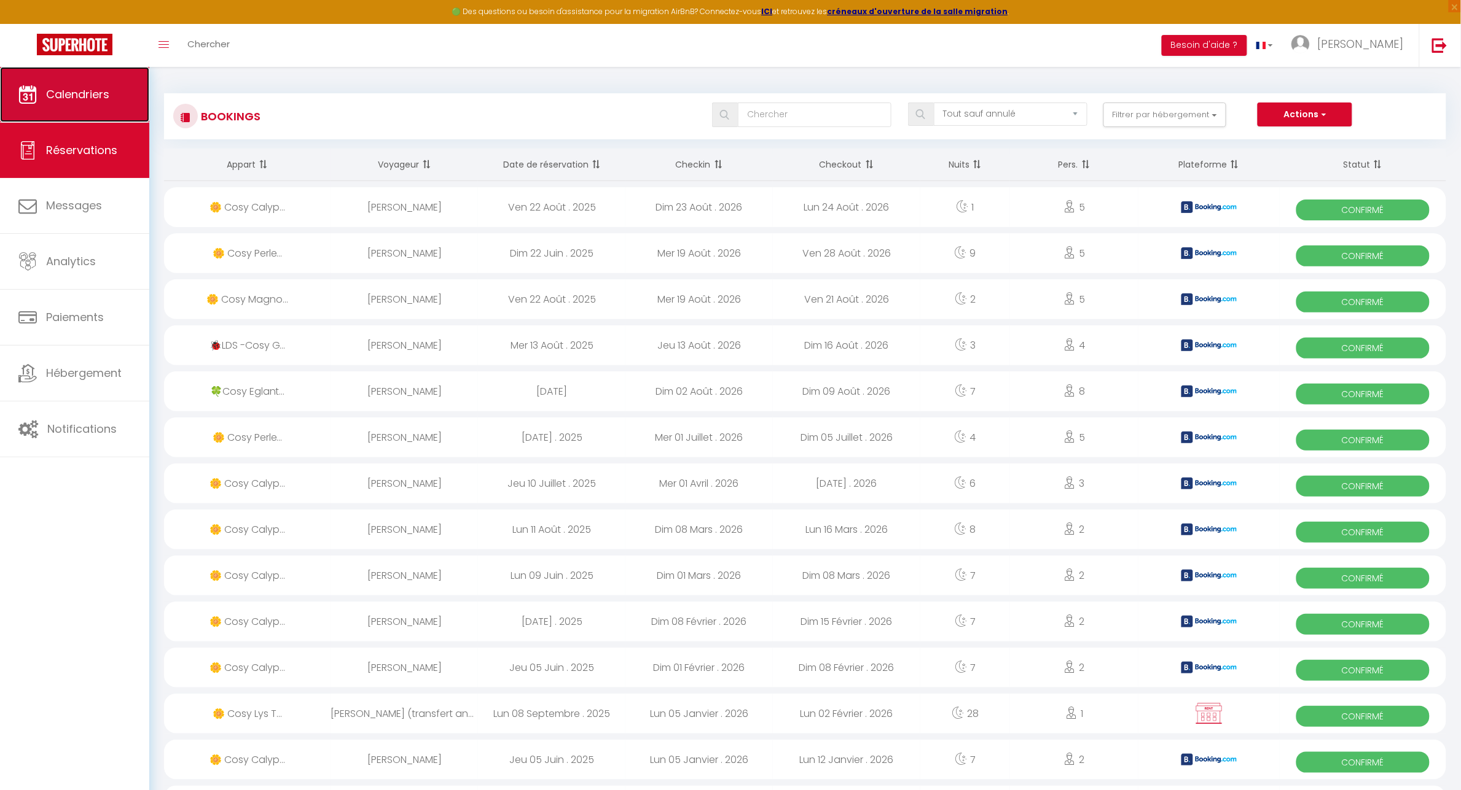
click at [79, 95] on span "Calendriers" at bounding box center [77, 94] width 63 height 15
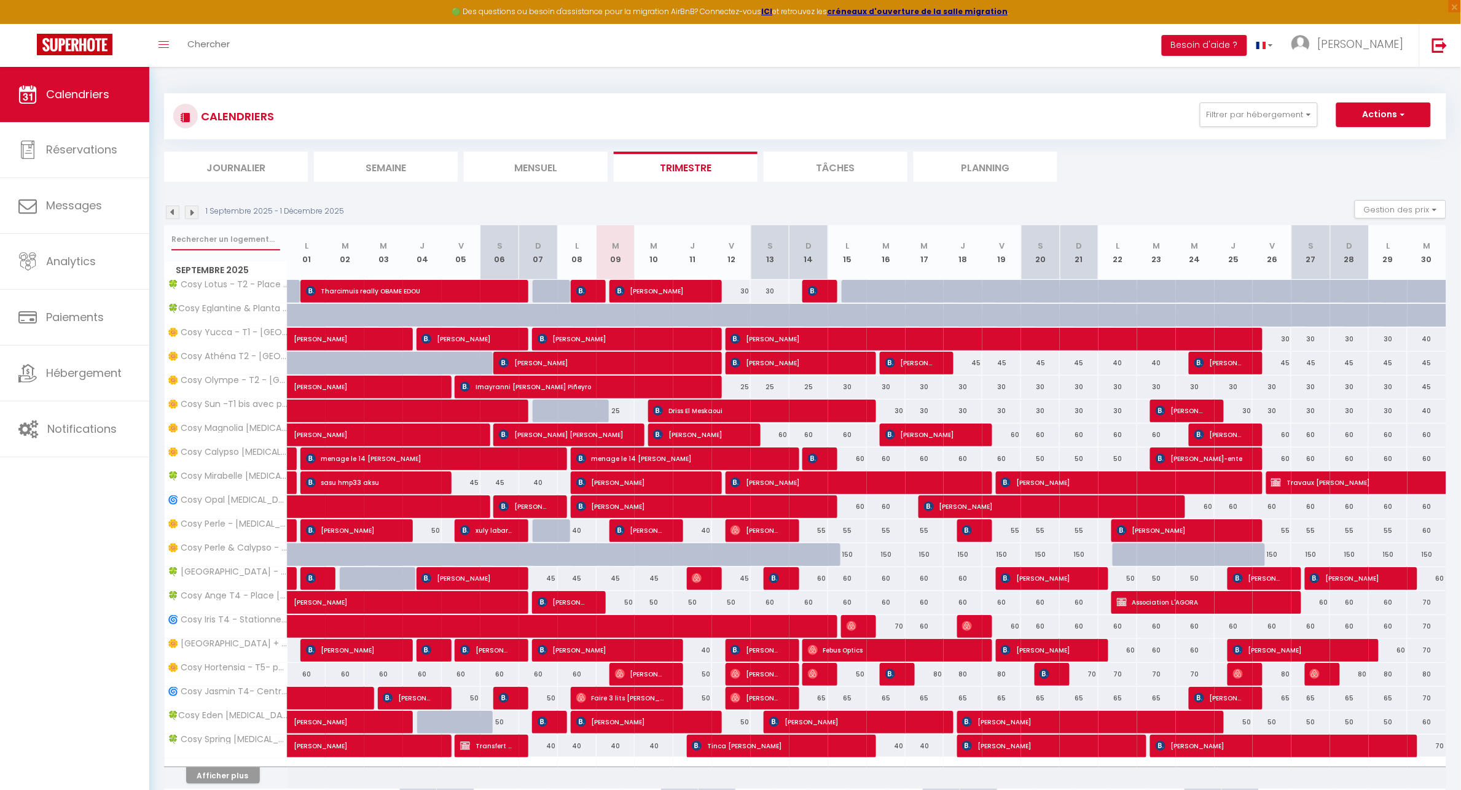
click at [222, 240] on input "text" at bounding box center [225, 239] width 109 height 22
click at [92, 383] on link "Hébergement" at bounding box center [74, 373] width 149 height 55
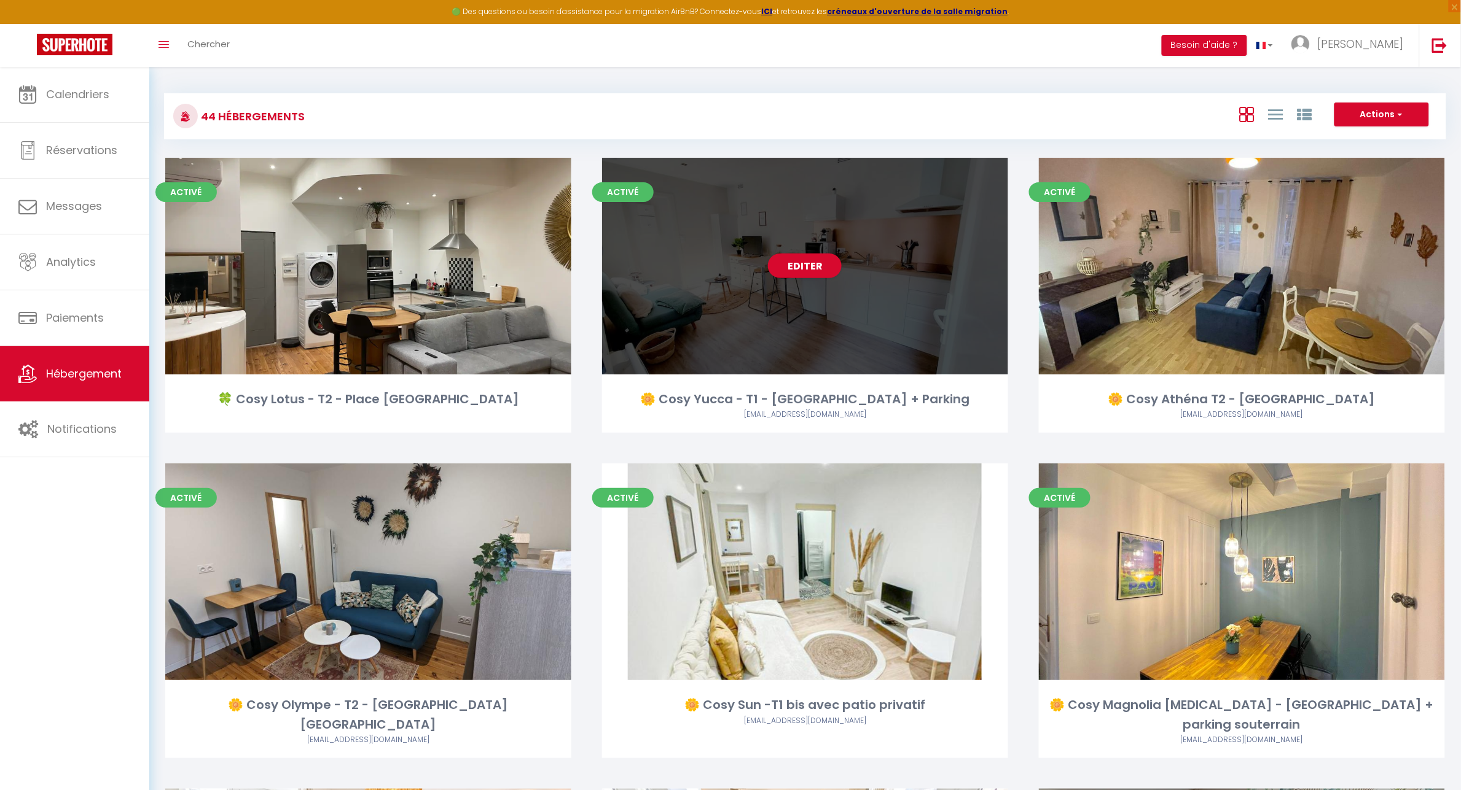
scroll to position [3980, 0]
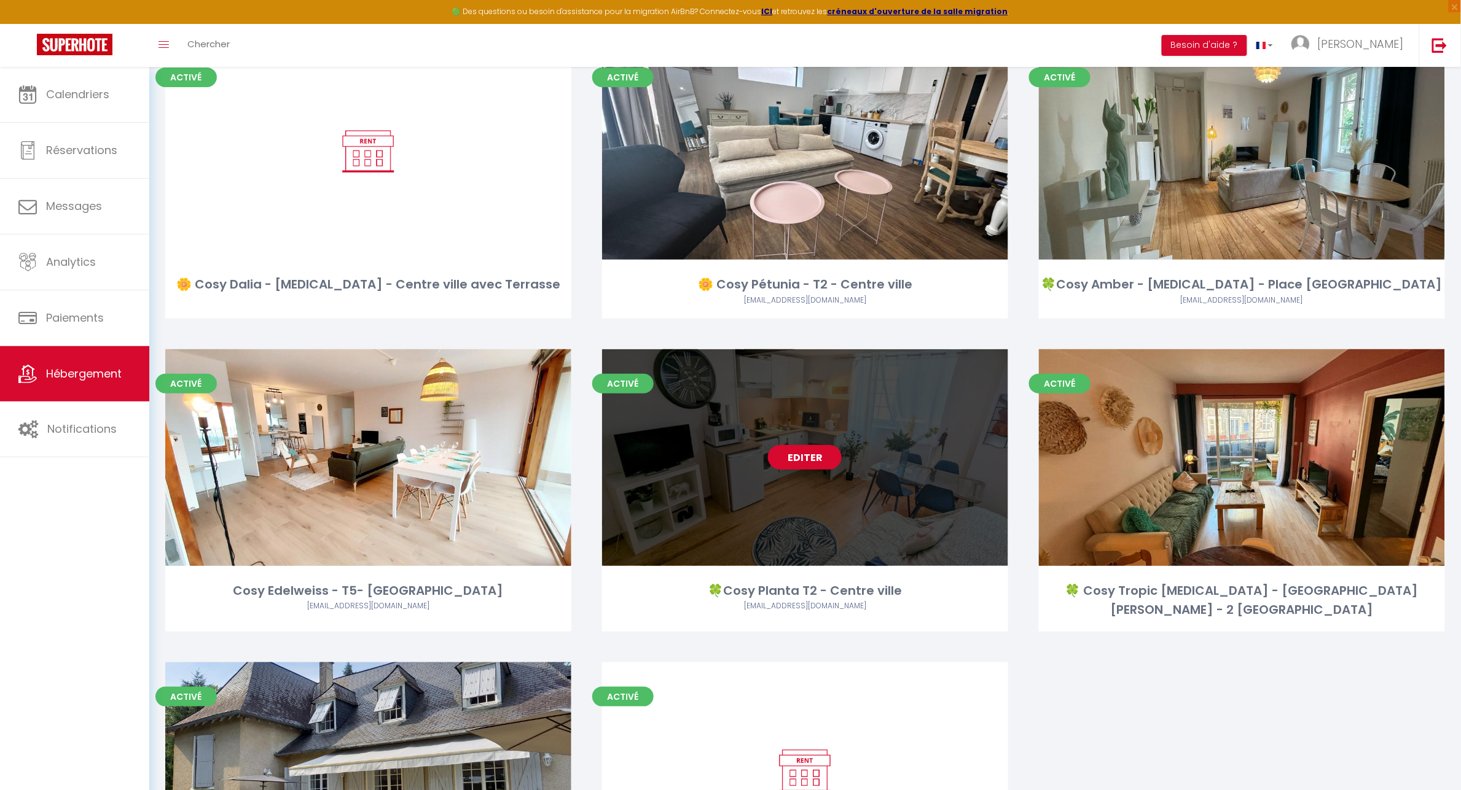
click at [798, 445] on link "Editer" at bounding box center [805, 457] width 74 height 25
click at [800, 445] on link "Editer" at bounding box center [805, 457] width 74 height 25
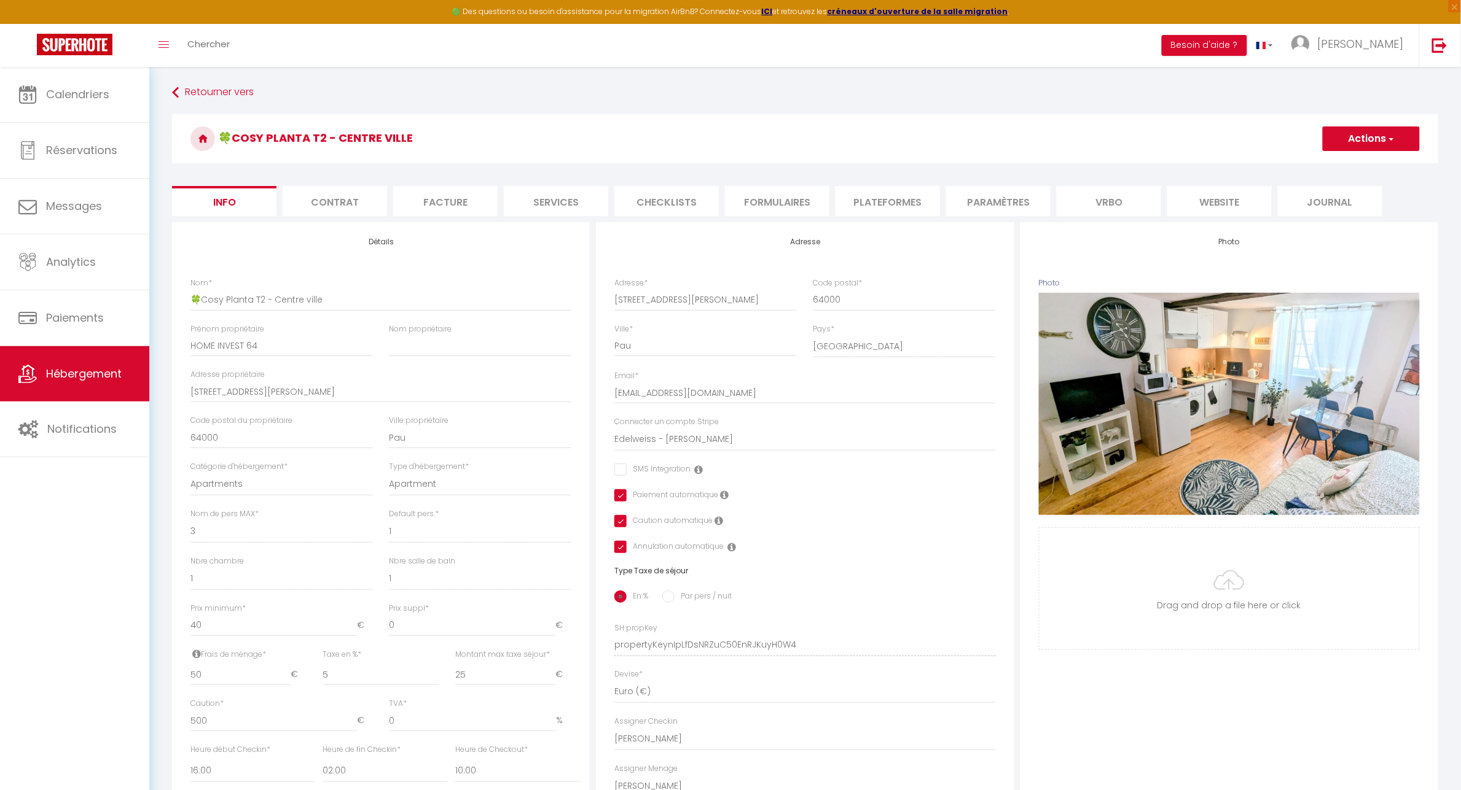
click at [919, 201] on li "Plateformes" at bounding box center [887, 201] width 104 height 30
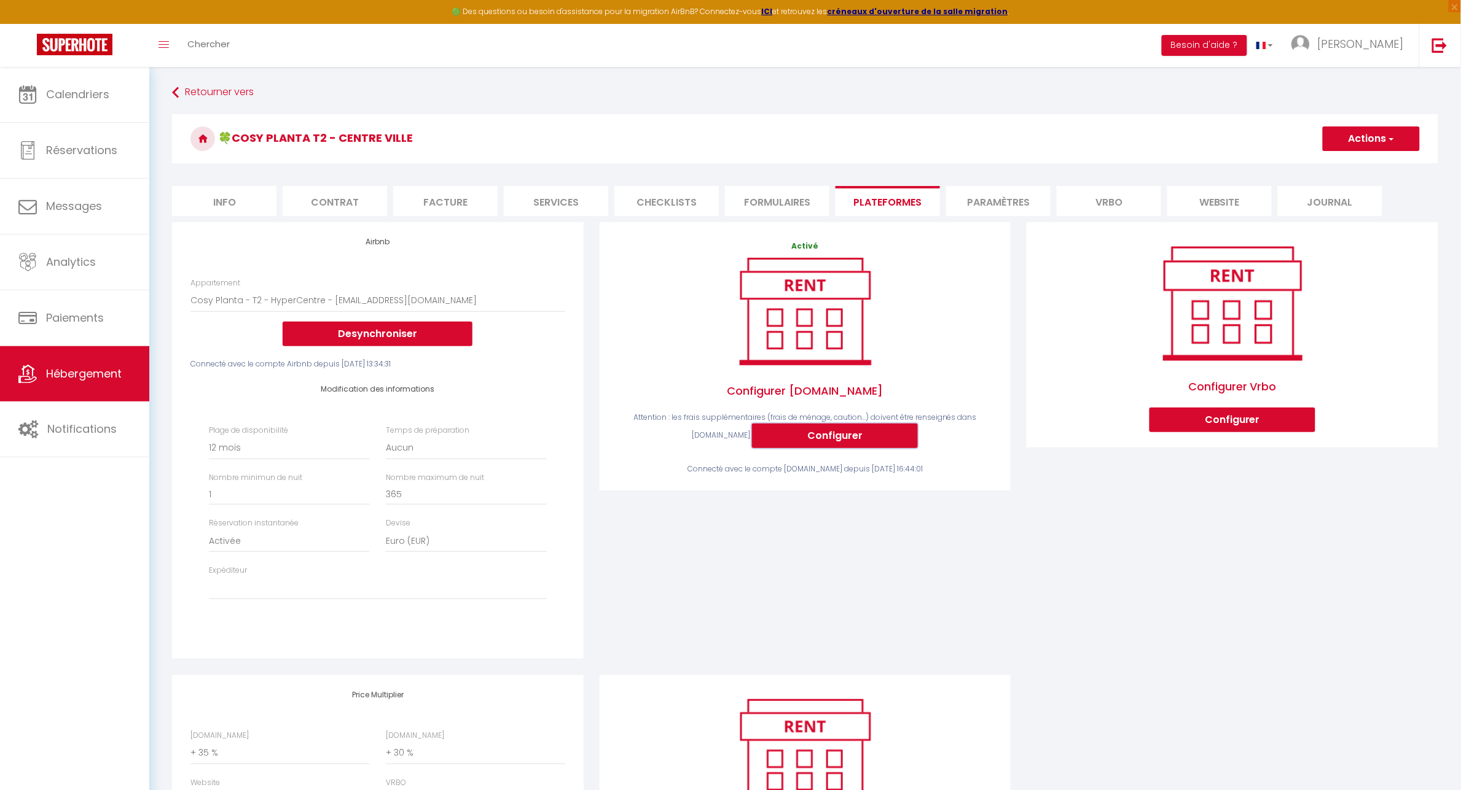
click at [824, 438] on button "Configurer" at bounding box center [835, 436] width 166 height 25
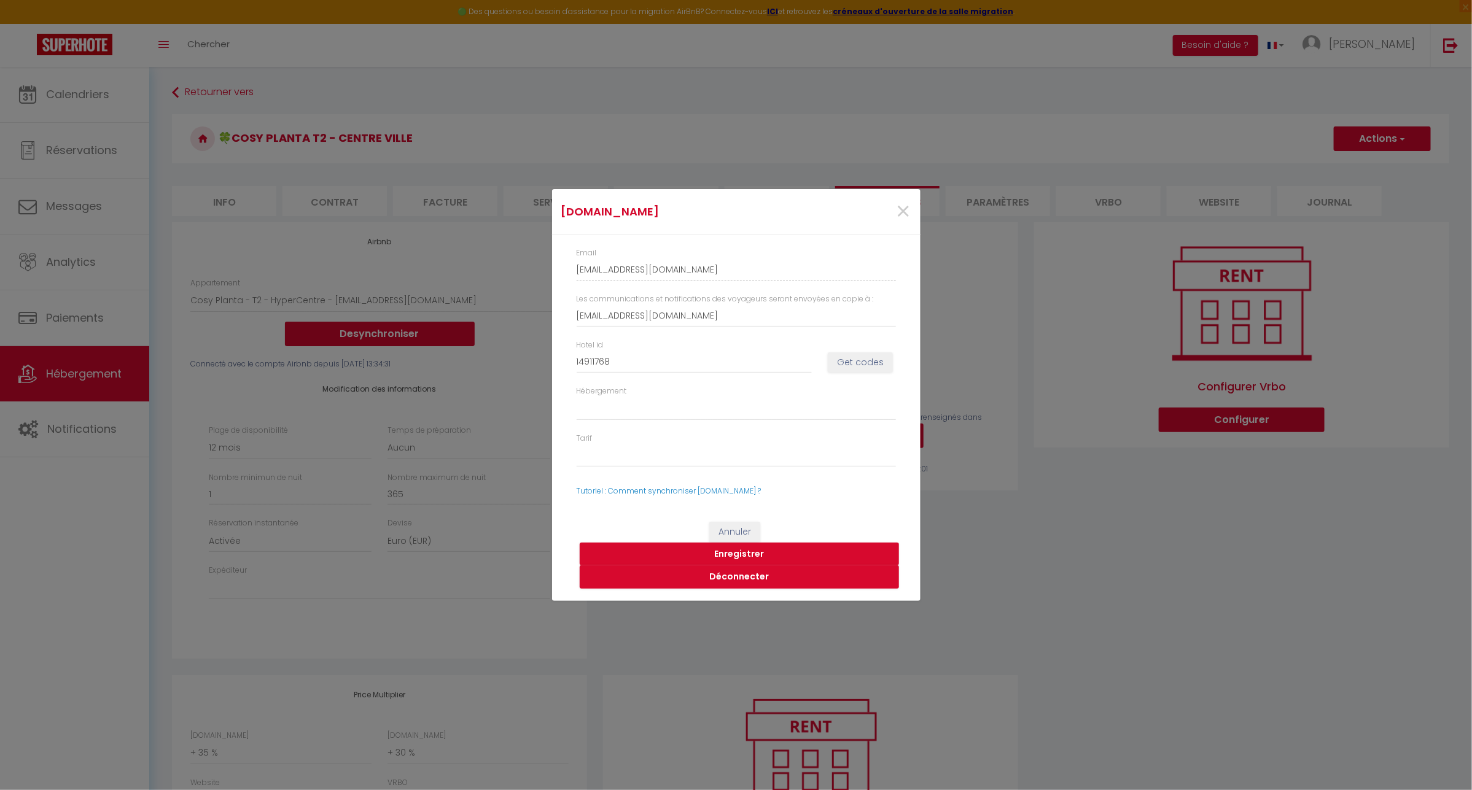
click at [323, 590] on div "[DOMAIN_NAME] × Email [EMAIL_ADDRESS][DOMAIN_NAME] Les communications et notifi…" at bounding box center [736, 395] width 1472 height 790
click at [903, 210] on span "×" at bounding box center [903, 211] width 15 height 37
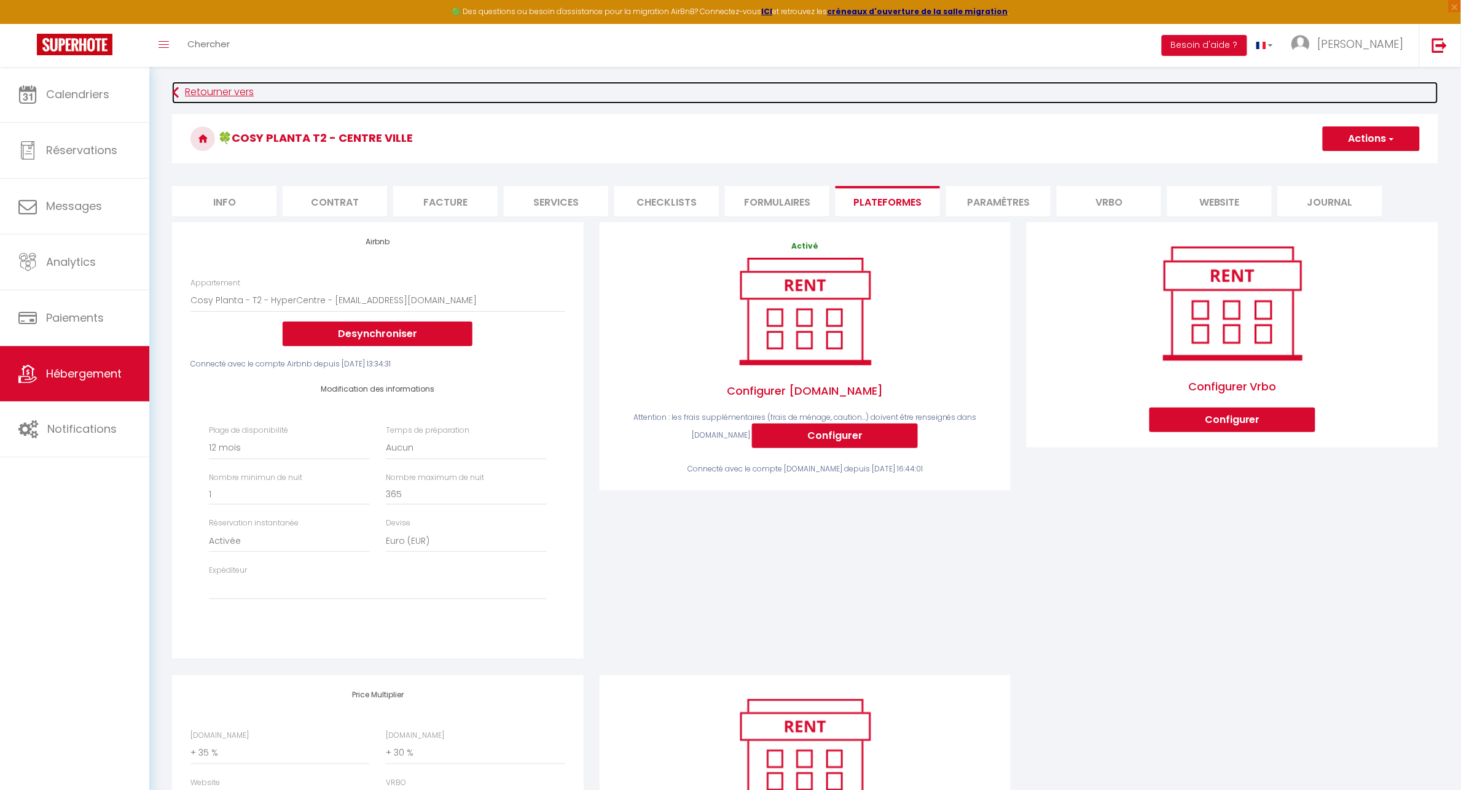
click at [184, 91] on link "Retourner vers" at bounding box center [805, 93] width 1266 height 22
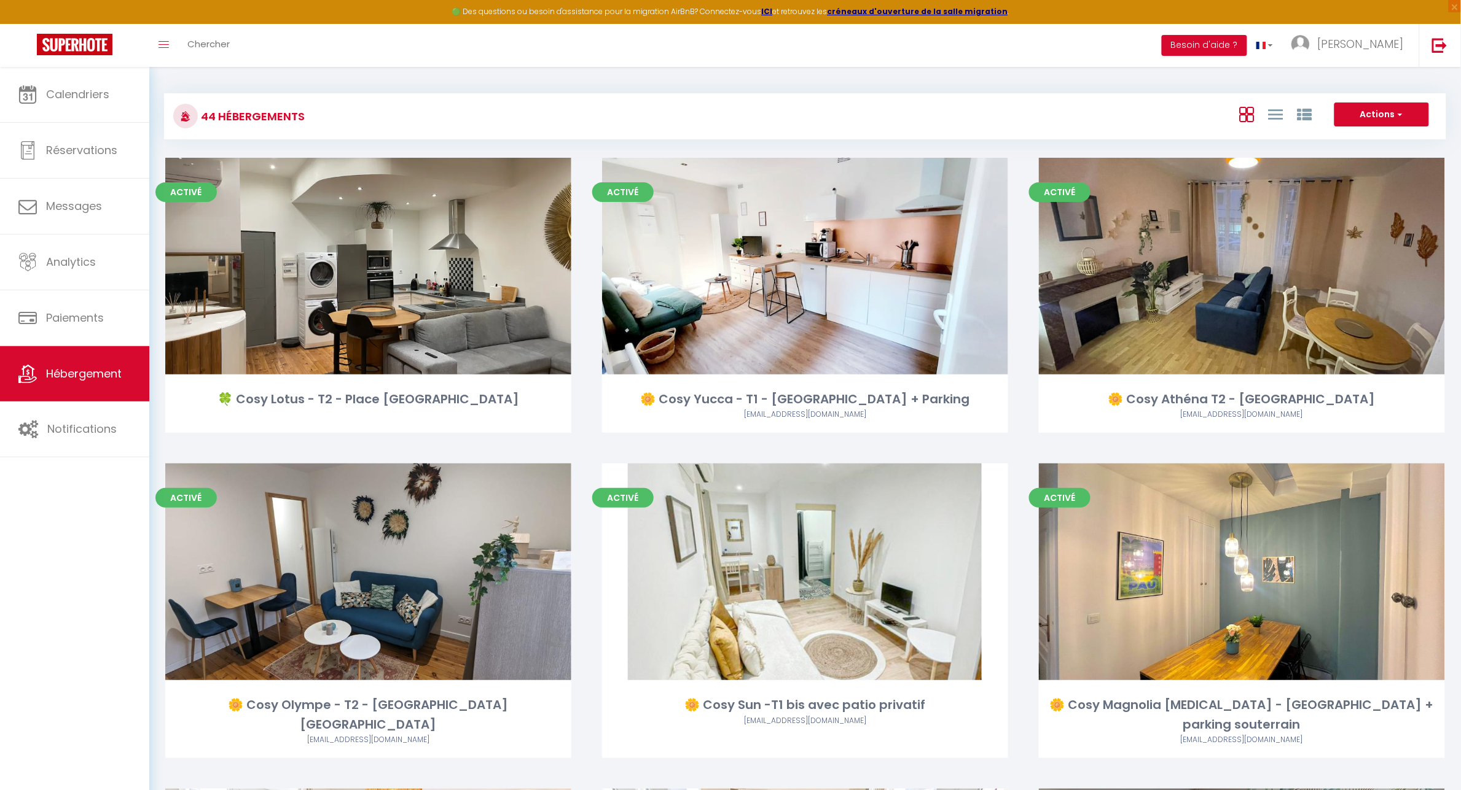
click at [1317, 117] on div at bounding box center [1275, 114] width 85 height 23
click at [1296, 120] on div at bounding box center [1275, 114] width 85 height 23
click at [1316, 111] on div at bounding box center [1275, 114] width 85 height 23
click at [1306, 117] on icon at bounding box center [1304, 114] width 15 height 15
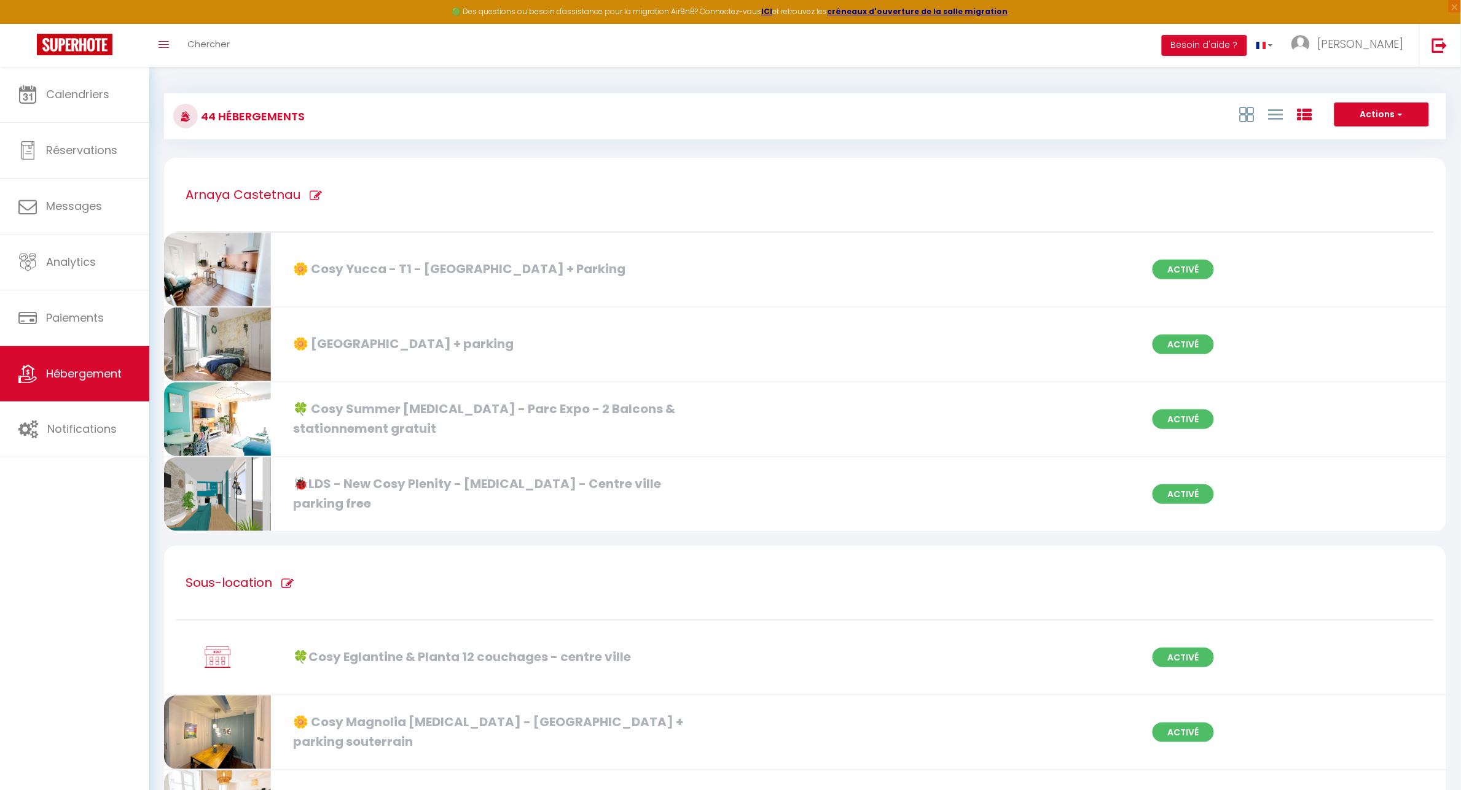
click at [312, 194] on icon at bounding box center [316, 196] width 12 height 12
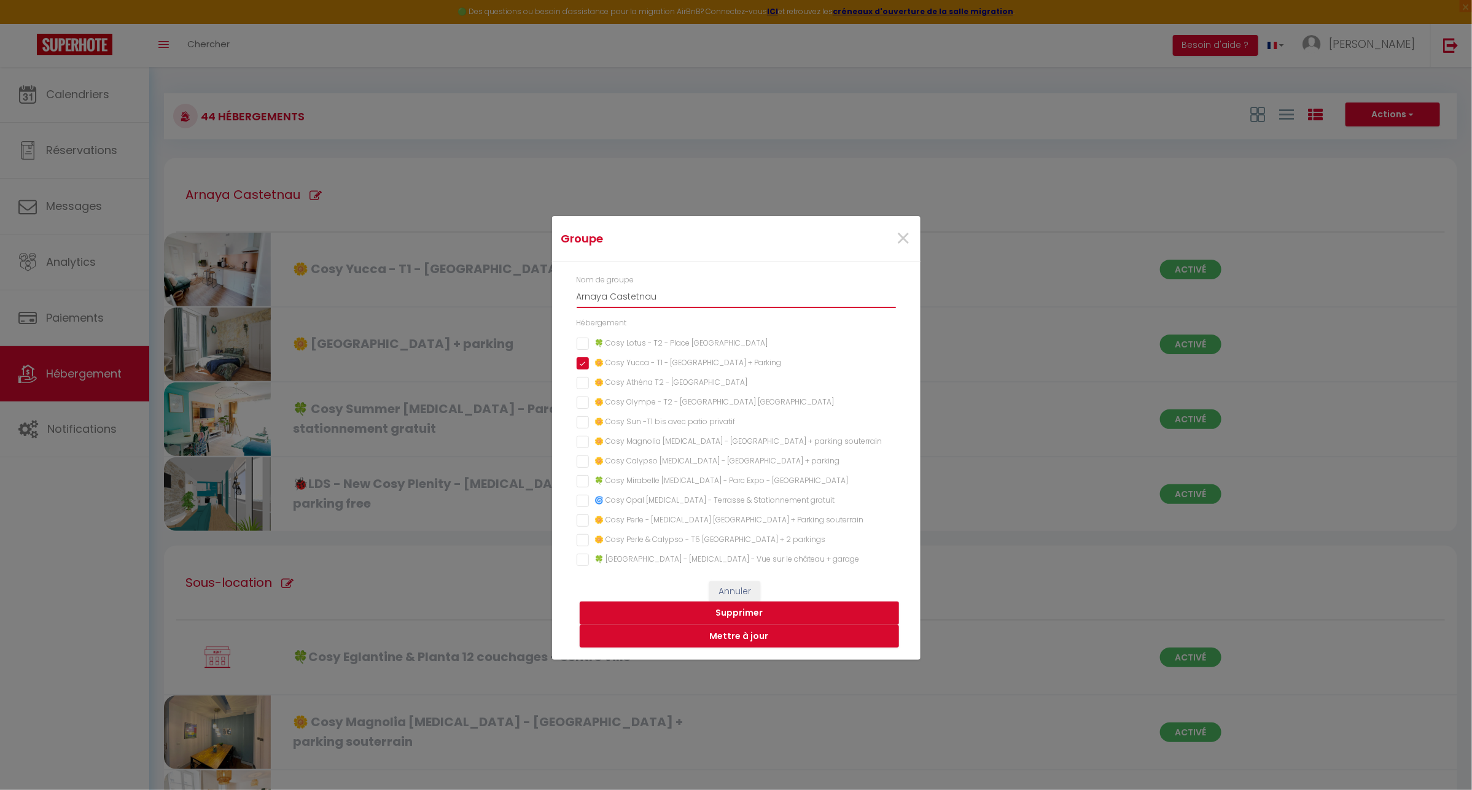
click at [674, 297] on input "Arnaya Castetnau" at bounding box center [736, 297] width 319 height 22
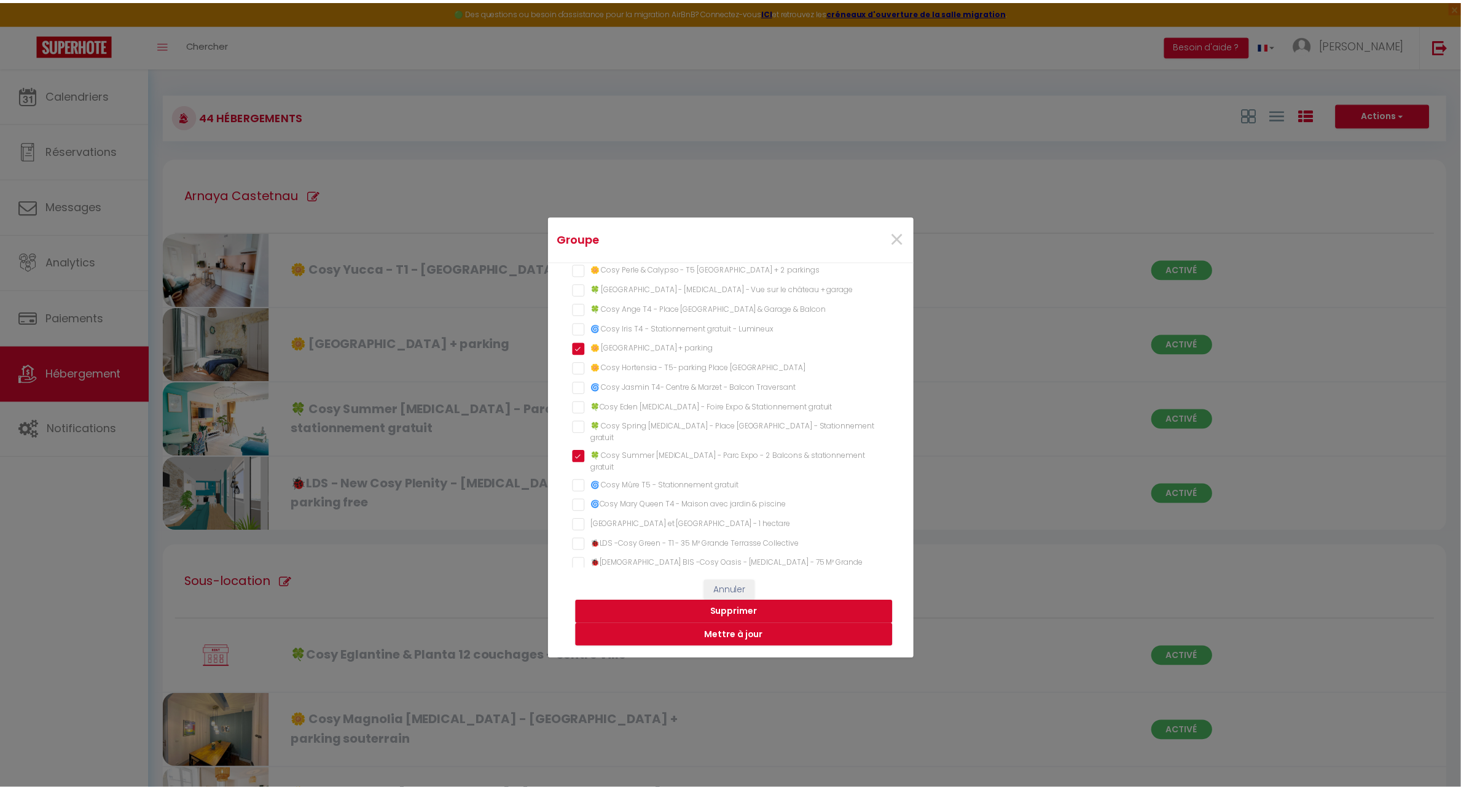
scroll to position [268, 0]
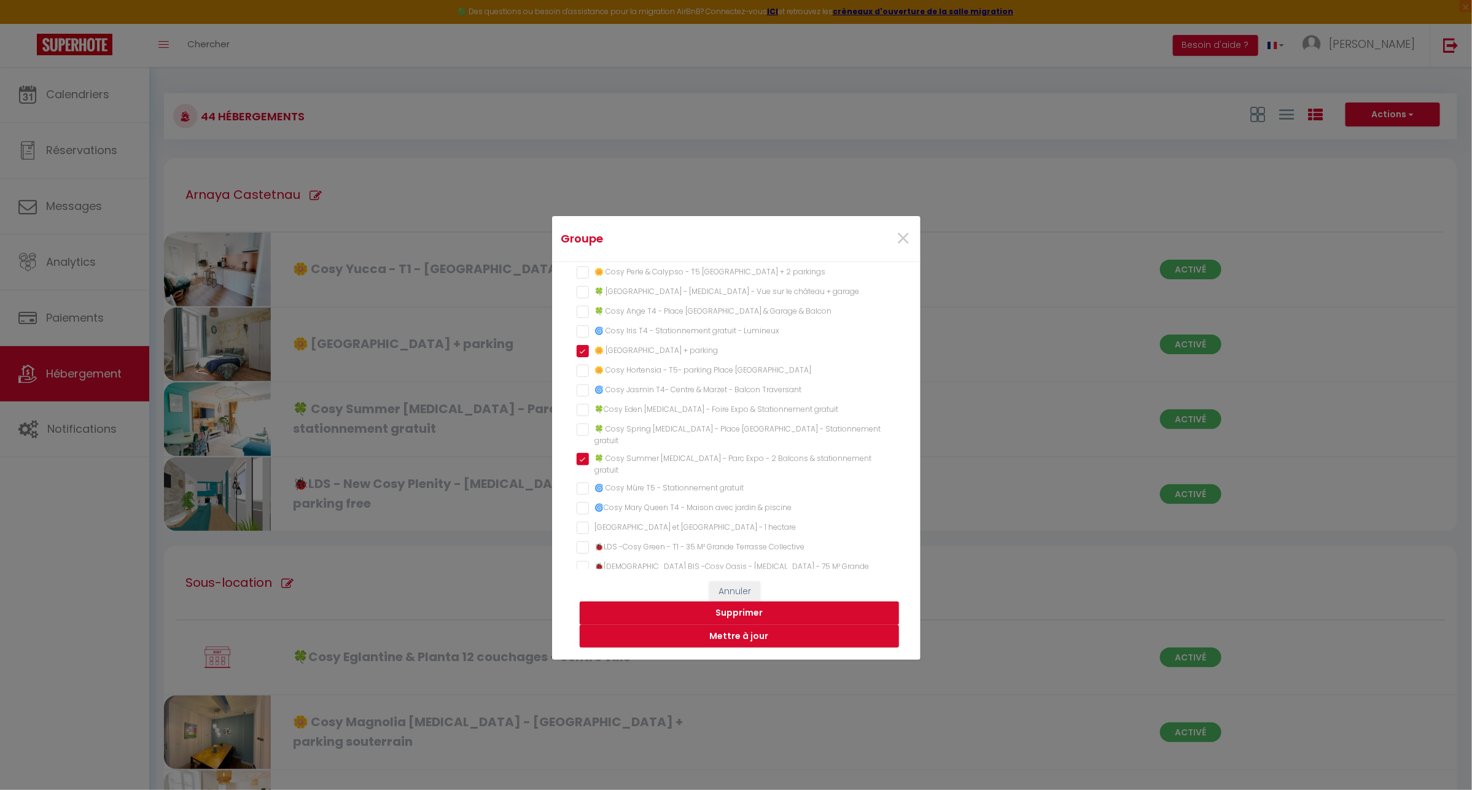
drag, startPoint x: 583, startPoint y: 412, endPoint x: 593, endPoint y: 433, distance: 23.4
click at [583, 410] on gratuit "🍀Cosy Eden [MEDICAL_DATA] - Foire Expo & Stationnement gratuit" at bounding box center [736, 410] width 319 height 12
click at [756, 634] on button "Mettre à jour" at bounding box center [739, 636] width 319 height 23
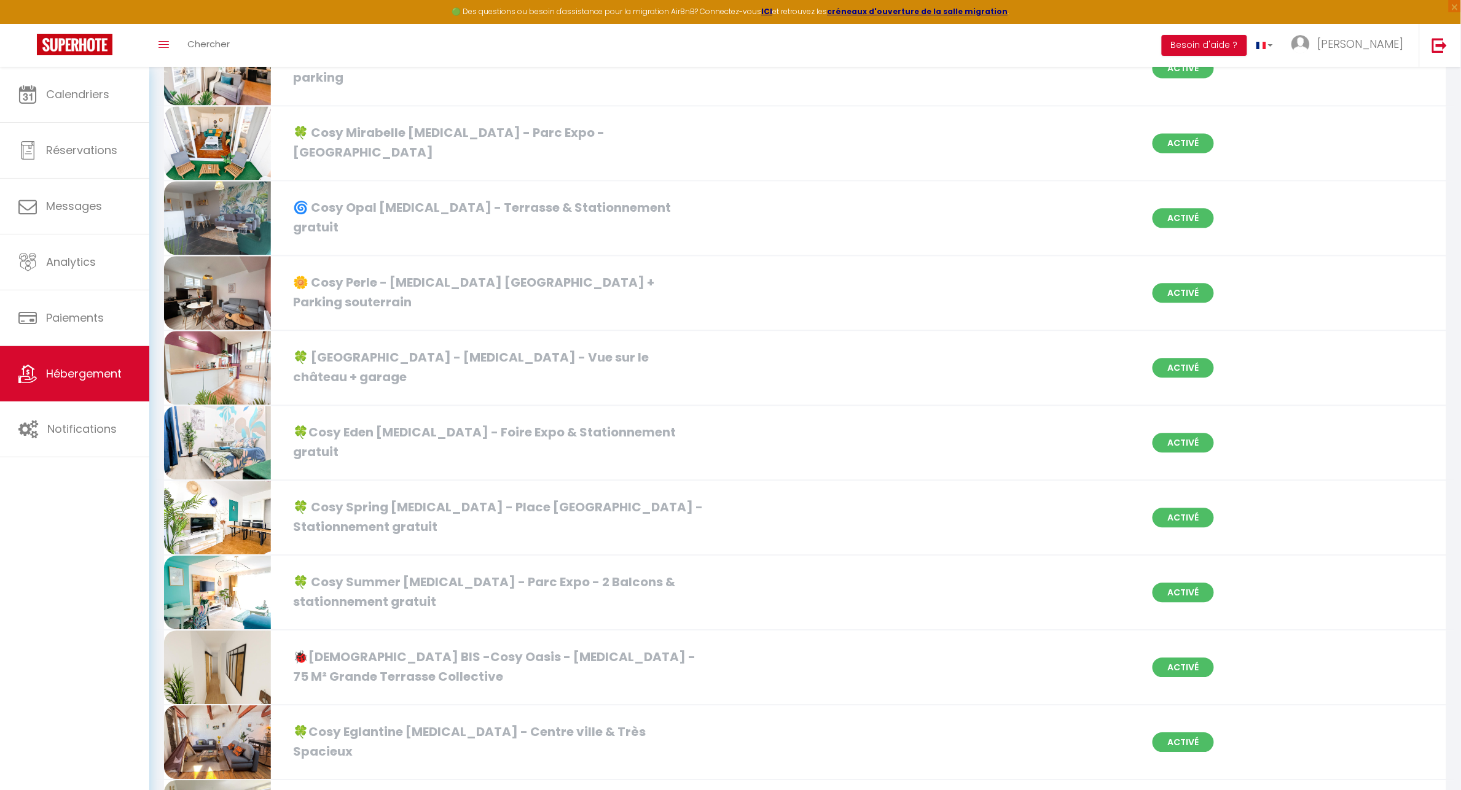
scroll to position [9339, 0]
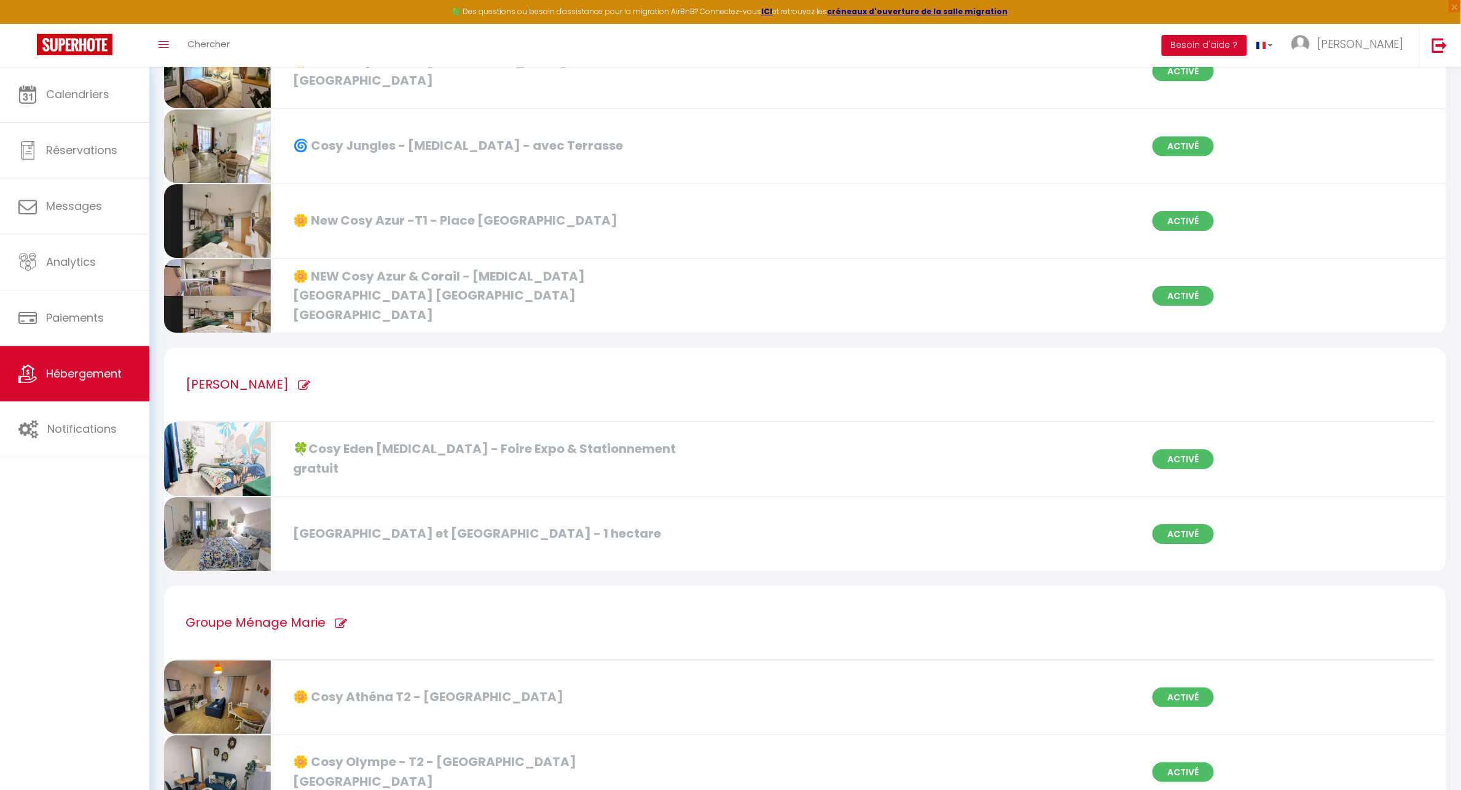
click at [298, 380] on icon at bounding box center [304, 386] width 12 height 12
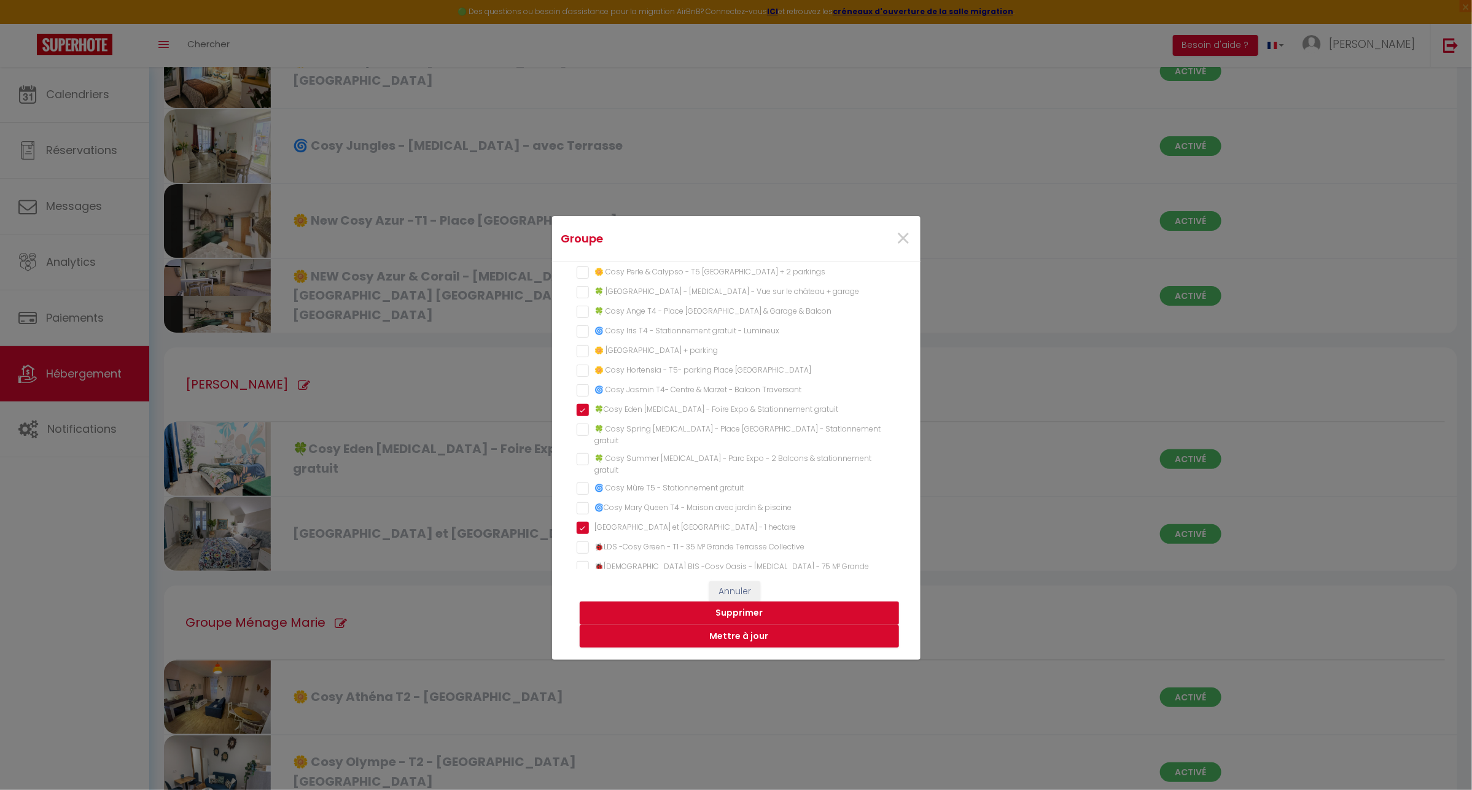
drag, startPoint x: 585, startPoint y: 412, endPoint x: 591, endPoint y: 429, distance: 18.5
click at [585, 412] on gratuit "🍀Cosy Eden [MEDICAL_DATA] - Foire Expo & Stationnement gratuit" at bounding box center [736, 410] width 319 height 12
click at [759, 614] on button "Supprimer" at bounding box center [739, 613] width 319 height 23
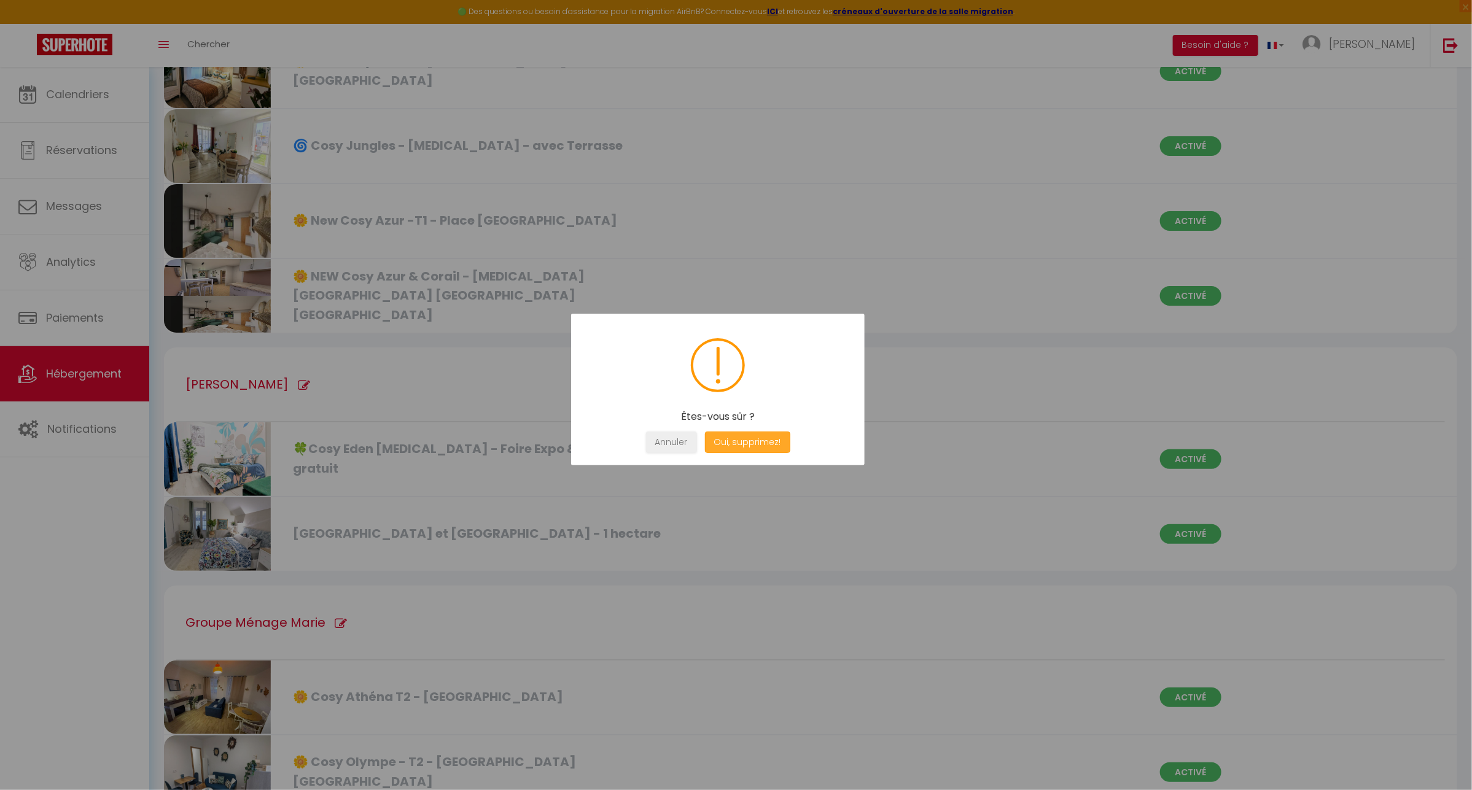
click at [754, 437] on button "Oui, supprimez!" at bounding box center [746, 442] width 85 height 21
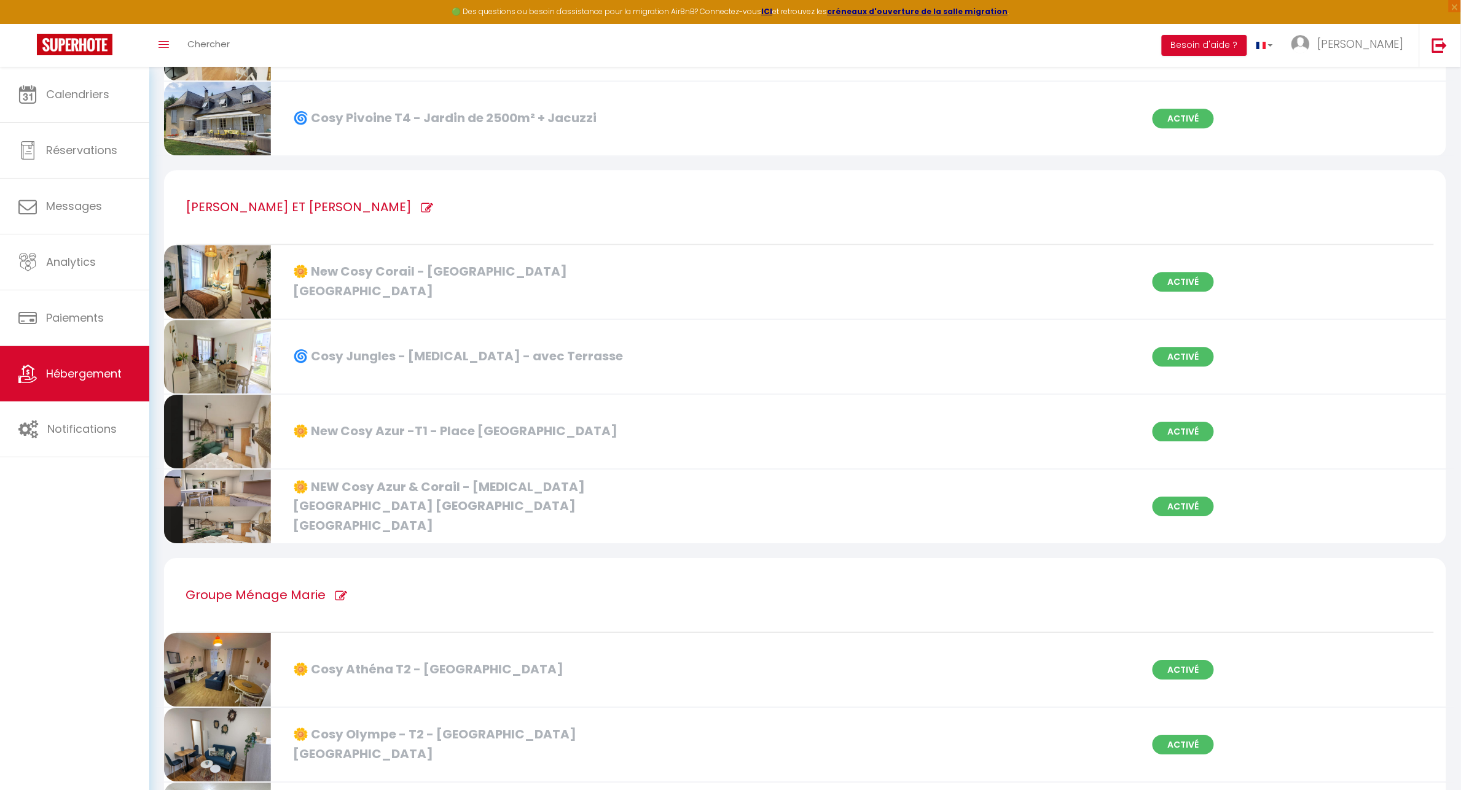
scroll to position [9108, 0]
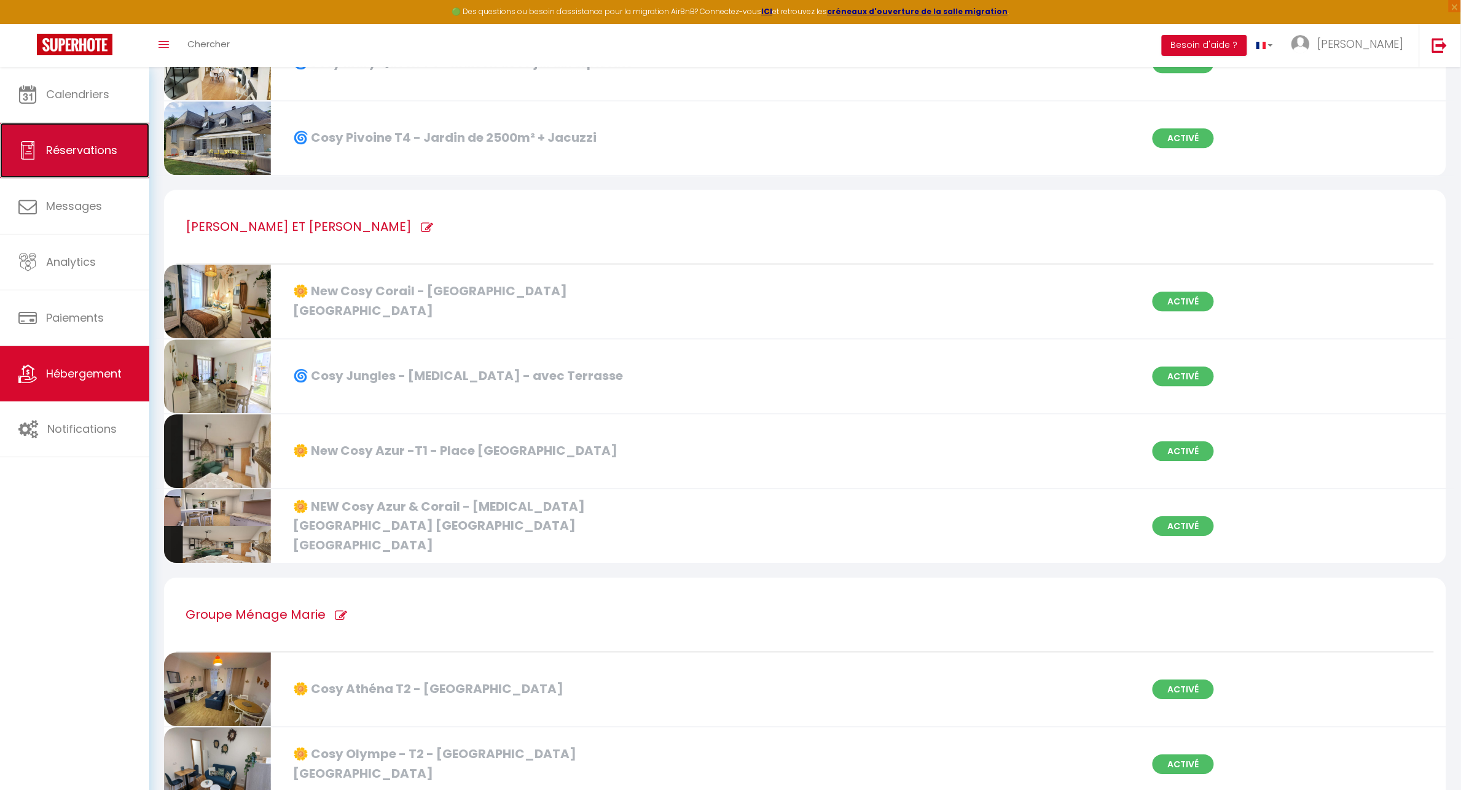
click at [69, 149] on span "Réservations" at bounding box center [81, 149] width 71 height 15
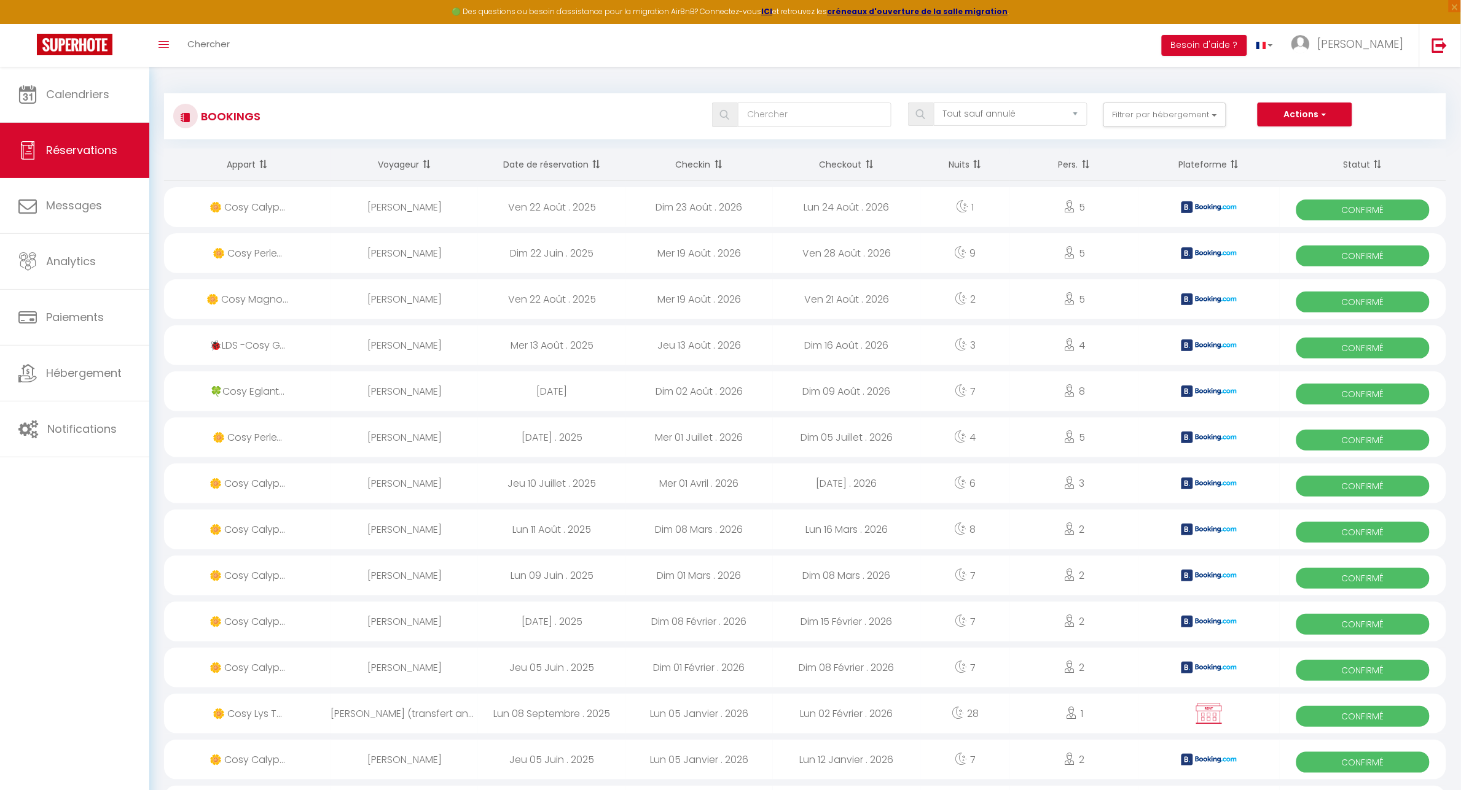
click at [596, 163] on span at bounding box center [594, 164] width 12 height 25
click at [114, 735] on div "Calendriers Réservations Messages Analytics Paiements Hébergement Notifications" at bounding box center [74, 442] width 149 height 750
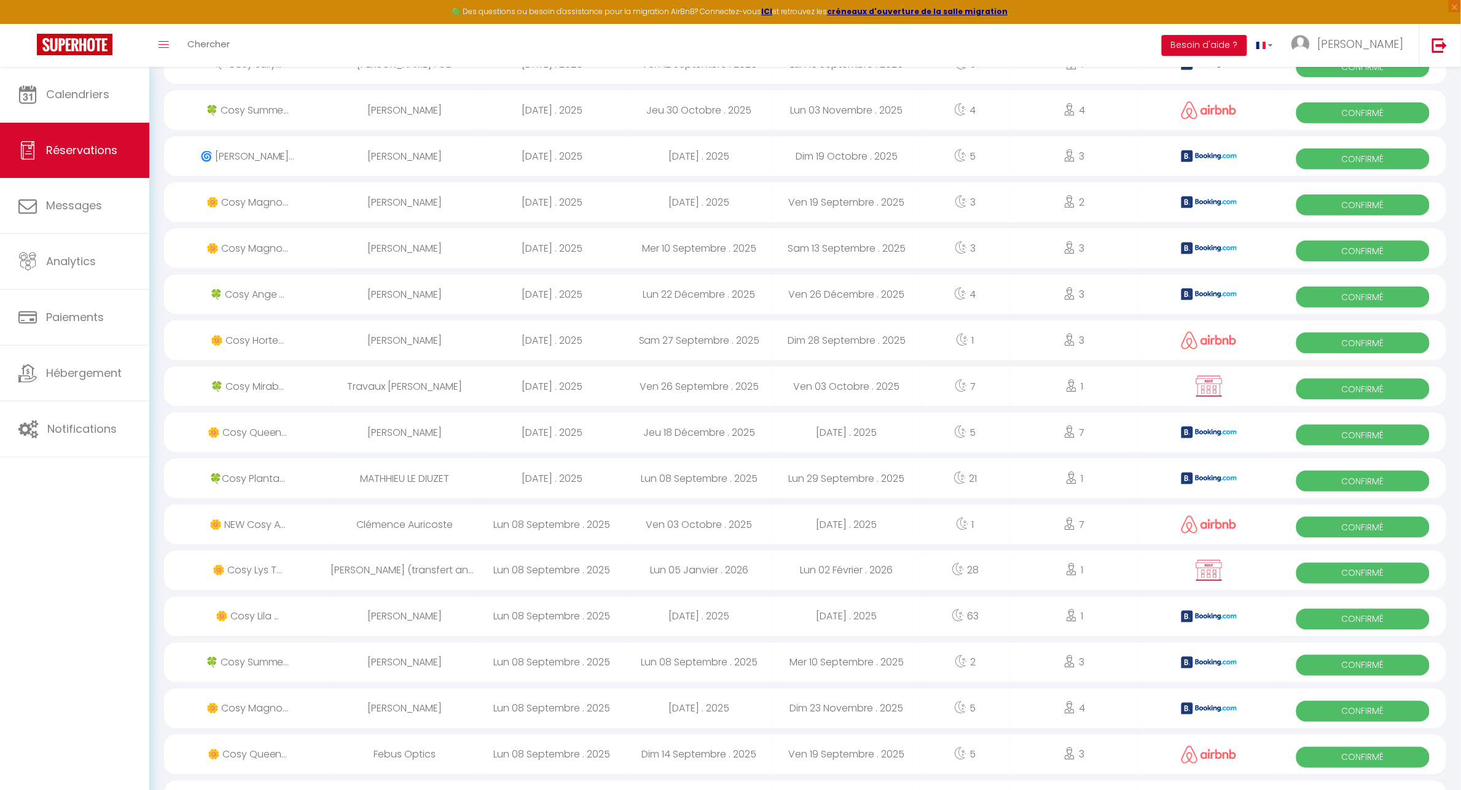
scroll to position [384, 0]
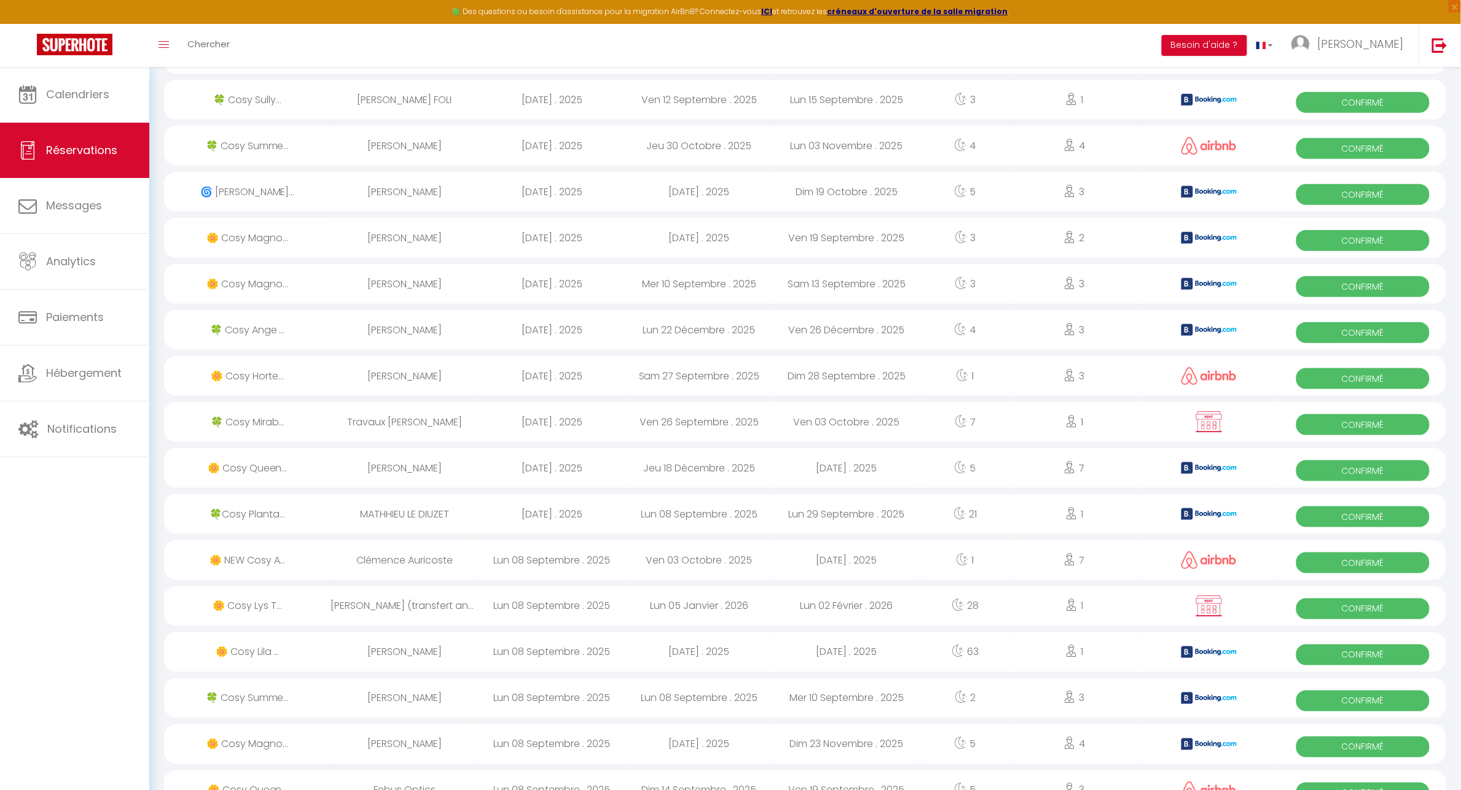
click at [601, 375] on div "[DATE] . 2025" at bounding box center [551, 376] width 147 height 40
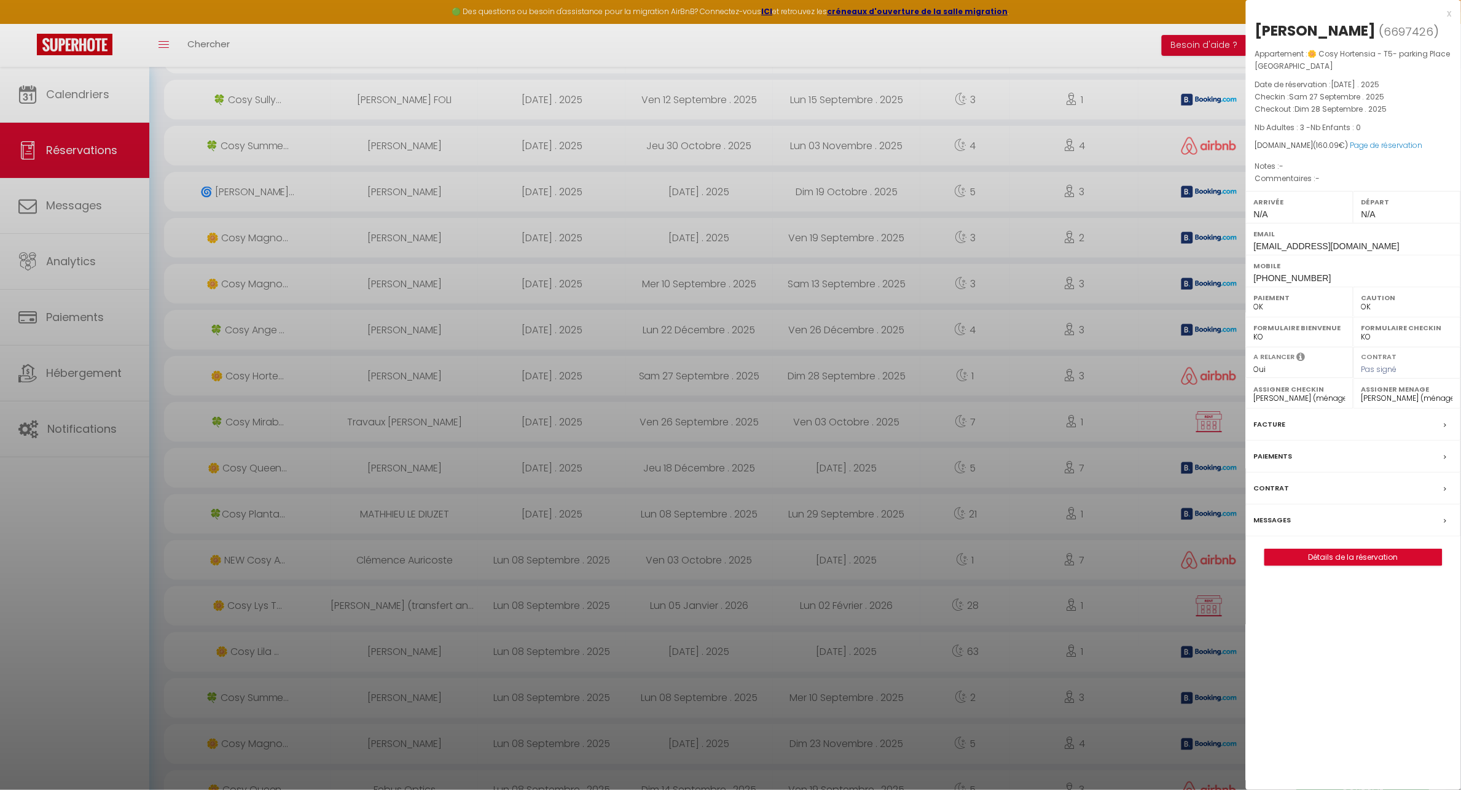
click at [1448, 16] on div "x" at bounding box center [1349, 13] width 206 height 15
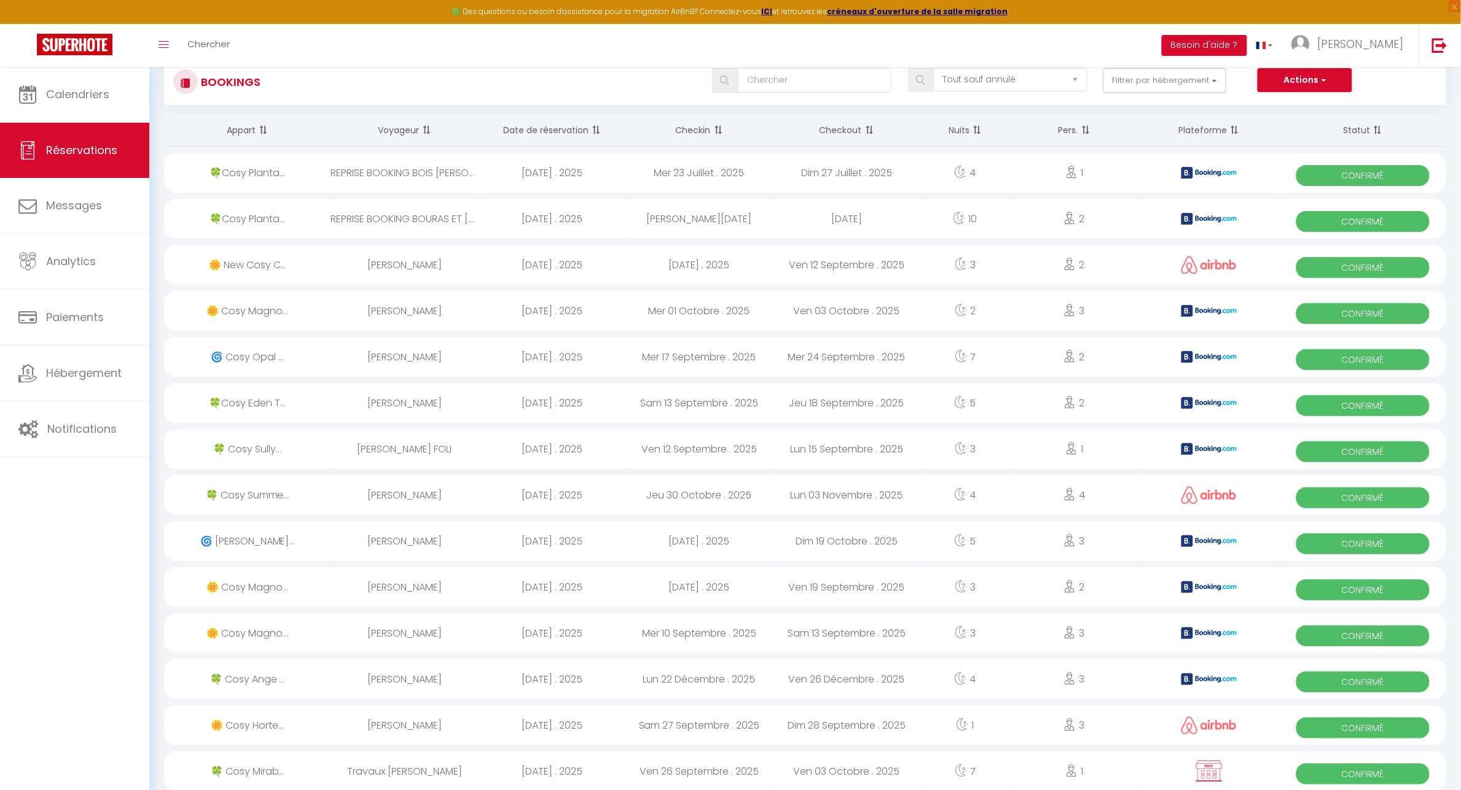
scroll to position [0, 0]
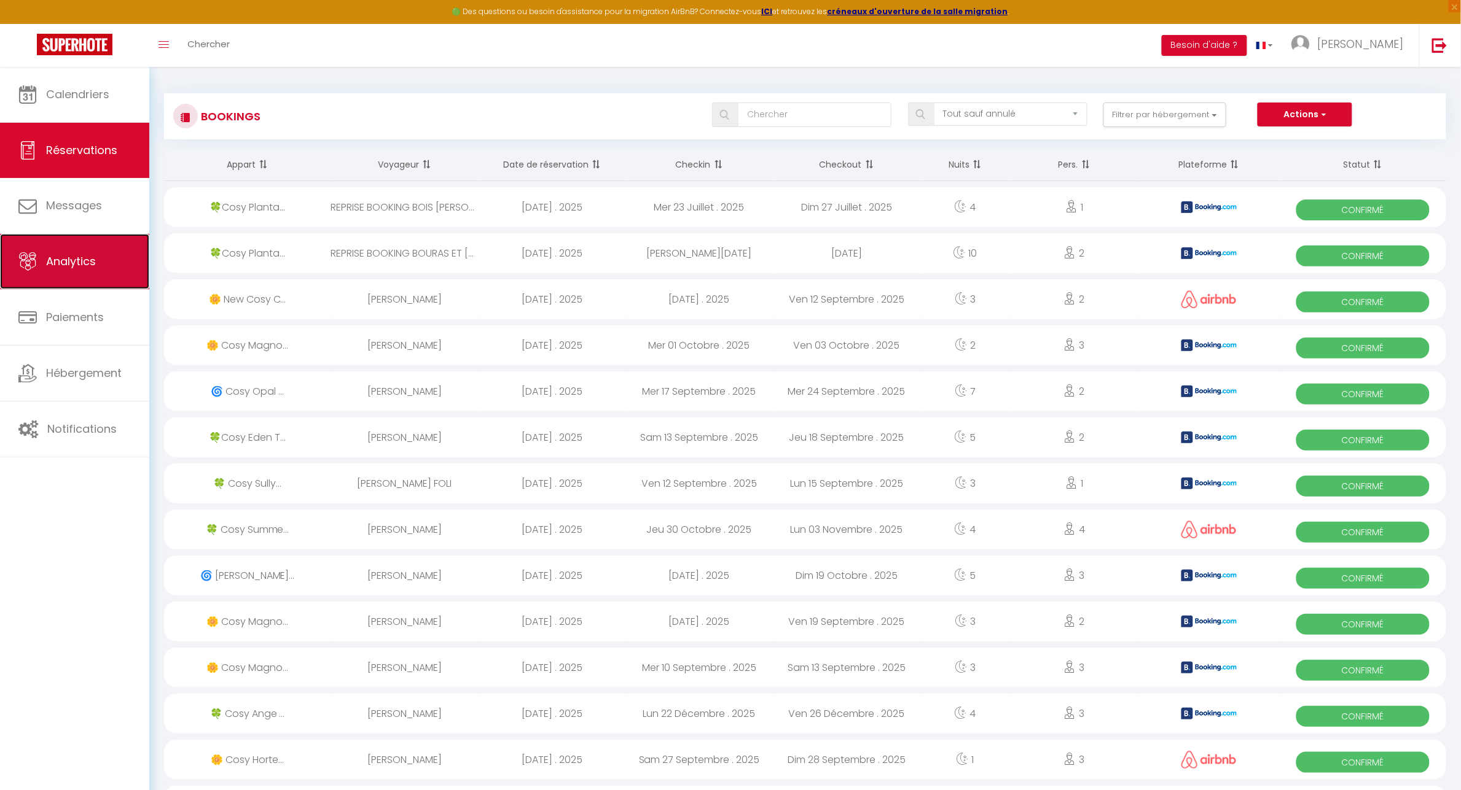
click at [83, 258] on span "Analytics" at bounding box center [71, 261] width 50 height 15
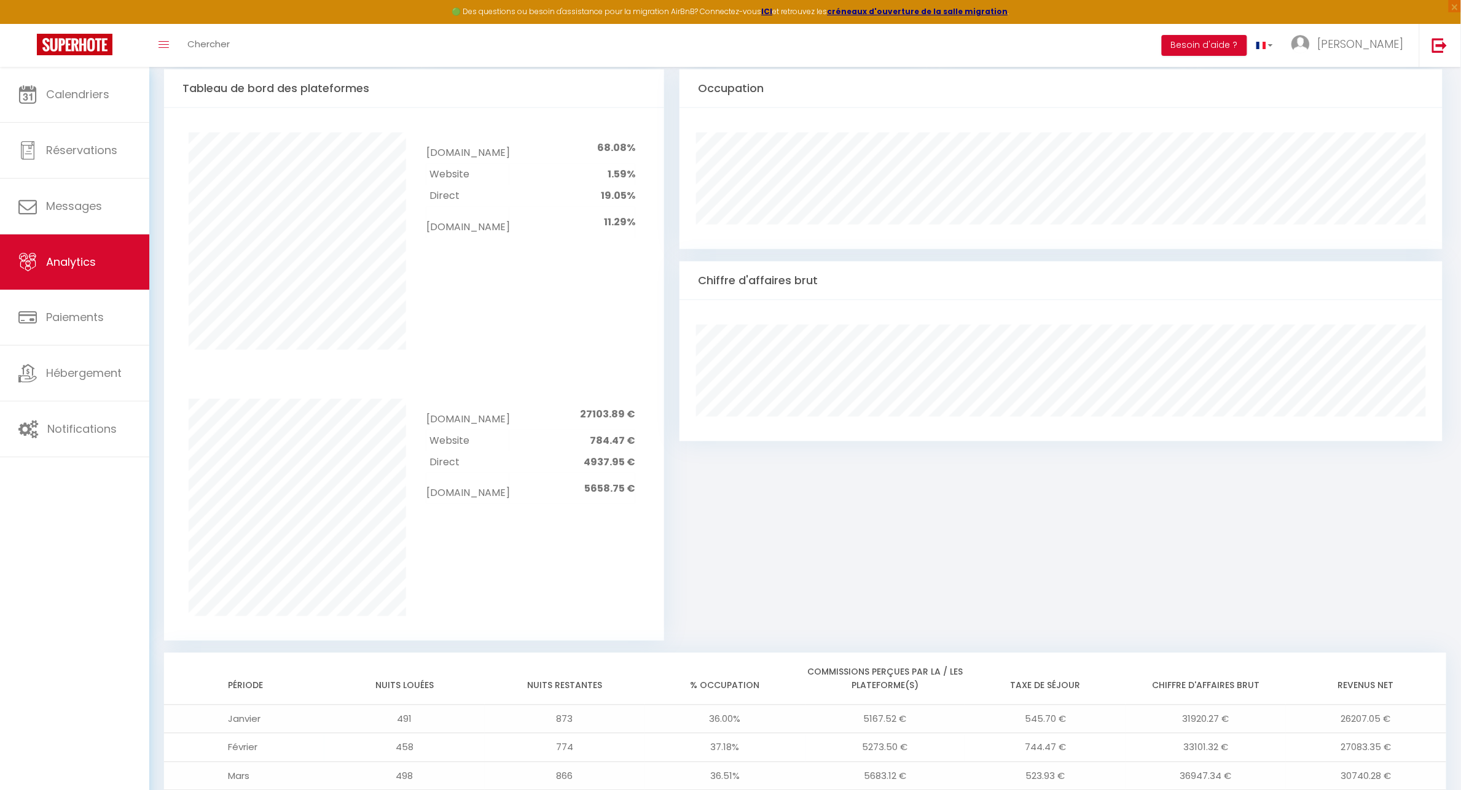
scroll to position [427, 0]
